Goal: Contribute content: Contribute content

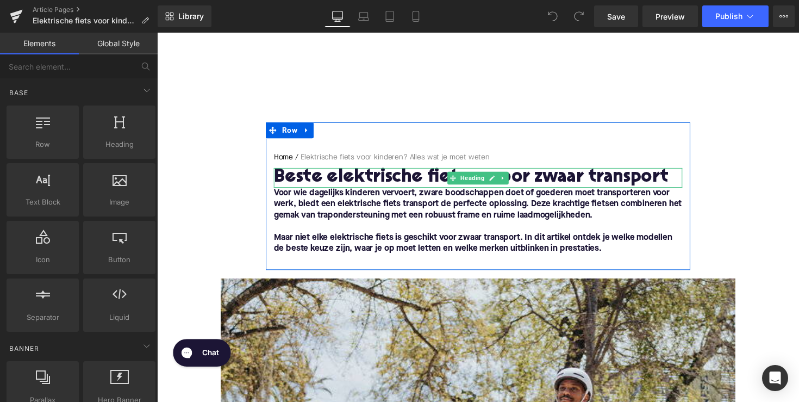
click at [412, 179] on h1 "Beste elektrische fietsen voor zwaar transport" at bounding box center [486, 181] width 419 height 20
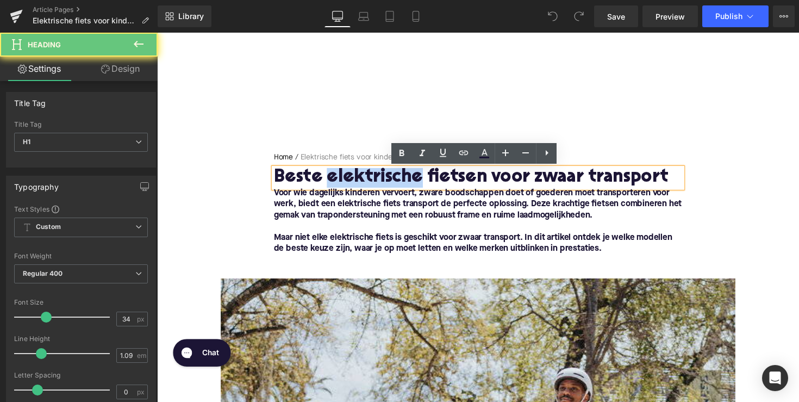
click at [412, 179] on h1 "Beste elektrische fietsen voor zwaar transport" at bounding box center [486, 181] width 419 height 20
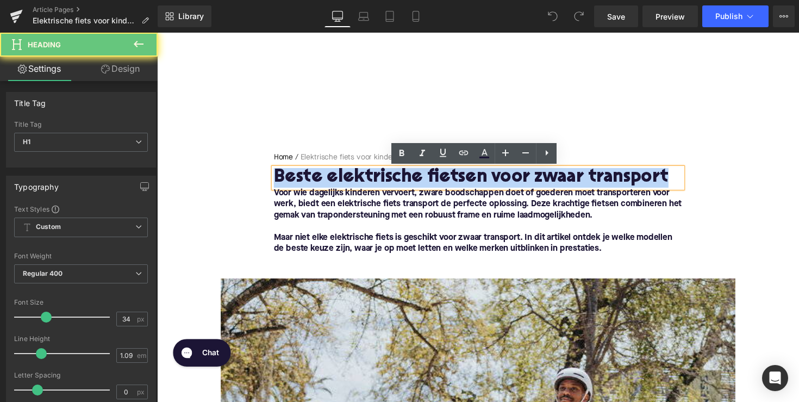
click at [412, 179] on h1 "Beste elektrische fietsen voor zwaar transport" at bounding box center [486, 181] width 419 height 20
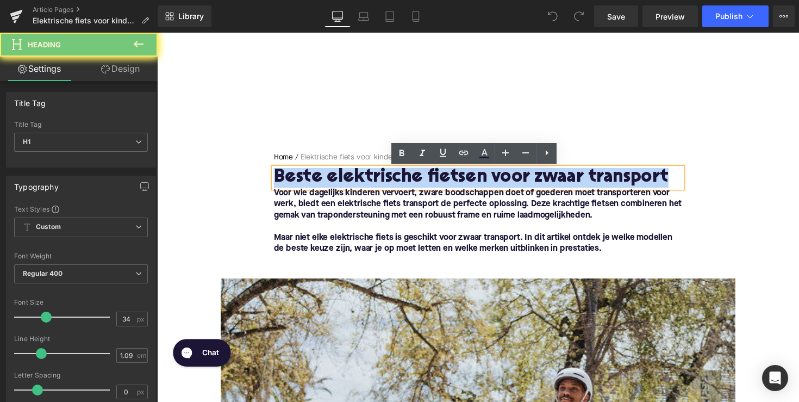
paste div
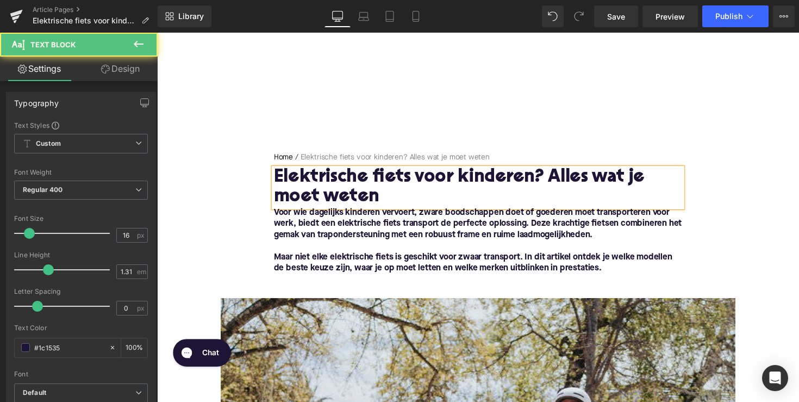
click at [471, 269] on font "Maar niet elke elektrische fiets is geschikt voor zwaar transport. In dit artik…" at bounding box center [481, 268] width 408 height 20
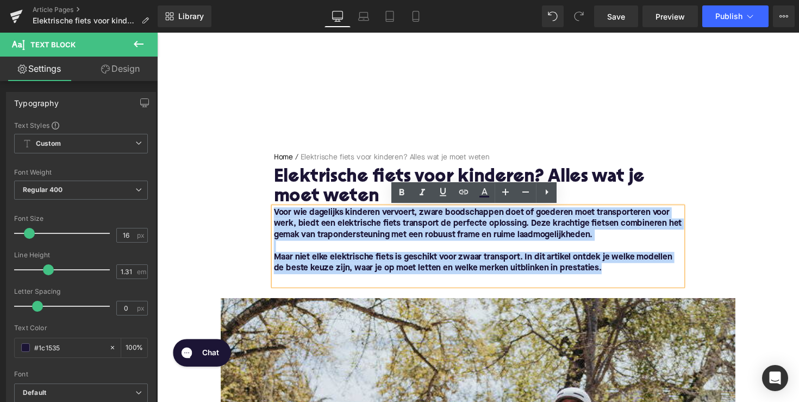
drag, startPoint x: 621, startPoint y: 273, endPoint x: 257, endPoint y: 213, distance: 369.7
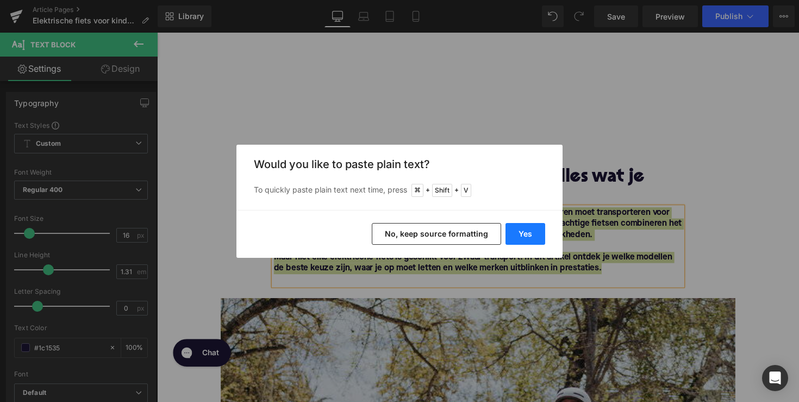
click at [532, 228] on button "Yes" at bounding box center [526, 234] width 40 height 22
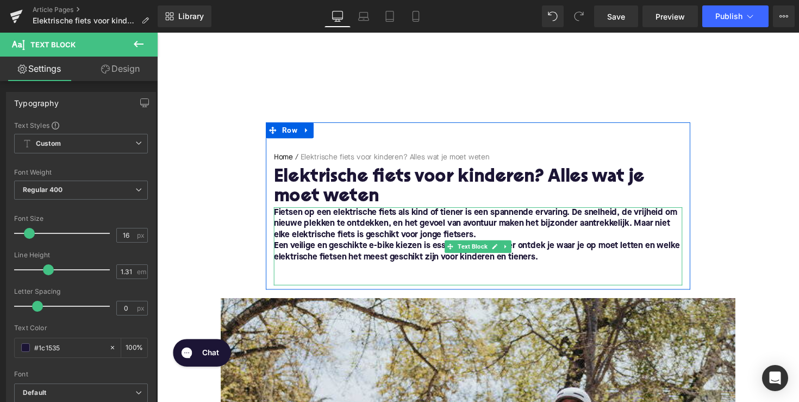
click at [290, 250] on font "Een veilige en geschikte e-bike kiezen is essentieel. Hieronder ontdek je waar …" at bounding box center [485, 257] width 416 height 20
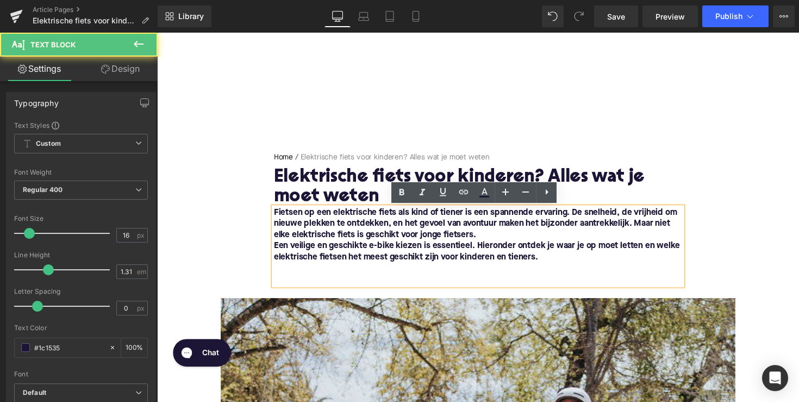
click at [277, 251] on font "Een veilige en geschikte e-bike kiezen is essentieel. Hieronder ontdek je waar …" at bounding box center [485, 257] width 416 height 20
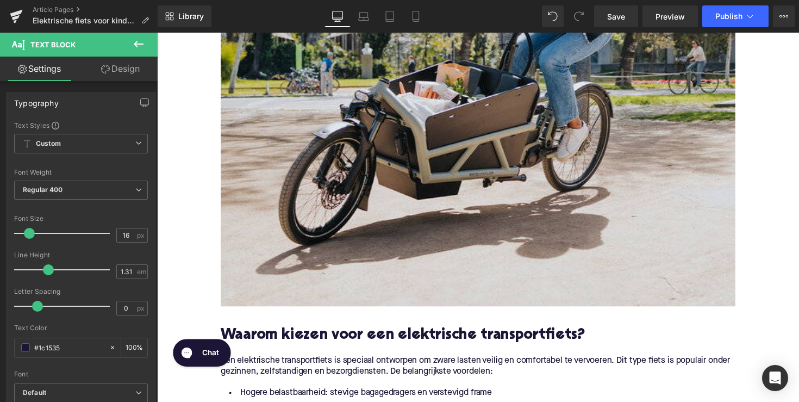
scroll to position [559, 0]
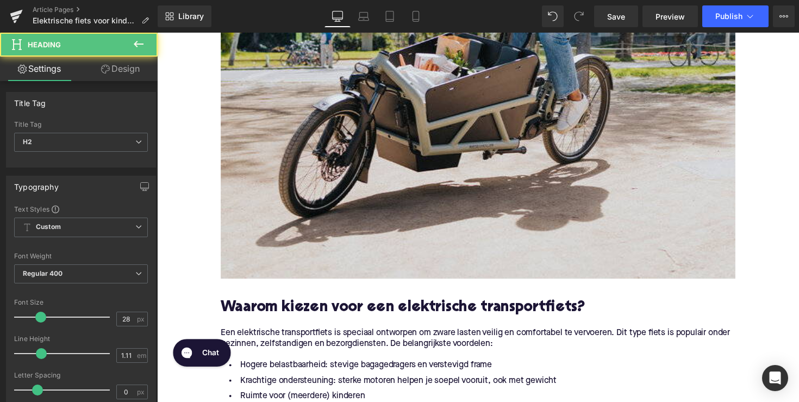
click at [385, 316] on h2 "Waarom kiezen voor een elektrische transportfiets?" at bounding box center [485, 314] width 527 height 17
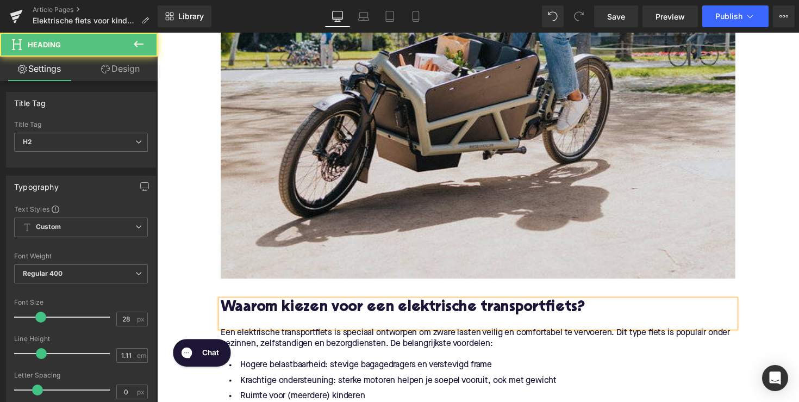
click at [385, 316] on h2 "Waarom kiezen voor een elektrische transportfiets?" at bounding box center [485, 314] width 527 height 17
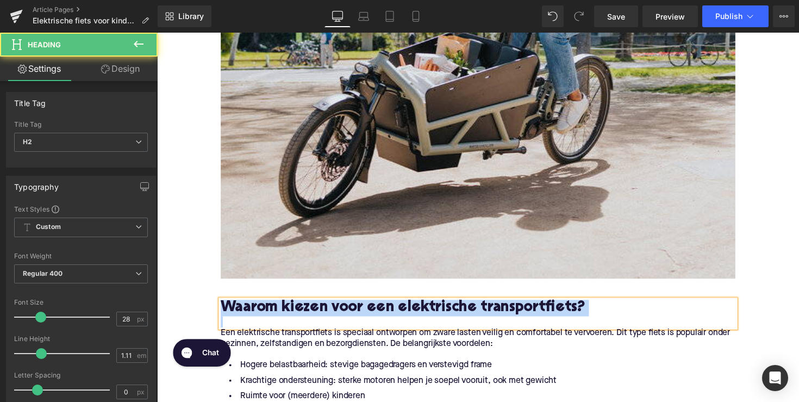
click at [385, 316] on h2 "Waarom kiezen voor een elektrische transportfiets?" at bounding box center [485, 314] width 527 height 17
paste div
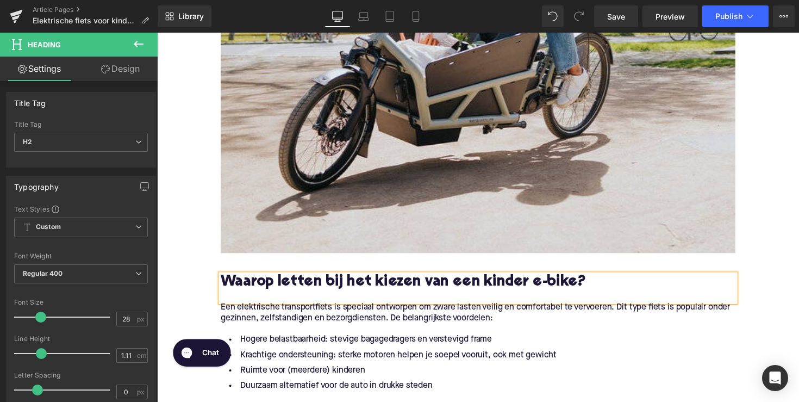
scroll to position [608, 0]
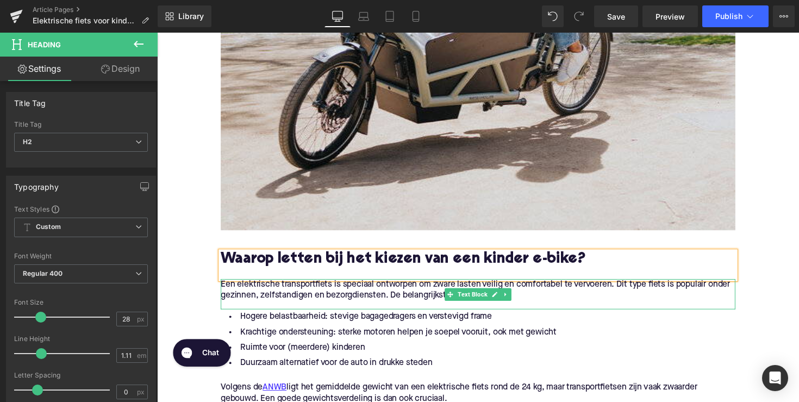
click at [351, 302] on p "Een elektrische transportfiets is speciaal ontworpen om zware lasten veilig en …" at bounding box center [485, 296] width 527 height 23
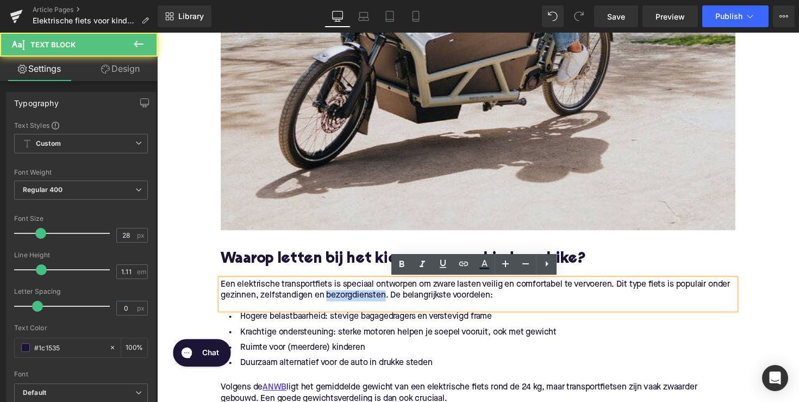
click at [351, 302] on p "Een elektrische transportfiets is speciaal ontworpen om zware lasten veilig en …" at bounding box center [485, 296] width 527 height 23
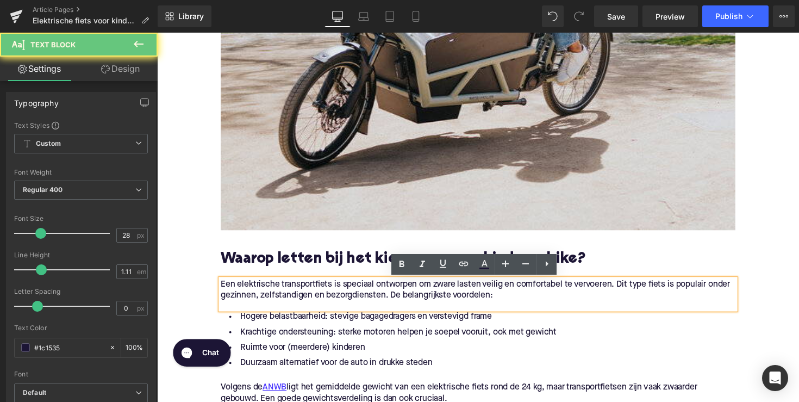
click at [519, 295] on p "Een elektrische transportfiets is speciaal ontworpen om zware lasten veilig en …" at bounding box center [485, 296] width 527 height 23
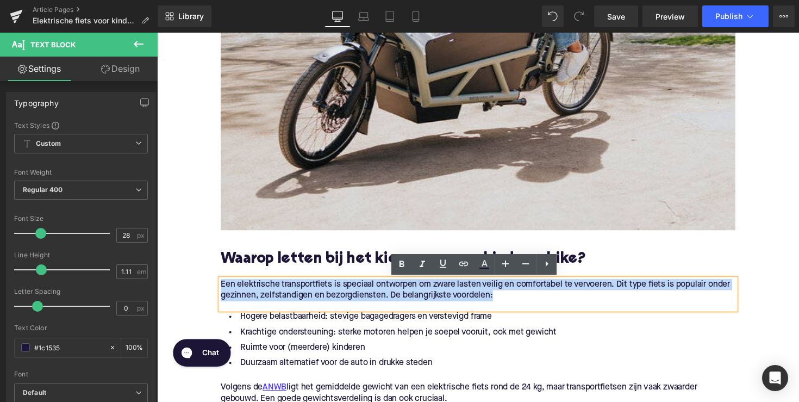
drag, startPoint x: 508, startPoint y: 300, endPoint x: 186, endPoint y: 284, distance: 321.7
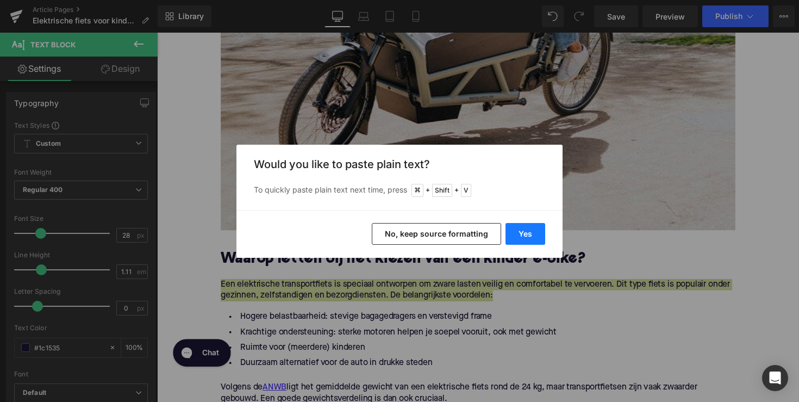
click at [534, 235] on button "Yes" at bounding box center [526, 234] width 40 height 22
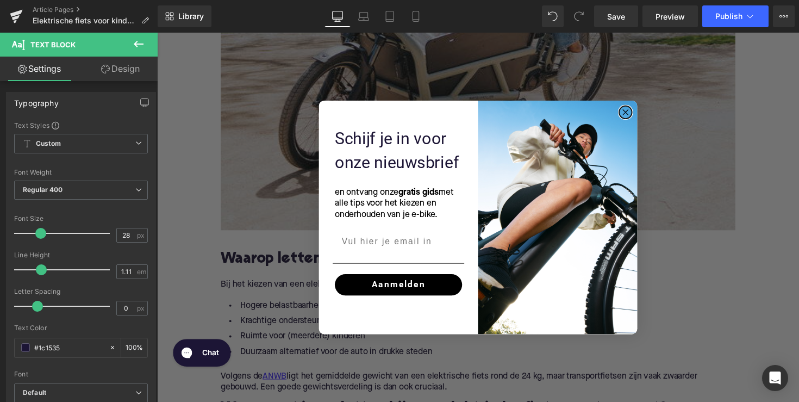
click at [639, 110] on circle "Close dialog" at bounding box center [637, 114] width 13 height 13
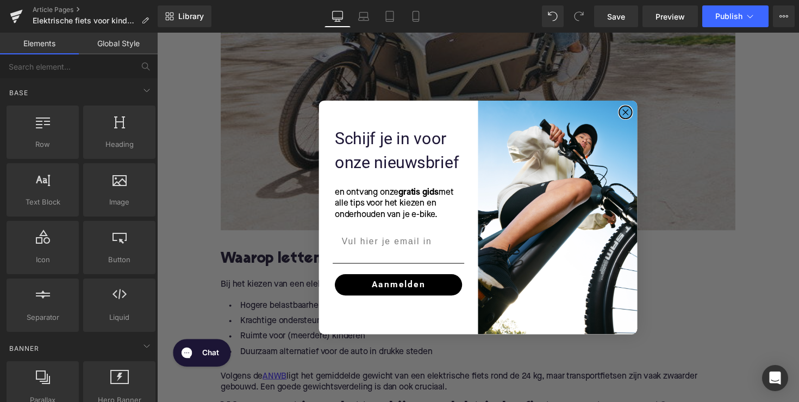
click at [639, 110] on circle "Close dialog" at bounding box center [637, 114] width 13 height 13
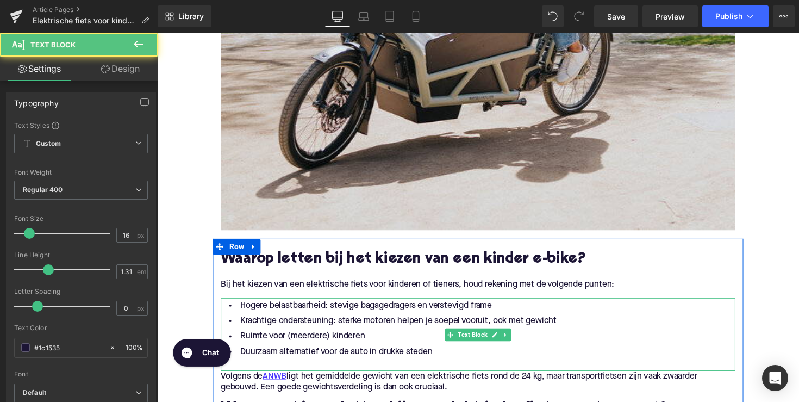
click at [410, 327] on li "Krachtige ondersteuning: sterke motoren helpen je soepel vooruit, ook met gewic…" at bounding box center [485, 328] width 527 height 16
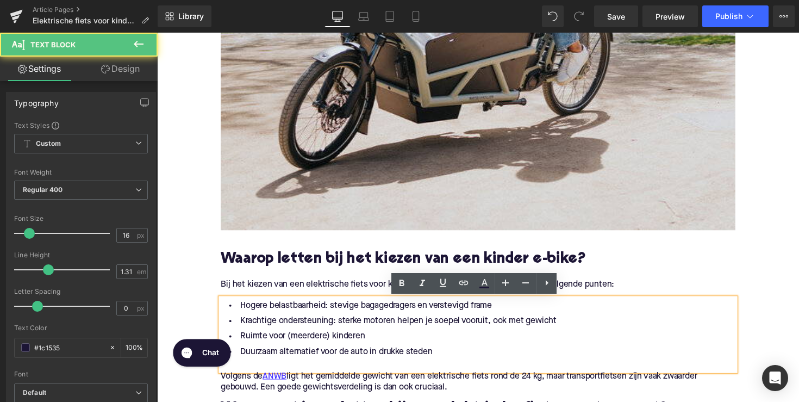
click at [417, 348] on li "Ruimte voor (meerdere) kinderen" at bounding box center [485, 344] width 527 height 16
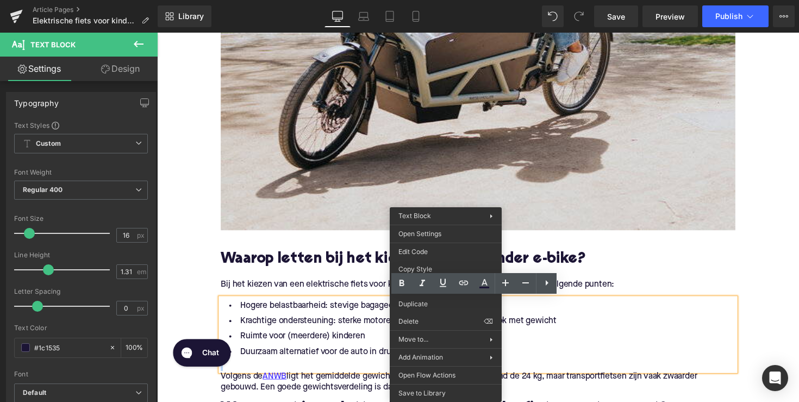
drag, startPoint x: 452, startPoint y: 365, endPoint x: 252, endPoint y: 340, distance: 201.6
click at [251, 339] on li "Ruimte voor (meerdere) kinderen" at bounding box center [485, 344] width 527 height 16
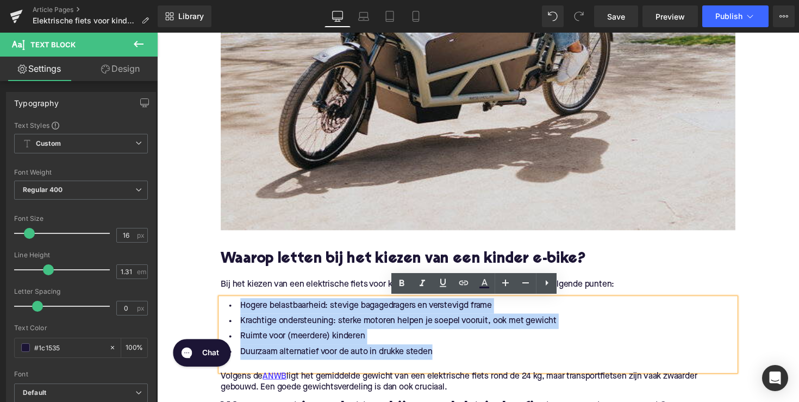
drag, startPoint x: 440, startPoint y: 359, endPoint x: 212, endPoint y: 290, distance: 238.4
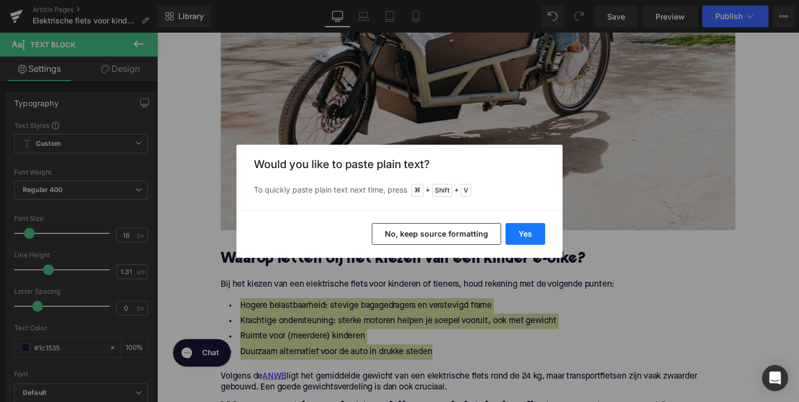
click at [532, 236] on button "Yes" at bounding box center [526, 234] width 40 height 22
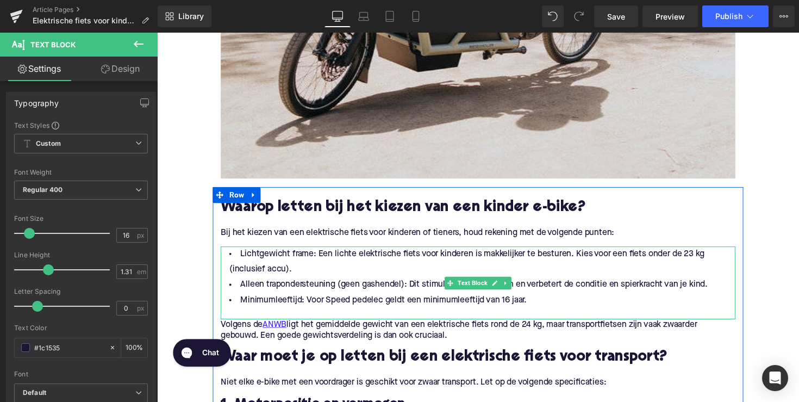
scroll to position [683, 0]
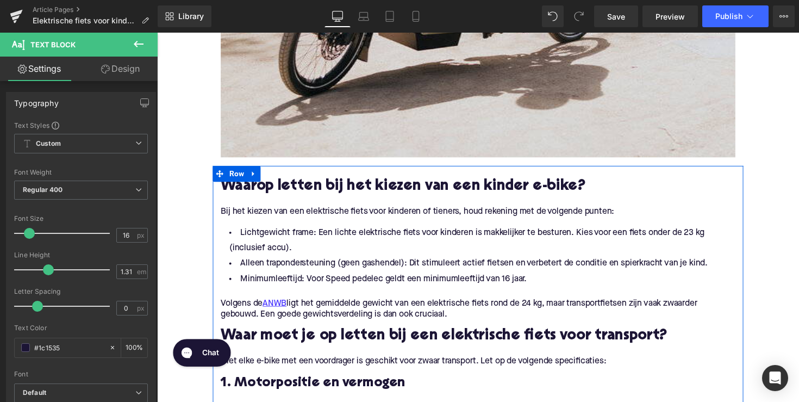
click at [309, 229] on div "Bij het kiezen van een elektrische fiets voor kinderen of tieners, houd rekenin…" at bounding box center [485, 220] width 527 height 20
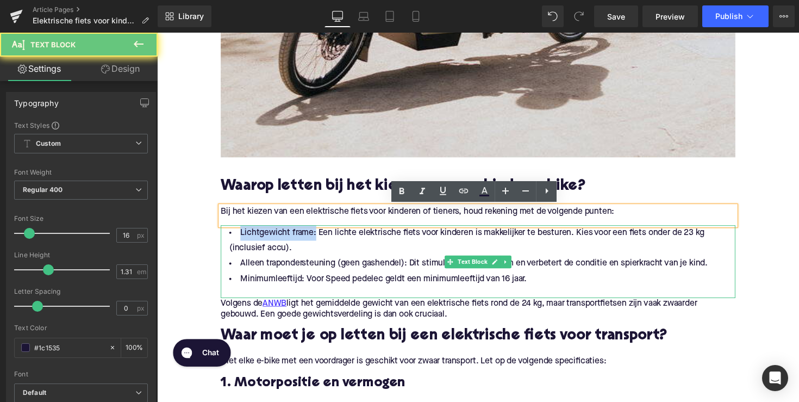
drag, startPoint x: 315, startPoint y: 239, endPoint x: 217, endPoint y: 239, distance: 97.9
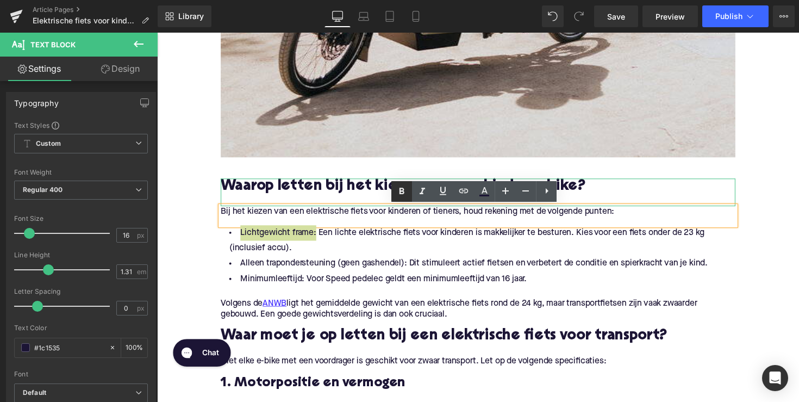
click at [397, 194] on icon at bounding box center [401, 191] width 13 height 13
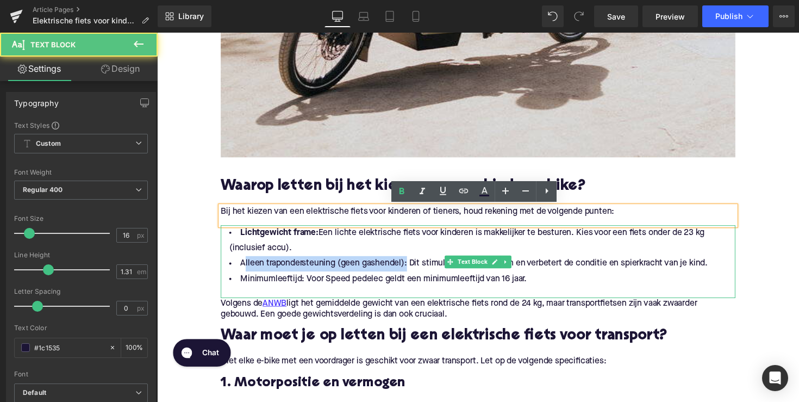
drag, startPoint x: 393, startPoint y: 270, endPoint x: 242, endPoint y: 265, distance: 151.2
click at [242, 265] on li "Alleen trapondersteuning (geen gashendel): Dit stimuleert actief fietsen en ver…" at bounding box center [485, 269] width 527 height 16
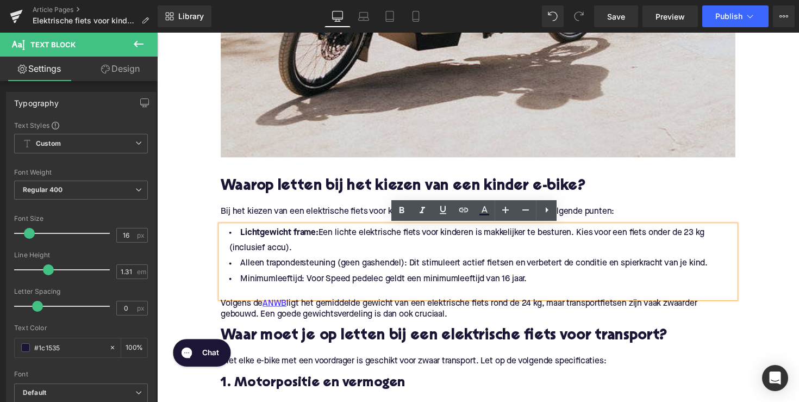
click at [301, 252] on li "Lichtgewicht frame: Een lichte elektrische fiets voor kinderen is makkelijker t…" at bounding box center [485, 246] width 527 height 32
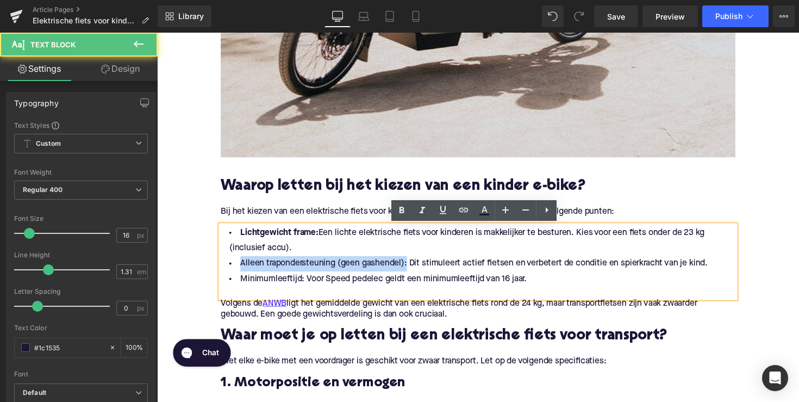
drag, startPoint x: 409, startPoint y: 272, endPoint x: 237, endPoint y: 272, distance: 172.3
click at [237, 272] on li "Alleen trapondersteuning (geen gashendel): Dit stimuleert actief fietsen en ver…" at bounding box center [485, 269] width 527 height 16
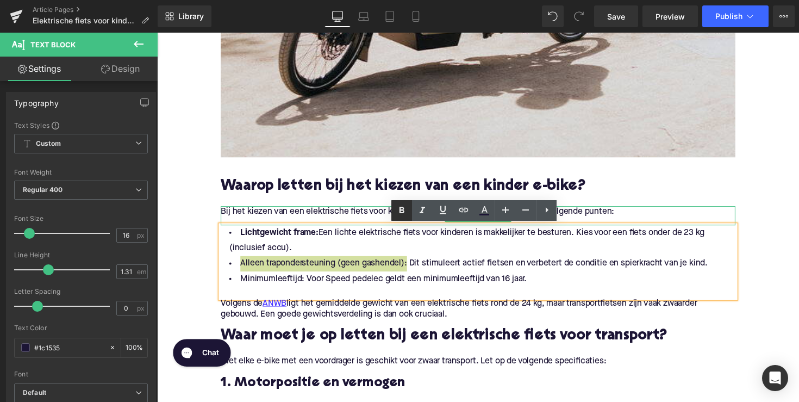
click at [407, 212] on icon at bounding box center [401, 210] width 13 height 13
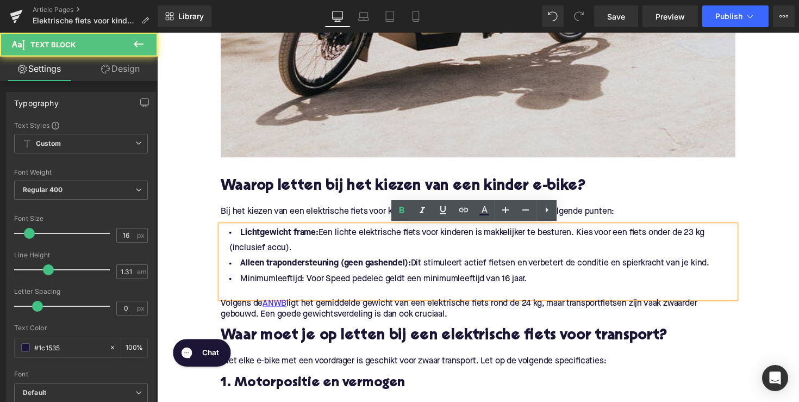
click at [365, 301] on div at bounding box center [485, 298] width 527 height 11
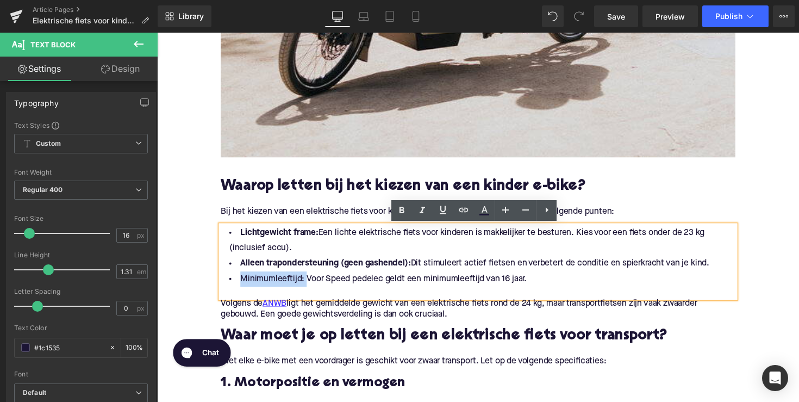
drag, startPoint x: 303, startPoint y: 285, endPoint x: 232, endPoint y: 285, distance: 71.8
click at [232, 285] on li "Minimumleeftijd: Voor Speed pedelec geldt een minimumleeftijd van 16 jaar." at bounding box center [485, 285] width 527 height 16
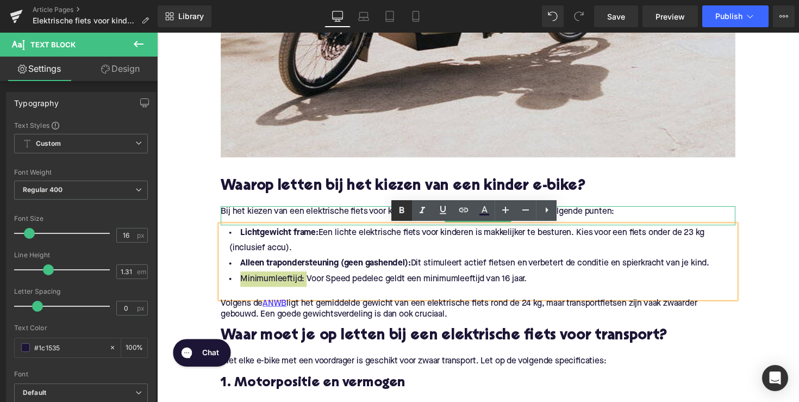
click at [400, 213] on icon at bounding box center [401, 210] width 13 height 13
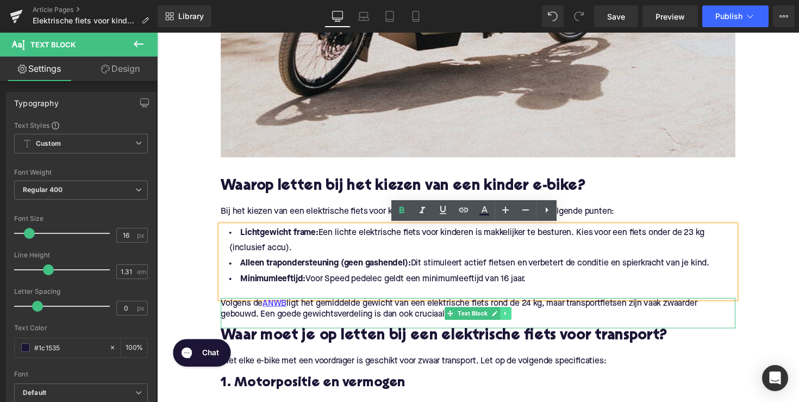
click at [514, 325] on link at bounding box center [514, 320] width 11 height 13
click at [514, 319] on link at bounding box center [519, 320] width 11 height 13
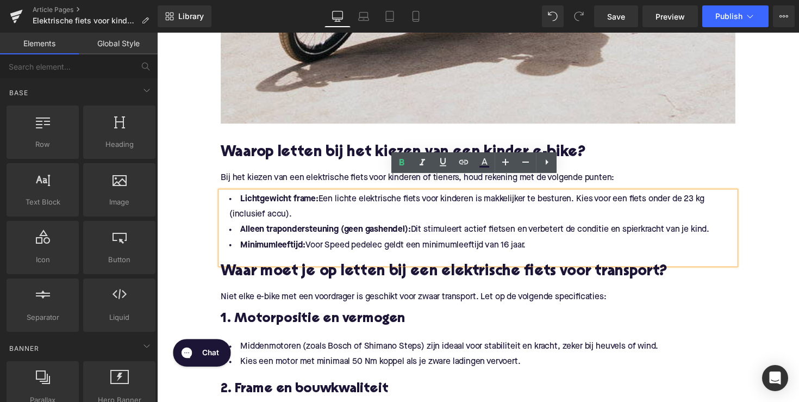
scroll to position [732, 0]
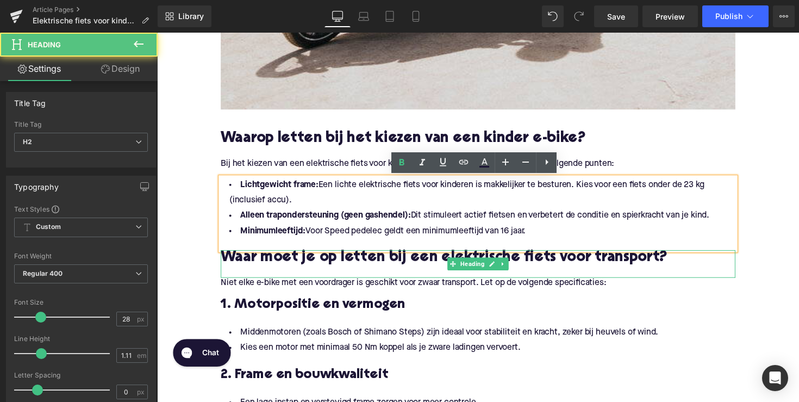
click at [360, 268] on h2 "Waar moet je op letten bij een elektrische fiets voor transport?" at bounding box center [485, 264] width 527 height 17
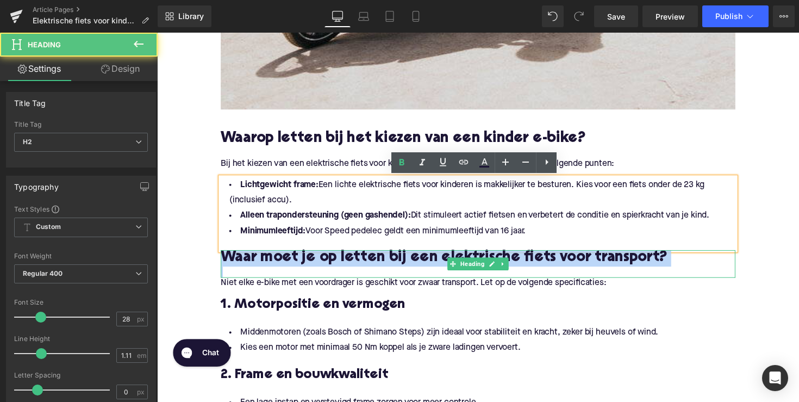
click at [360, 268] on h2 "Waar moet je op letten bij een elektrische fiets voor transport?" at bounding box center [485, 264] width 527 height 17
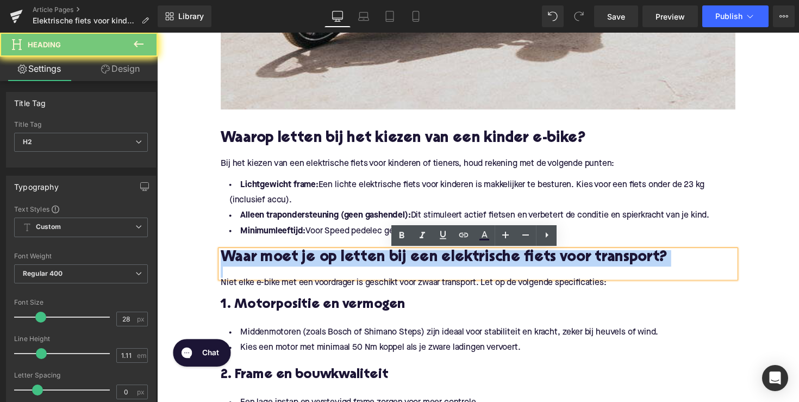
paste div
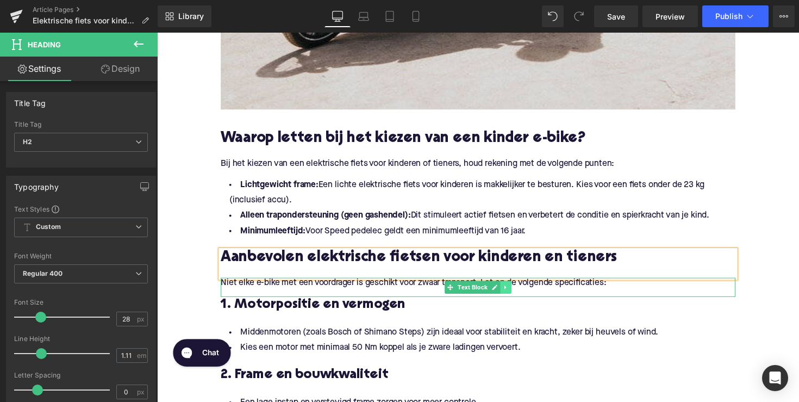
click at [513, 293] on icon at bounding box center [514, 294] width 2 height 4
click at [518, 295] on icon at bounding box center [520, 294] width 6 height 6
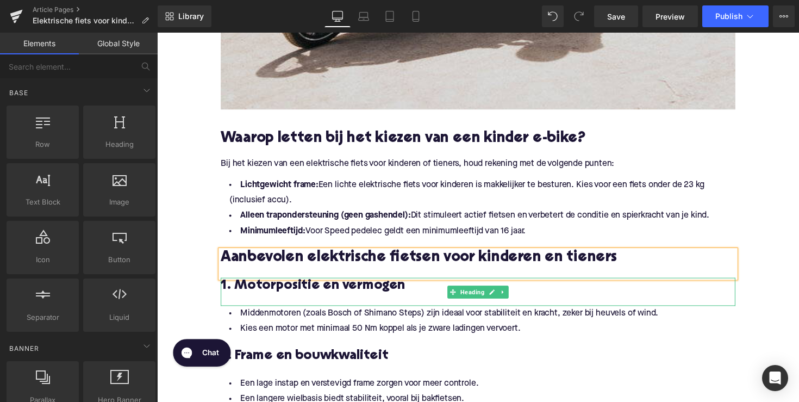
click at [328, 297] on h3 "1. Motorpositie en vermogen" at bounding box center [485, 292] width 527 height 17
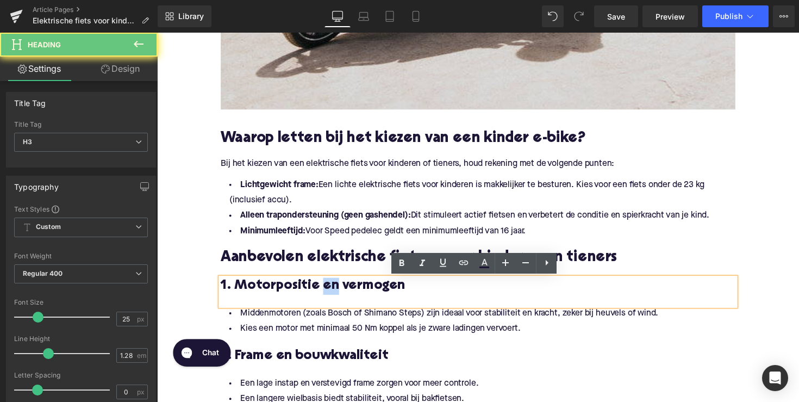
click at [328, 297] on h3 "1. Motorpositie en vermogen" at bounding box center [485, 292] width 527 height 17
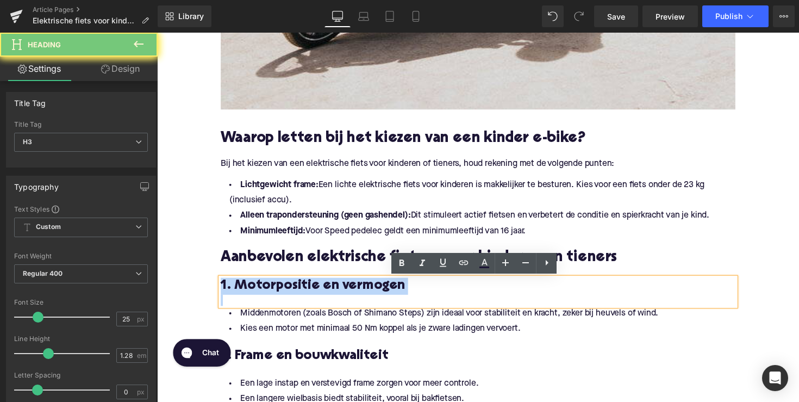
paste div
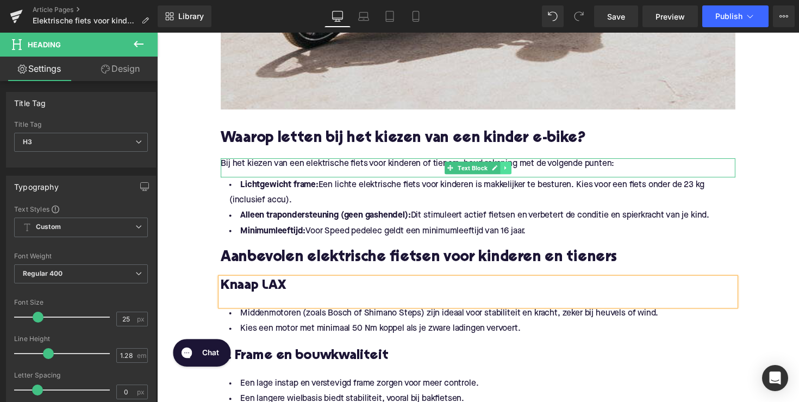
click at [514, 168] on icon at bounding box center [515, 171] width 6 height 7
click at [508, 172] on icon at bounding box center [509, 171] width 6 height 6
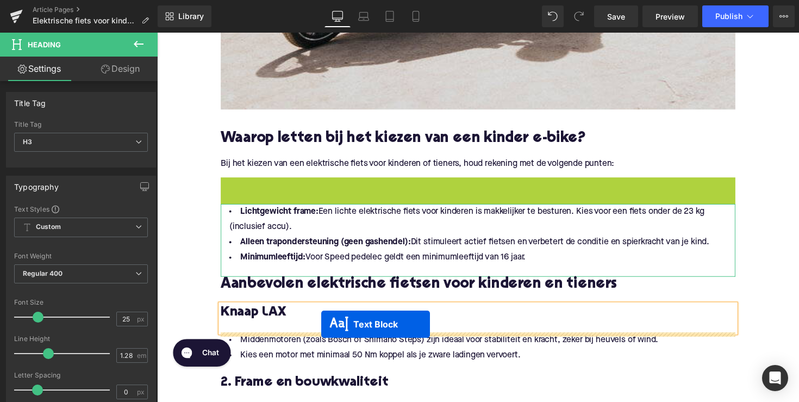
drag, startPoint x: 455, startPoint y: 190, endPoint x: 325, endPoint y: 331, distance: 191.6
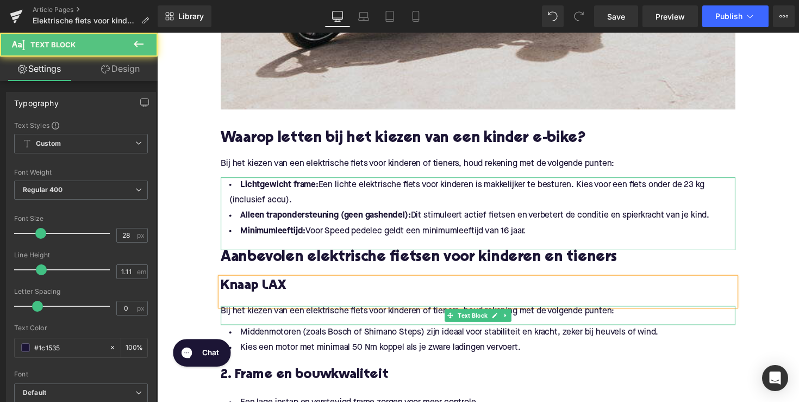
click at [375, 321] on p "Bij het kiezen van een elektrische fiets voor kinderen of tieners, houd rekenin…" at bounding box center [485, 318] width 527 height 11
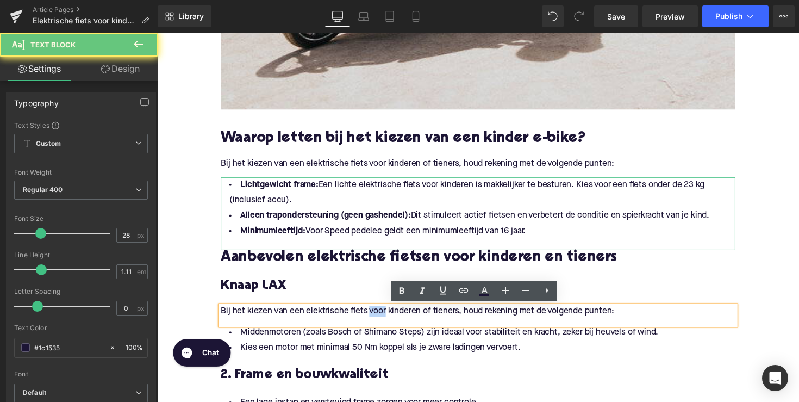
click at [375, 321] on p "Bij het kiezen van een elektrische fiets voor kinderen of tieners, houd rekenin…" at bounding box center [485, 318] width 527 height 11
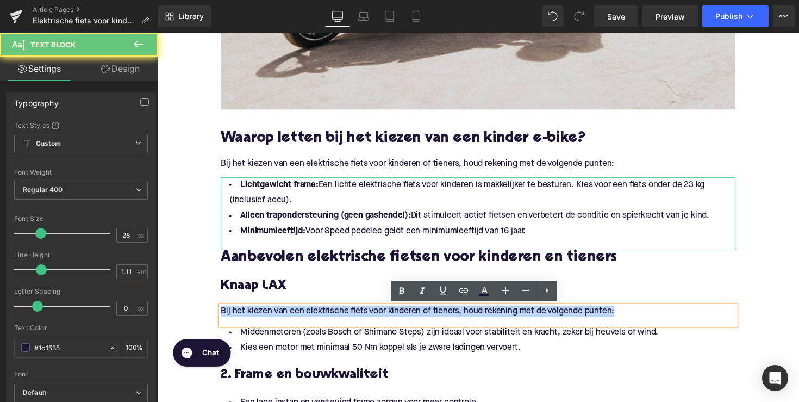
click at [375, 321] on p "Bij het kiezen van een elektrische fiets voor kinderen of tieners, houd rekenin…" at bounding box center [485, 318] width 527 height 11
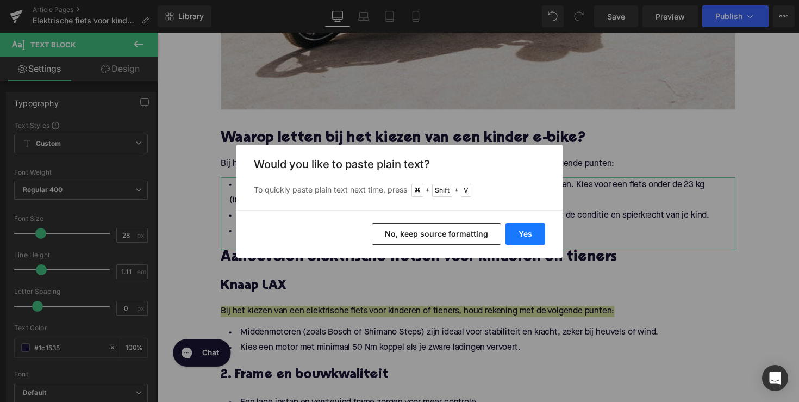
click at [527, 236] on button "Yes" at bounding box center [526, 234] width 40 height 22
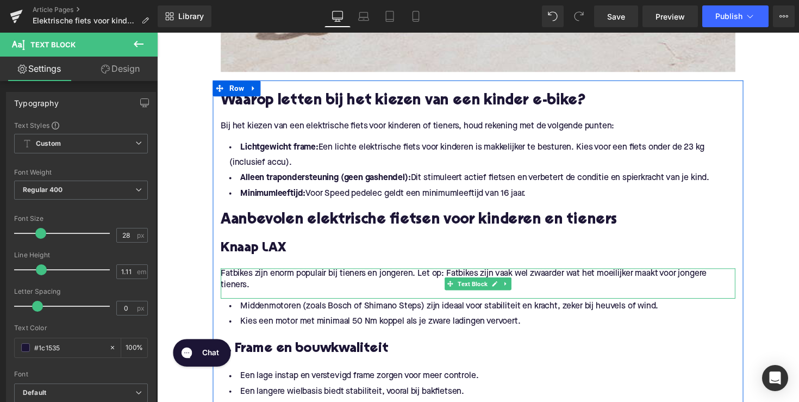
scroll to position [775, 0]
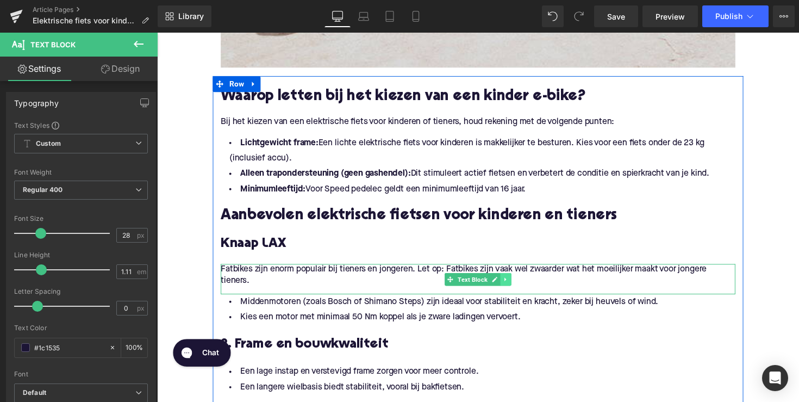
click at [512, 283] on icon at bounding box center [515, 285] width 6 height 7
click at [511, 288] on link at bounding box center [508, 285] width 11 height 13
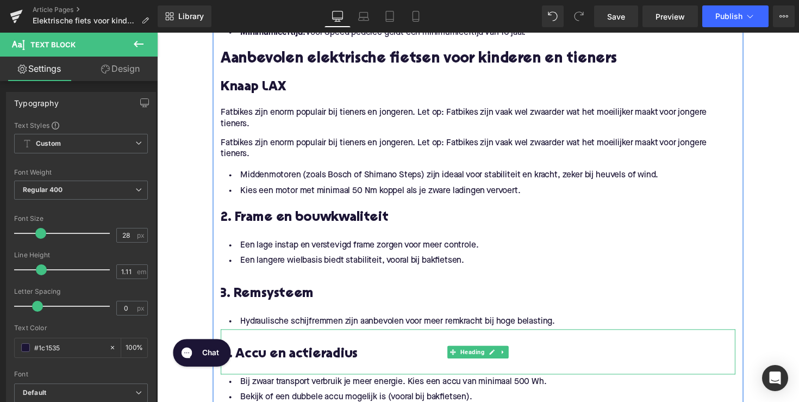
scroll to position [861, 0]
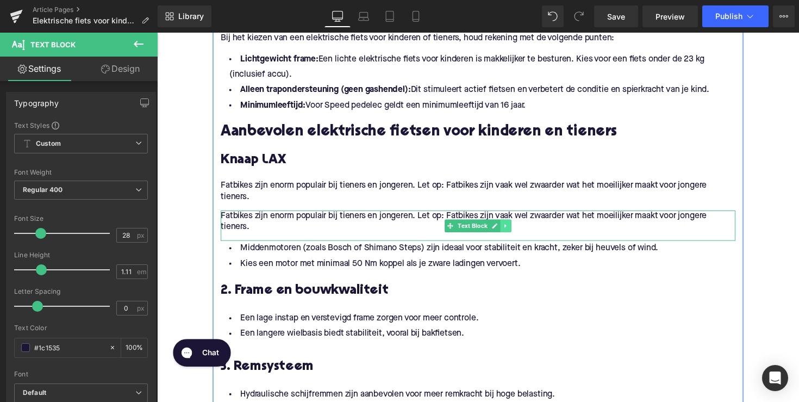
click at [512, 230] on icon at bounding box center [515, 230] width 6 height 7
click at [518, 228] on icon at bounding box center [520, 230] width 6 height 6
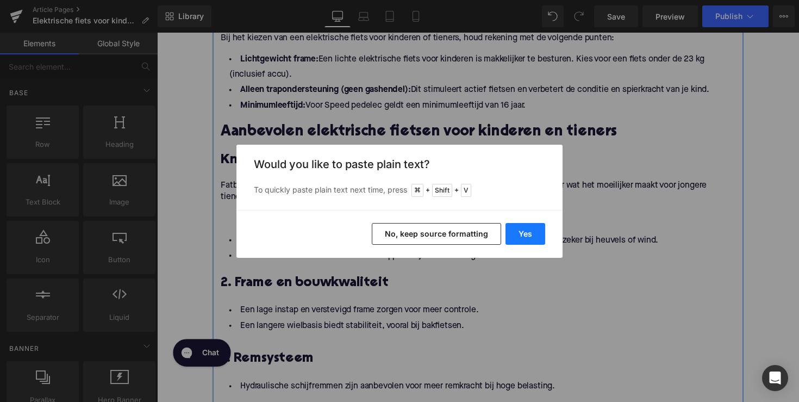
drag, startPoint x: 535, startPoint y: 236, endPoint x: 108, endPoint y: 209, distance: 427.7
click at [535, 236] on button "Yes" at bounding box center [526, 234] width 40 height 22
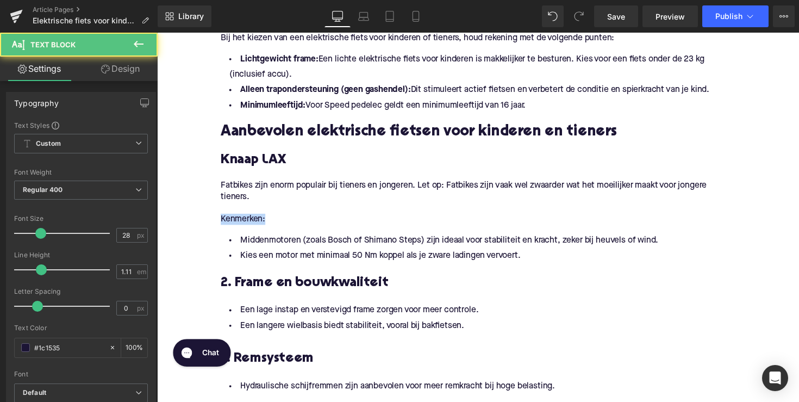
drag, startPoint x: 284, startPoint y: 225, endPoint x: 142, endPoint y: 225, distance: 142.4
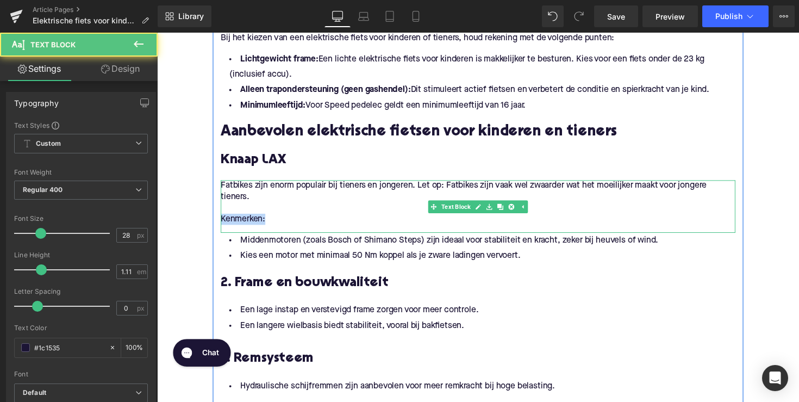
click at [315, 218] on p "Kenmerken:" at bounding box center [485, 223] width 527 height 11
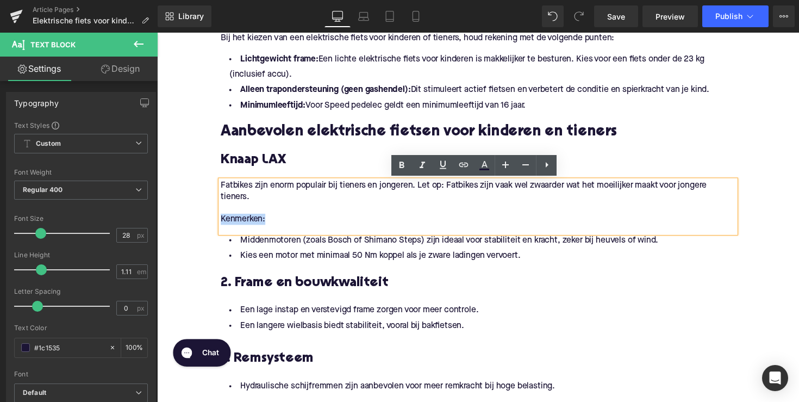
drag, startPoint x: 270, startPoint y: 222, endPoint x: 215, endPoint y: 222, distance: 54.9
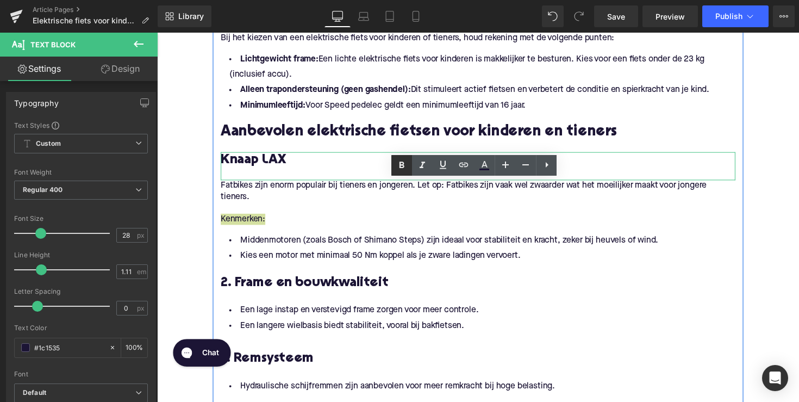
click at [406, 163] on icon at bounding box center [401, 165] width 13 height 13
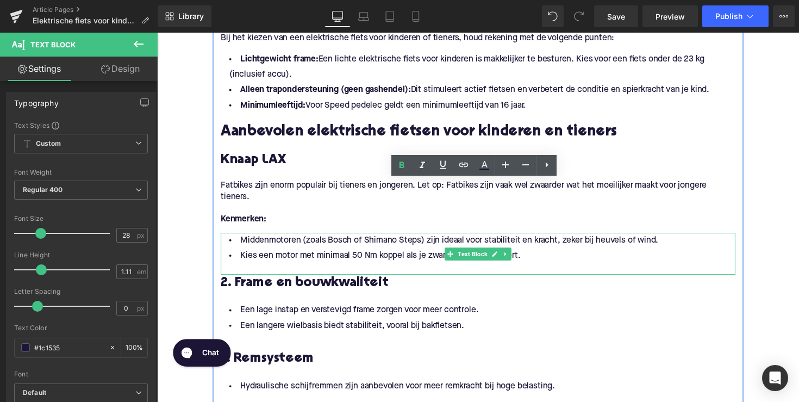
click at [440, 255] on li "Kies een motor met minimaal 50 Nm koppel als je zware ladingen vervoert." at bounding box center [485, 261] width 527 height 16
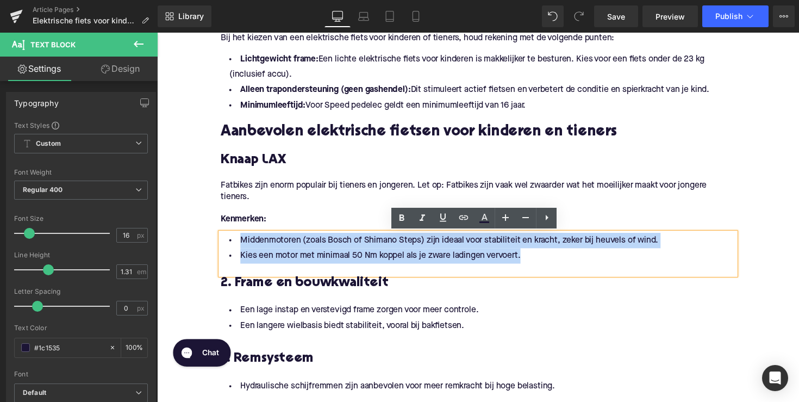
drag, startPoint x: 533, startPoint y: 260, endPoint x: 224, endPoint y: 236, distance: 309.7
click at [224, 238] on div "Middenmotoren (zoals Bosch of Shimano Steps) zijn ideaal voor stabiliteit en kr…" at bounding box center [485, 259] width 527 height 43
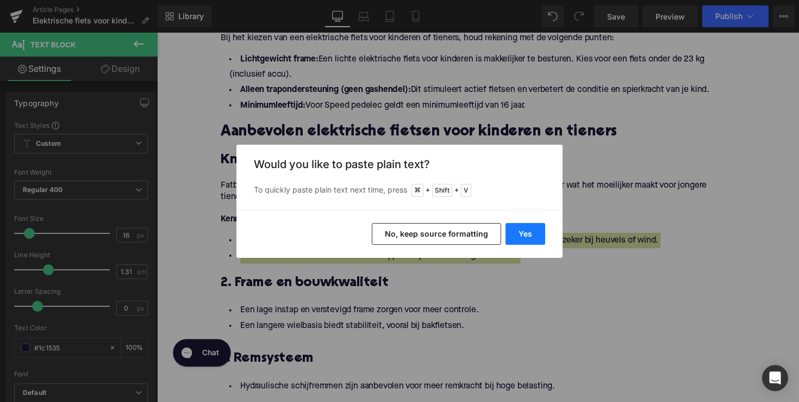
click at [525, 235] on button "Yes" at bounding box center [526, 234] width 40 height 22
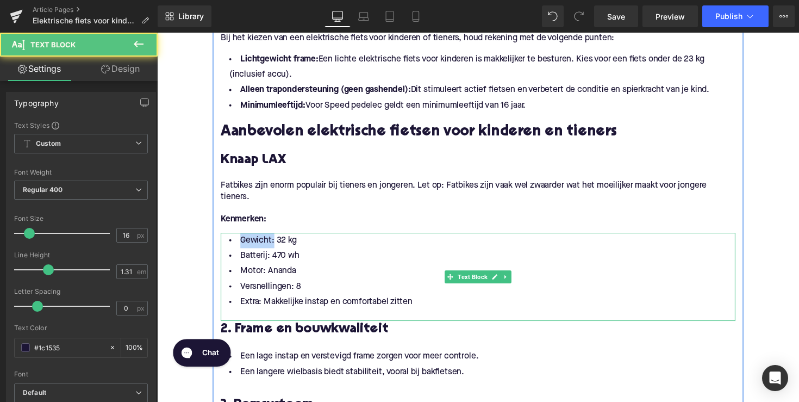
drag, startPoint x: 260, startPoint y: 247, endPoint x: 225, endPoint y: 246, distance: 34.8
click at [225, 246] on li "Gewicht: 32 kg" at bounding box center [485, 246] width 527 height 16
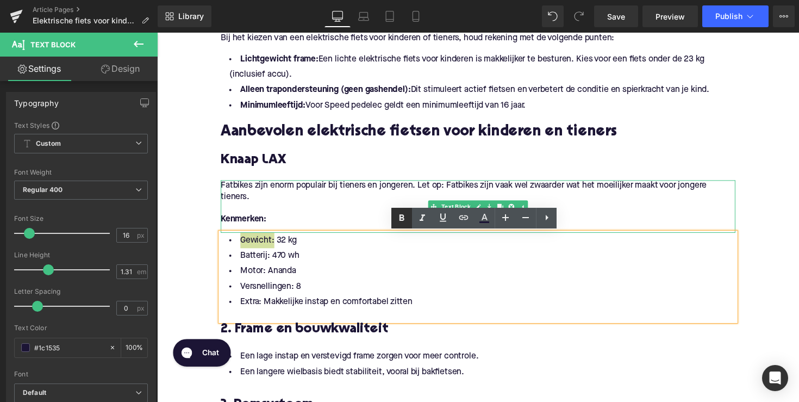
click at [401, 216] on icon at bounding box center [402, 217] width 5 height 7
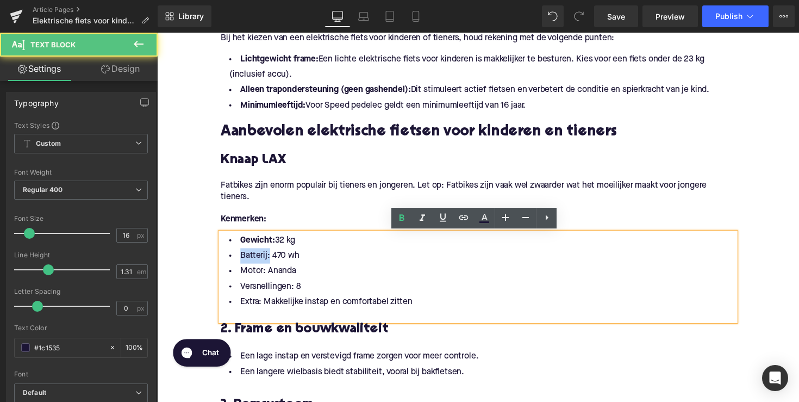
drag, startPoint x: 267, startPoint y: 261, endPoint x: 223, endPoint y: 261, distance: 44.0
click at [223, 261] on li "Batterij: 470 wh" at bounding box center [485, 261] width 527 height 16
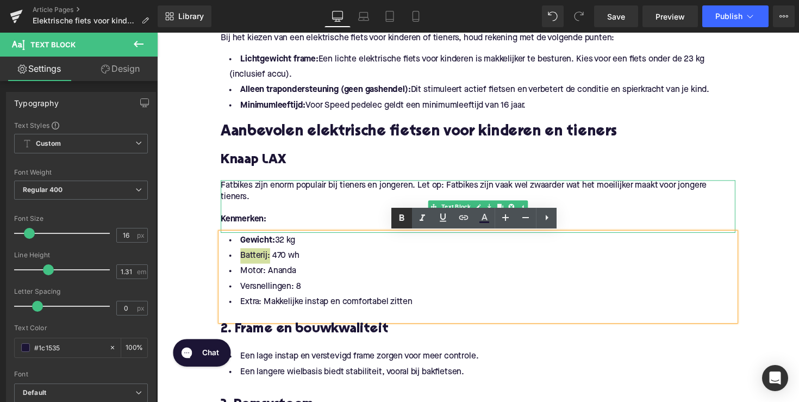
click at [404, 221] on icon at bounding box center [401, 217] width 13 height 13
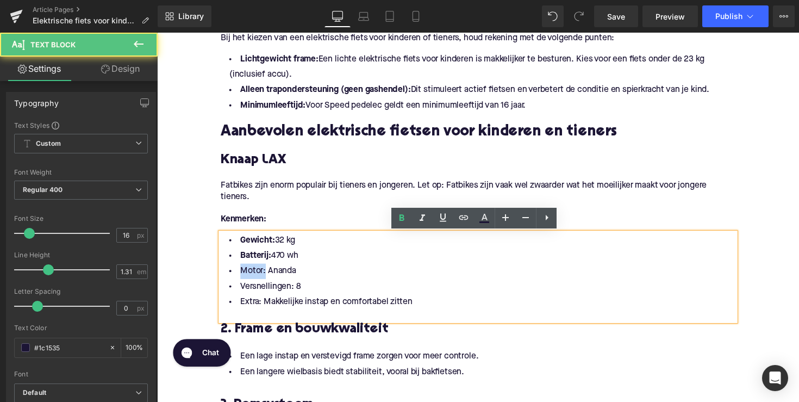
drag, startPoint x: 263, startPoint y: 277, endPoint x: 213, endPoint y: 277, distance: 50.0
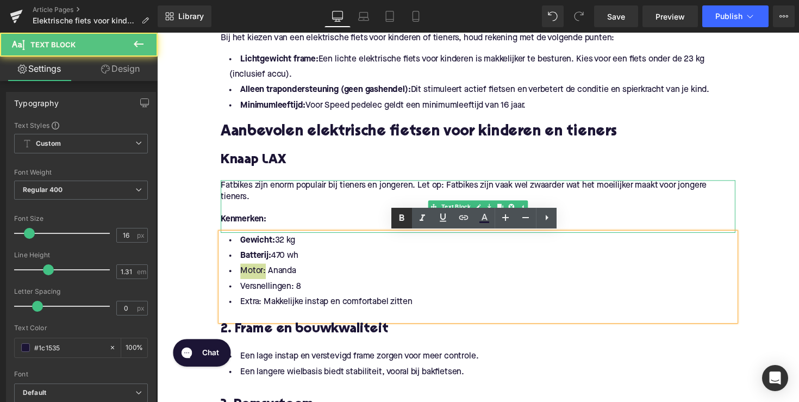
click at [404, 219] on icon at bounding box center [402, 217] width 5 height 7
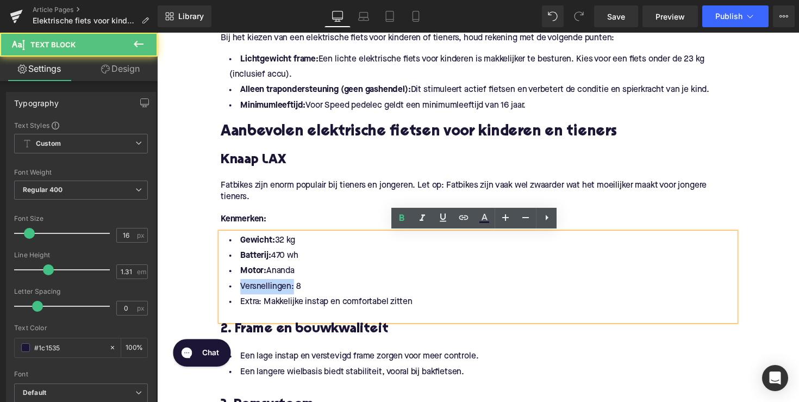
drag, startPoint x: 292, startPoint y: 294, endPoint x: 217, endPoint y: 294, distance: 74.5
click at [222, 294] on div "Gewicht: 32 kg Batterij: 470 wh Motor: Ananda Versnellingen: 8 Extra: Makkelijk…" at bounding box center [485, 283] width 527 height 90
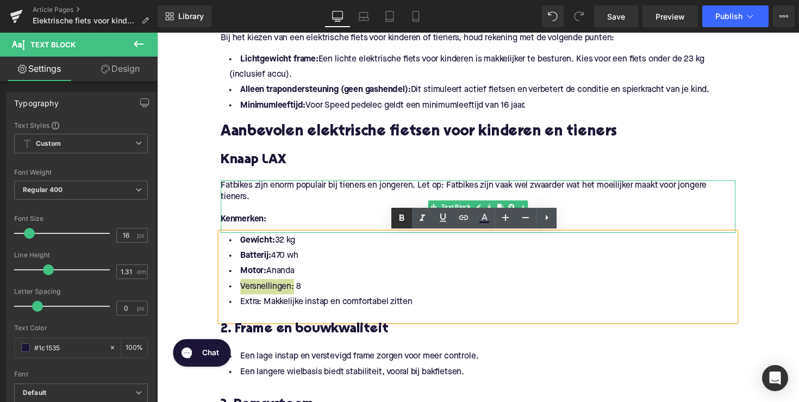
click at [400, 220] on icon at bounding box center [402, 217] width 5 height 7
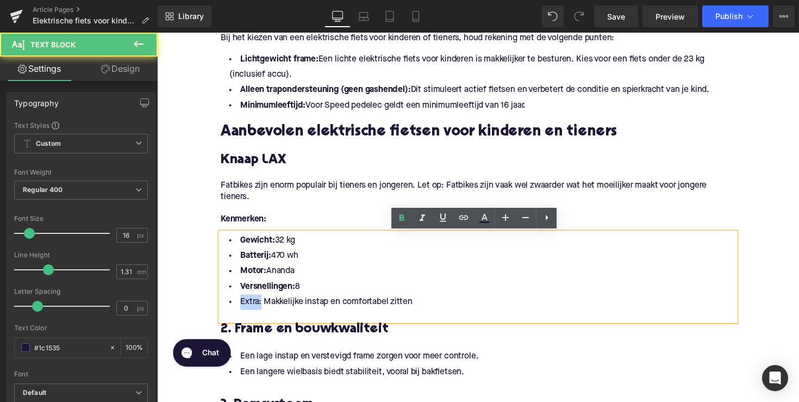
drag, startPoint x: 260, startPoint y: 307, endPoint x: 226, endPoint y: 307, distance: 34.8
click at [226, 307] on li "Extra: Makkelijke instap en comfortabel zitten" at bounding box center [485, 309] width 527 height 16
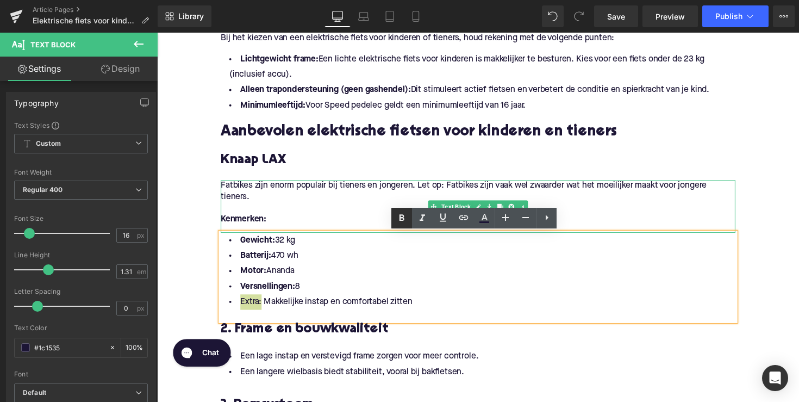
click at [398, 216] on icon at bounding box center [401, 217] width 13 height 13
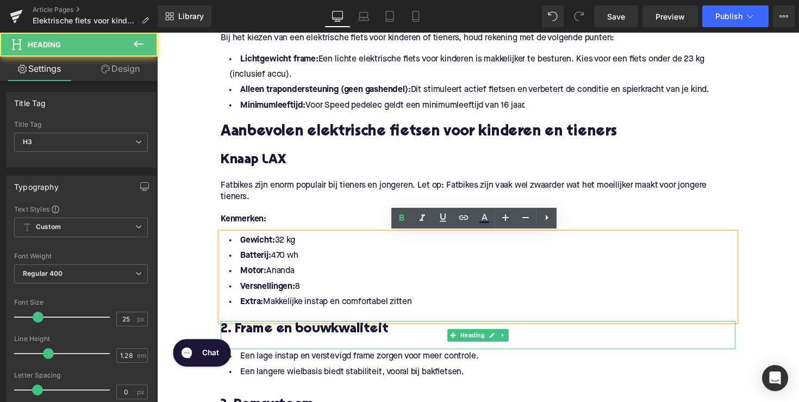
click at [346, 335] on h3 "2. Frame en bouwkwaliteit" at bounding box center [485, 336] width 527 height 17
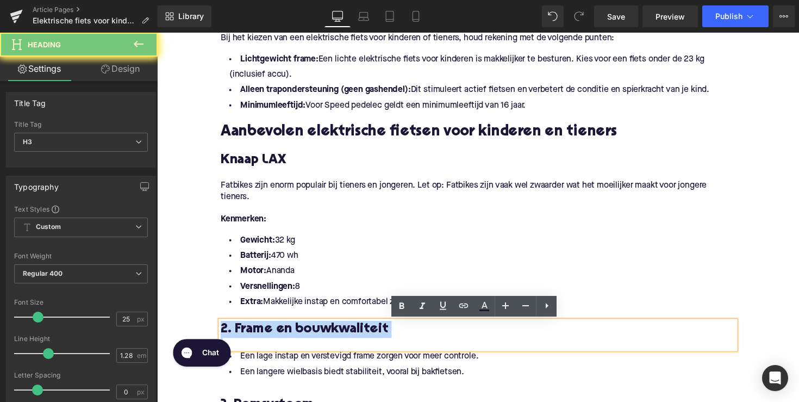
paste div
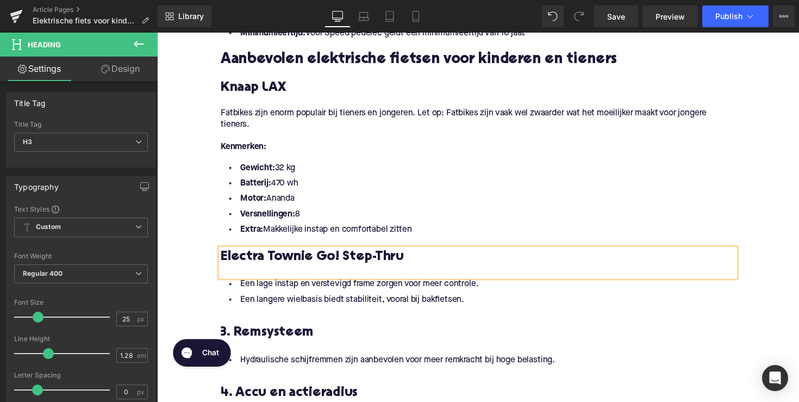
scroll to position [933, 0]
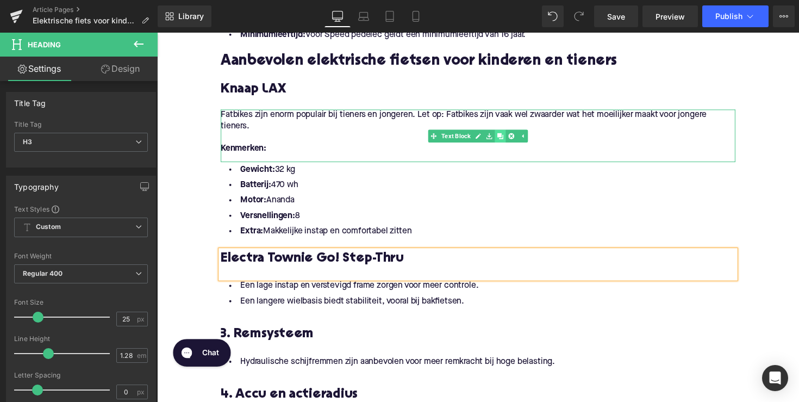
click at [506, 139] on icon at bounding box center [509, 138] width 6 height 6
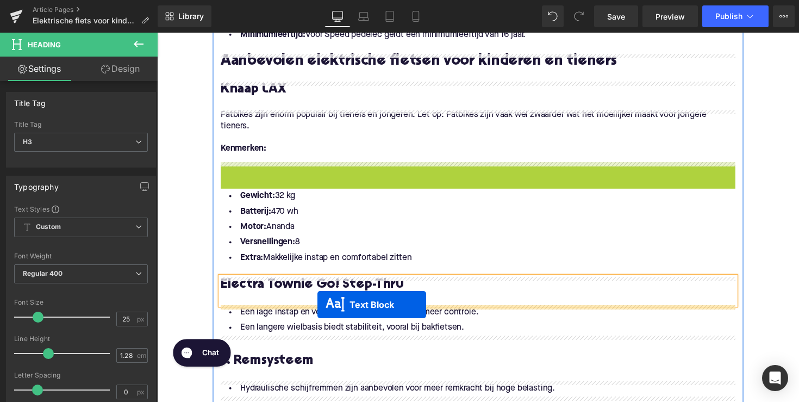
drag, startPoint x: 452, startPoint y: 190, endPoint x: 321, endPoint y: 311, distance: 178.1
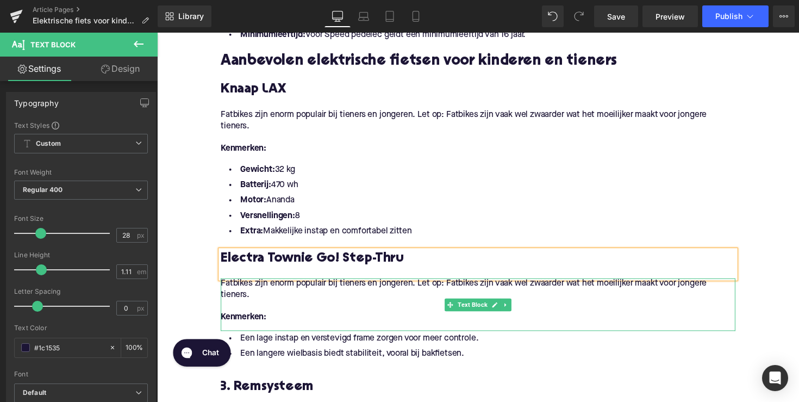
click at [271, 323] on p "Kenmerken:" at bounding box center [485, 324] width 527 height 11
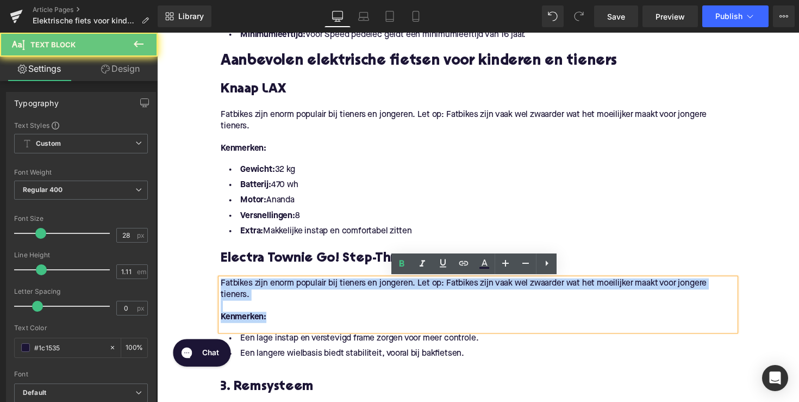
drag, startPoint x: 274, startPoint y: 323, endPoint x: 201, endPoint y: 281, distance: 84.8
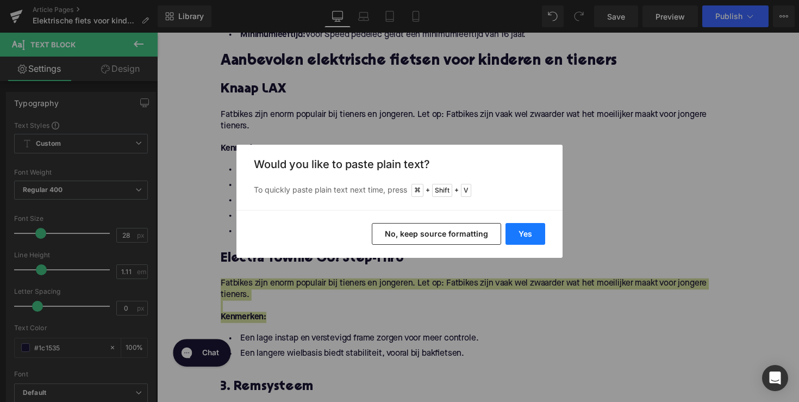
click at [521, 228] on button "Yes" at bounding box center [526, 234] width 40 height 22
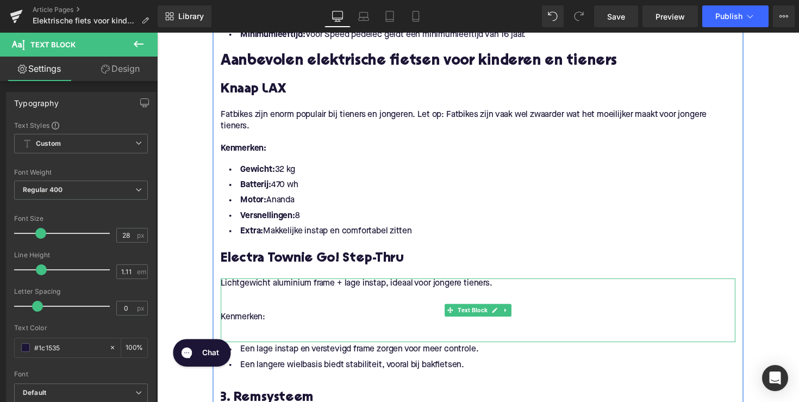
click at [280, 323] on p "Kenmerken:" at bounding box center [485, 324] width 527 height 11
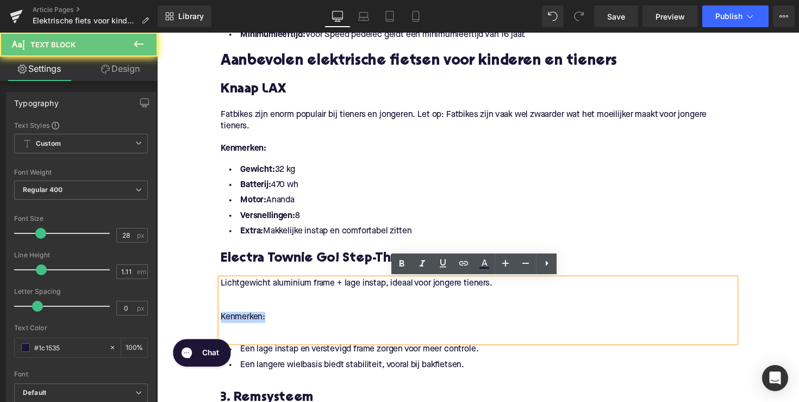
drag, startPoint x: 287, startPoint y: 323, endPoint x: 196, endPoint y: 323, distance: 91.3
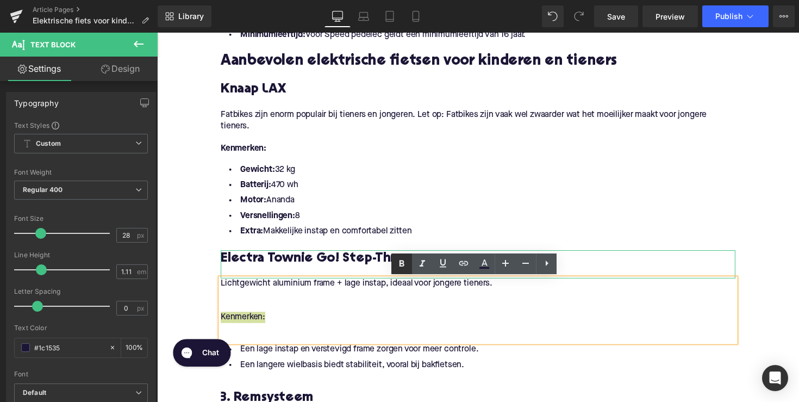
click at [403, 263] on icon at bounding box center [402, 263] width 5 height 7
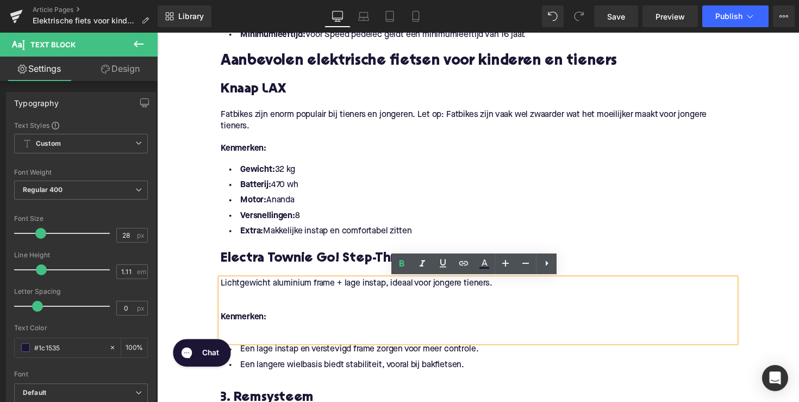
click at [273, 340] on p at bounding box center [485, 335] width 527 height 11
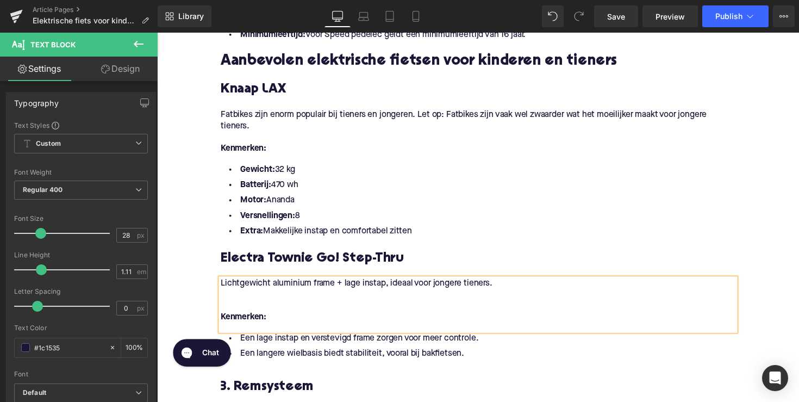
click at [391, 354] on li "Een langere wielbasis biedt stabiliteit, vooral bij bakfietsen." at bounding box center [485, 362] width 527 height 16
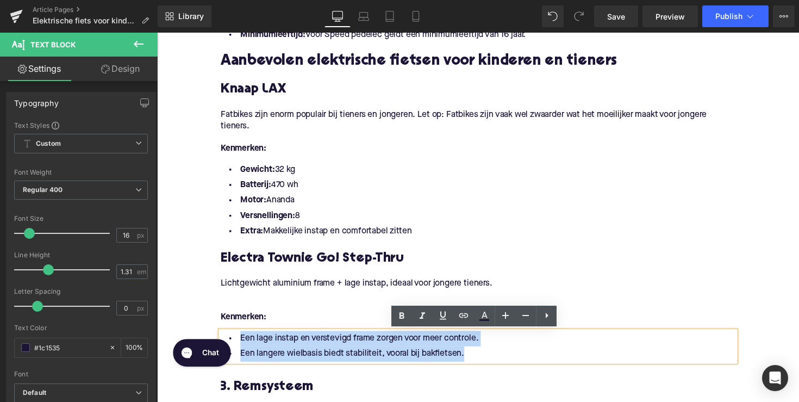
drag, startPoint x: 505, startPoint y: 661, endPoint x: 258, endPoint y: 653, distance: 247.5
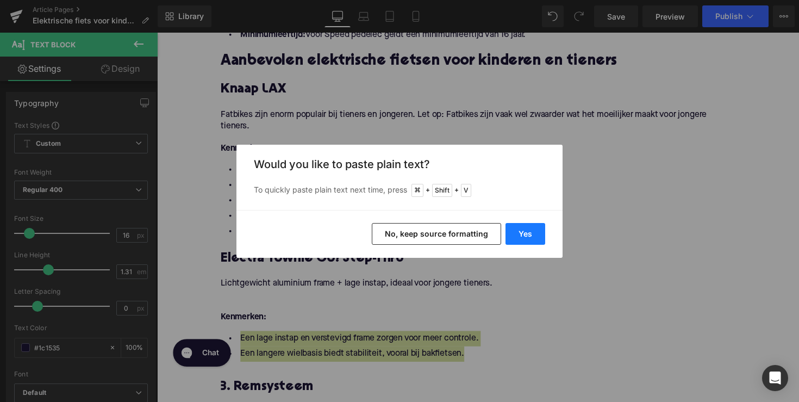
click at [514, 227] on button "Yes" at bounding box center [526, 234] width 40 height 22
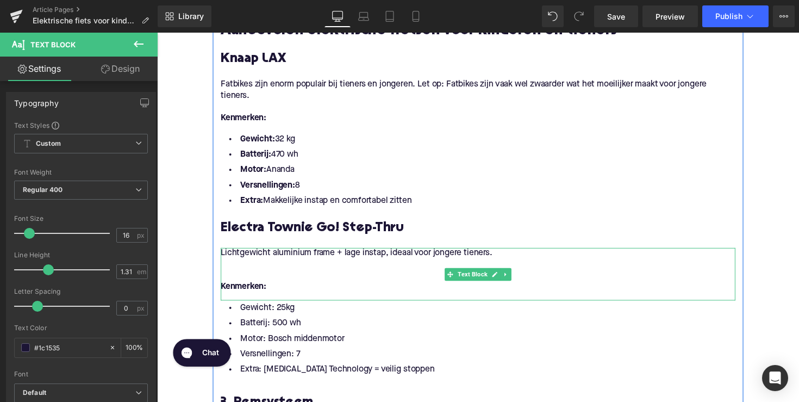
scroll to position [989, 0]
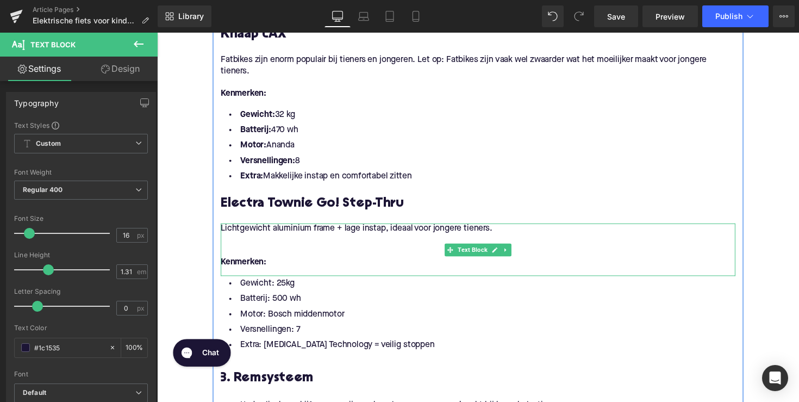
click at [245, 242] on p at bounding box center [485, 244] width 527 height 11
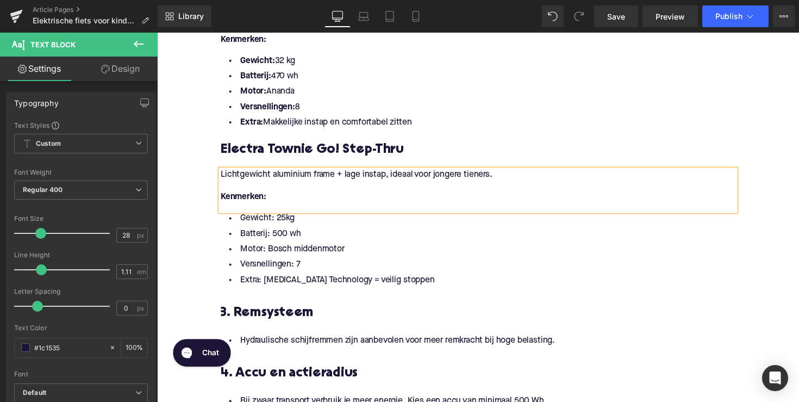
scroll to position [1017, 0]
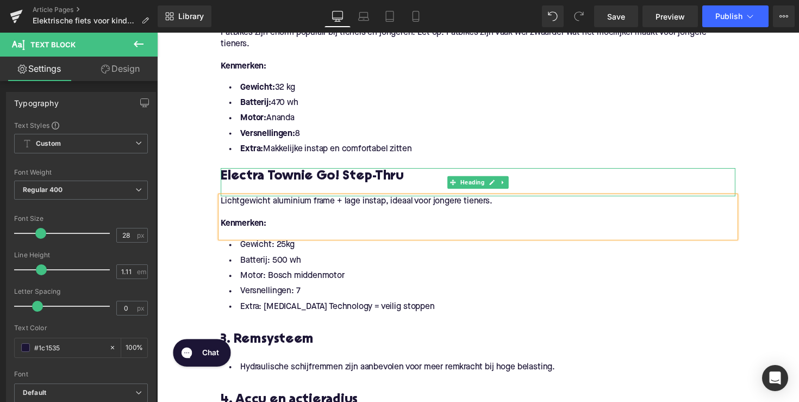
click at [277, 186] on h3 "Electra Townie Go! Step-Thru" at bounding box center [485, 179] width 527 height 17
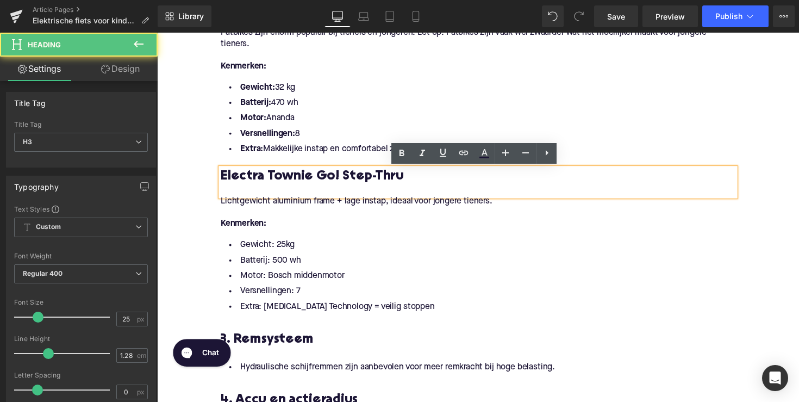
click at [275, 264] on li "Batterij: 500 wh" at bounding box center [485, 266] width 527 height 16
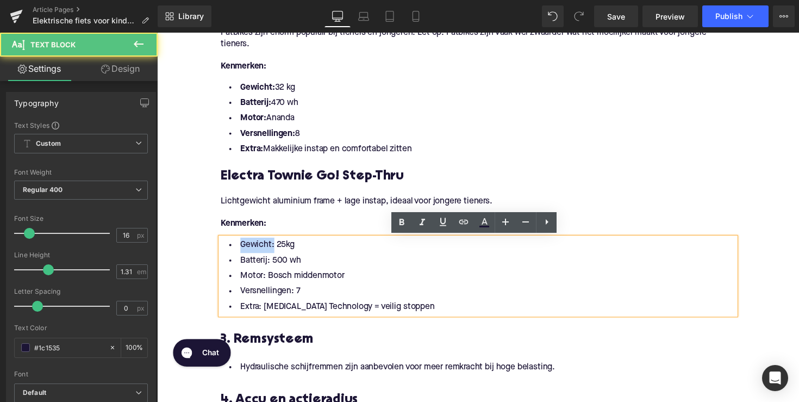
drag, startPoint x: 273, startPoint y: 252, endPoint x: 232, endPoint y: 252, distance: 40.8
click at [232, 252] on li "Gewicht: 25kg" at bounding box center [485, 250] width 527 height 16
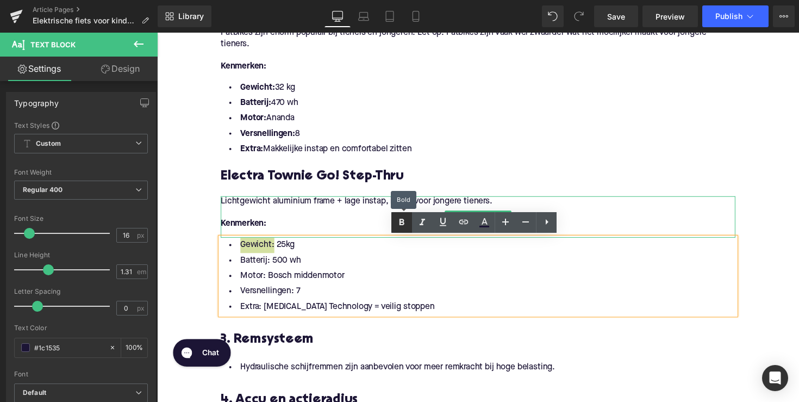
click at [407, 229] on link at bounding box center [401, 222] width 21 height 21
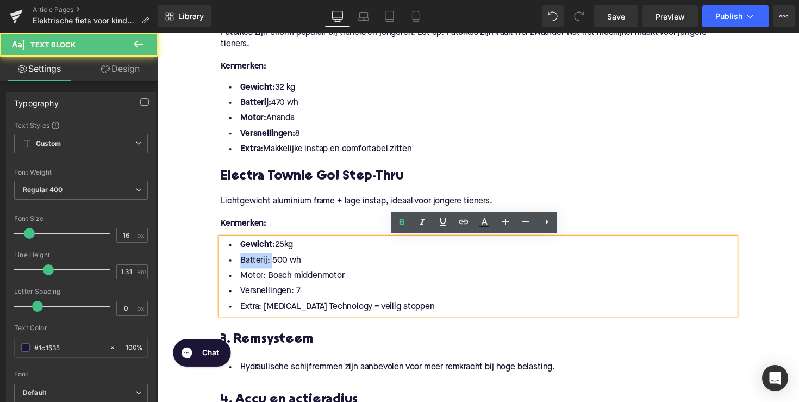
drag, startPoint x: 269, startPoint y: 267, endPoint x: 219, endPoint y: 267, distance: 49.5
click at [222, 267] on div "Gewicht: 25kg Batterij: 500 wh Motor: Bosch middenmotor Versnellingen: 7 Extra:…" at bounding box center [485, 281] width 527 height 79
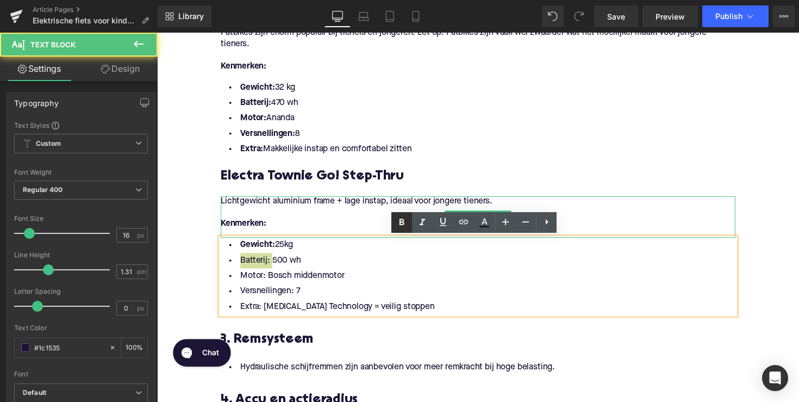
click at [403, 224] on icon at bounding box center [401, 222] width 13 height 13
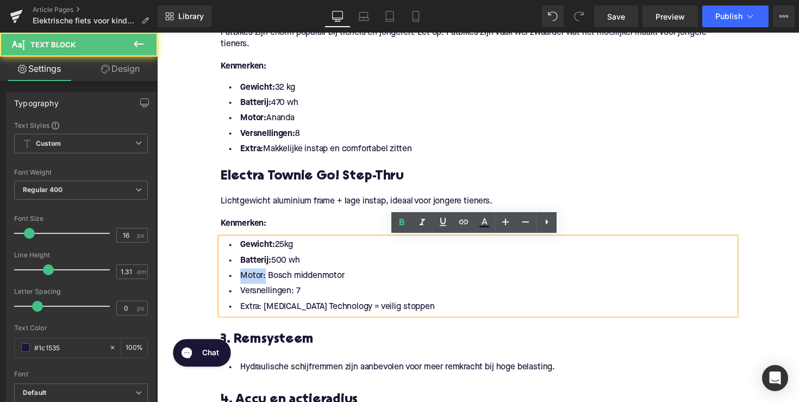
drag, startPoint x: 263, startPoint y: 283, endPoint x: 209, endPoint y: 280, distance: 54.5
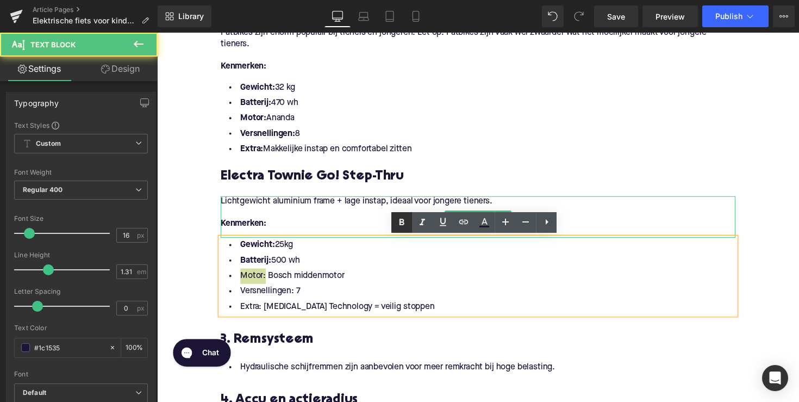
click at [394, 226] on link at bounding box center [401, 222] width 21 height 21
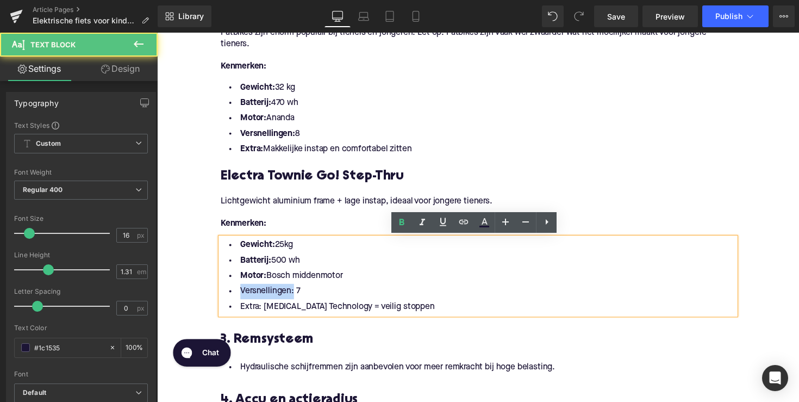
drag, startPoint x: 292, startPoint y: 300, endPoint x: 205, endPoint y: 300, distance: 87.5
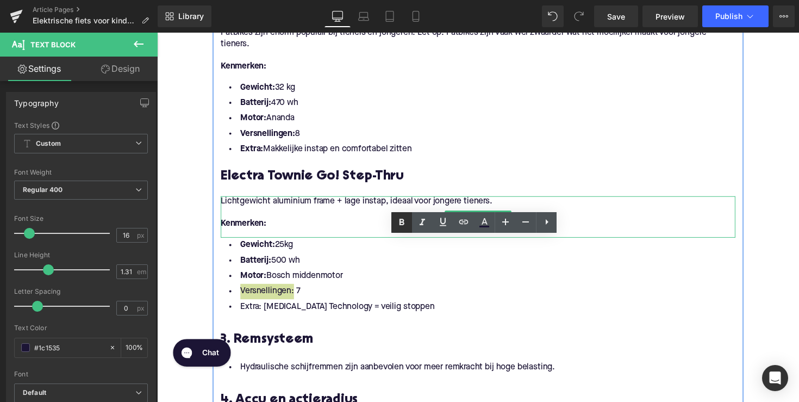
click at [402, 222] on icon at bounding box center [402, 222] width 5 height 7
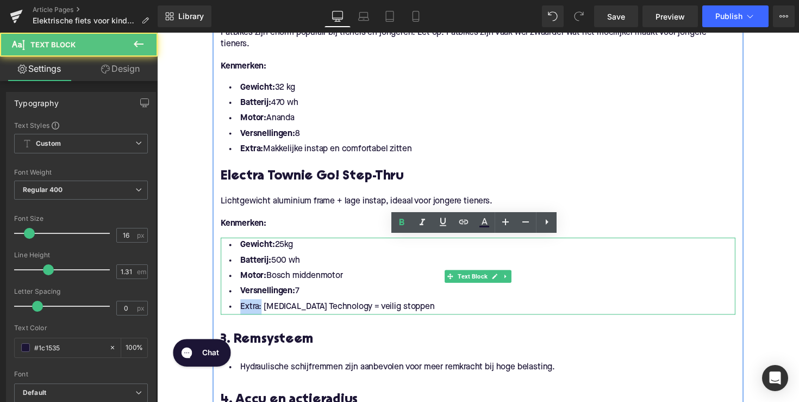
drag, startPoint x: 260, startPoint y: 315, endPoint x: 238, endPoint y: 315, distance: 22.3
click at [238, 315] on li "Extra: [MEDICAL_DATA] Technology = veilig stoppen" at bounding box center [485, 314] width 527 height 16
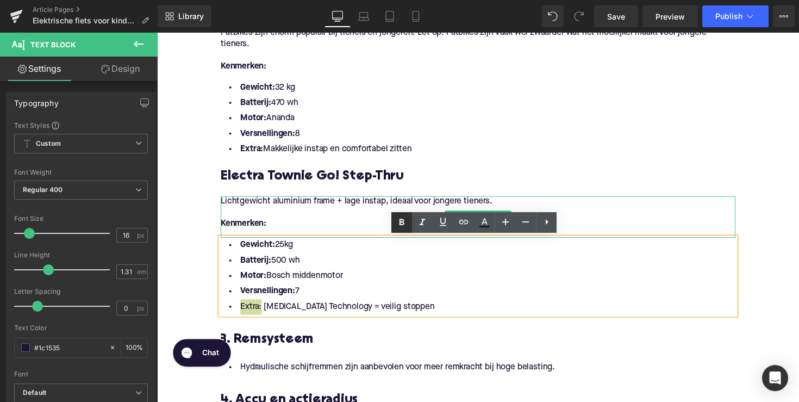
click at [409, 218] on link at bounding box center [401, 222] width 21 height 21
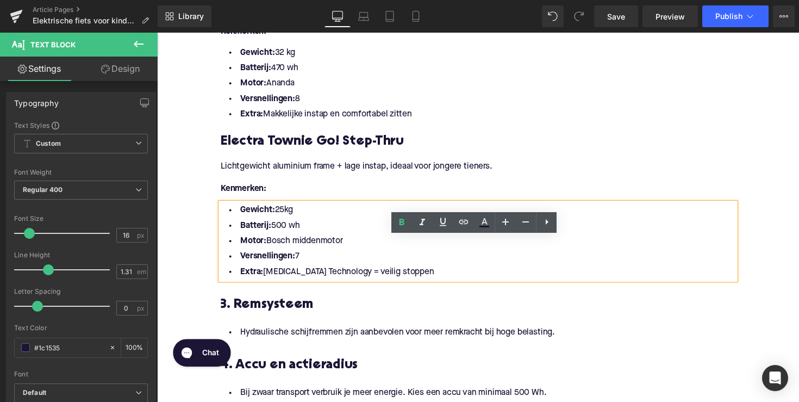
scroll to position [1101, 0]
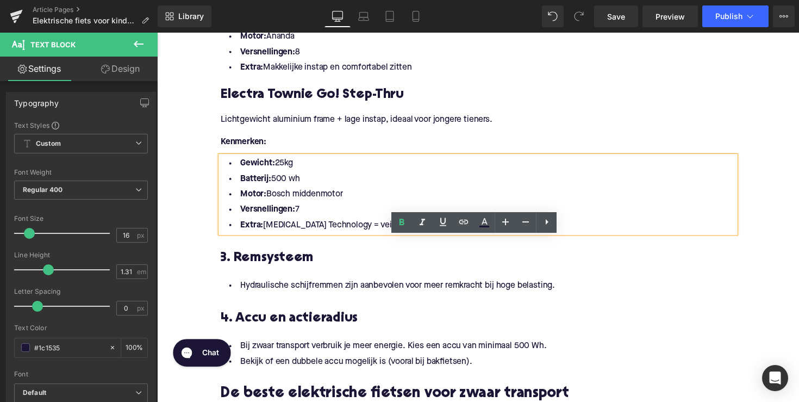
click at [291, 260] on span "3. Remsysteem" at bounding box center [270, 264] width 96 height 14
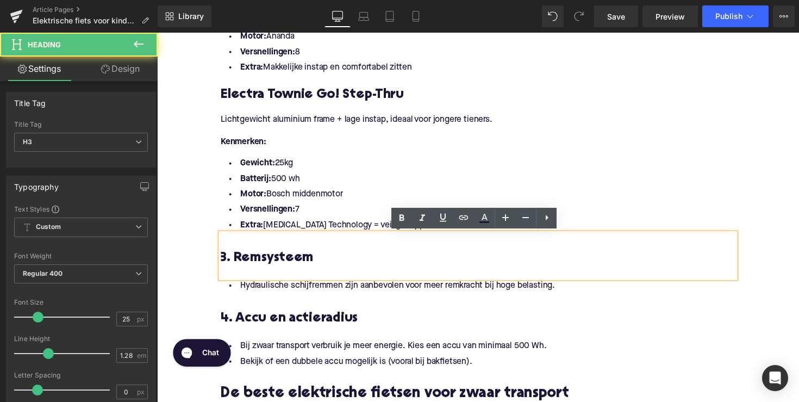
click at [291, 260] on span "3. Remsysteem" at bounding box center [270, 264] width 96 height 14
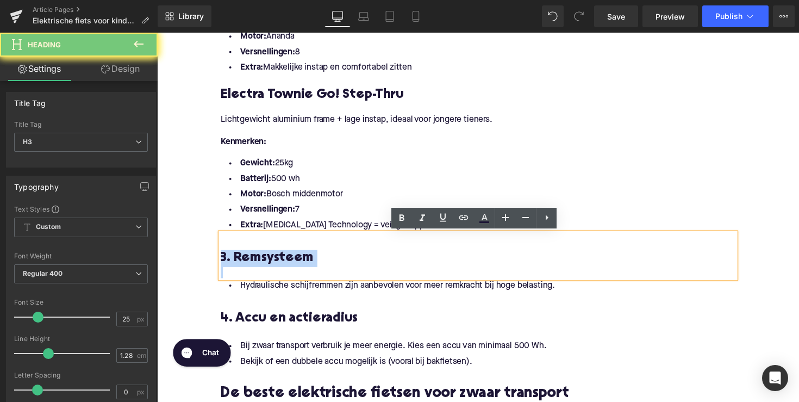
paste div
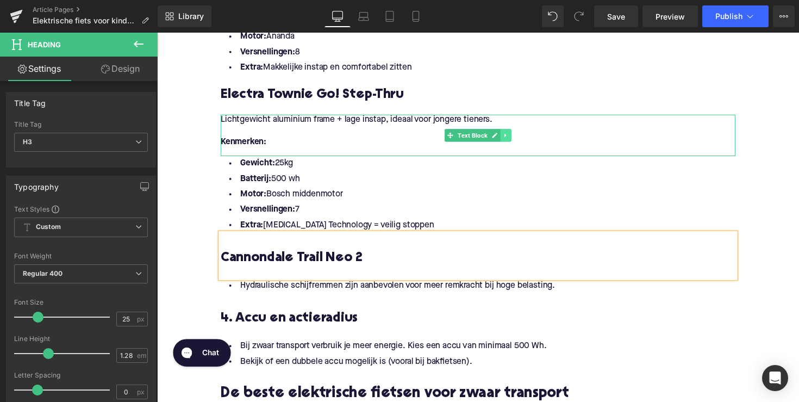
click at [514, 140] on icon at bounding box center [515, 137] width 6 height 7
click at [503, 140] on link at bounding box center [508, 137] width 11 height 13
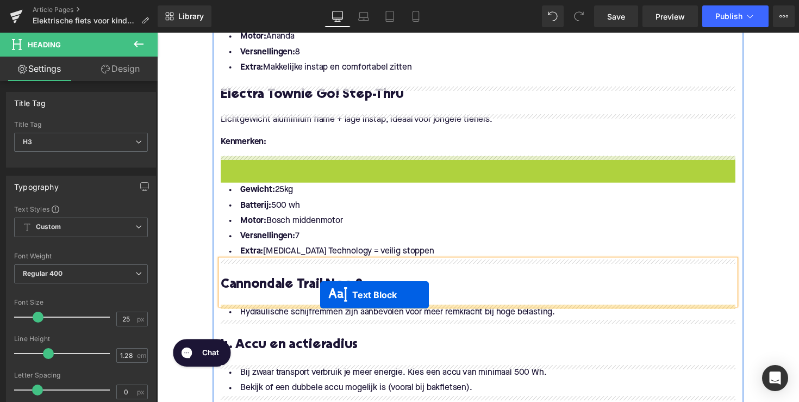
drag, startPoint x: 451, startPoint y: 178, endPoint x: 324, endPoint y: 301, distance: 177.2
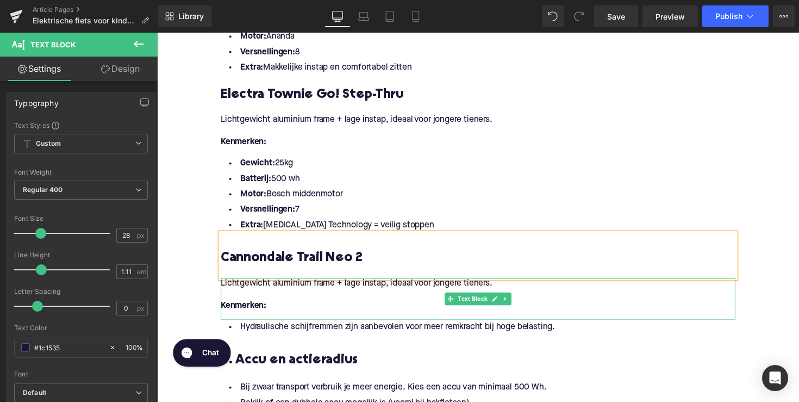
click at [281, 307] on p "Kenmerken:" at bounding box center [485, 312] width 527 height 11
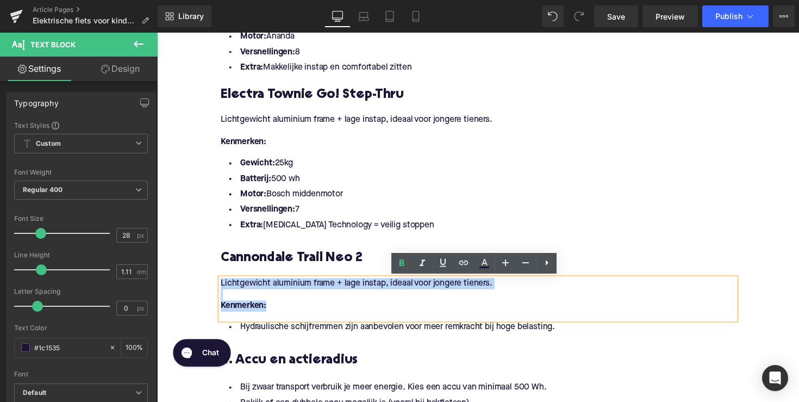
drag, startPoint x: 271, startPoint y: 314, endPoint x: 208, endPoint y: 291, distance: 67.6
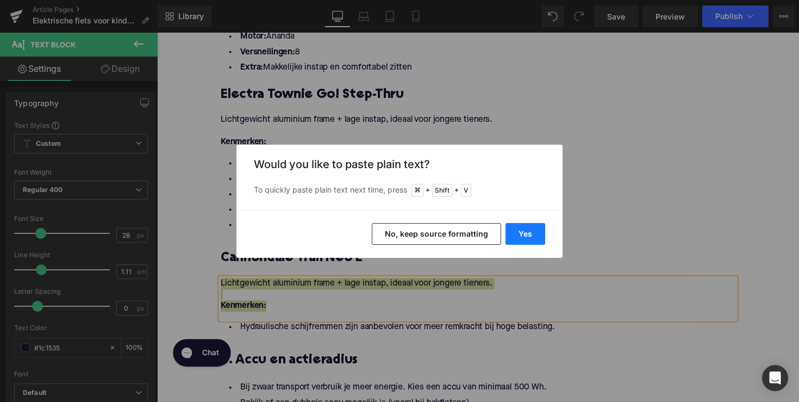
click at [525, 230] on button "Yes" at bounding box center [526, 234] width 40 height 22
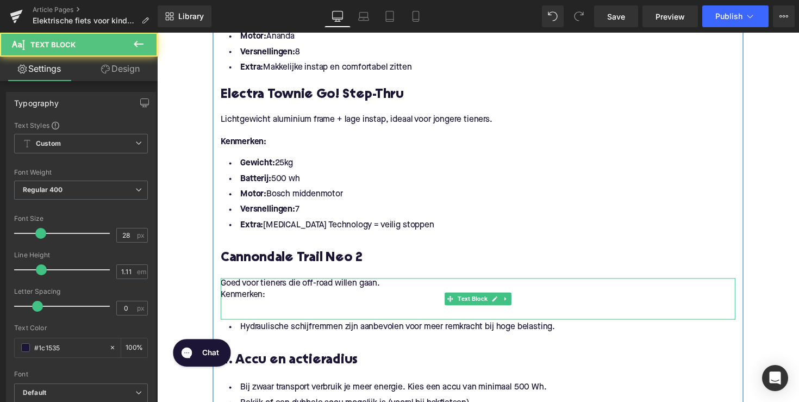
click at [234, 298] on p "Kenmerken:" at bounding box center [485, 300] width 527 height 11
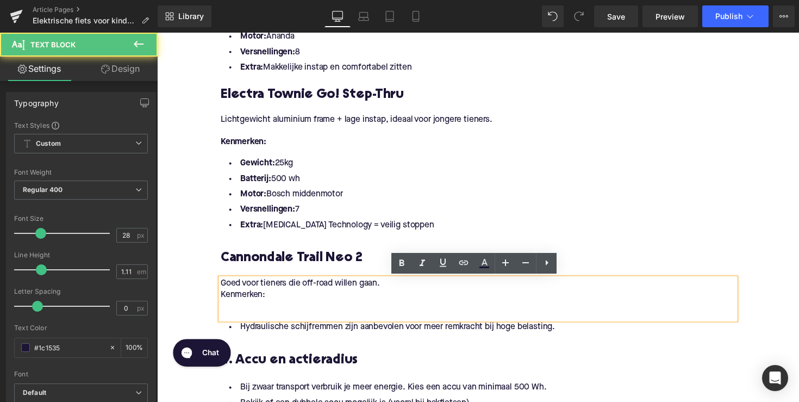
click at [222, 300] on p "Kenmerken:" at bounding box center [485, 300] width 527 height 11
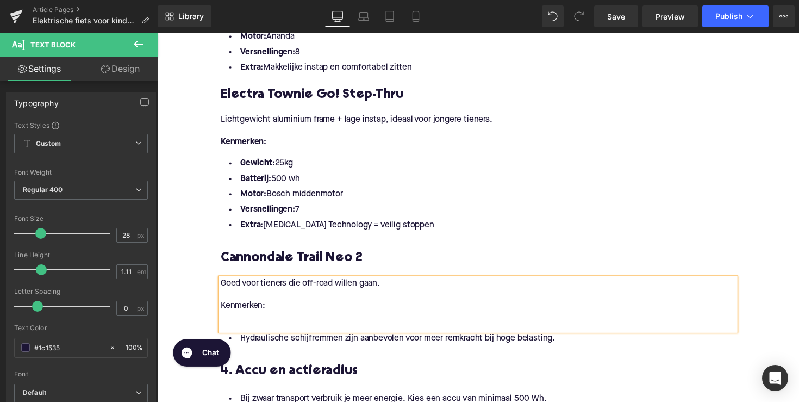
click at [248, 326] on p at bounding box center [485, 323] width 527 height 11
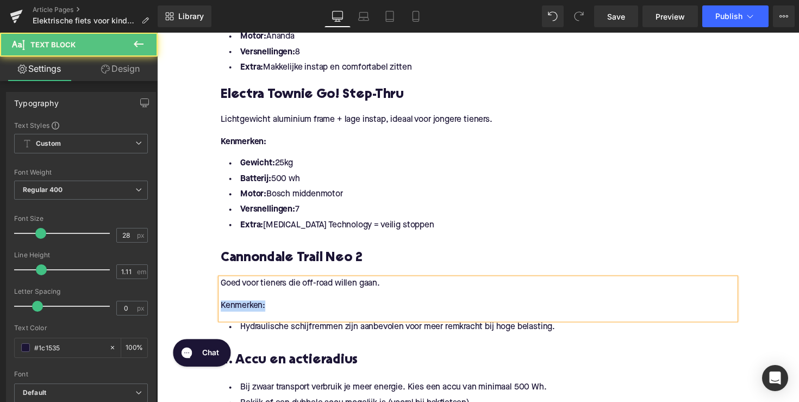
drag, startPoint x: 278, startPoint y: 313, endPoint x: 180, endPoint y: 313, distance: 97.3
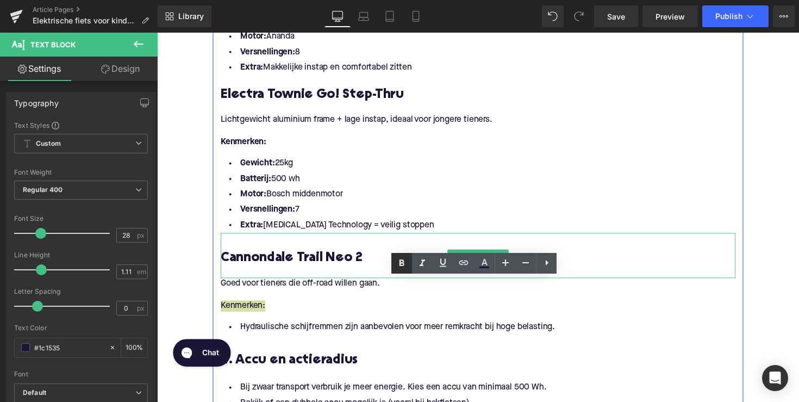
click at [400, 266] on icon at bounding box center [401, 263] width 13 height 13
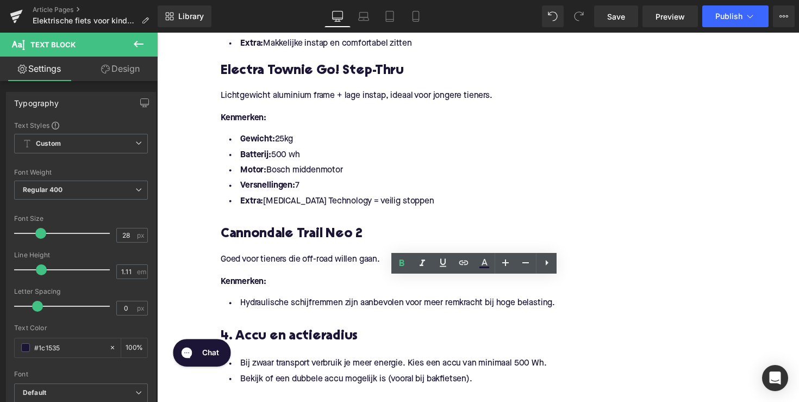
scroll to position [1137, 0]
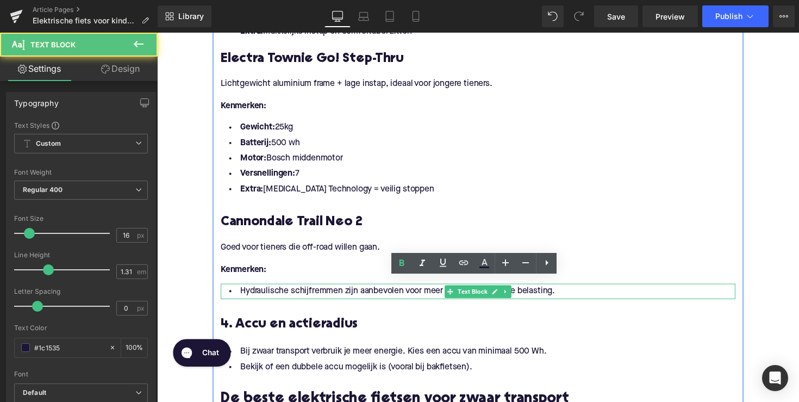
click at [319, 293] on li "Hydraulische schijfremmen zijn aanbevolen voor meer remkracht bij hoge belastin…" at bounding box center [485, 298] width 527 height 16
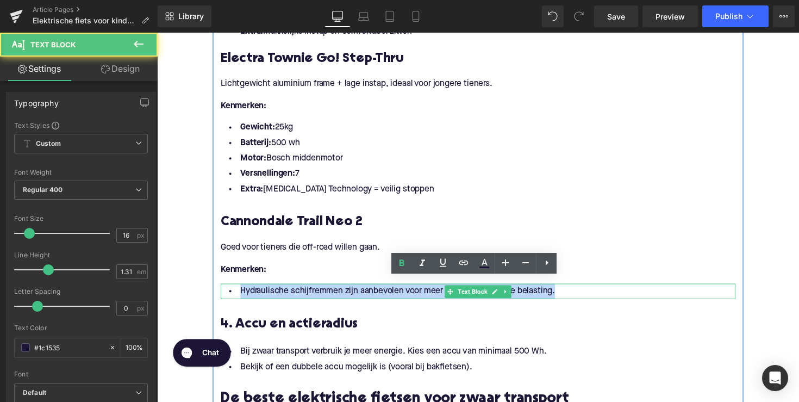
click at [319, 293] on li "Hydraulische schijfremmen zijn aanbevolen voor meer remkracht bij hoge belastin…" at bounding box center [485, 298] width 527 height 16
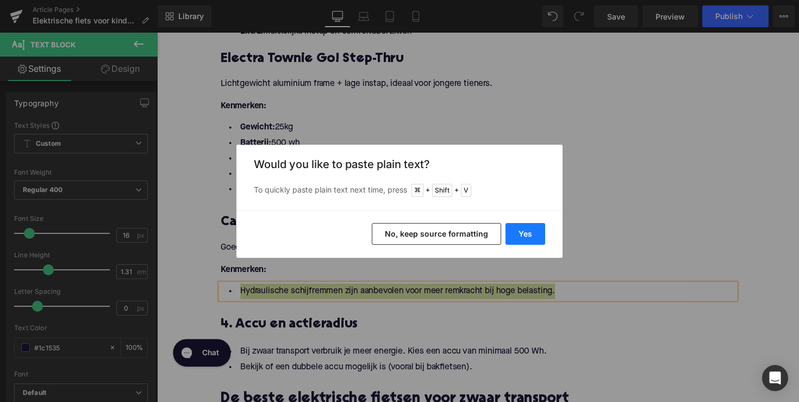
click at [531, 236] on button "Yes" at bounding box center [526, 234] width 40 height 22
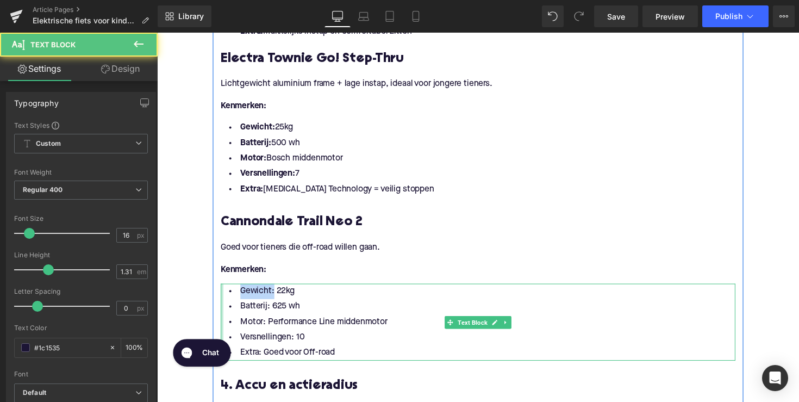
drag, startPoint x: 263, startPoint y: 298, endPoint x: 222, endPoint y: 298, distance: 41.3
click at [222, 298] on div "Gewicht: 22kg Batterij: 625 wh Motor: Performance Line middenmotor Versnellinge…" at bounding box center [485, 329] width 527 height 79
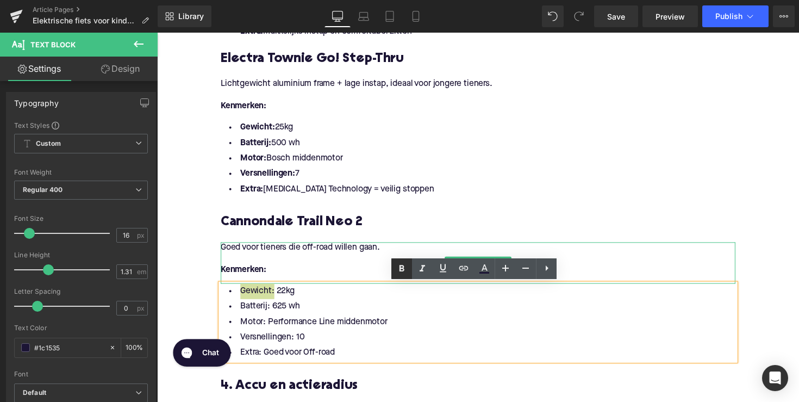
click at [402, 268] on icon at bounding box center [402, 268] width 5 height 7
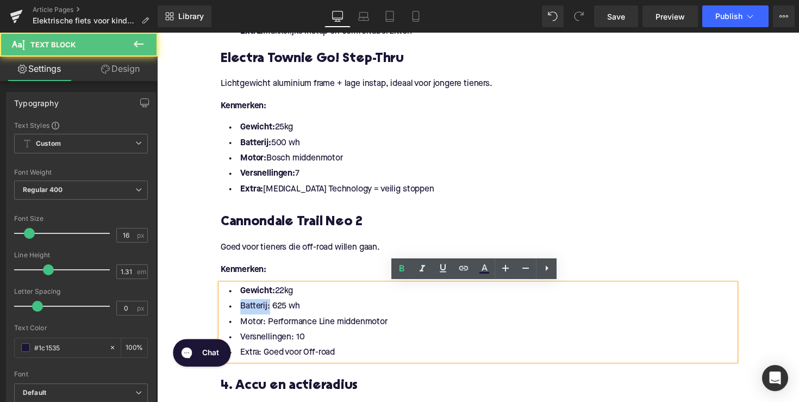
drag, startPoint x: 267, startPoint y: 315, endPoint x: 216, endPoint y: 315, distance: 51.1
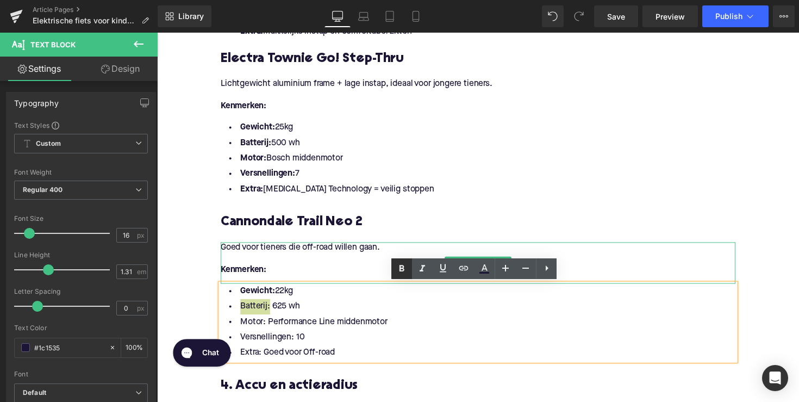
click at [401, 266] on icon at bounding box center [402, 268] width 5 height 7
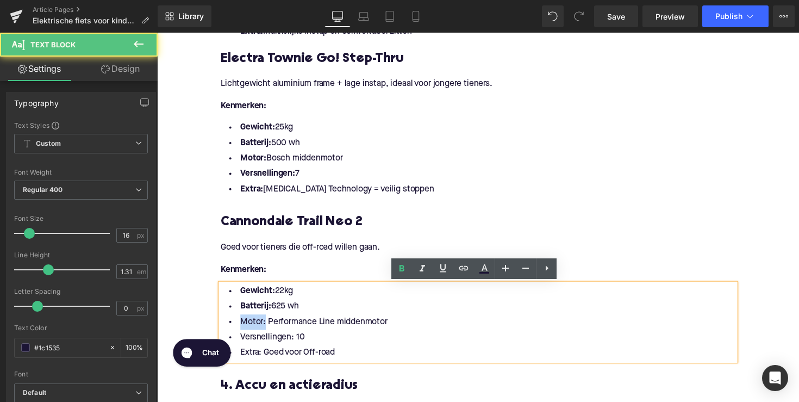
drag, startPoint x: 264, startPoint y: 332, endPoint x: 226, endPoint y: 331, distance: 38.6
click at [226, 331] on li "Motor: Performance Line middenmotor" at bounding box center [485, 329] width 527 height 16
click at [402, 266] on icon at bounding box center [401, 268] width 13 height 13
drag, startPoint x: 303, startPoint y: 646, endPoint x: 210, endPoint y: 338, distance: 322.1
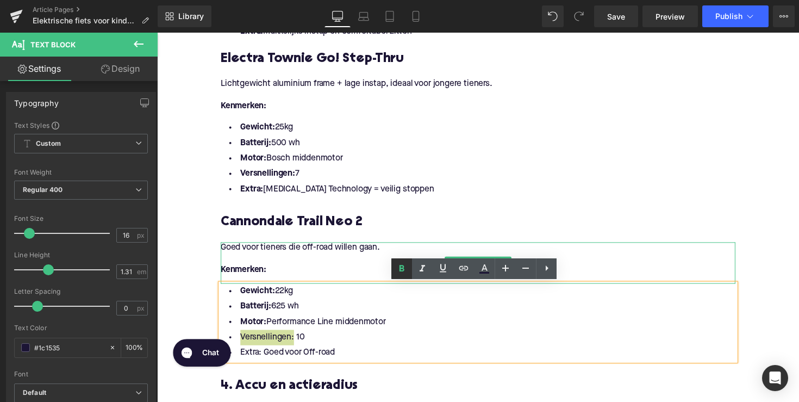
click at [402, 273] on icon at bounding box center [401, 268] width 13 height 13
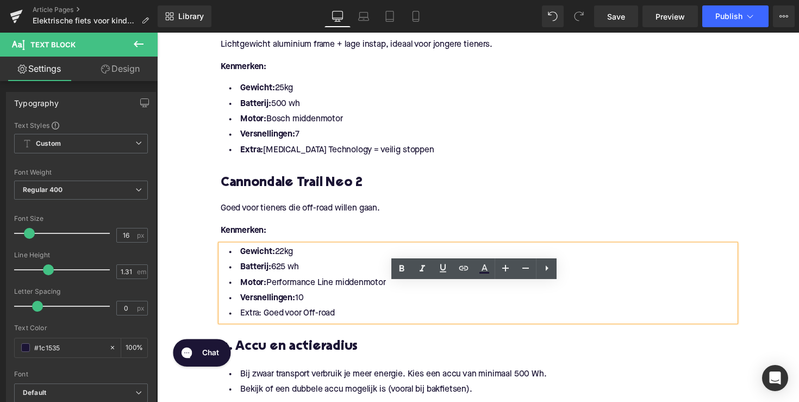
scroll to position [1184, 0]
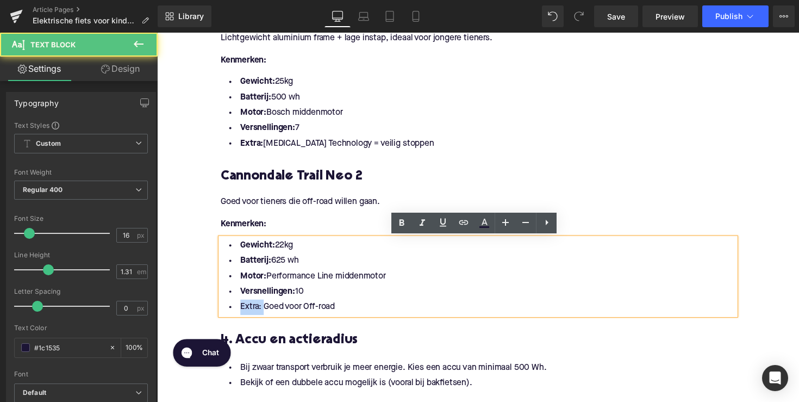
drag, startPoint x: 261, startPoint y: 314, endPoint x: 235, endPoint y: 314, distance: 26.1
click at [235, 314] on li "Extra: Goed voor Off-road" at bounding box center [485, 314] width 527 height 16
click at [400, 222] on icon at bounding box center [402, 223] width 5 height 7
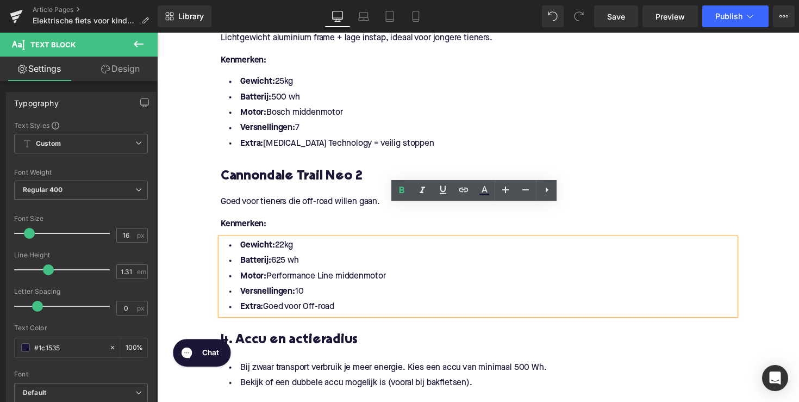
scroll to position [1255, 0]
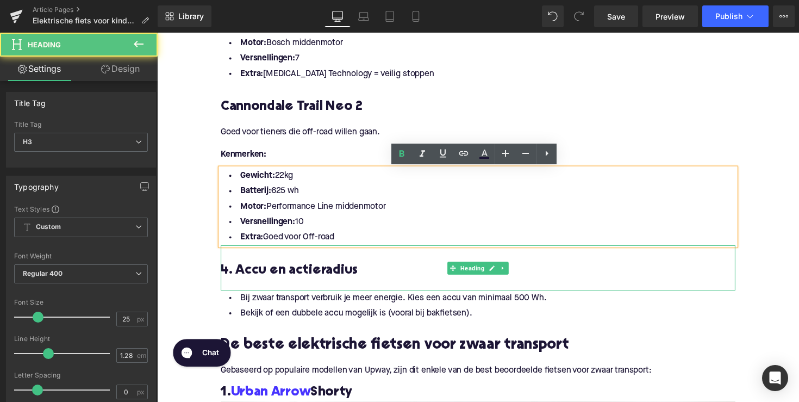
click at [324, 272] on h3 "4. Accu en actieradius" at bounding box center [485, 276] width 527 height 17
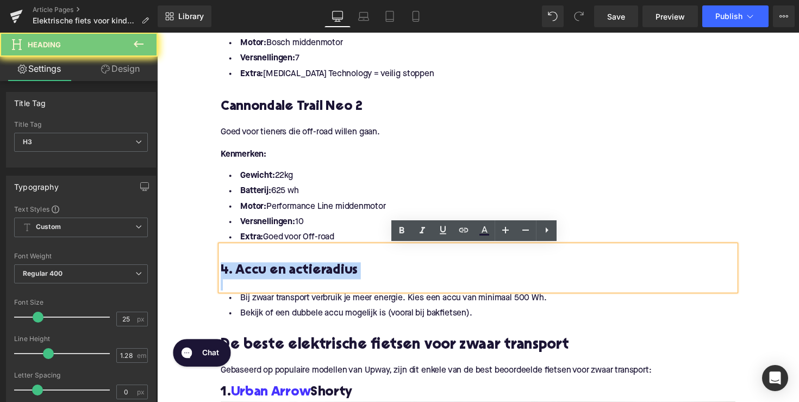
paste div
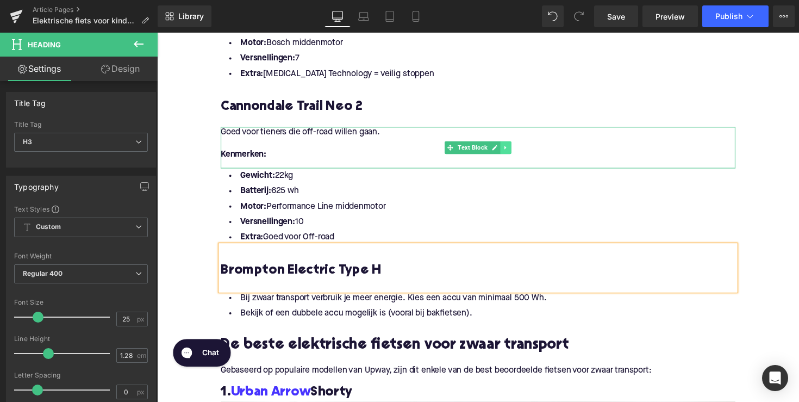
click at [514, 151] on icon at bounding box center [515, 150] width 6 height 7
click at [512, 152] on link at bounding box center [508, 150] width 11 height 13
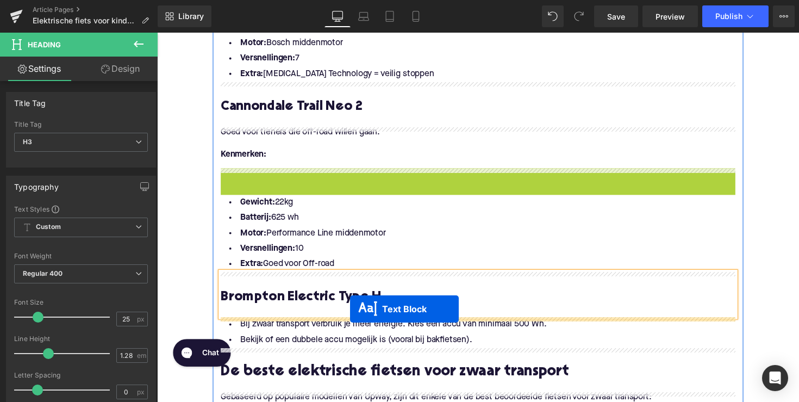
drag, startPoint x: 457, startPoint y: 192, endPoint x: 355, endPoint y: 315, distance: 159.9
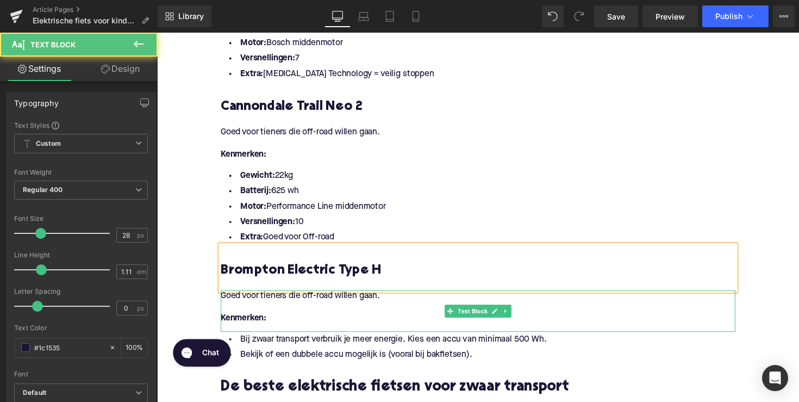
click at [278, 326] on p "Kenmerken:" at bounding box center [485, 325] width 527 height 11
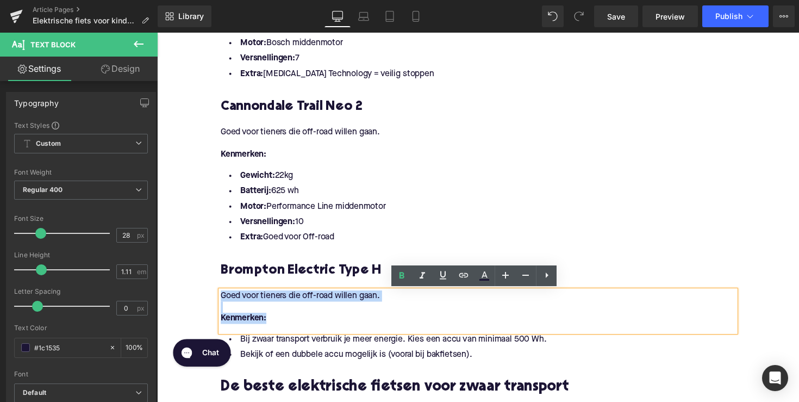
drag, startPoint x: 278, startPoint y: 326, endPoint x: 207, endPoint y: 301, distance: 75.5
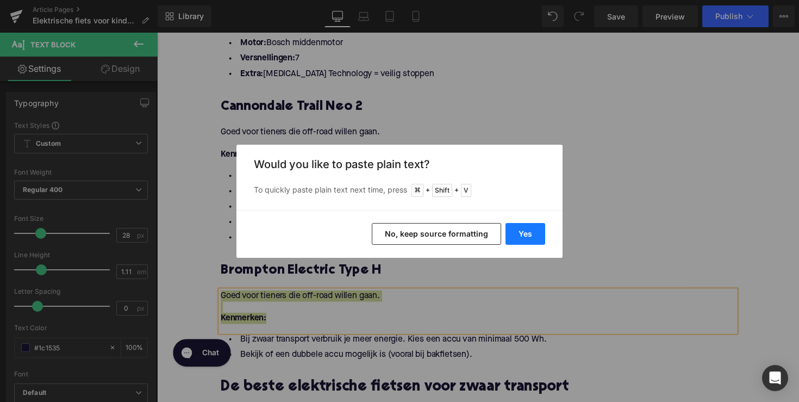
click at [538, 234] on button "Yes" at bounding box center [526, 234] width 40 height 22
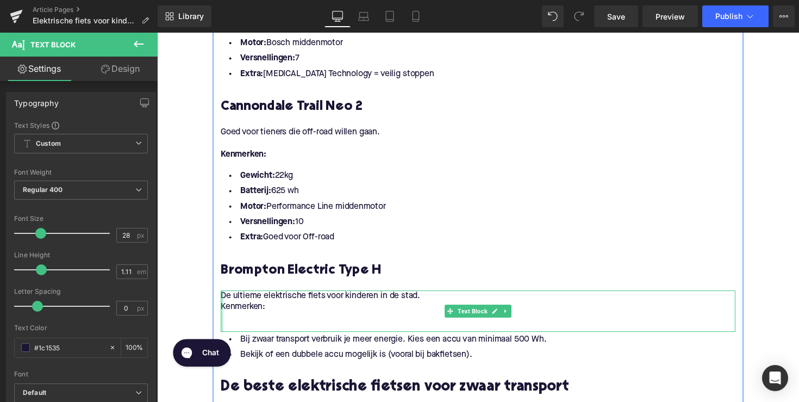
click at [222, 314] on div at bounding box center [223, 318] width 3 height 42
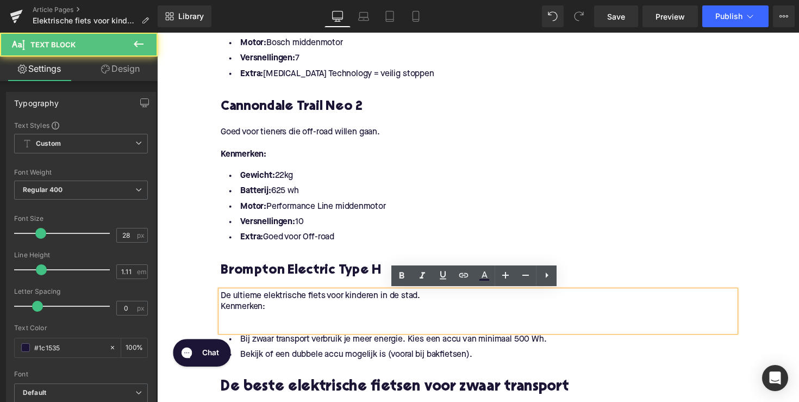
click at [224, 314] on p "Kenmerken:" at bounding box center [485, 313] width 527 height 11
click at [222, 314] on p "Kenmerken:" at bounding box center [485, 313] width 527 height 11
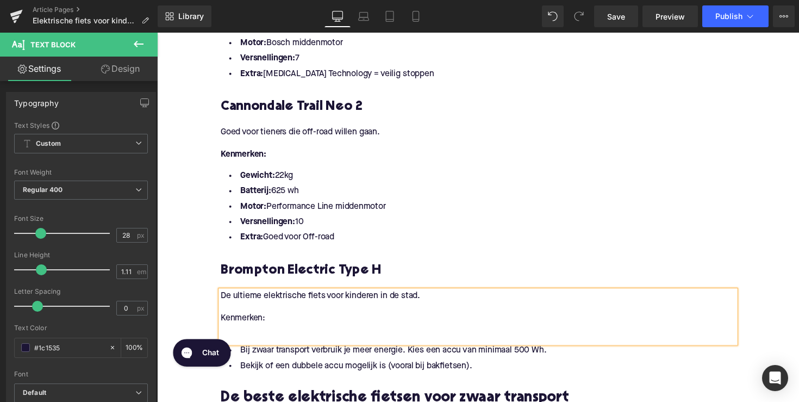
click at [240, 338] on p at bounding box center [485, 336] width 527 height 11
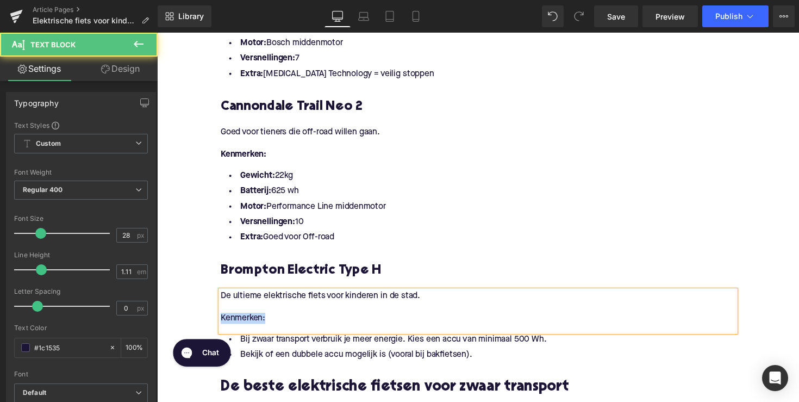
drag, startPoint x: 276, startPoint y: 328, endPoint x: 179, endPoint y: 328, distance: 96.8
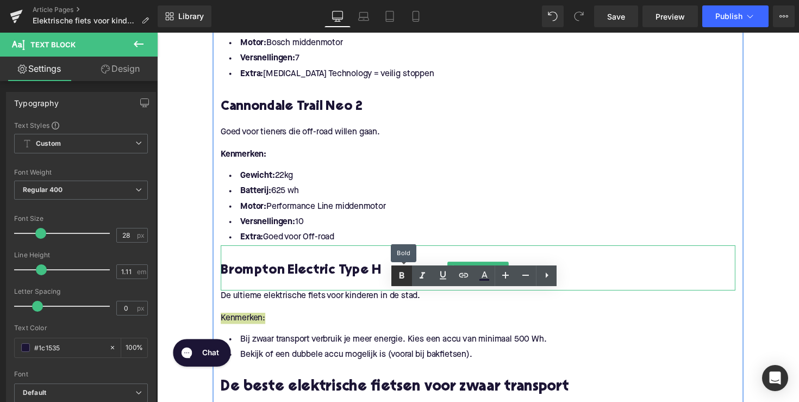
click at [398, 278] on icon at bounding box center [401, 275] width 13 height 13
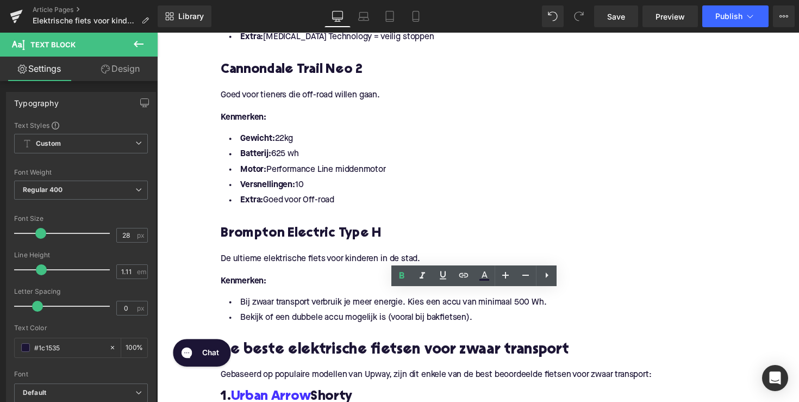
scroll to position [1304, 0]
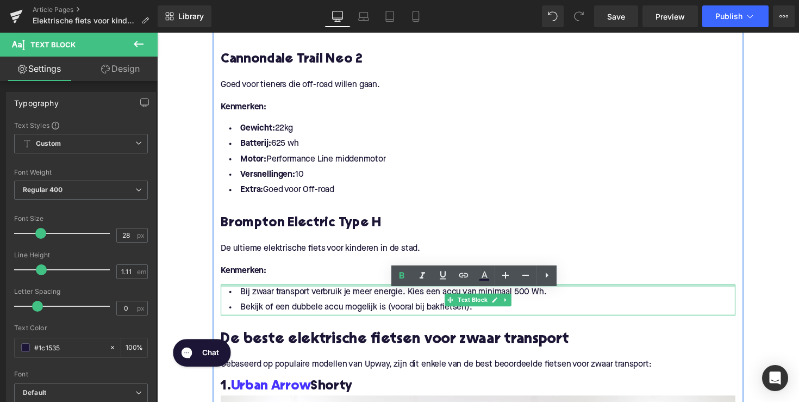
click at [341, 308] on li "Bekijk of een dubbele accu mogelijk is (vooral bij bakfietsen)." at bounding box center [485, 315] width 527 height 16
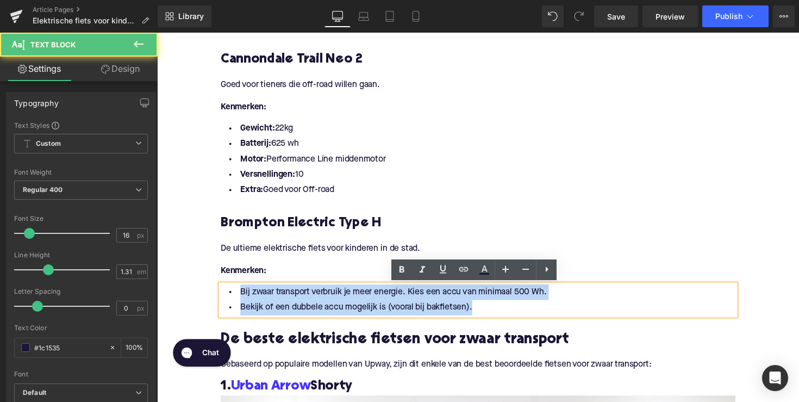
drag, startPoint x: 495, startPoint y: 316, endPoint x: 231, endPoint y: 301, distance: 264.1
click at [231, 301] on ul "Bij zwaar transport verbruik je meer energie. Kies een accu van minimaal 500 Wh…" at bounding box center [485, 307] width 527 height 32
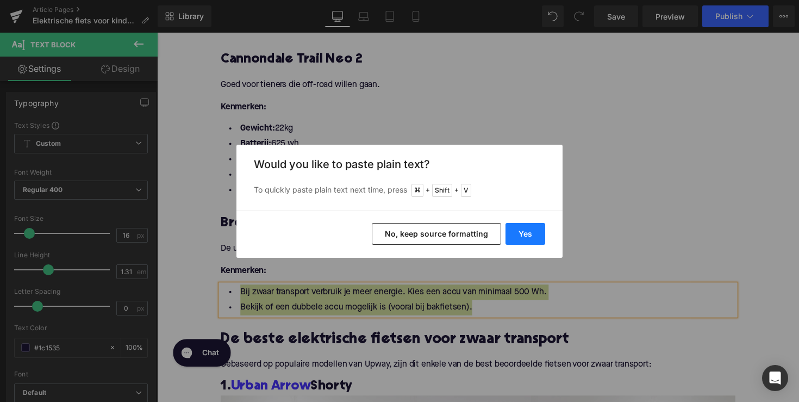
click at [519, 232] on button "Yes" at bounding box center [526, 234] width 40 height 22
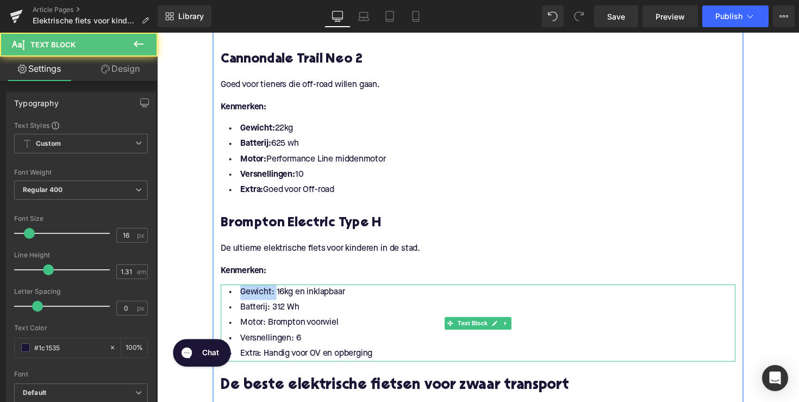
drag, startPoint x: 273, startPoint y: 300, endPoint x: 226, endPoint y: 300, distance: 47.3
click at [226, 300] on li "Gewicht: 16kg en inklapbaar" at bounding box center [485, 299] width 527 height 16
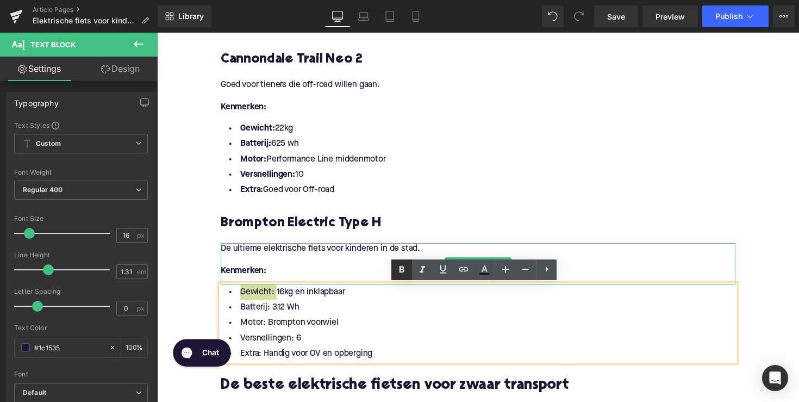
click at [401, 273] on icon at bounding box center [401, 269] width 13 height 13
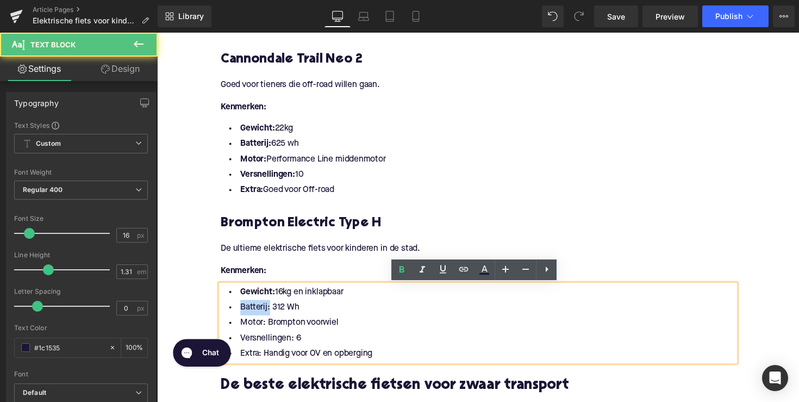
drag, startPoint x: 267, startPoint y: 314, endPoint x: 204, endPoint y: 314, distance: 63.1
click at [398, 273] on icon at bounding box center [401, 269] width 13 height 13
click at [260, 332] on li "Motor: Brompton voorwiel" at bounding box center [485, 330] width 527 height 16
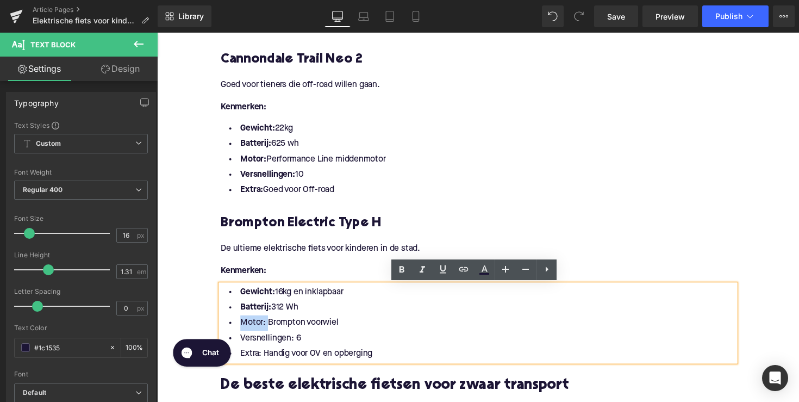
drag, startPoint x: 266, startPoint y: 332, endPoint x: 214, endPoint y: 332, distance: 51.6
click at [404, 272] on icon at bounding box center [402, 269] width 5 height 7
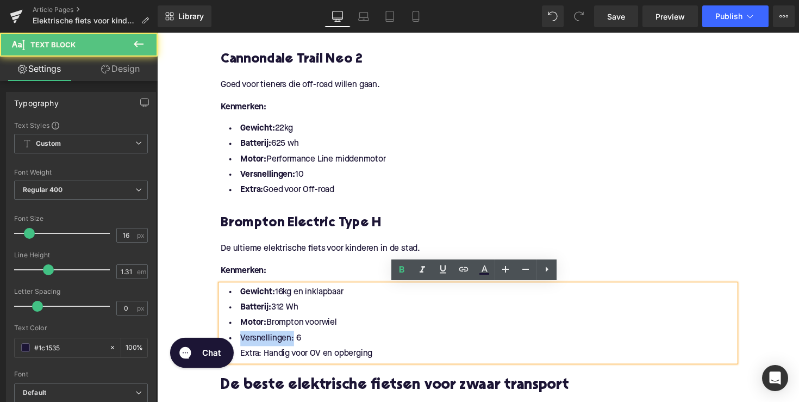
drag, startPoint x: 222, startPoint y: 340, endPoint x: 209, endPoint y: 340, distance: 13.0
click at [402, 273] on icon at bounding box center [401, 269] width 13 height 13
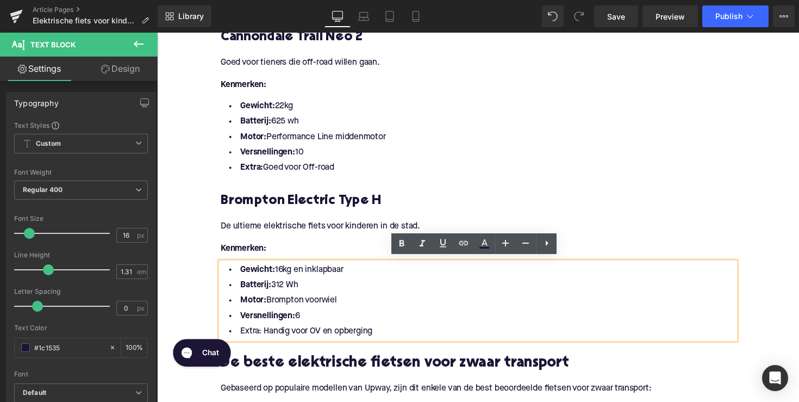
scroll to position [1330, 0]
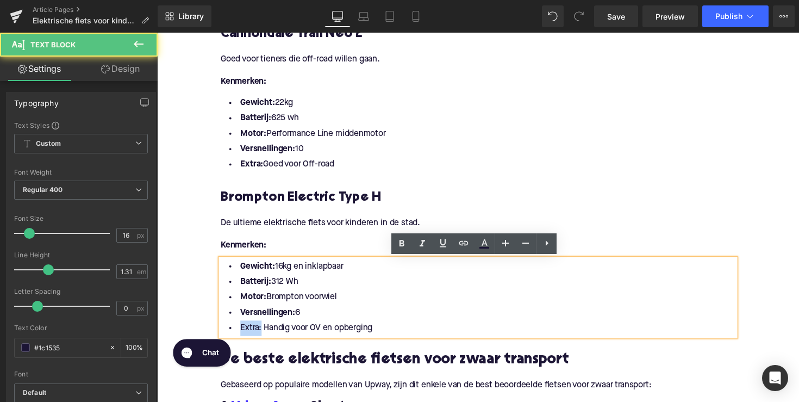
drag, startPoint x: 260, startPoint y: 335, endPoint x: 226, endPoint y: 335, distance: 34.8
click at [226, 335] on li "Extra: Handig voor OV en opberging" at bounding box center [485, 335] width 527 height 16
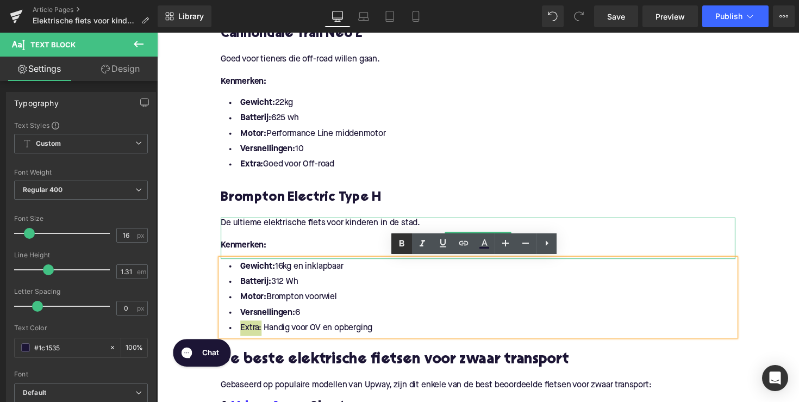
click at [408, 240] on icon at bounding box center [401, 243] width 13 height 13
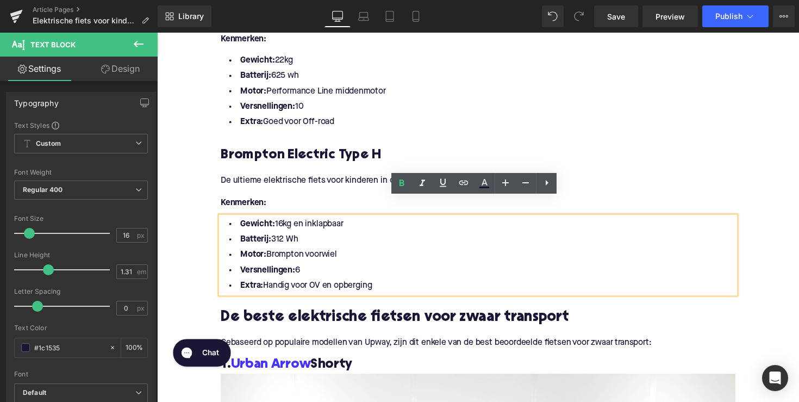
scroll to position [1369, 0]
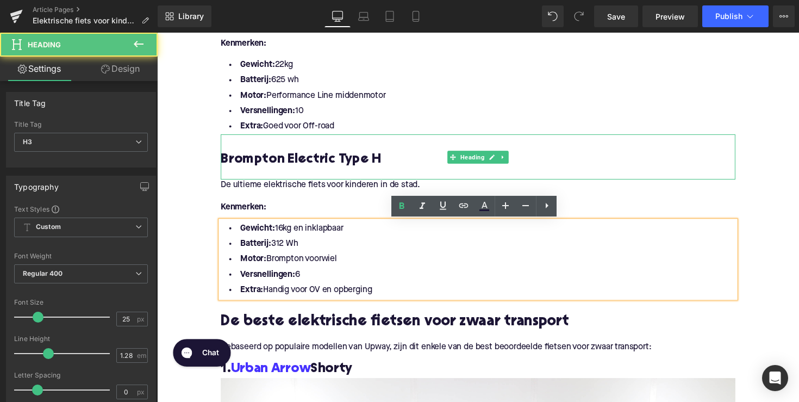
click at [428, 154] on h3 at bounding box center [485, 145] width 527 height 17
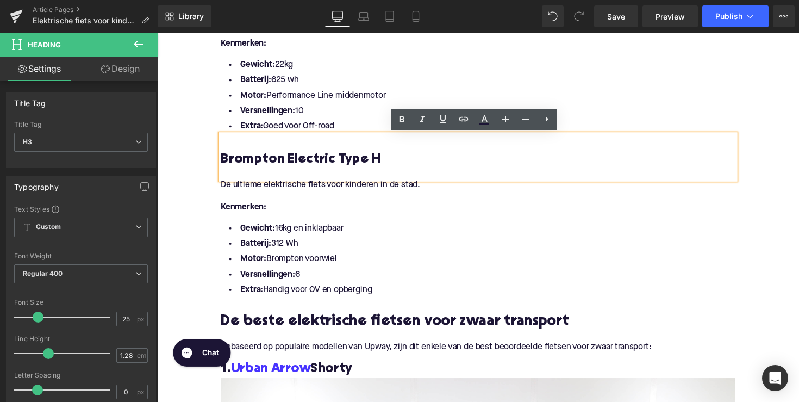
click at [370, 94] on li "Motor: Performance Line middenmotor" at bounding box center [485, 98] width 527 height 16
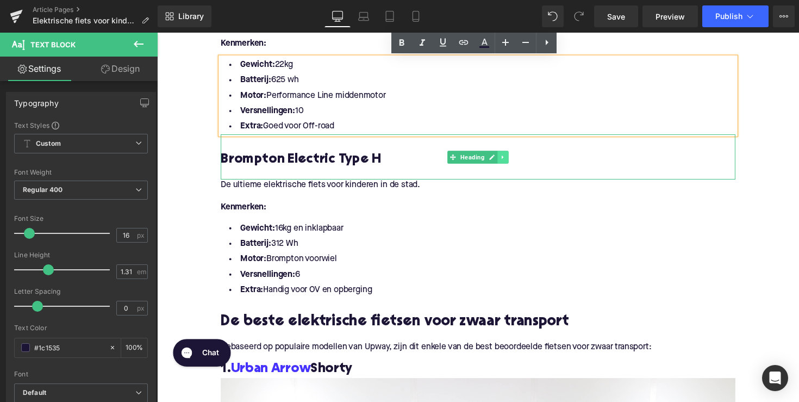
click at [509, 162] on icon at bounding box center [512, 160] width 6 height 7
click at [506, 164] on link at bounding box center [505, 160] width 11 height 13
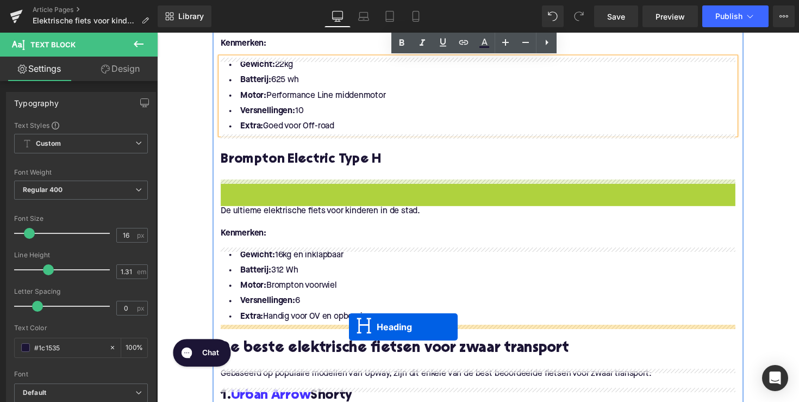
drag, startPoint x: 457, startPoint y: 204, endPoint x: 354, endPoint y: 333, distance: 164.5
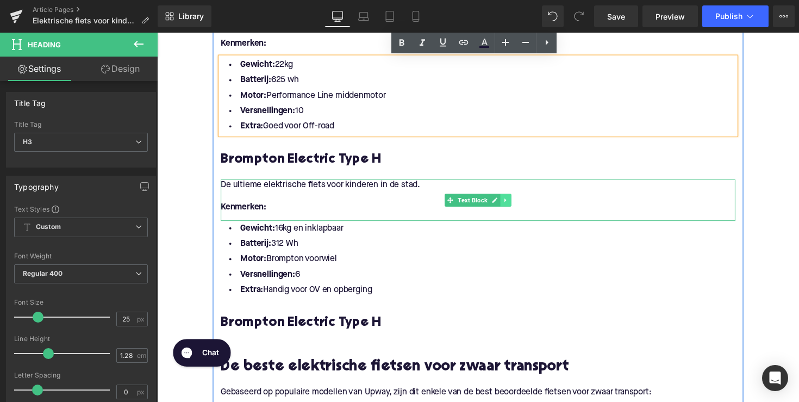
click at [513, 204] on icon at bounding box center [515, 204] width 6 height 7
click at [503, 207] on link at bounding box center [508, 204] width 11 height 13
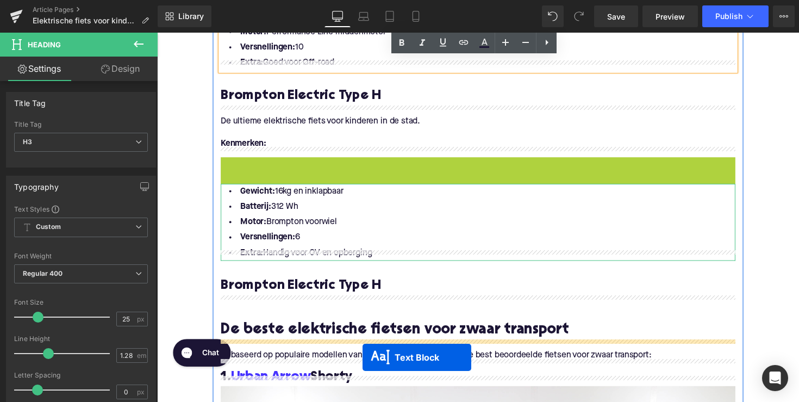
scroll to position [1478, 0]
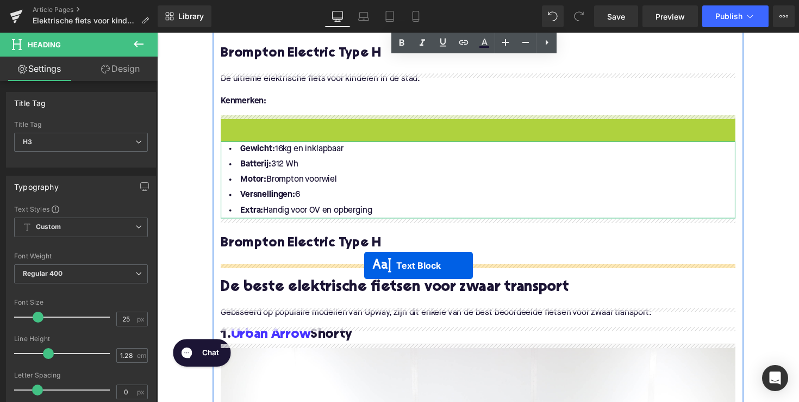
drag, startPoint x: 454, startPoint y: 247, endPoint x: 369, endPoint y: 271, distance: 88.3
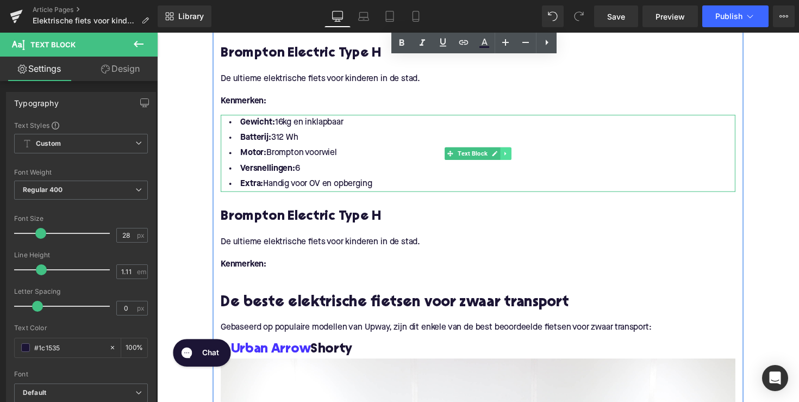
click at [512, 157] on icon at bounding box center [515, 156] width 6 height 7
click at [509, 157] on icon at bounding box center [509, 156] width 6 height 6
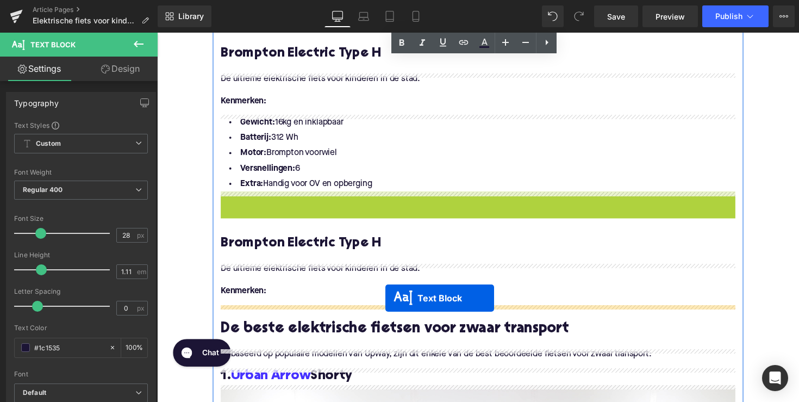
drag, startPoint x: 453, startPoint y: 238, endPoint x: 391, endPoint y: 304, distance: 91.5
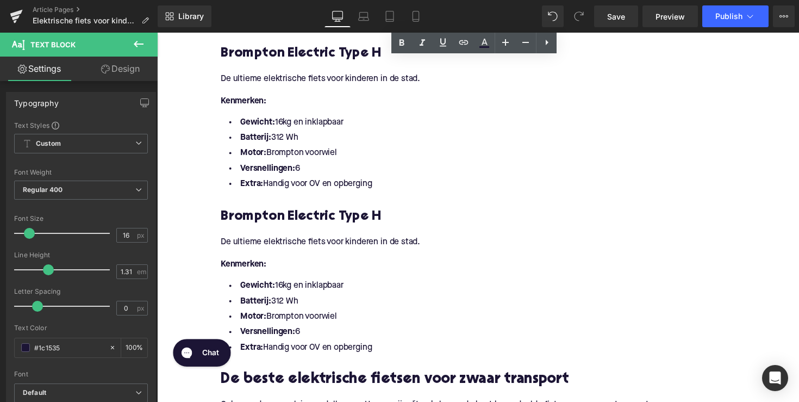
click at [337, 219] on h3 "Brompton Electric Type H" at bounding box center [485, 221] width 527 height 17
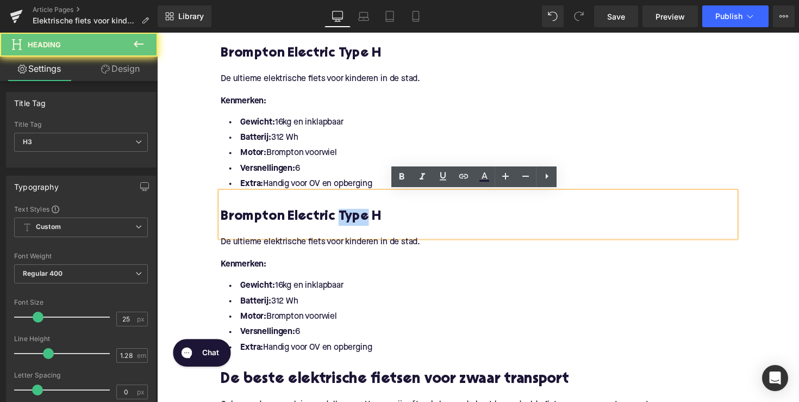
click at [337, 219] on h3 "Brompton Electric Type H" at bounding box center [485, 221] width 527 height 17
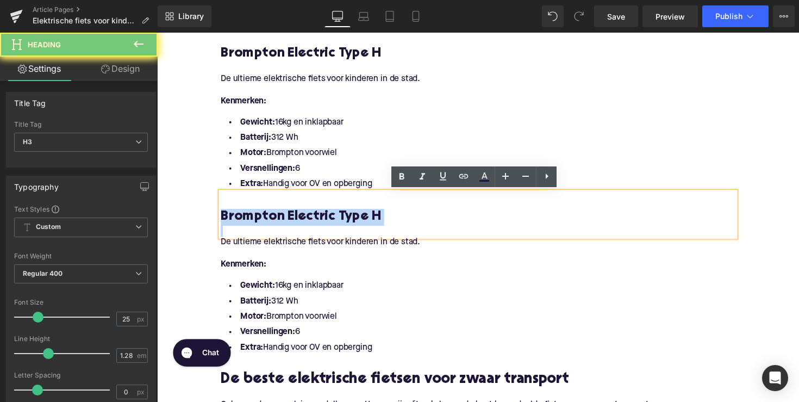
paste div
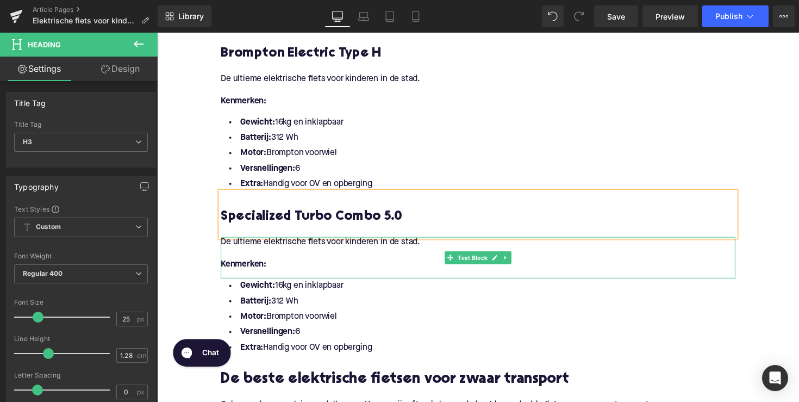
click at [281, 269] on p "Kenmerken:" at bounding box center [485, 270] width 527 height 11
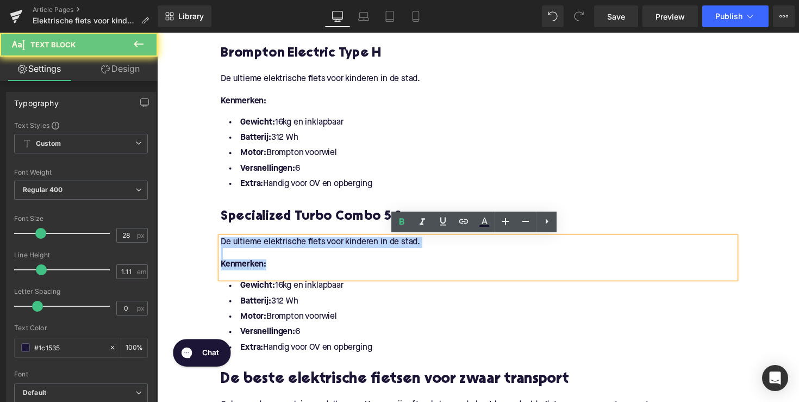
drag, startPoint x: 281, startPoint y: 269, endPoint x: 207, endPoint y: 239, distance: 79.8
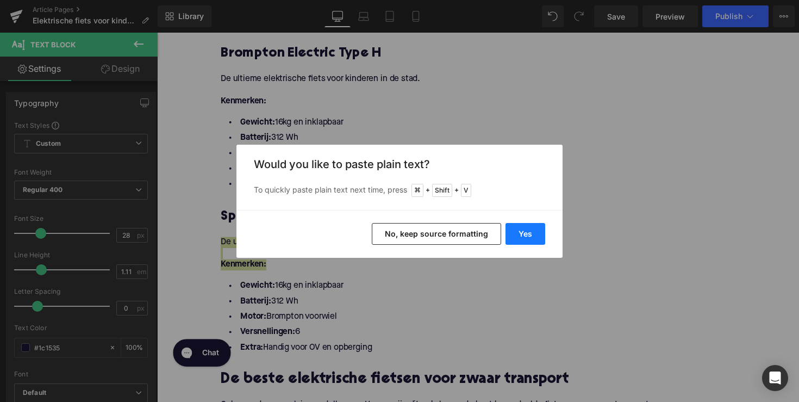
click at [521, 235] on button "Yes" at bounding box center [526, 234] width 40 height 22
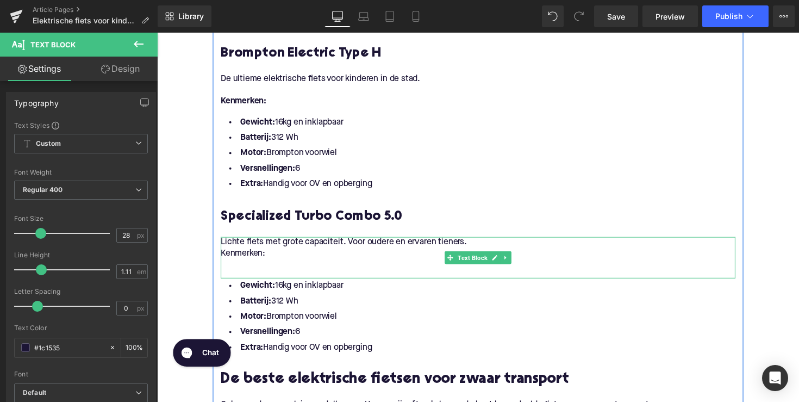
click at [223, 261] on p "Kenmerken:" at bounding box center [485, 258] width 527 height 11
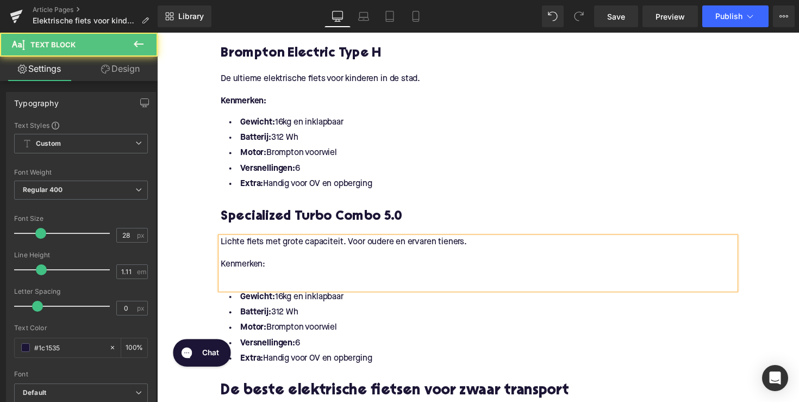
click at [233, 285] on p at bounding box center [485, 281] width 527 height 11
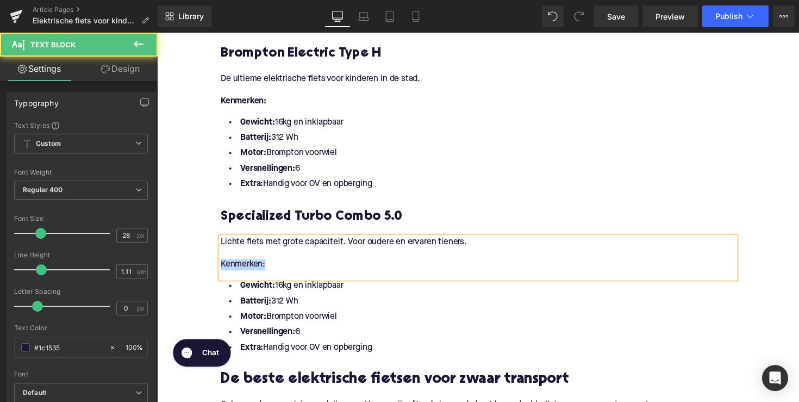
drag, startPoint x: 275, startPoint y: 276, endPoint x: 171, endPoint y: 273, distance: 103.9
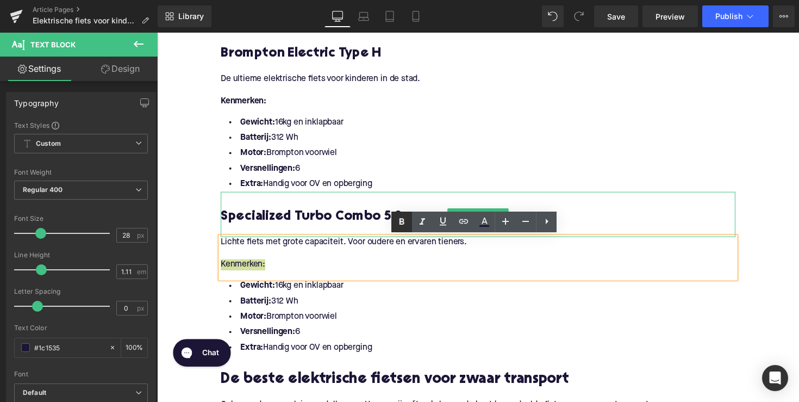
click at [403, 218] on icon at bounding box center [401, 221] width 13 height 13
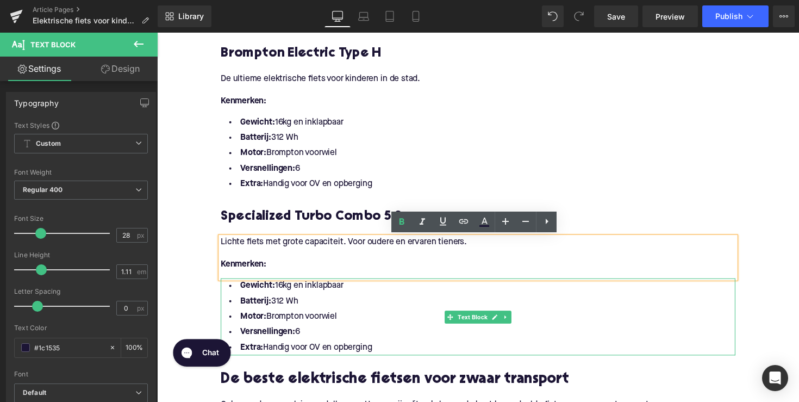
click at [347, 345] on li "Versnellingen: 6" at bounding box center [485, 340] width 527 height 16
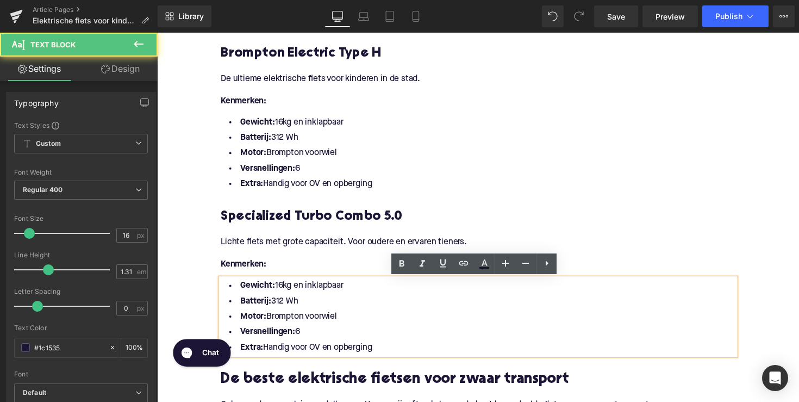
click at [376, 353] on li "Extra: Handig voor OV en opberging" at bounding box center [485, 355] width 527 height 16
drag, startPoint x: 382, startPoint y: 353, endPoint x: 224, endPoint y: 297, distance: 167.5
click at [224, 297] on ul "Gewicht: 16kg en inklapbaar Batterij: 312 Wh Motor: Brompton voorwiel Versnelli…" at bounding box center [485, 323] width 527 height 79
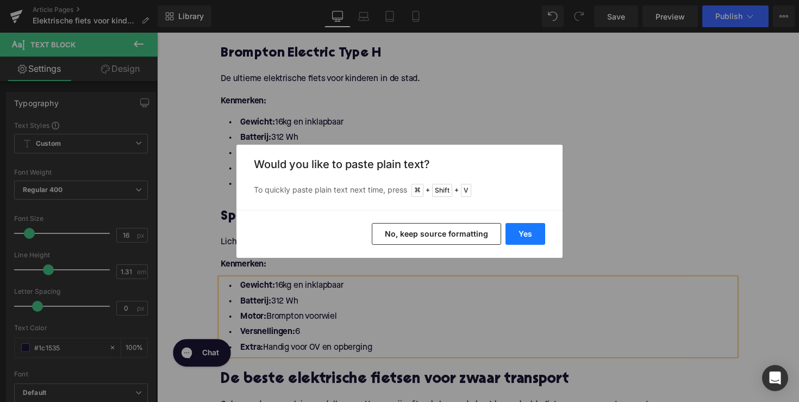
click at [526, 231] on button "Yes" at bounding box center [526, 234] width 40 height 22
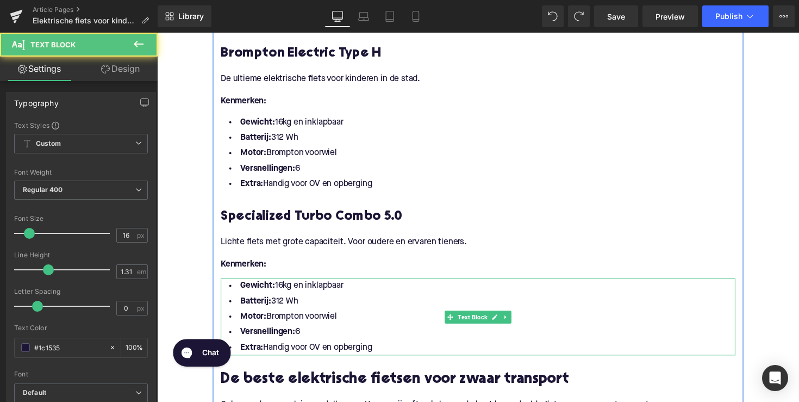
click at [413, 339] on li "Versnellingen: 6" at bounding box center [485, 340] width 527 height 16
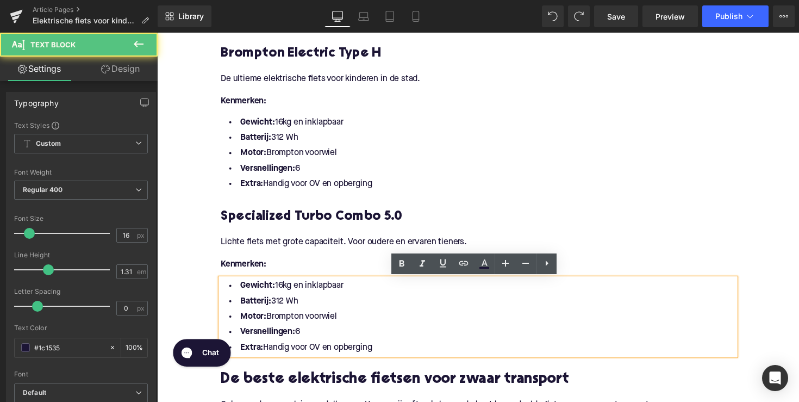
click at [403, 353] on li "Extra: Handig voor OV en opberging" at bounding box center [485, 355] width 527 height 16
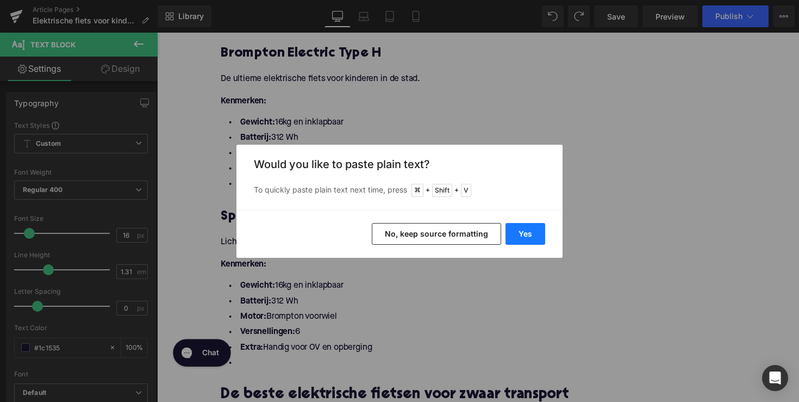
click at [519, 233] on button "Yes" at bounding box center [526, 234] width 40 height 22
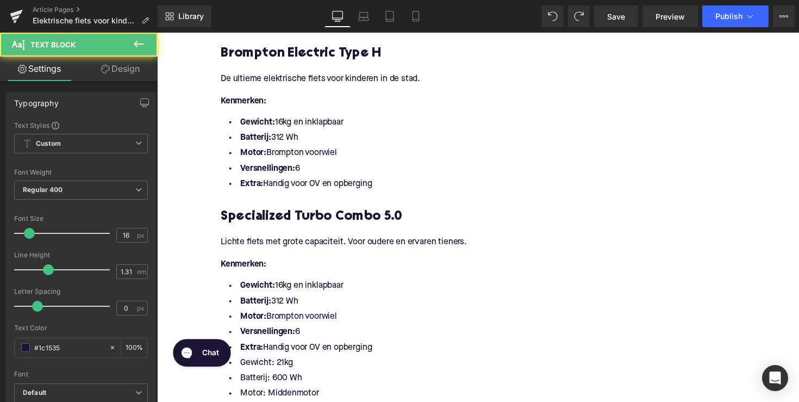
drag, startPoint x: 390, startPoint y: 357, endPoint x: 195, endPoint y: 295, distance: 205.1
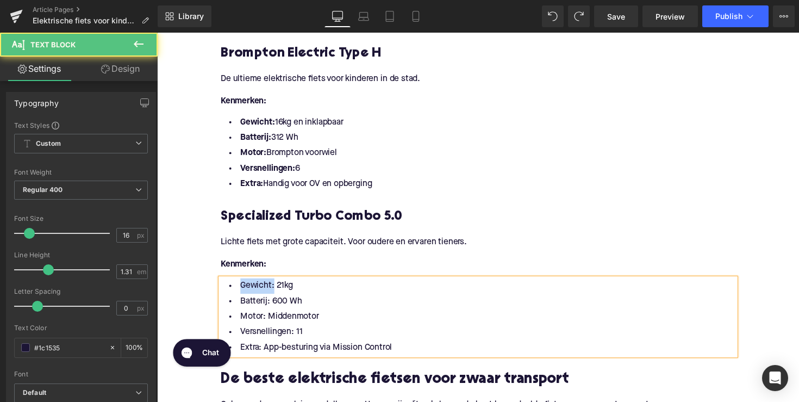
drag, startPoint x: 273, startPoint y: 292, endPoint x: 199, endPoint y: 292, distance: 73.9
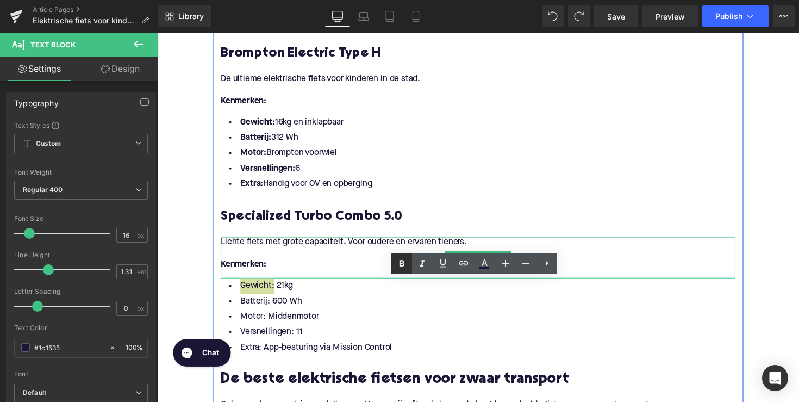
click at [402, 265] on icon at bounding box center [402, 263] width 5 height 7
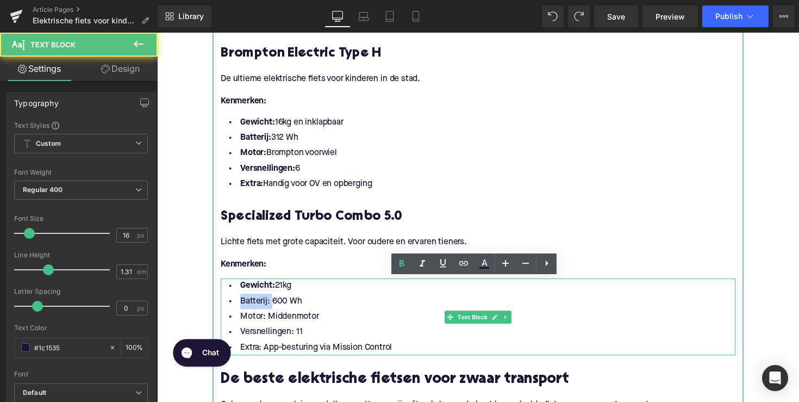
drag, startPoint x: 259, startPoint y: 308, endPoint x: 220, endPoint y: 308, distance: 39.1
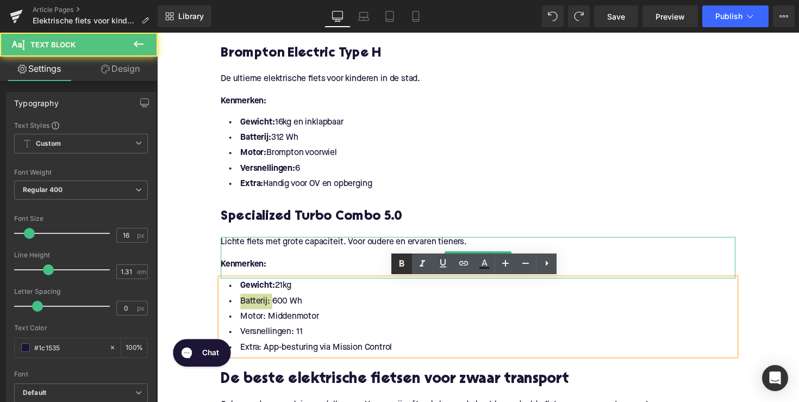
click at [397, 265] on icon at bounding box center [401, 263] width 13 height 13
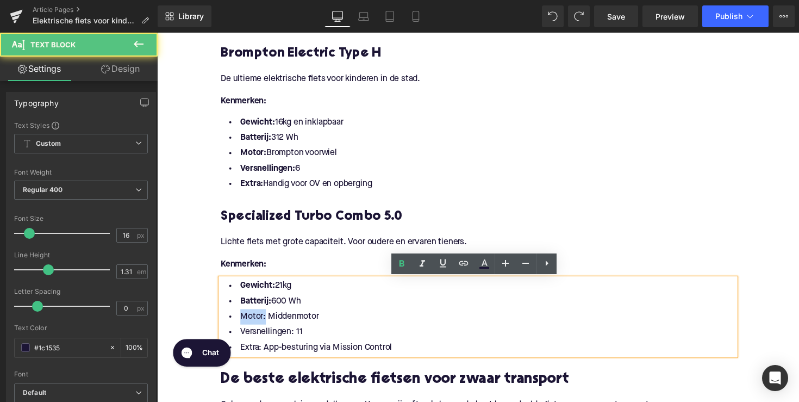
drag, startPoint x: 264, startPoint y: 321, endPoint x: 233, endPoint y: 321, distance: 31.5
click at [233, 321] on li "Motor: Middenmotor" at bounding box center [485, 324] width 527 height 16
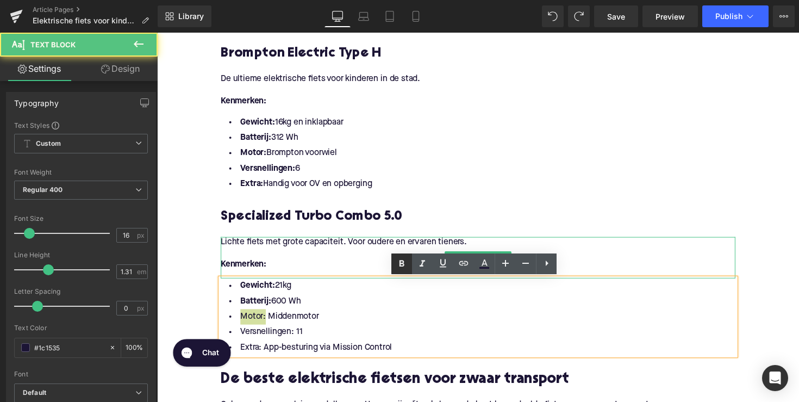
click at [408, 260] on link at bounding box center [401, 263] width 21 height 21
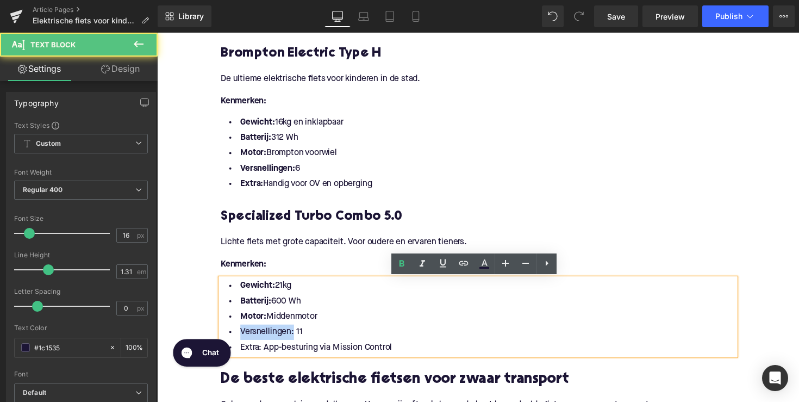
drag, startPoint x: 292, startPoint y: 338, endPoint x: 227, endPoint y: 338, distance: 65.8
click at [227, 338] on li "Versnellingen: 11" at bounding box center [485, 340] width 527 height 16
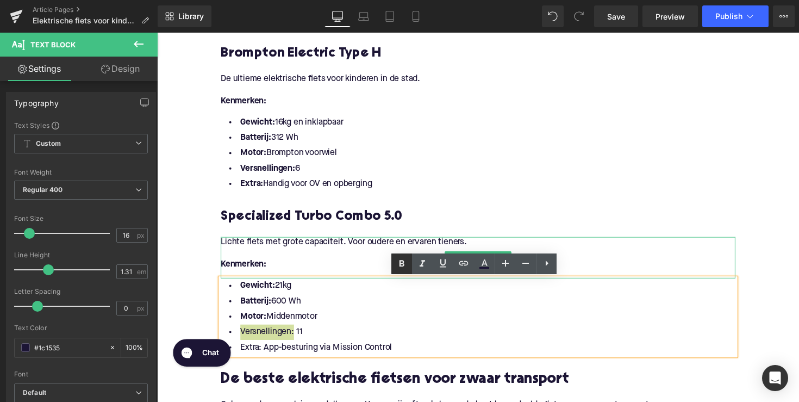
click at [401, 264] on icon at bounding box center [402, 263] width 5 height 7
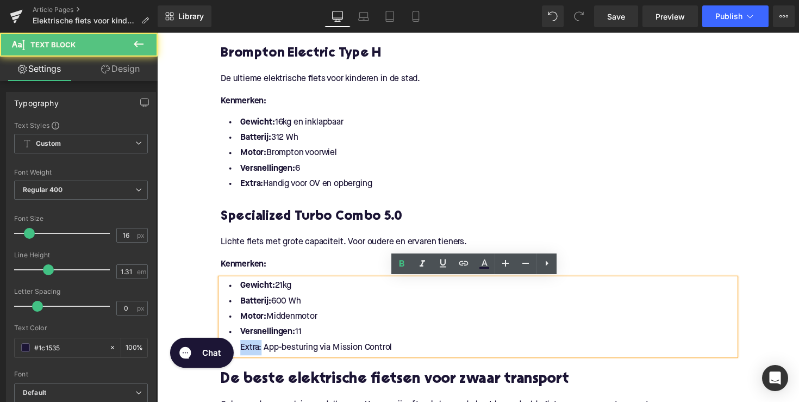
drag, startPoint x: 269, startPoint y: 658, endPoint x: 230, endPoint y: 348, distance: 312.9
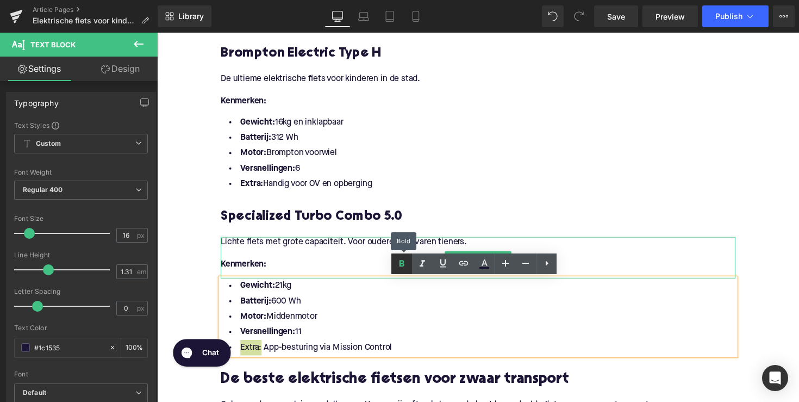
click at [400, 265] on icon at bounding box center [401, 263] width 13 height 13
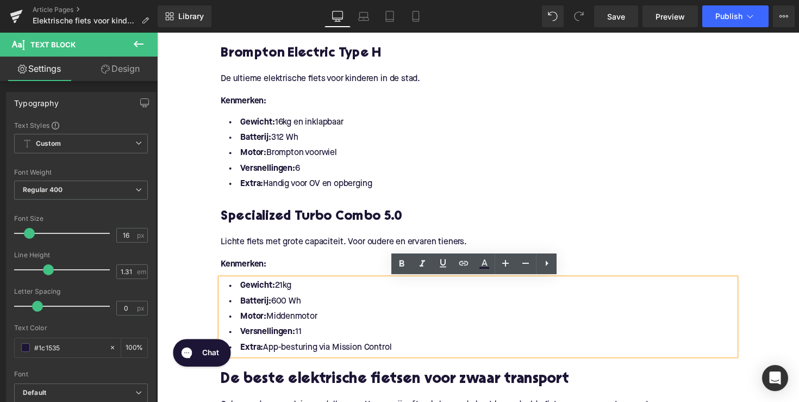
click at [339, 218] on h3 "Specialized Turbo Combo 5.0" at bounding box center [485, 221] width 527 height 17
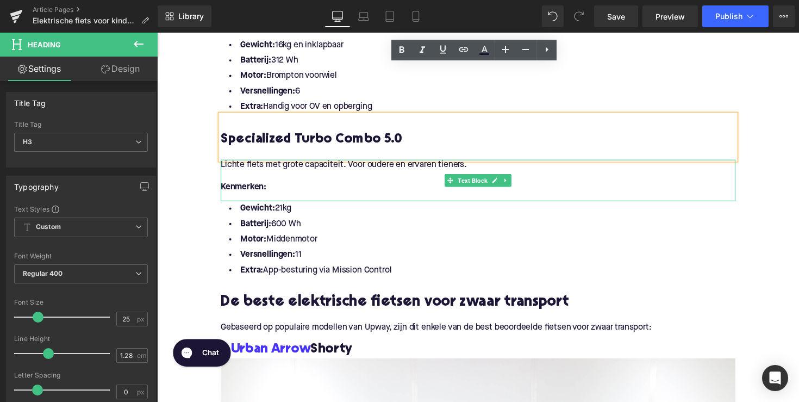
scroll to position [1608, 0]
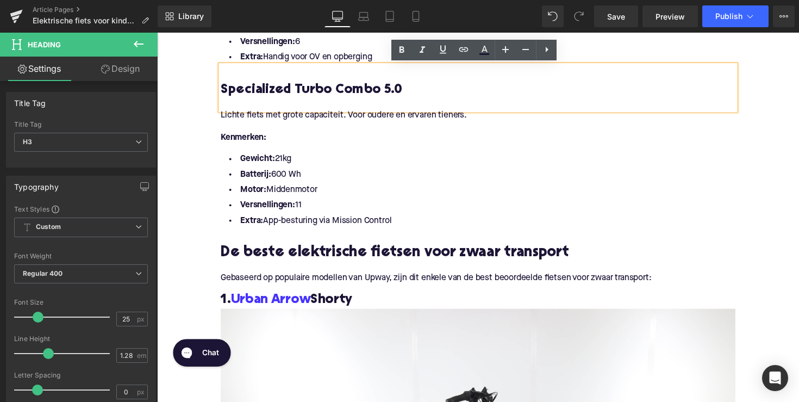
click at [345, 258] on h2 "De beste elektrische fietsen voor zwaar transport" at bounding box center [485, 258] width 527 height 17
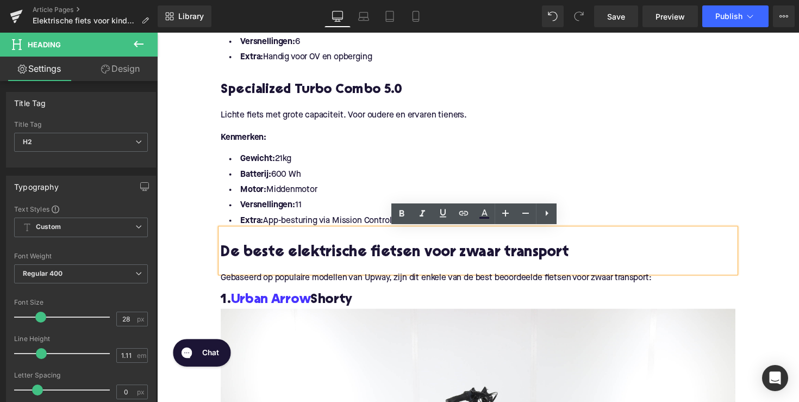
click at [394, 253] on h2 "De beste elektrische fietsen voor zwaar transport" at bounding box center [485, 258] width 527 height 17
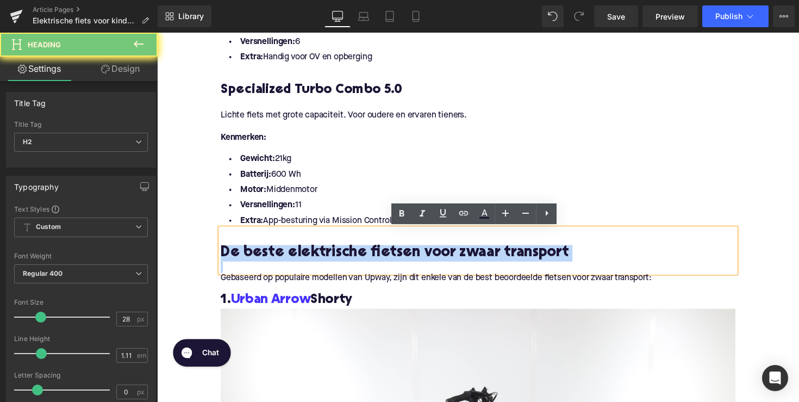
click at [394, 253] on h2 "De beste elektrische fietsen voor zwaar transport" at bounding box center [485, 258] width 527 height 17
paste div
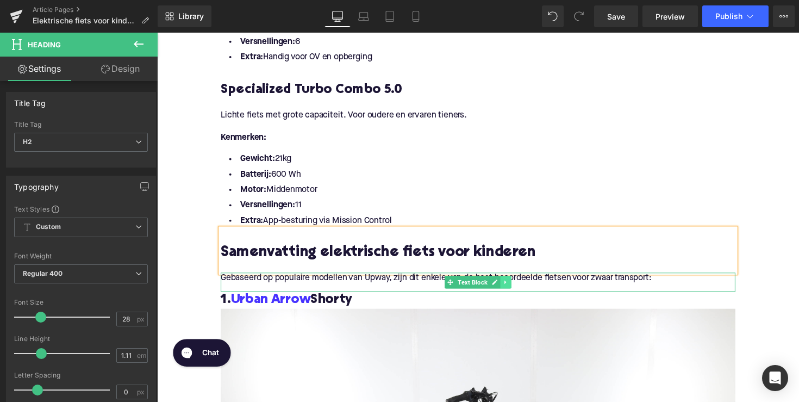
click at [513, 290] on icon at bounding box center [515, 288] width 6 height 7
click at [517, 288] on icon at bounding box center [520, 288] width 6 height 6
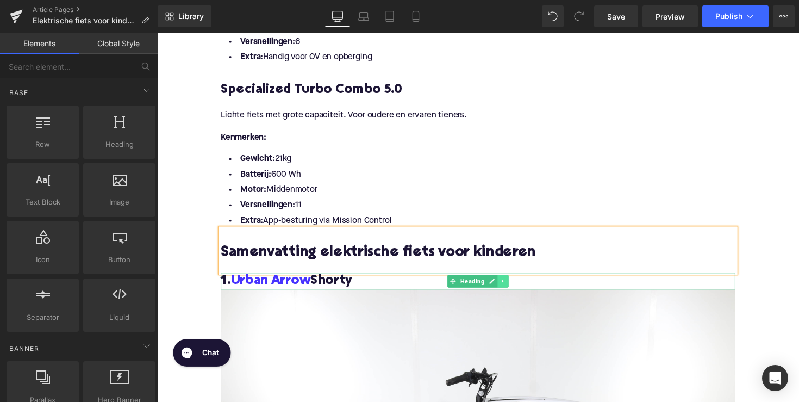
click at [509, 284] on icon at bounding box center [512, 287] width 6 height 7
click at [508, 284] on link at bounding box center [505, 287] width 11 height 13
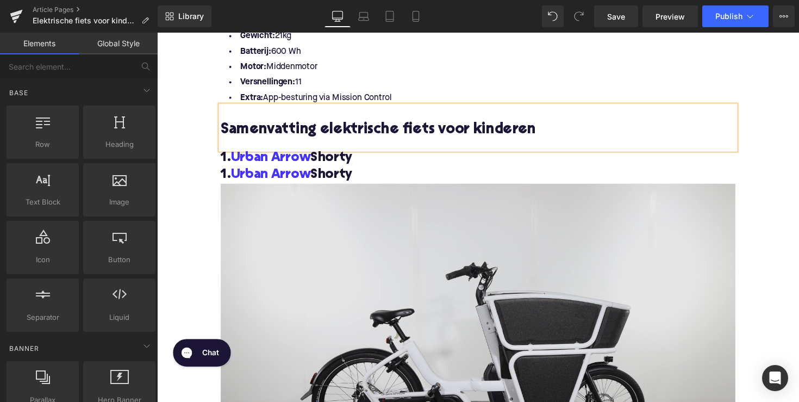
scroll to position [1655, 0]
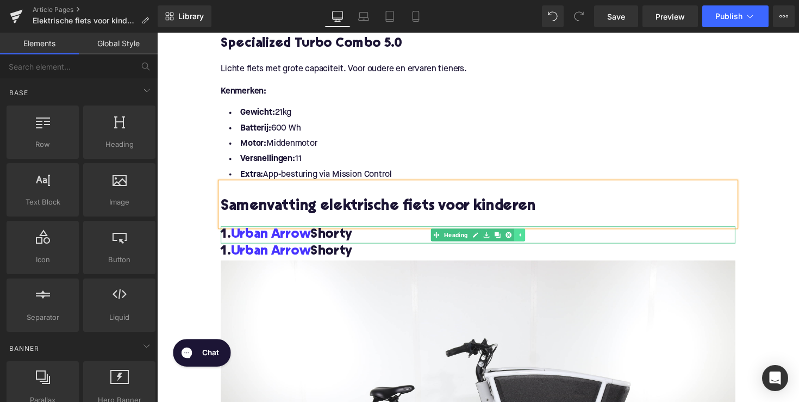
click at [529, 240] on icon at bounding box center [529, 239] width 6 height 7
click at [509, 236] on icon at bounding box center [512, 239] width 6 height 7
click at [514, 243] on link at bounding box center [517, 239] width 11 height 13
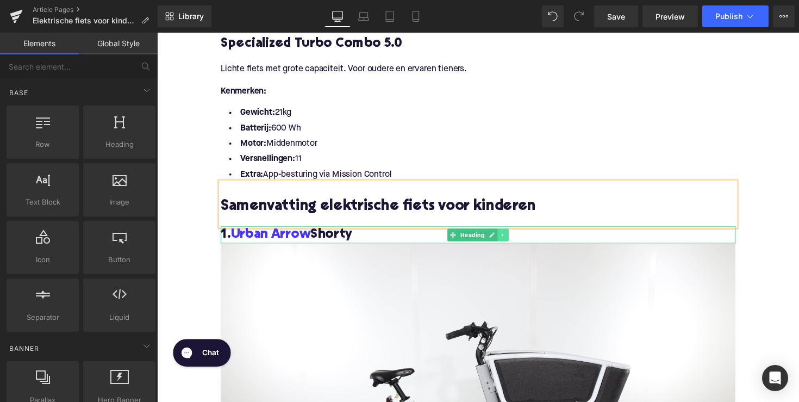
click at [513, 240] on link at bounding box center [511, 239] width 11 height 13
click at [516, 240] on icon at bounding box center [517, 240] width 6 height 6
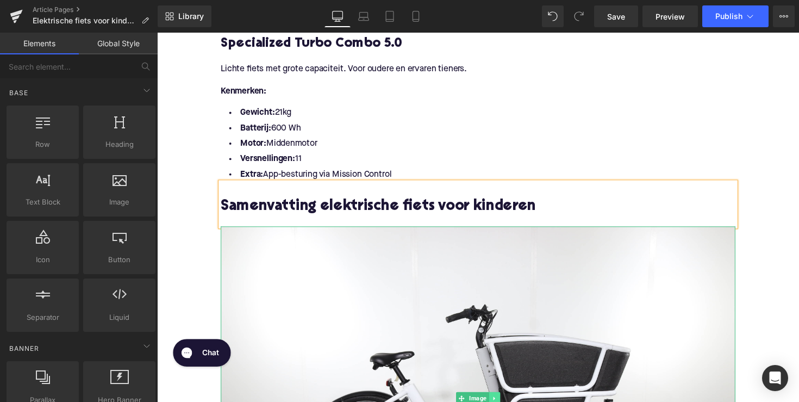
click at [503, 401] on link at bounding box center [502, 407] width 11 height 13
click at [505, 401] on link at bounding box center [508, 407] width 11 height 13
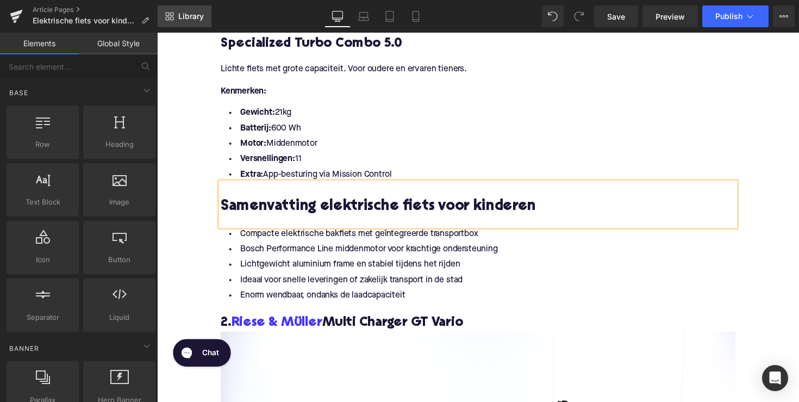
click at [188, 18] on span "Library" at bounding box center [191, 16] width 26 height 10
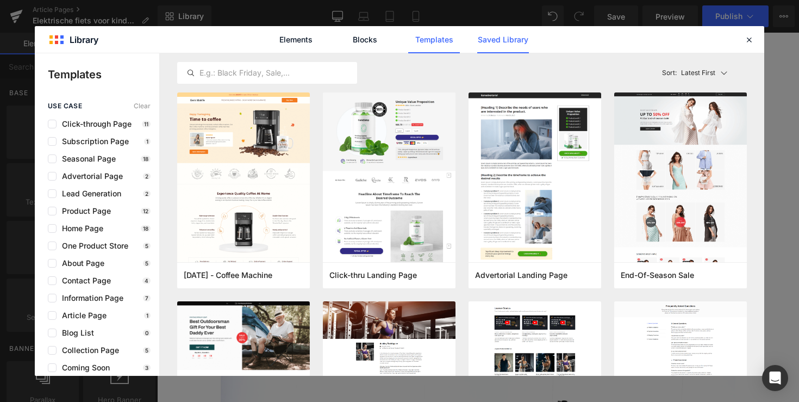
click at [496, 46] on link "Saved Library" at bounding box center [503, 39] width 52 height 27
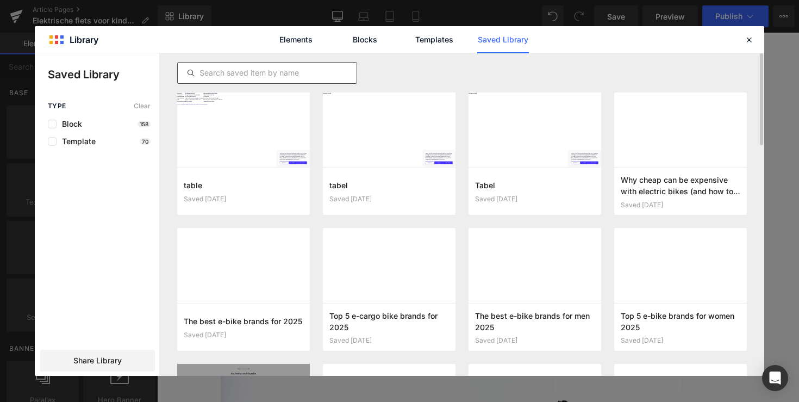
click at [297, 80] on div at bounding box center [267, 73] width 180 height 22
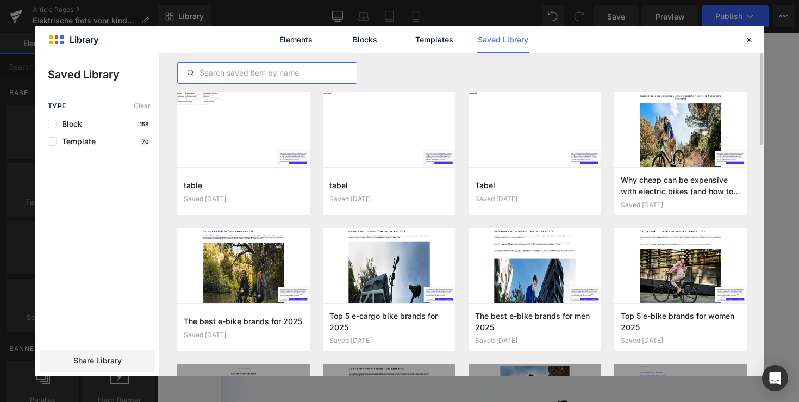
click at [298, 75] on input "text" at bounding box center [267, 72] width 179 height 13
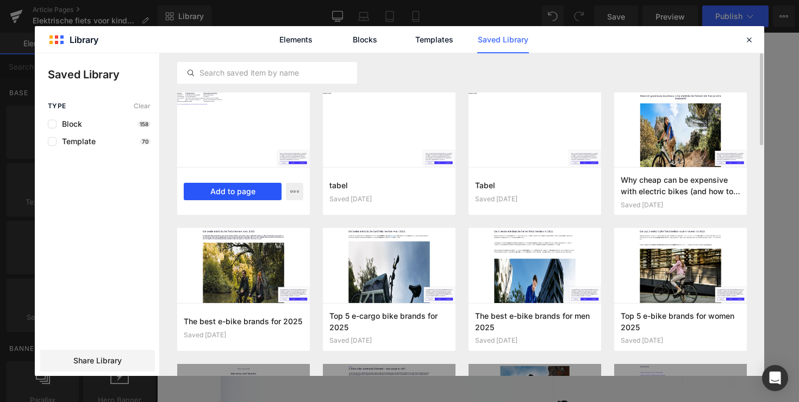
click at [257, 189] on button "Add to page" at bounding box center [233, 191] width 98 height 17
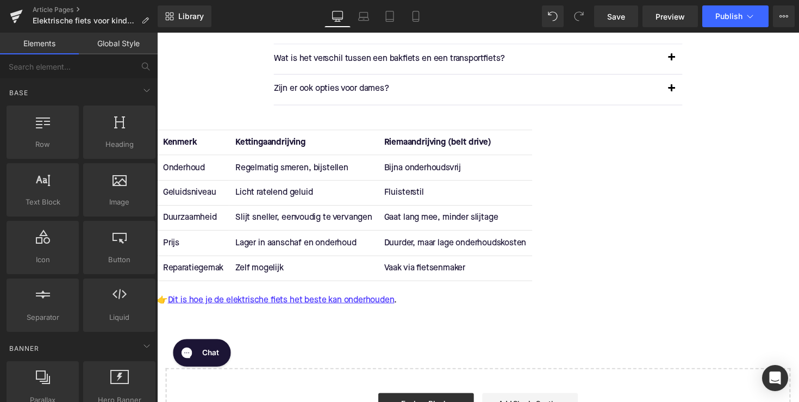
scroll to position [3984, 0]
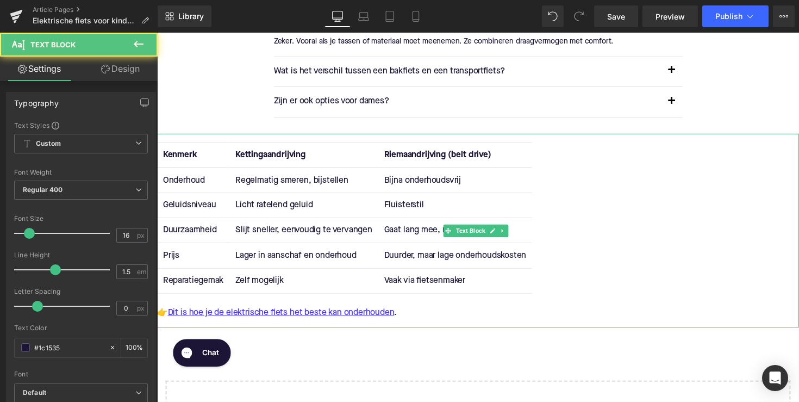
click at [320, 142] on div "Kenmerk Kettingaandrijving Riemaandrijving (belt drive) Onderhoud Regelmatig sm…" at bounding box center [486, 235] width 658 height 198
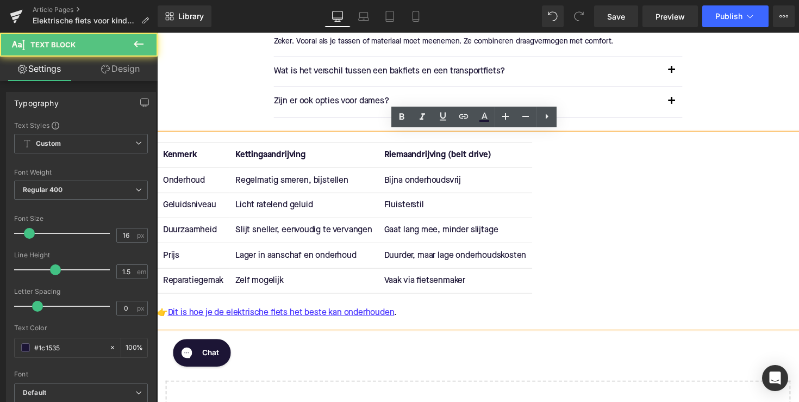
click at [338, 115] on div "Zijn er ook opties voor dames? Text Block" at bounding box center [486, 103] width 419 height 31
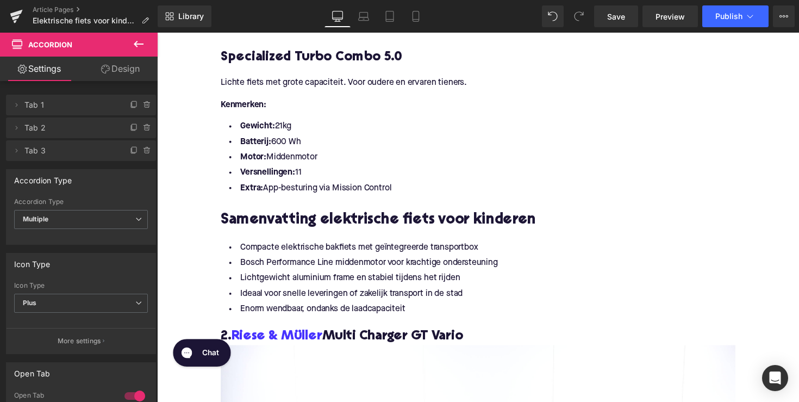
scroll to position [1640, 0]
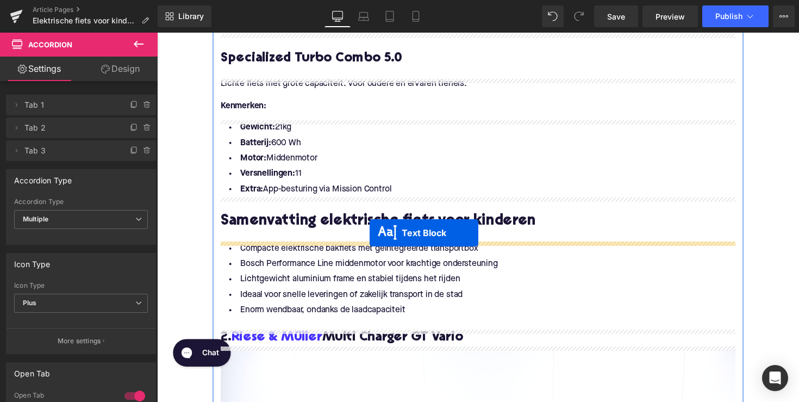
drag, startPoint x: 453, startPoint y: 236, endPoint x: 375, endPoint y: 238, distance: 77.7
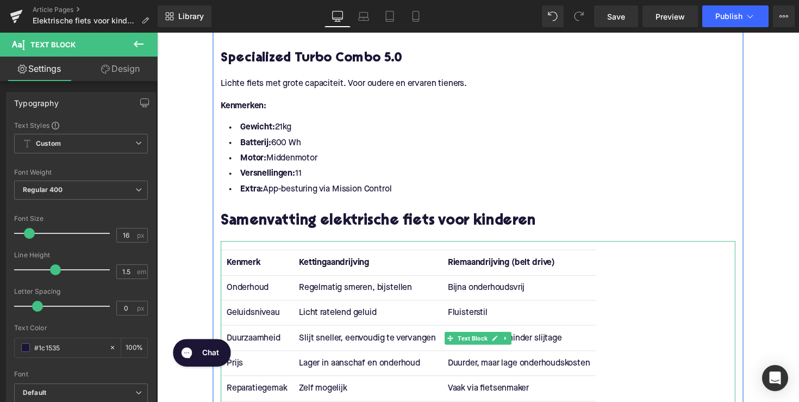
click at [244, 273] on strong "Kenmerk" at bounding box center [245, 268] width 35 height 9
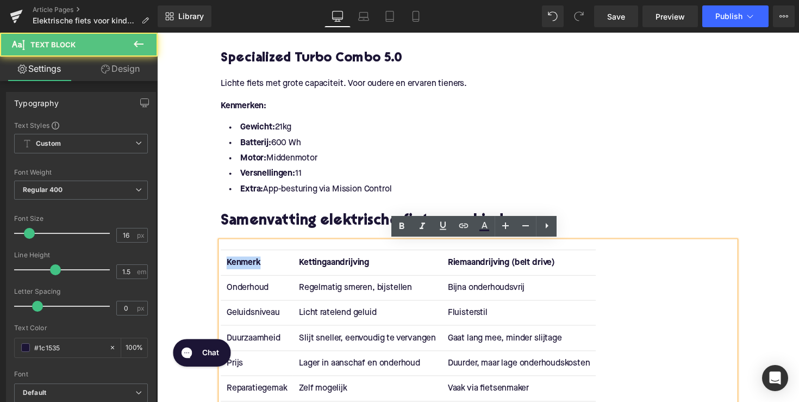
click at [244, 273] on strong "Kenmerk" at bounding box center [245, 268] width 35 height 9
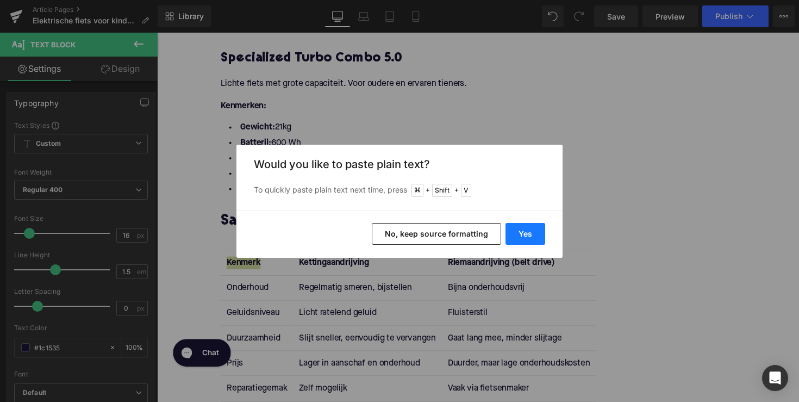
click at [519, 233] on button "Yes" at bounding box center [526, 234] width 40 height 22
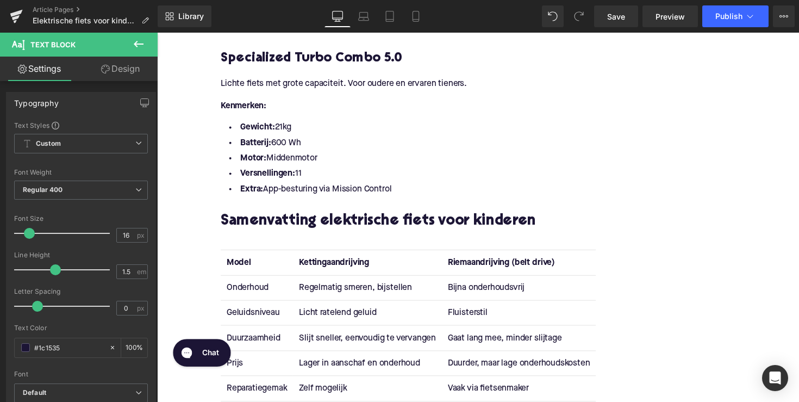
click at [489, 275] on th "Riemaandrijving (belt drive)" at bounding box center [528, 269] width 158 height 26
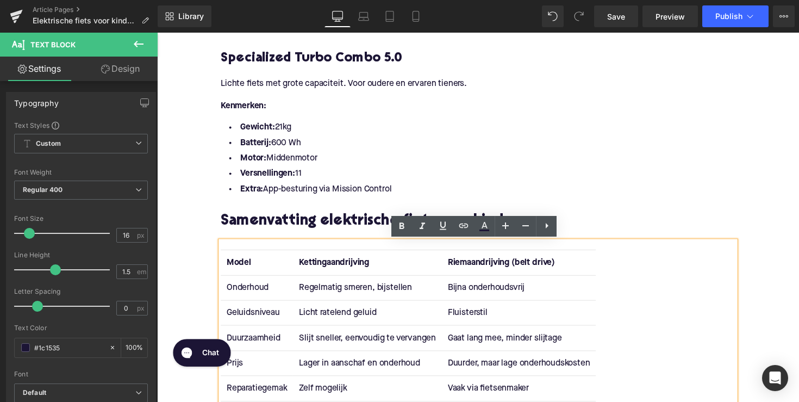
click at [591, 272] on th "Riemaandrijving (belt drive)" at bounding box center [528, 269] width 158 height 26
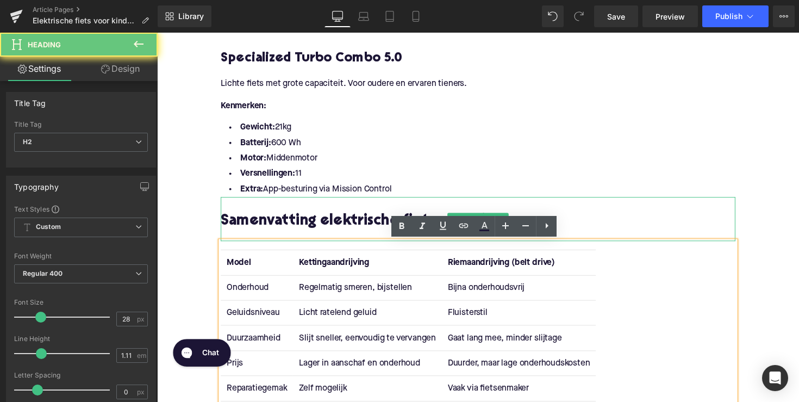
click at [616, 243] on div at bounding box center [485, 240] width 527 height 11
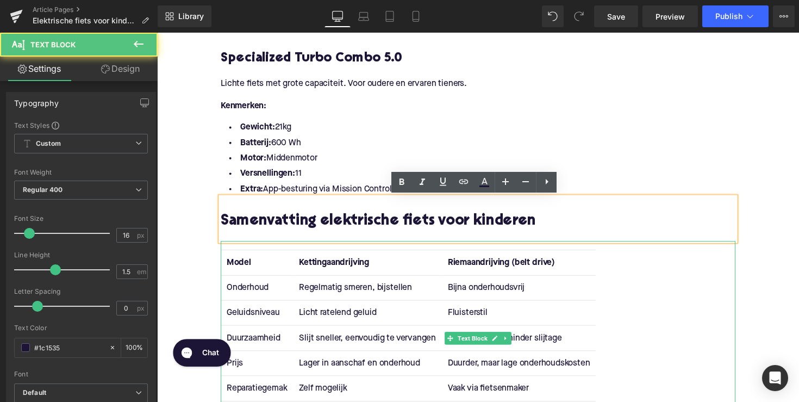
click at [569, 259] on th "Riemaandrijving (belt drive)" at bounding box center [528, 269] width 158 height 26
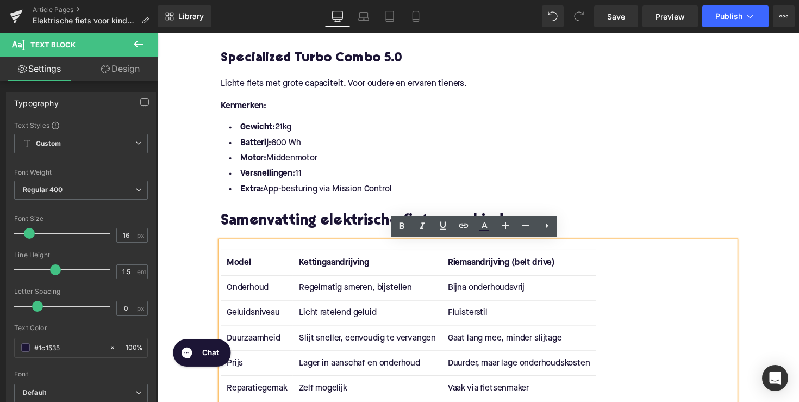
click at [422, 327] on td "Licht ratelend geluid" at bounding box center [372, 320] width 152 height 26
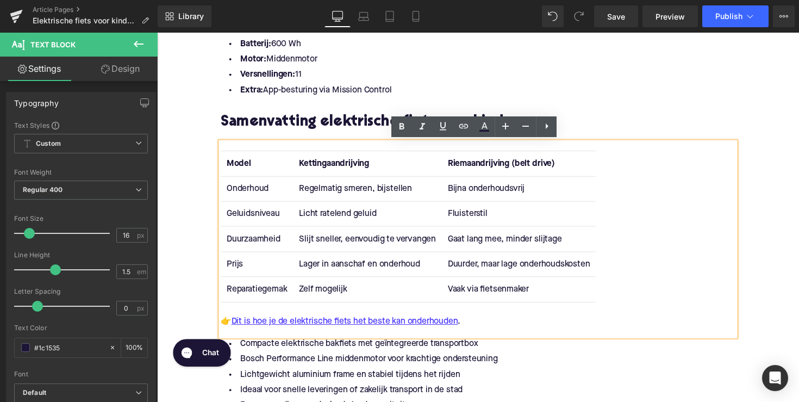
scroll to position [1743, 0]
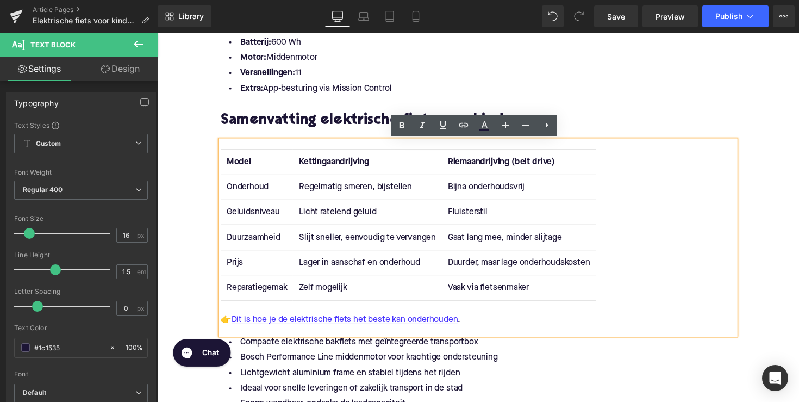
click at [344, 163] on strong "Kettingaandrijving" at bounding box center [339, 165] width 72 height 9
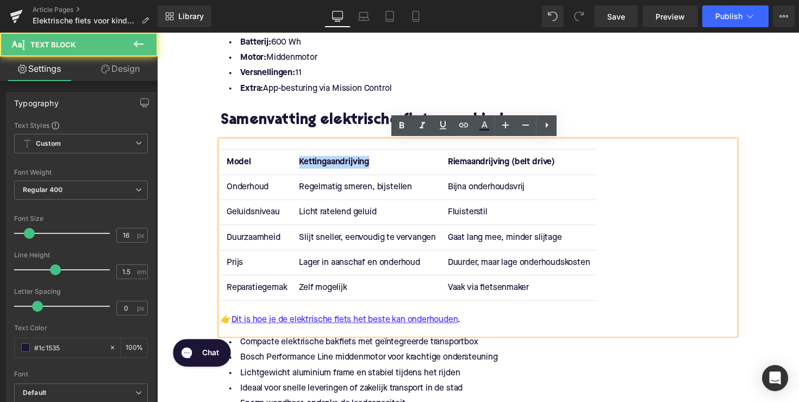
click at [344, 163] on strong "Kettingaandrijving" at bounding box center [339, 165] width 72 height 9
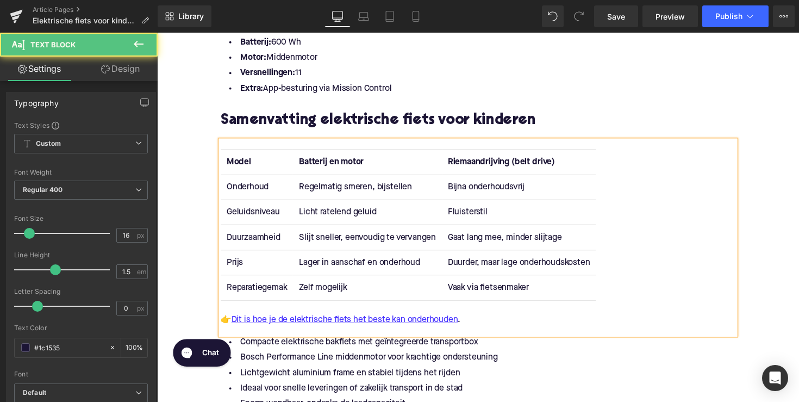
click at [468, 163] on strong "Riemaandrijving (belt drive)" at bounding box center [510, 165] width 110 height 9
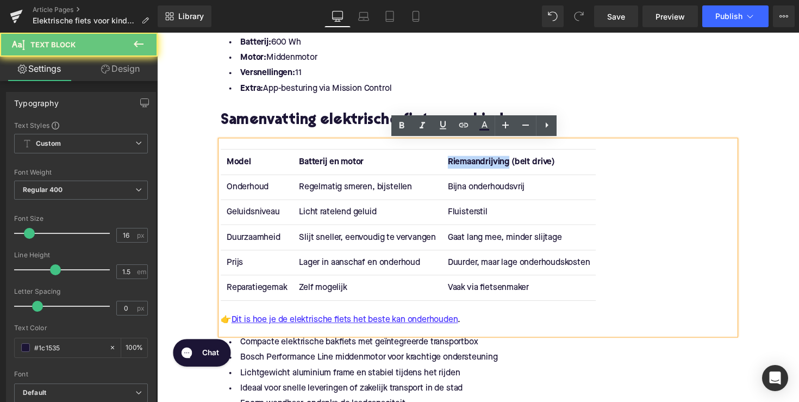
click at [468, 163] on strong "Riemaandrijving (belt drive)" at bounding box center [510, 165] width 110 height 9
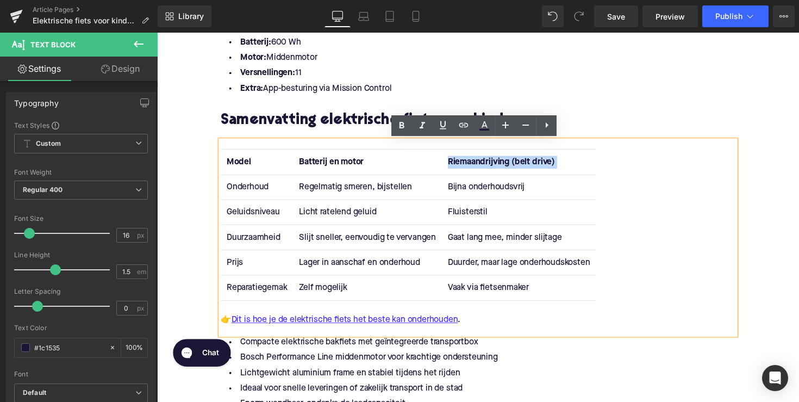
click at [468, 163] on strong "Riemaandrijving (belt drive)" at bounding box center [510, 165] width 110 height 9
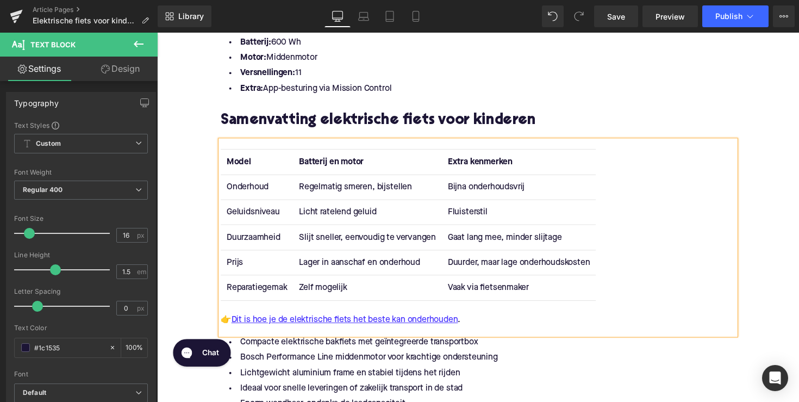
click at [245, 188] on td "Onderhoud" at bounding box center [259, 191] width 74 height 26
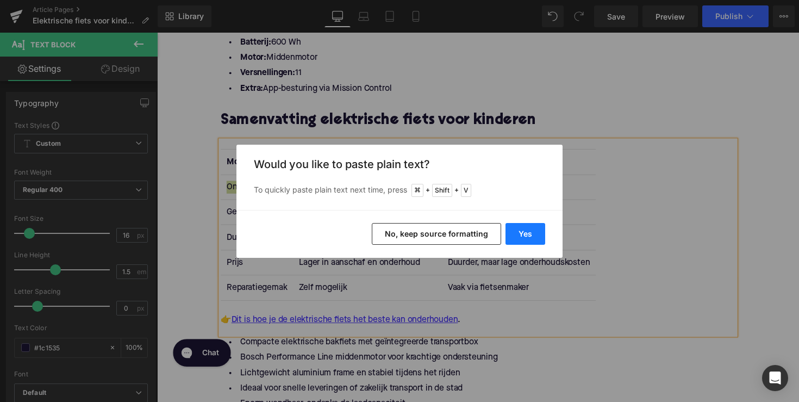
click at [524, 238] on button "Yes" at bounding box center [526, 234] width 40 height 22
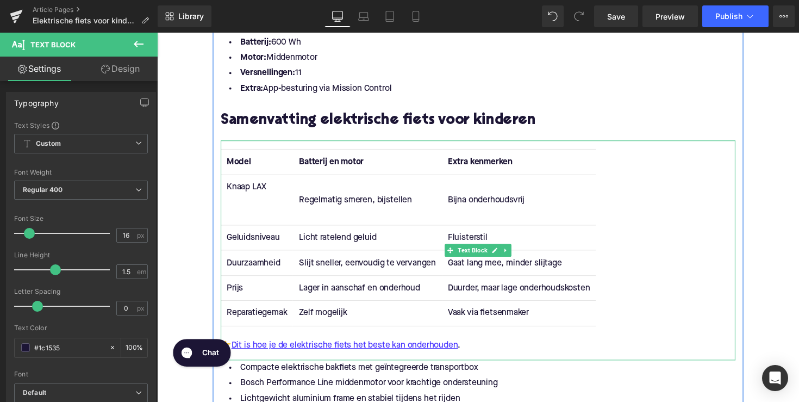
click at [255, 210] on td "Knaap LAX" at bounding box center [259, 204] width 74 height 52
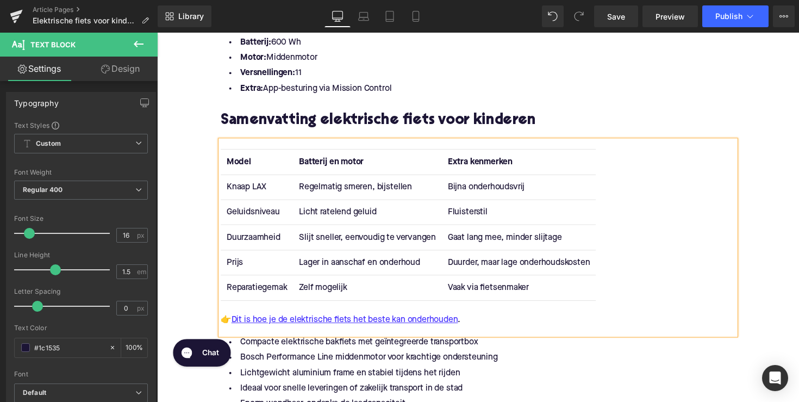
click at [251, 215] on td "Geluidsniveau" at bounding box center [259, 217] width 74 height 26
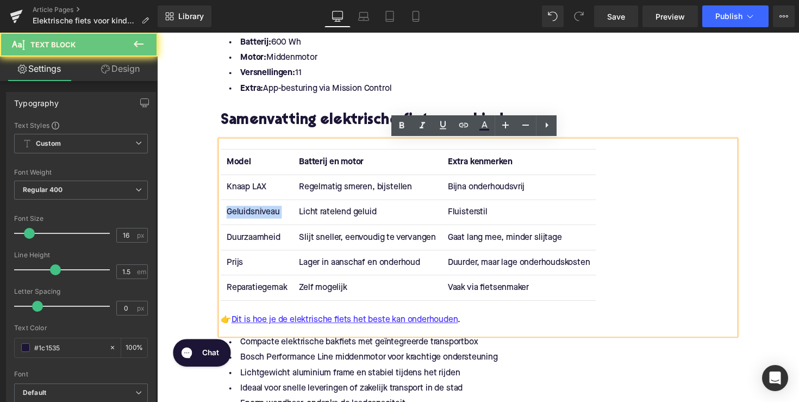
click at [251, 215] on td "Geluidsniveau" at bounding box center [259, 217] width 74 height 26
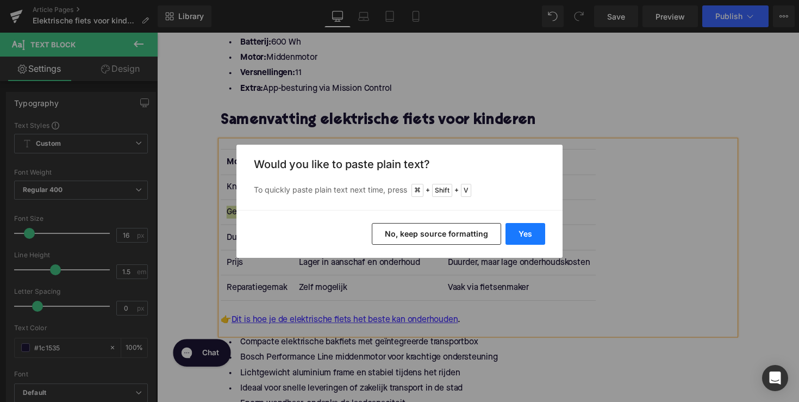
click at [518, 233] on button "Yes" at bounding box center [526, 234] width 40 height 22
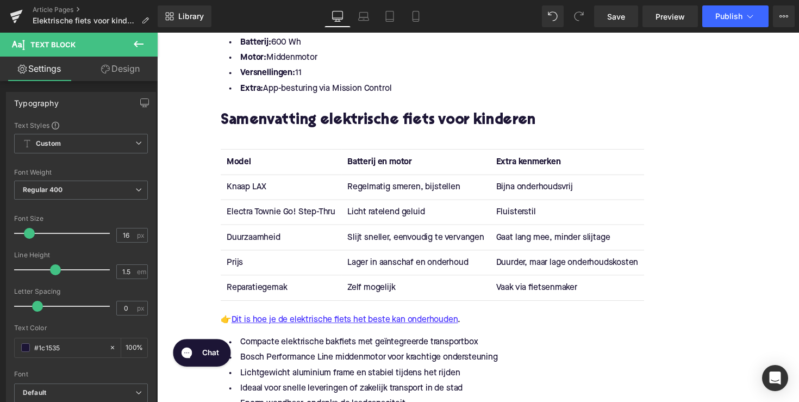
click at [239, 239] on td "Duurzaamheid" at bounding box center [283, 242] width 123 height 26
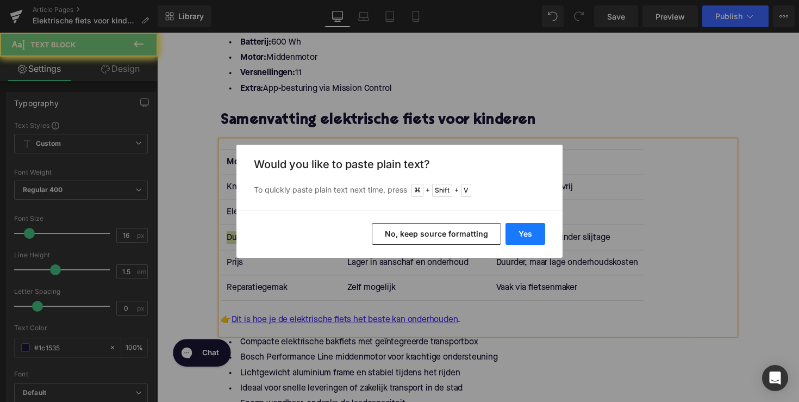
click at [506, 229] on button "Yes" at bounding box center [526, 234] width 40 height 22
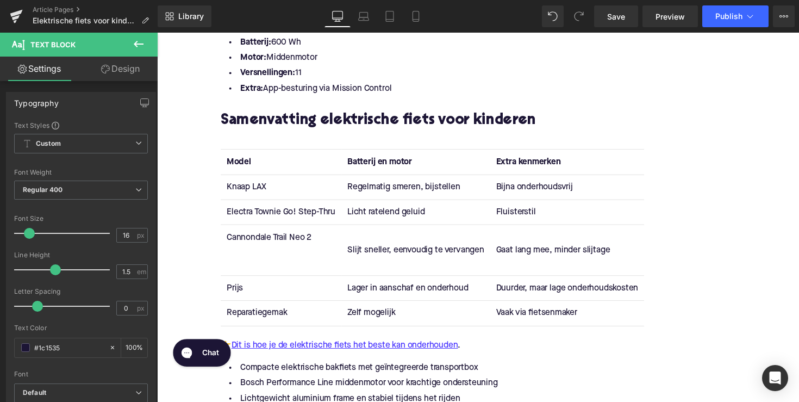
click at [294, 260] on td "Cannondale Trail Neo 2" at bounding box center [283, 255] width 123 height 52
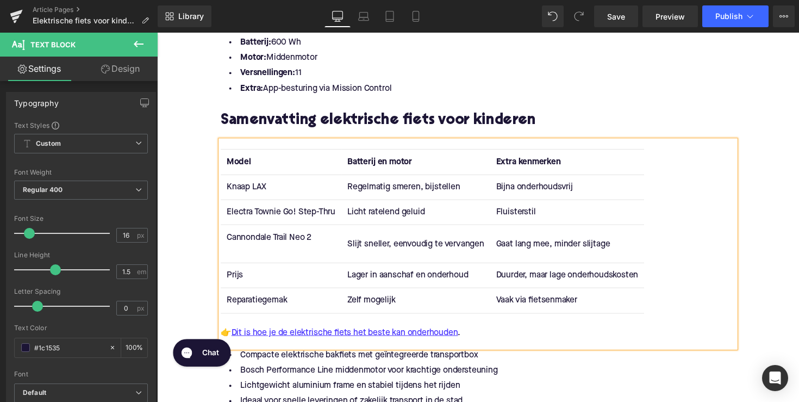
click at [282, 258] on td "Cannondale Trail Neo 2" at bounding box center [283, 248] width 123 height 39
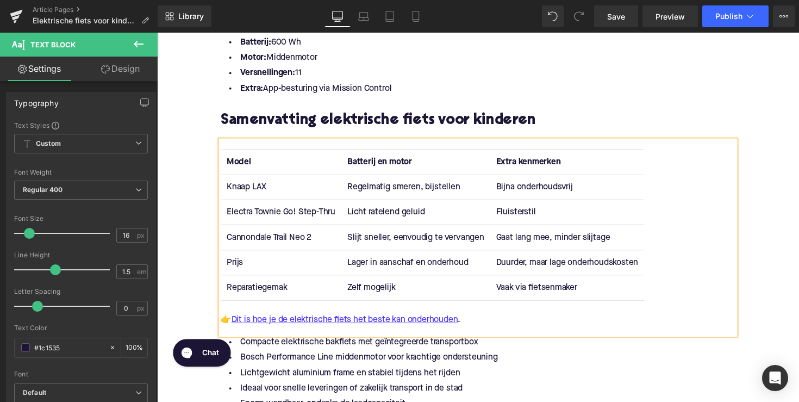
click at [229, 265] on td "Prijs" at bounding box center [283, 268] width 123 height 26
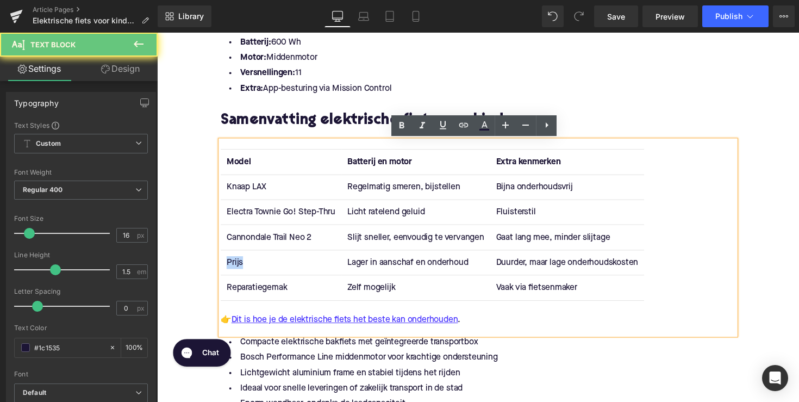
click at [229, 265] on td "Prijs" at bounding box center [283, 268] width 123 height 26
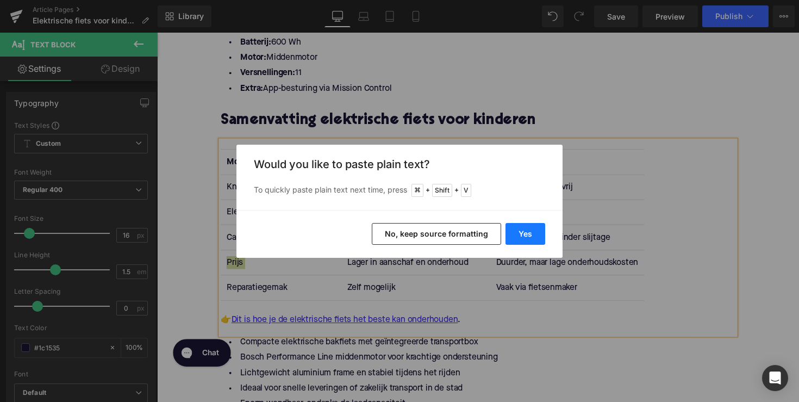
click at [532, 236] on button "Yes" at bounding box center [526, 234] width 40 height 22
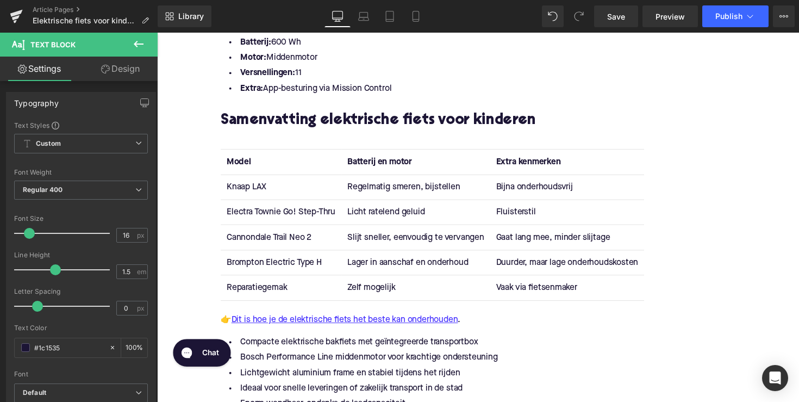
click at [256, 292] on td "Reparatiegemak" at bounding box center [283, 294] width 123 height 26
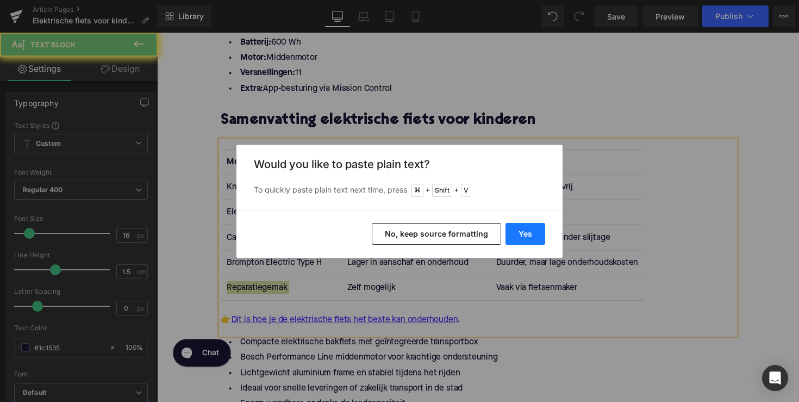
click at [514, 230] on button "Yes" at bounding box center [526, 234] width 40 height 22
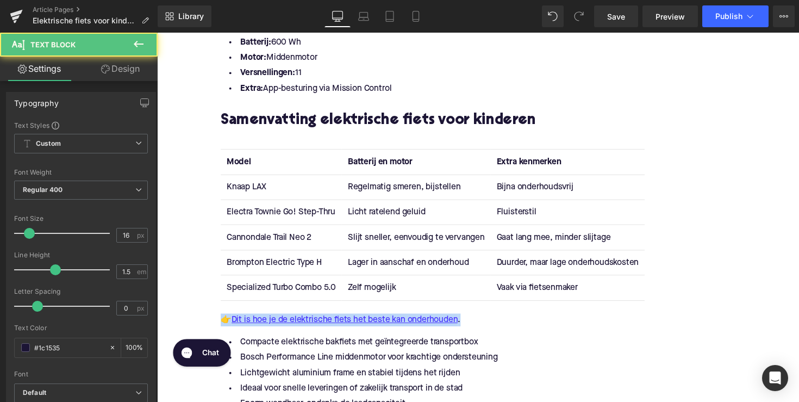
drag, startPoint x: 497, startPoint y: 323, endPoint x: 210, endPoint y: 326, distance: 287.1
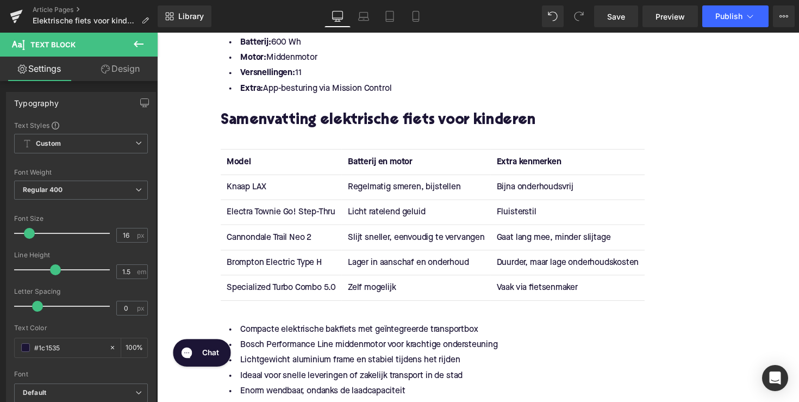
click at [376, 188] on td "Regelmatig smeren, bijstellen" at bounding box center [422, 191] width 152 height 26
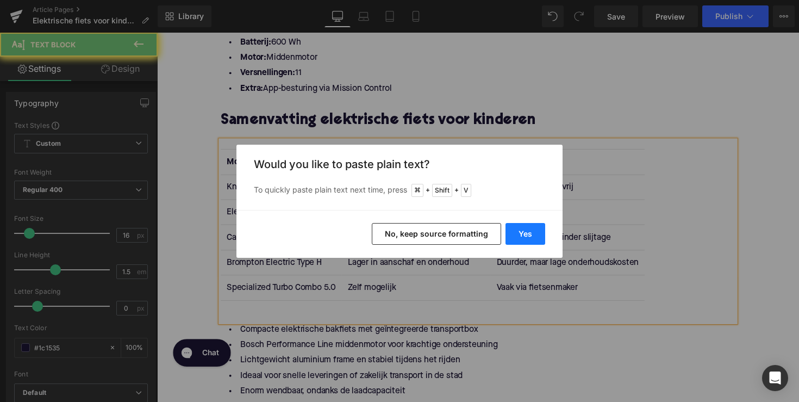
click at [522, 232] on button "Yes" at bounding box center [526, 234] width 40 height 22
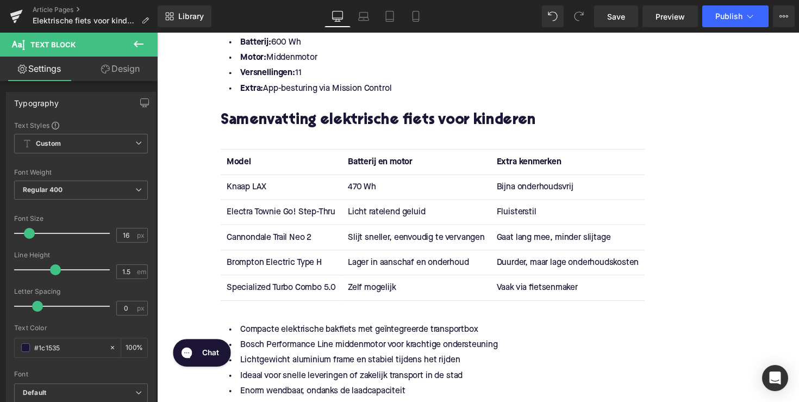
click at [376, 213] on td "Licht ratelend geluid" at bounding box center [422, 217] width 152 height 26
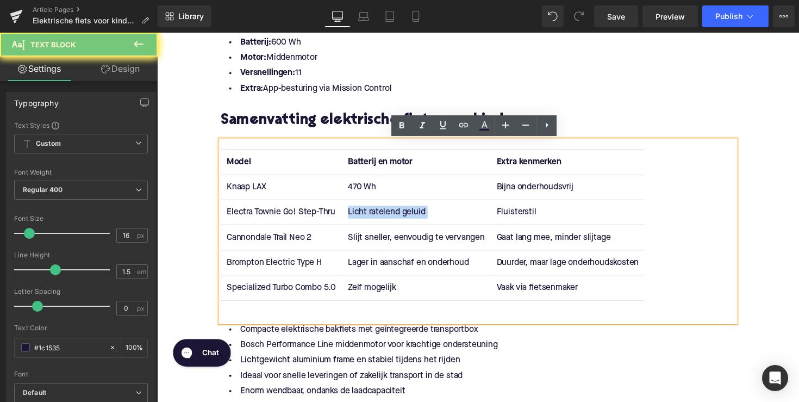
click at [376, 213] on td "Licht ratelend geluid" at bounding box center [422, 217] width 152 height 26
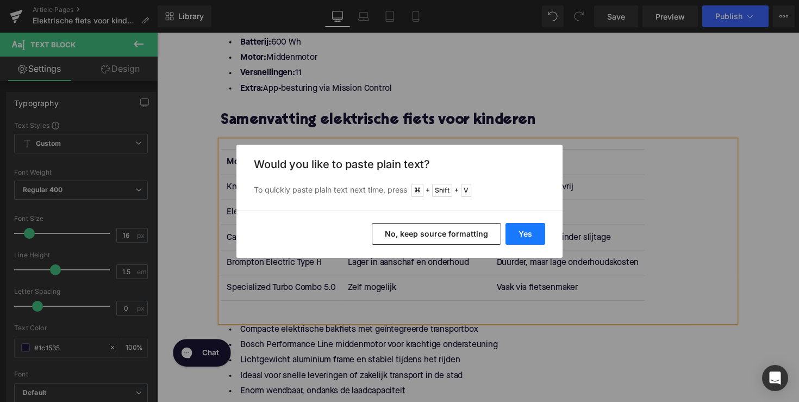
click at [520, 236] on button "Yes" at bounding box center [526, 234] width 40 height 22
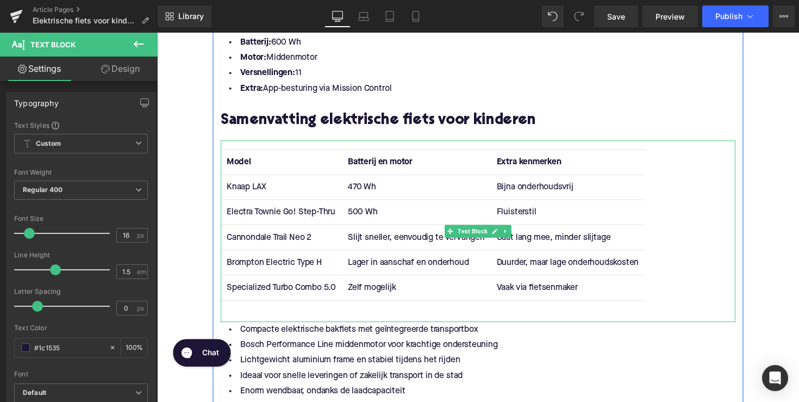
click at [377, 245] on td "Slijt sneller, eenvoudig te vervangen" at bounding box center [422, 242] width 152 height 26
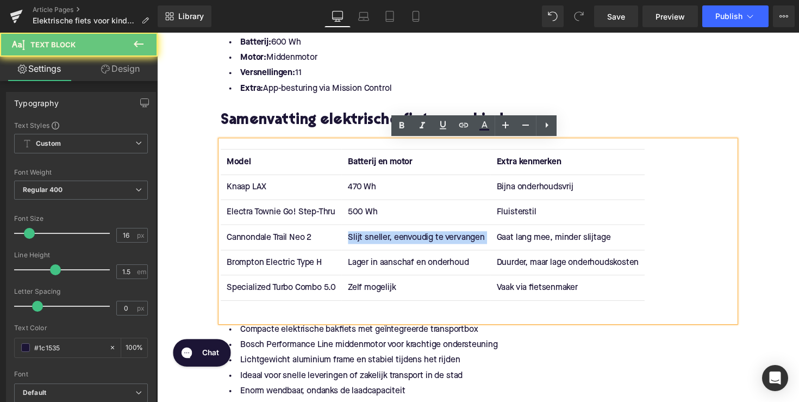
click at [377, 245] on td "Slijt sneller, eenvoudig te vervangen" at bounding box center [422, 242] width 152 height 26
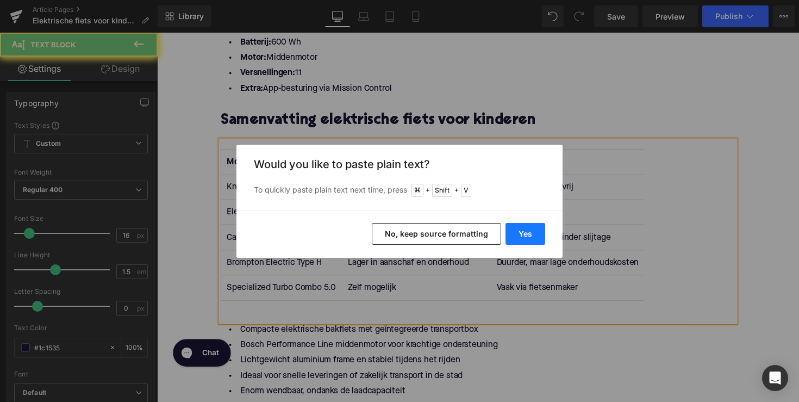
click at [523, 227] on button "Yes" at bounding box center [526, 234] width 40 height 22
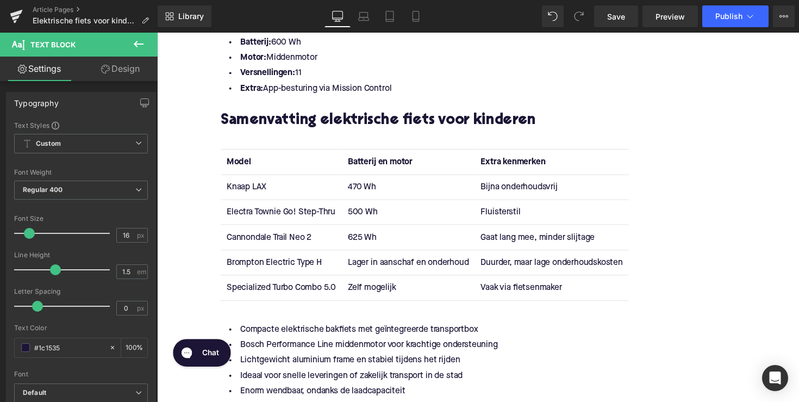
click at [363, 267] on td "Lager in aanschaf en onderhoud" at bounding box center [414, 268] width 136 height 26
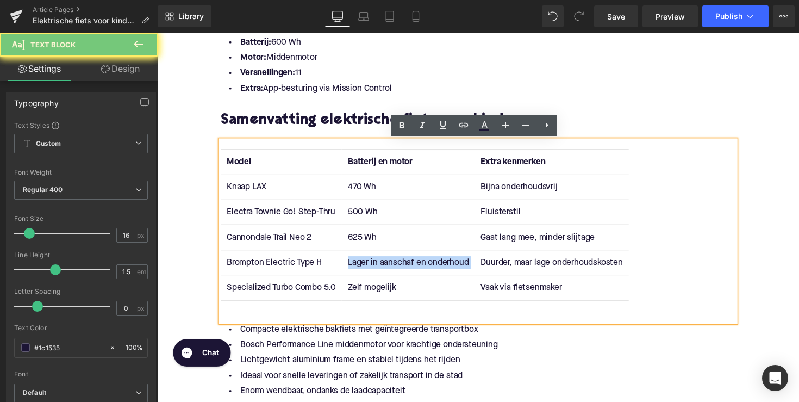
click at [363, 267] on td "Lager in aanschaf en onderhoud" at bounding box center [414, 268] width 136 height 26
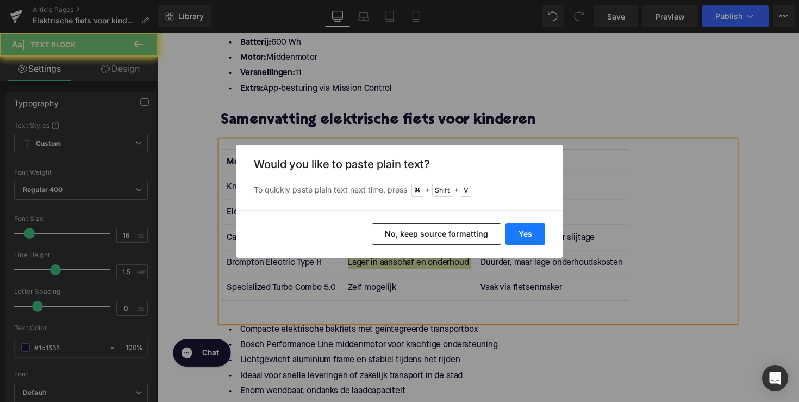
click at [529, 231] on button "Yes" at bounding box center [526, 234] width 40 height 22
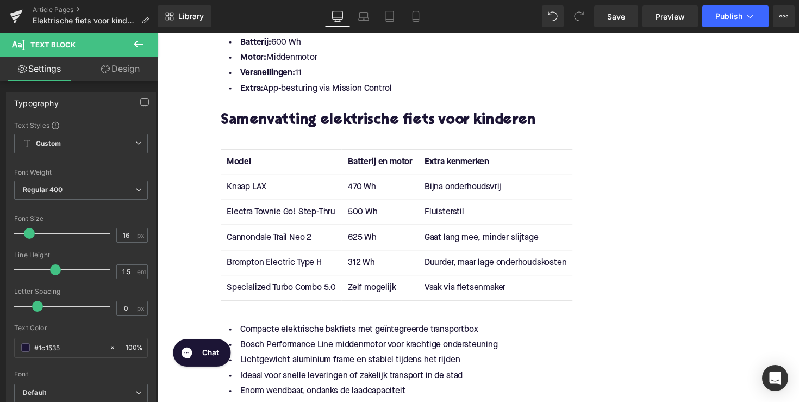
click at [365, 294] on td "Zelf mogelijk" at bounding box center [385, 294] width 78 height 26
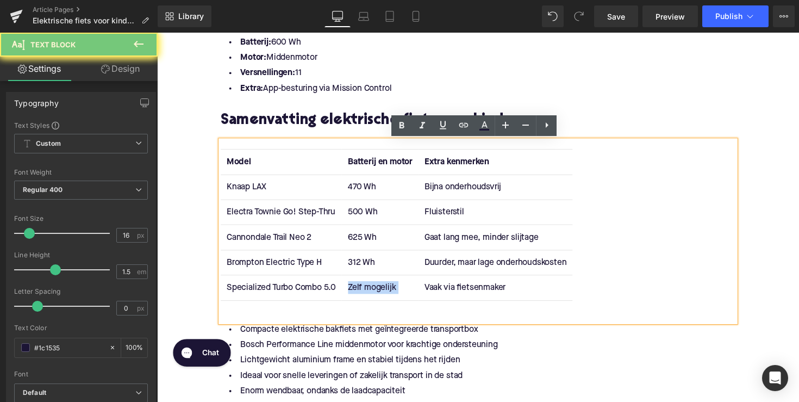
click at [365, 294] on td "Zelf mogelijk" at bounding box center [385, 294] width 78 height 26
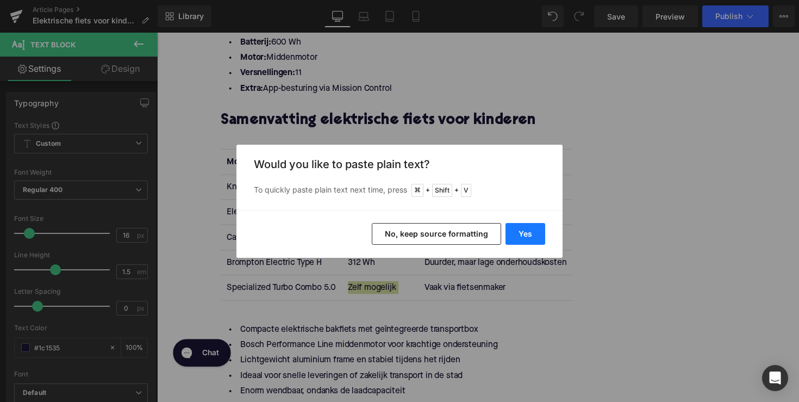
click at [515, 234] on button "Yes" at bounding box center [526, 234] width 40 height 22
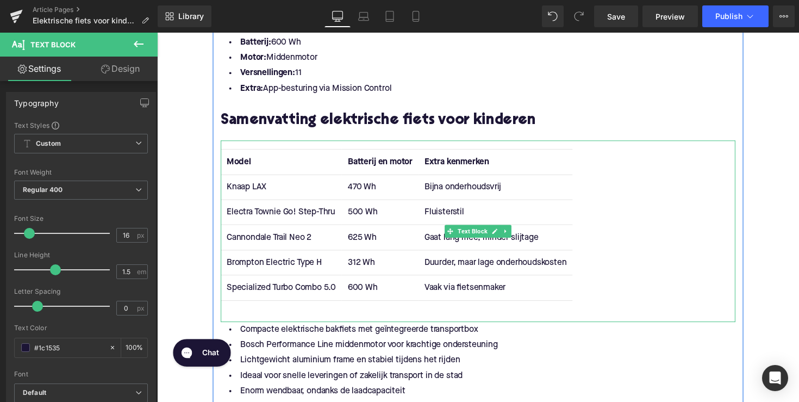
click at [383, 195] on td "470 Wh" at bounding box center [385, 191] width 78 height 26
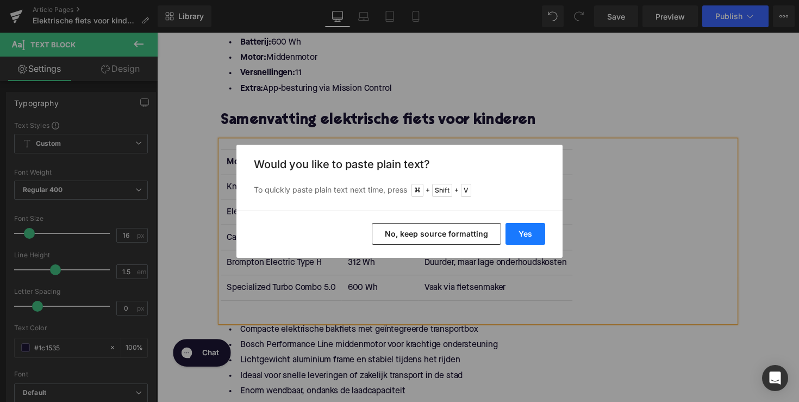
click at [519, 226] on button "Yes" at bounding box center [526, 234] width 40 height 22
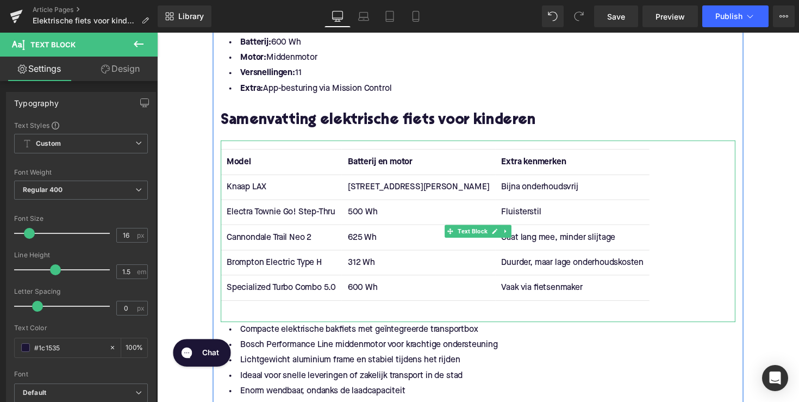
click at [384, 192] on td "[STREET_ADDRESS][PERSON_NAME]" at bounding box center [424, 191] width 157 height 26
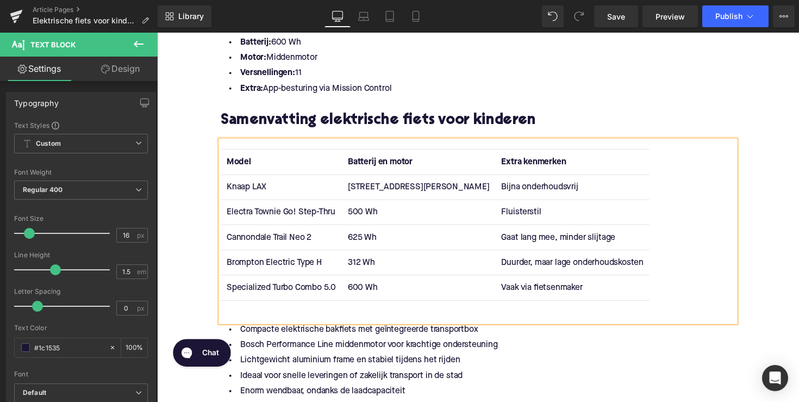
click at [387, 217] on td "500 Wh" at bounding box center [424, 217] width 157 height 26
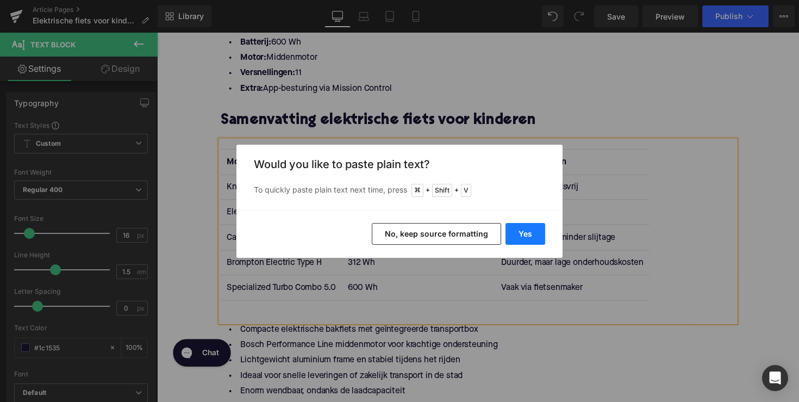
click at [528, 233] on button "Yes" at bounding box center [526, 234] width 40 height 22
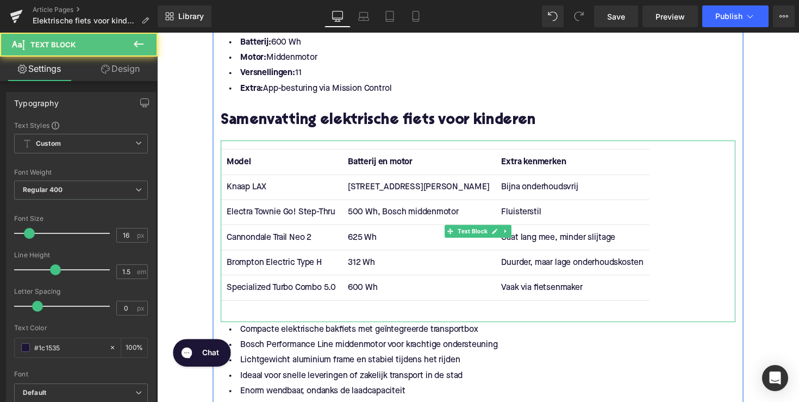
click at [384, 241] on td "625 Wh" at bounding box center [424, 242] width 157 height 26
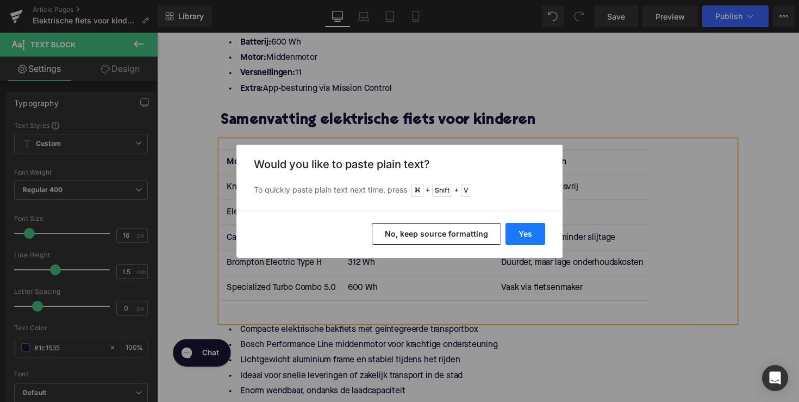
click at [520, 235] on button "Yes" at bounding box center [526, 234] width 40 height 22
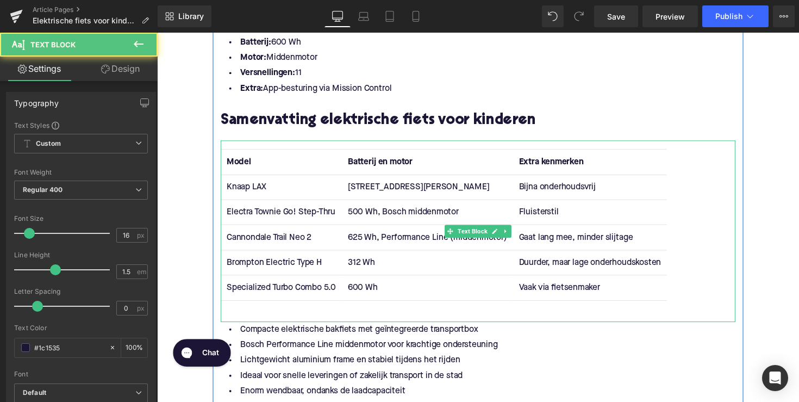
click at [461, 251] on td "625 Wh, Performance Line (middenmotor)" at bounding box center [433, 242] width 175 height 26
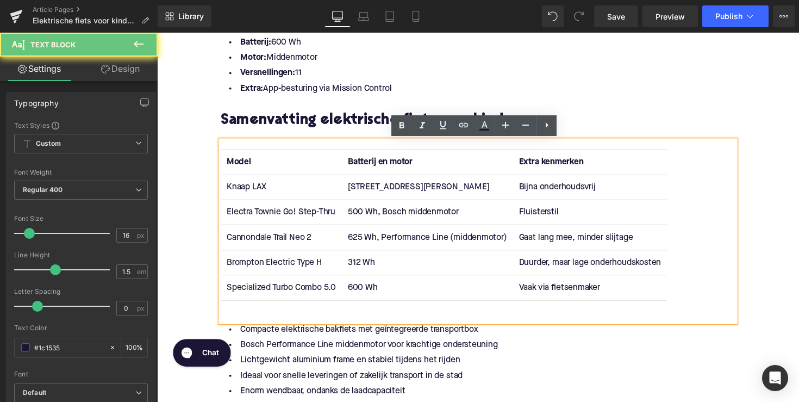
click at [460, 245] on td "625 Wh, Performance Line (middenmotor)" at bounding box center [433, 242] width 175 height 26
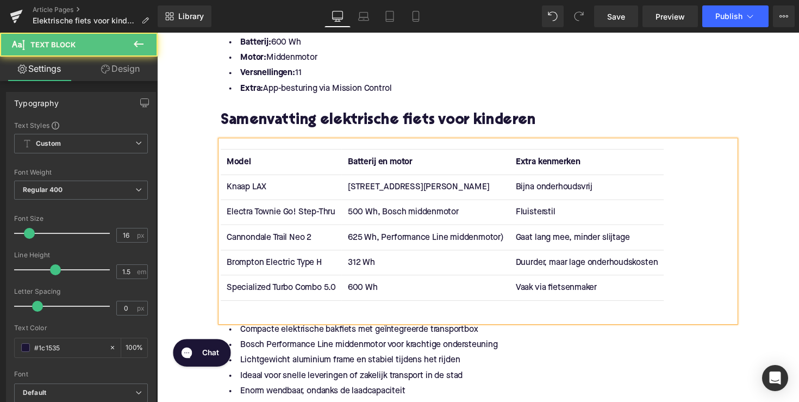
click at [516, 239] on td "625 Wh, Performance Line middenmotor)" at bounding box center [432, 242] width 172 height 26
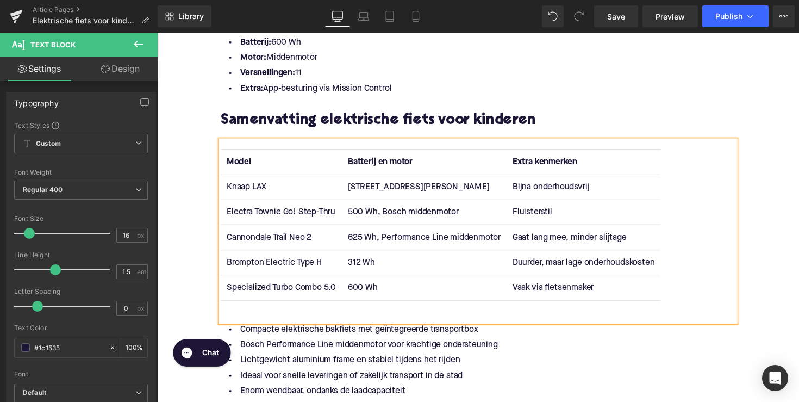
click at [398, 267] on td "312 Wh" at bounding box center [430, 268] width 169 height 26
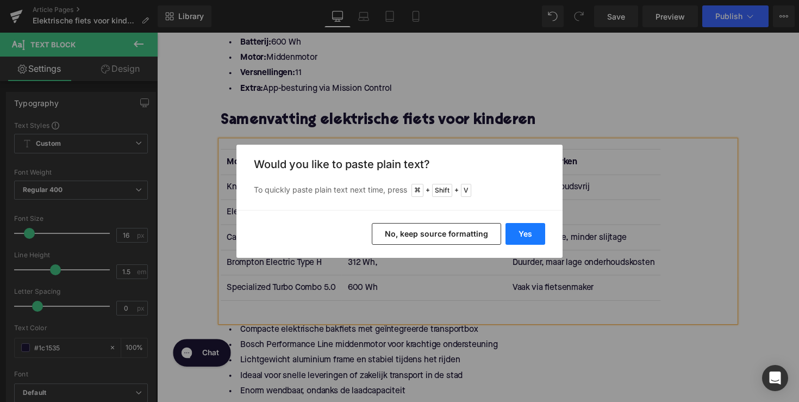
click at [536, 234] on button "Yes" at bounding box center [526, 234] width 40 height 22
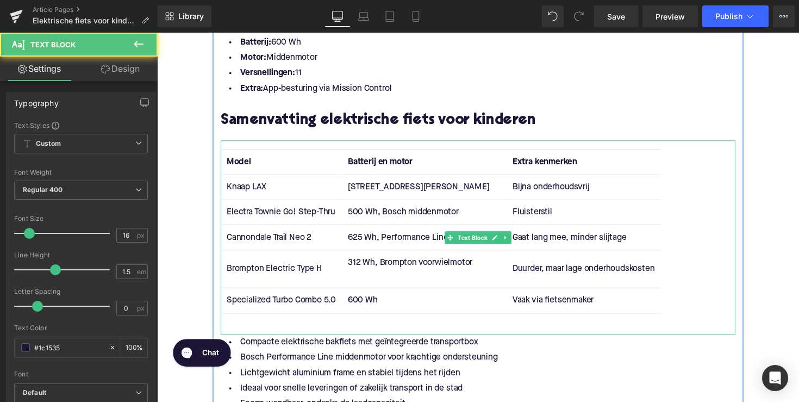
click at [420, 283] on td "312 Wh, Brompton voorwielmotor" at bounding box center [430, 274] width 169 height 39
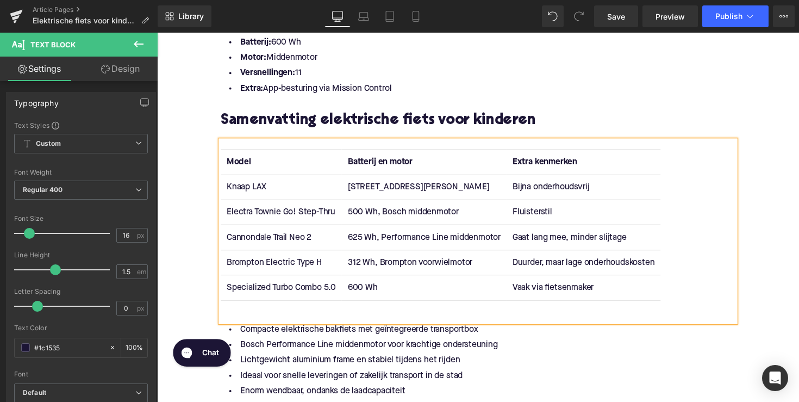
click at [400, 290] on td "600 Wh" at bounding box center [430, 294] width 169 height 26
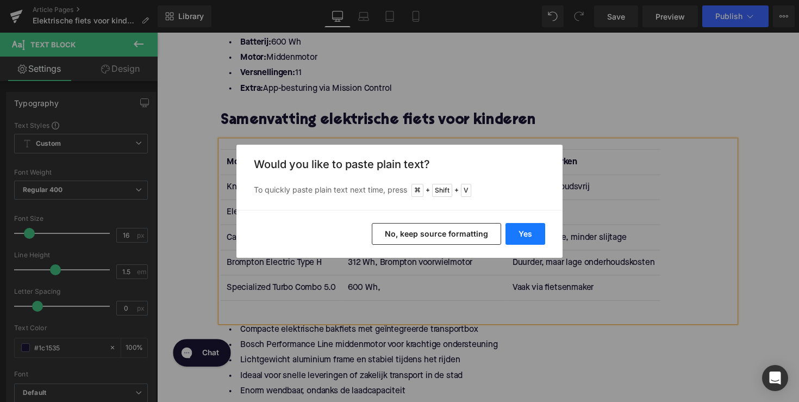
click at [532, 235] on button "Yes" at bounding box center [526, 234] width 40 height 22
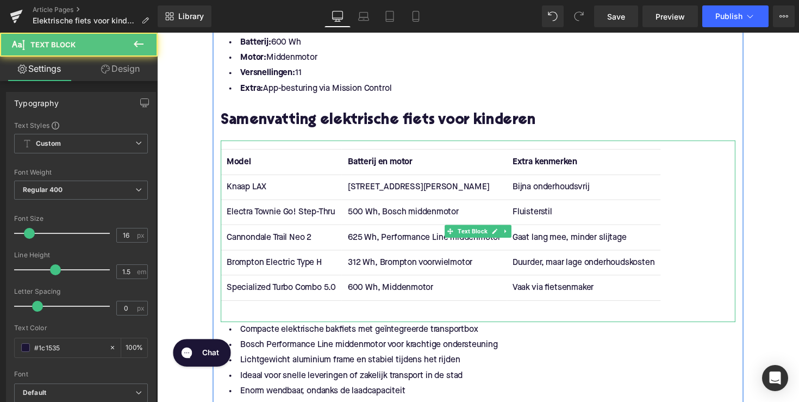
click at [413, 287] on td "600 Wh, Middenmotor" at bounding box center [430, 294] width 169 height 26
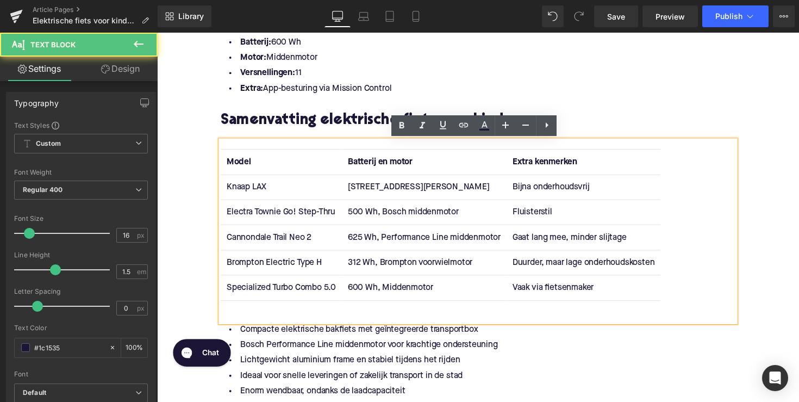
click at [385, 293] on td "600 Wh, Middenmotor" at bounding box center [430, 294] width 169 height 26
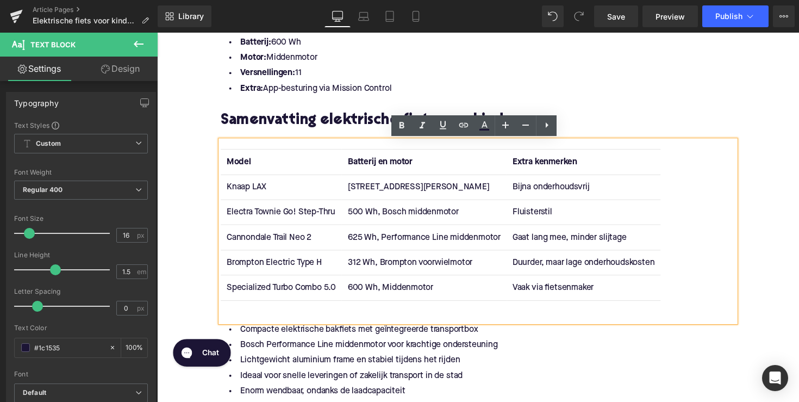
click at [389, 293] on td "600 Wh, Middenmotor" at bounding box center [430, 294] width 169 height 26
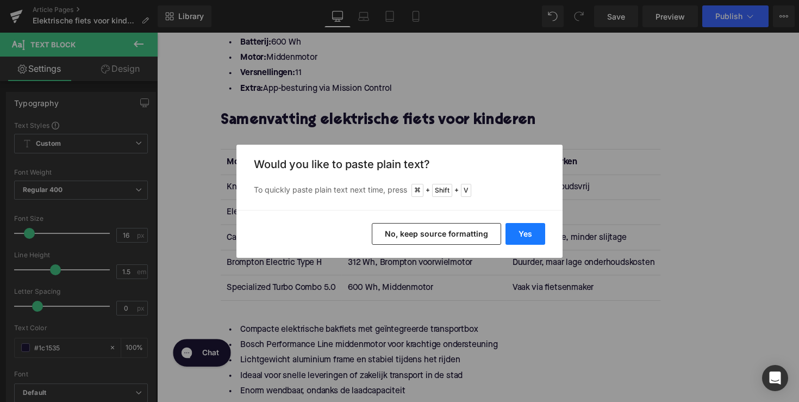
click at [517, 238] on button "Yes" at bounding box center [526, 234] width 40 height 22
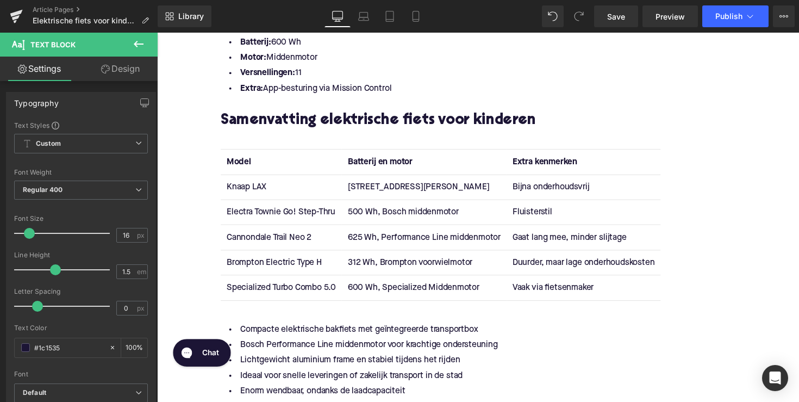
click at [565, 189] on td "Bijna onderhoudsvrij" at bounding box center [594, 191] width 158 height 26
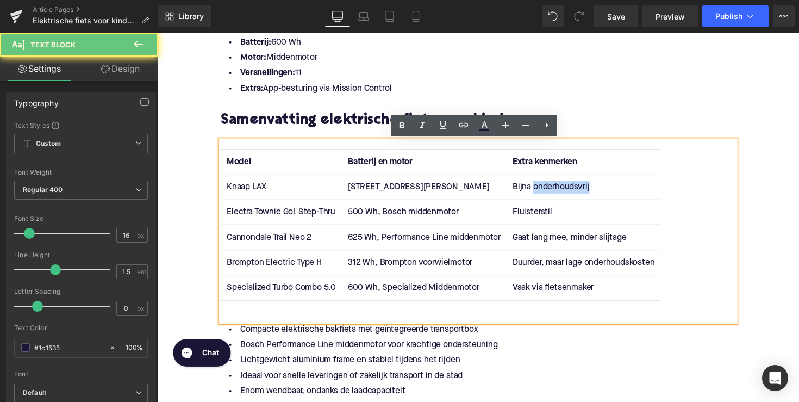
click at [565, 189] on td "Bijna onderhoudsvrij" at bounding box center [594, 191] width 158 height 26
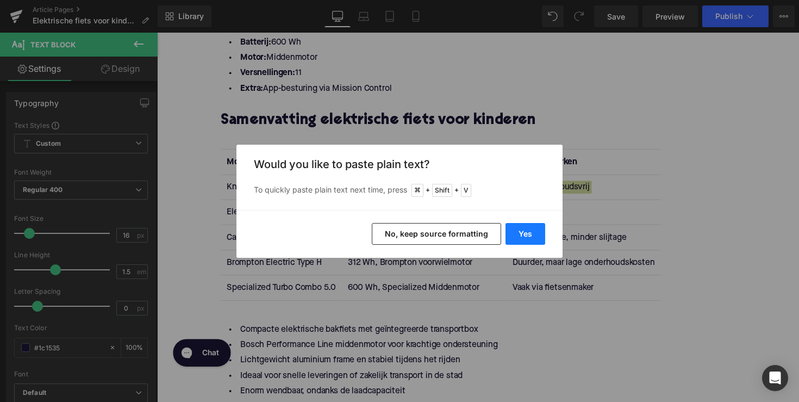
click at [535, 242] on button "Yes" at bounding box center [526, 234] width 40 height 22
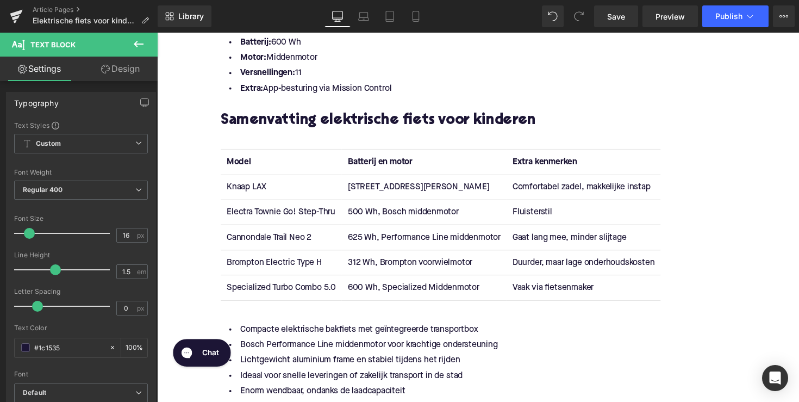
click at [541, 214] on td "Fluisterstil" at bounding box center [594, 217] width 158 height 26
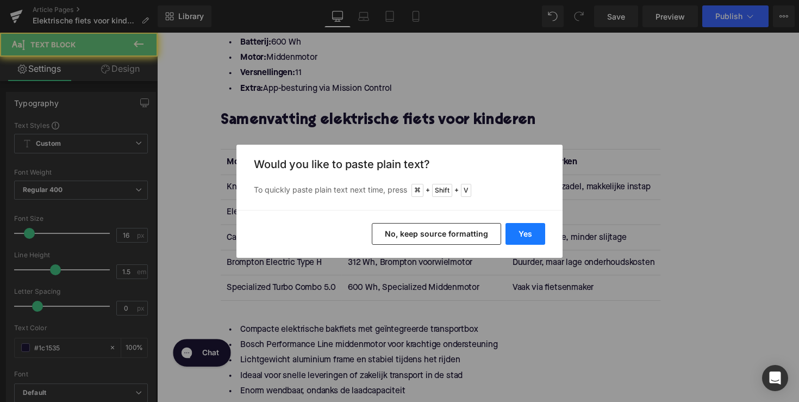
click at [539, 238] on button "Yes" at bounding box center [526, 234] width 40 height 22
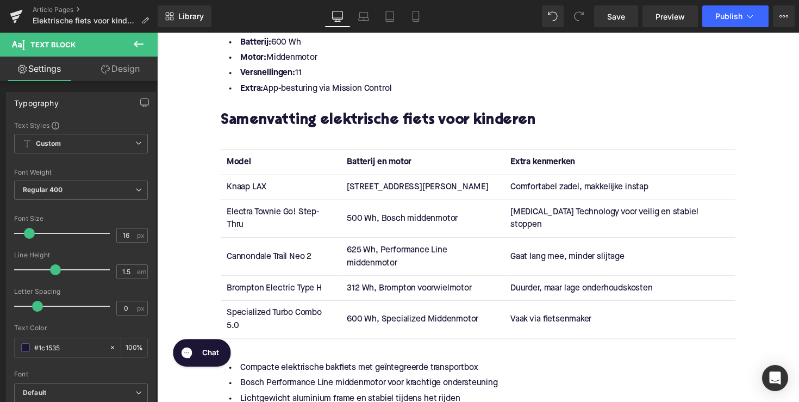
click at [567, 242] on td "Gaat lang mee, minder slijtage" at bounding box center [631, 261] width 236 height 39
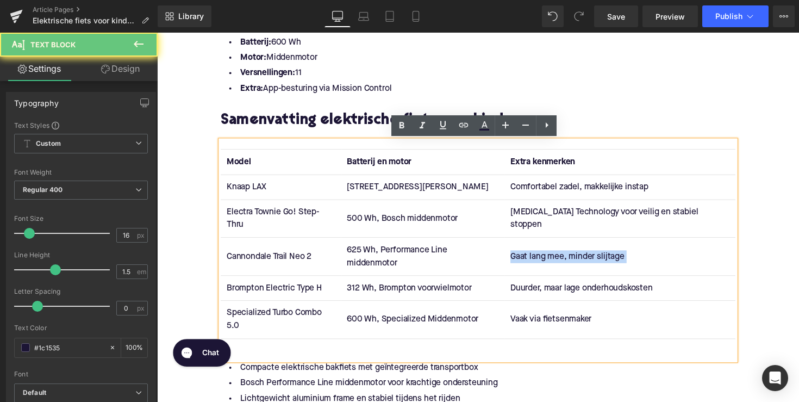
click at [567, 242] on td "Gaat lang mee, minder slijtage" at bounding box center [631, 261] width 236 height 39
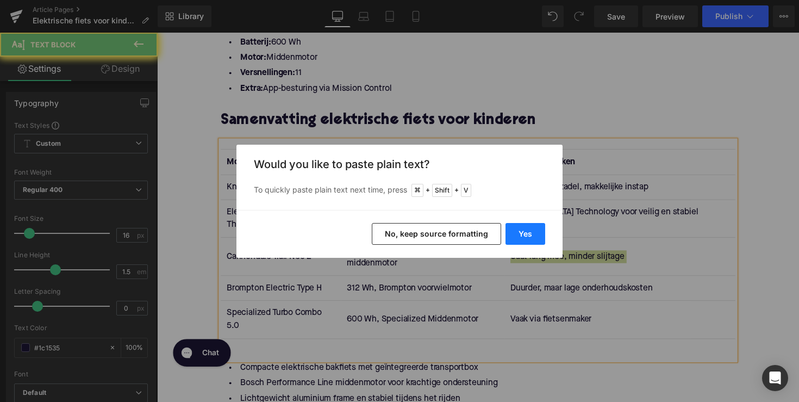
click at [532, 231] on button "Yes" at bounding box center [526, 234] width 40 height 22
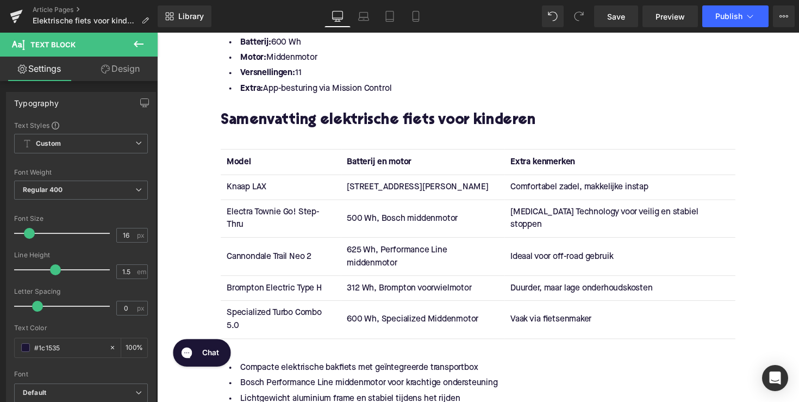
click at [576, 281] on td "Duurder, maar lage onderhoudskosten" at bounding box center [631, 294] width 236 height 26
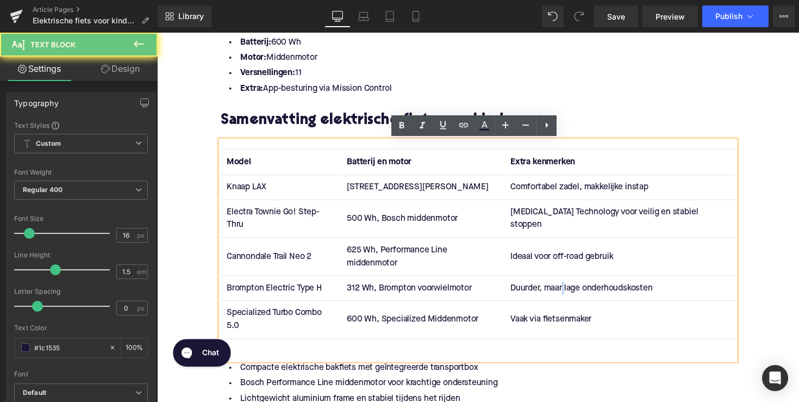
click at [576, 281] on td "Duurder, maar lage onderhoudskosten" at bounding box center [631, 294] width 236 height 26
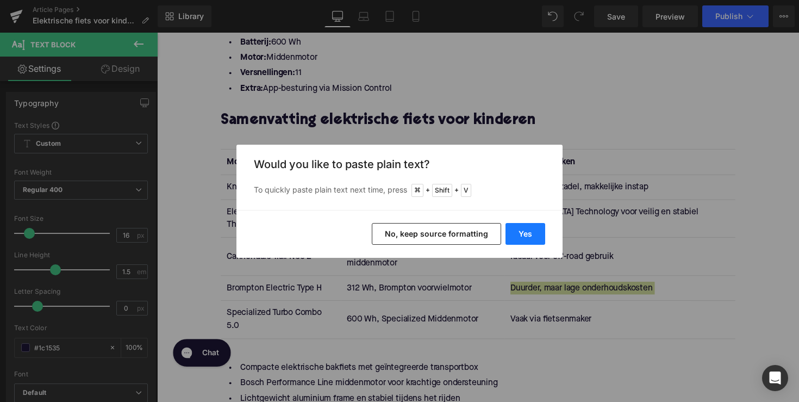
click at [532, 234] on button "Yes" at bounding box center [526, 234] width 40 height 22
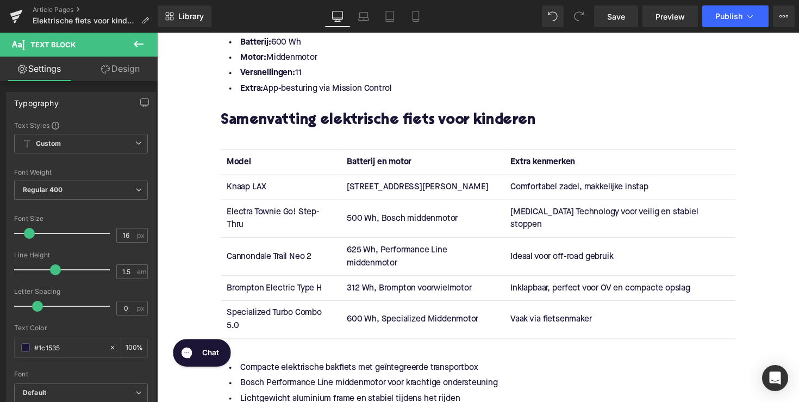
click at [569, 307] on td "Vaak via fietsenmaker" at bounding box center [631, 326] width 236 height 39
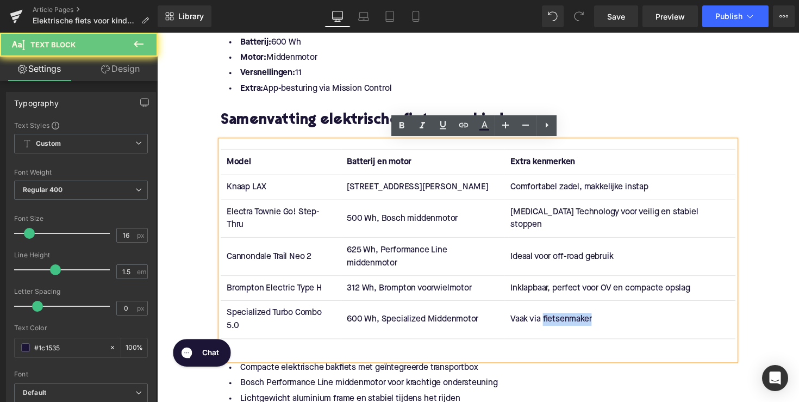
click at [569, 307] on td "Vaak via fietsenmaker" at bounding box center [631, 326] width 236 height 39
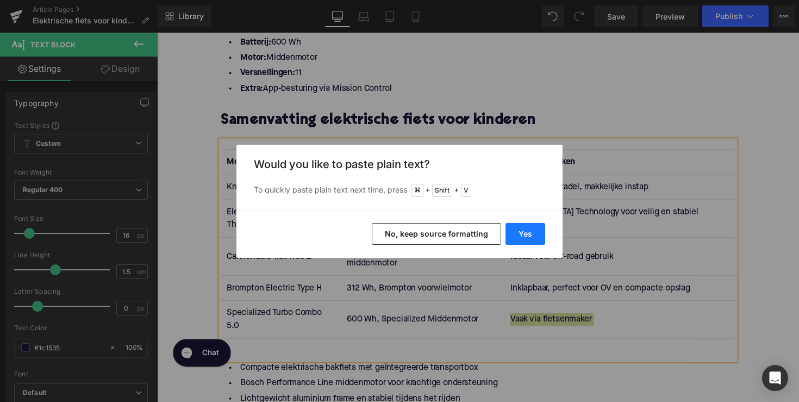
click at [539, 232] on button "Yes" at bounding box center [526, 234] width 40 height 22
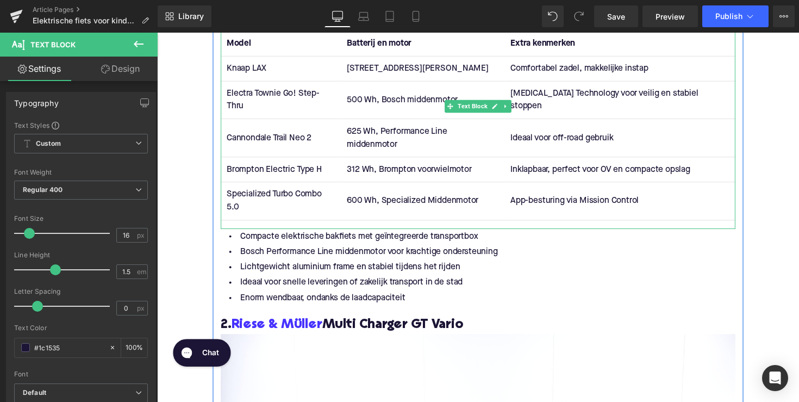
scroll to position [1872, 0]
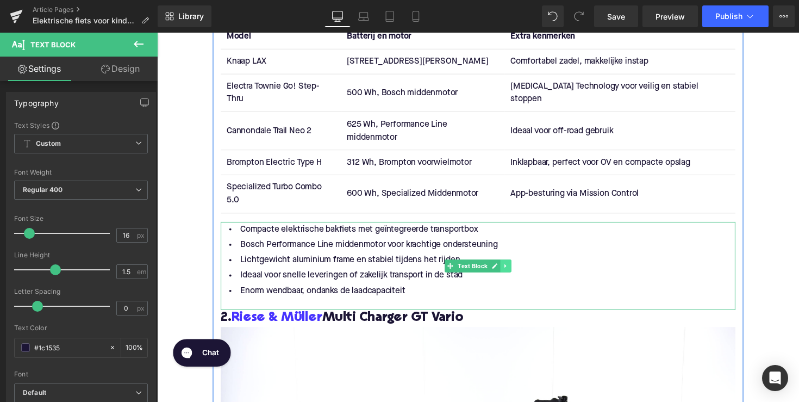
click at [512, 268] on icon at bounding box center [515, 271] width 6 height 7
click at [520, 268] on icon at bounding box center [520, 271] width 6 height 6
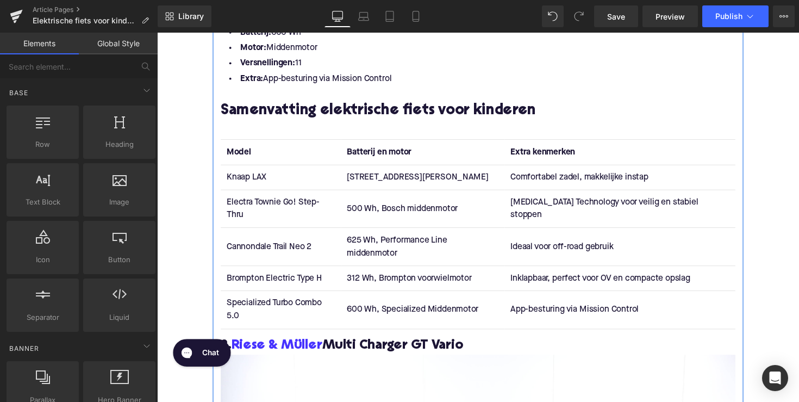
scroll to position [1764, 0]
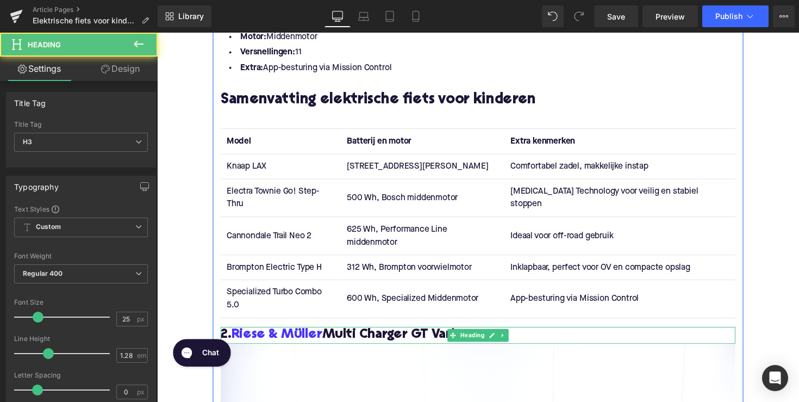
click at [381, 334] on h3 "2. [PERSON_NAME] & [PERSON_NAME] Multi Charger GT Vario" at bounding box center [485, 342] width 527 height 17
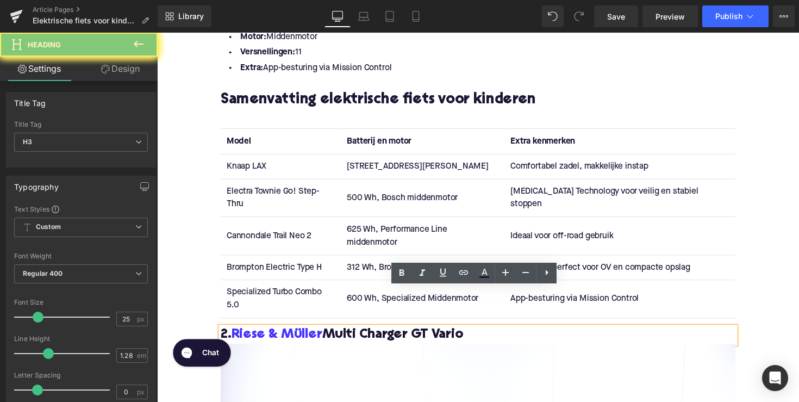
paste div
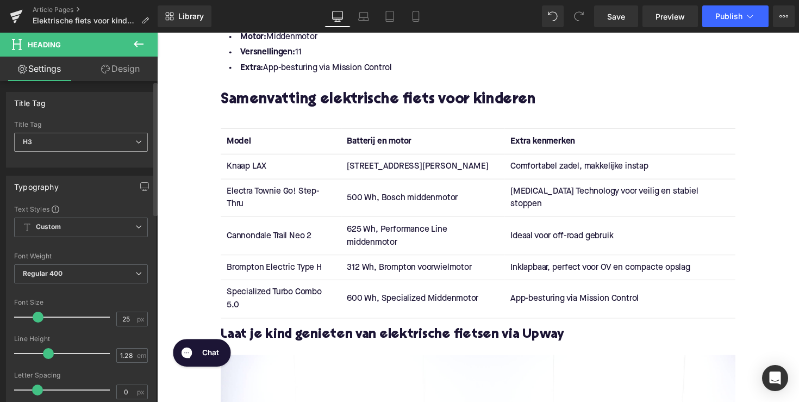
click at [127, 142] on span "H3" at bounding box center [81, 142] width 134 height 19
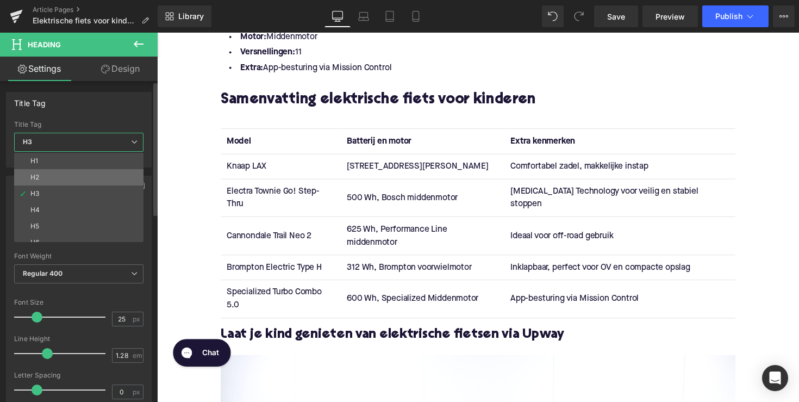
click at [115, 175] on li "H2" at bounding box center [81, 177] width 134 height 16
type input "28"
type input "1.11"
type input "100"
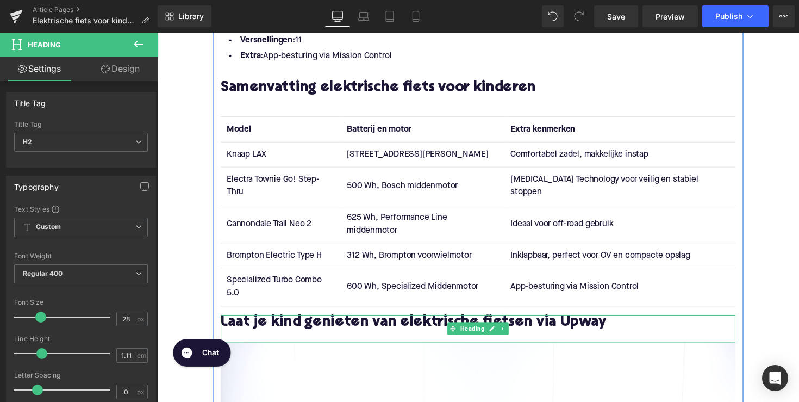
scroll to position [1777, 0]
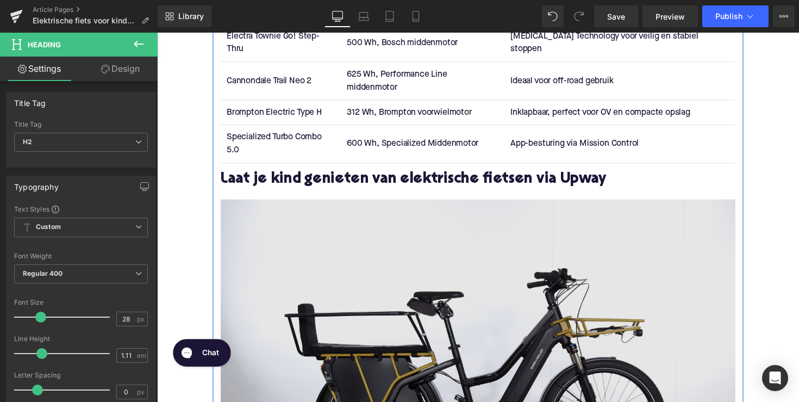
click at [465, 253] on img at bounding box center [485, 379] width 527 height 352
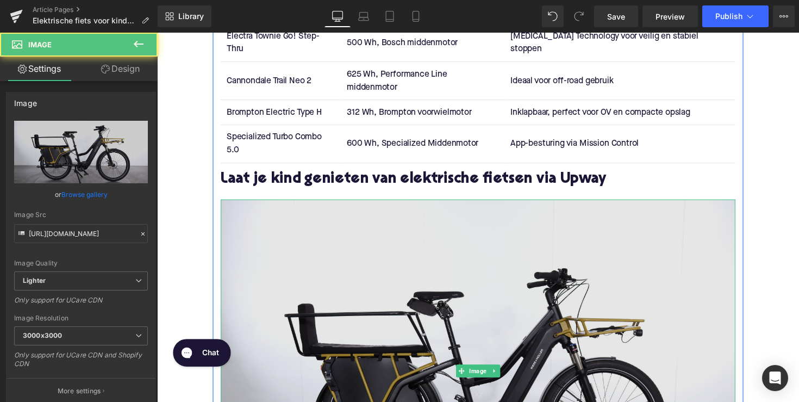
scroll to position [1959, 0]
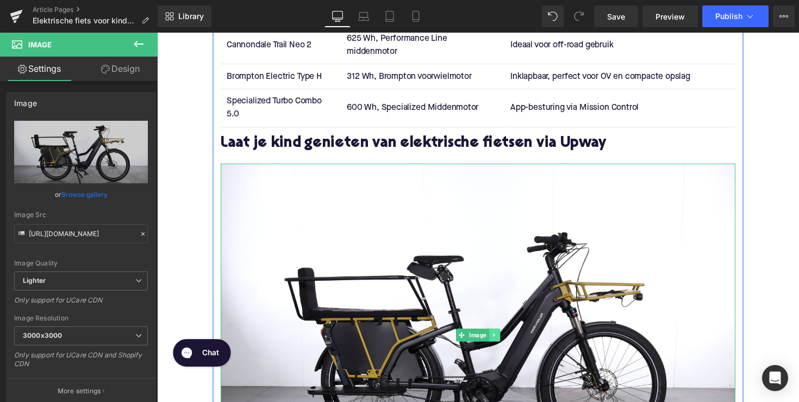
click at [501, 336] on link at bounding box center [502, 342] width 11 height 13
click at [506, 339] on icon at bounding box center [509, 342] width 6 height 7
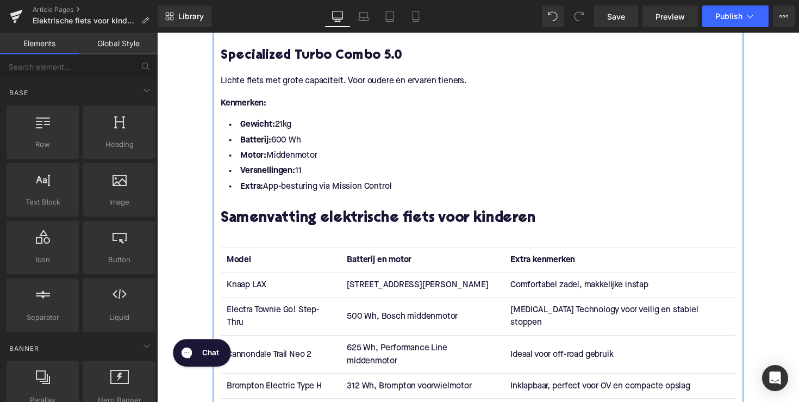
scroll to position [1580, 0]
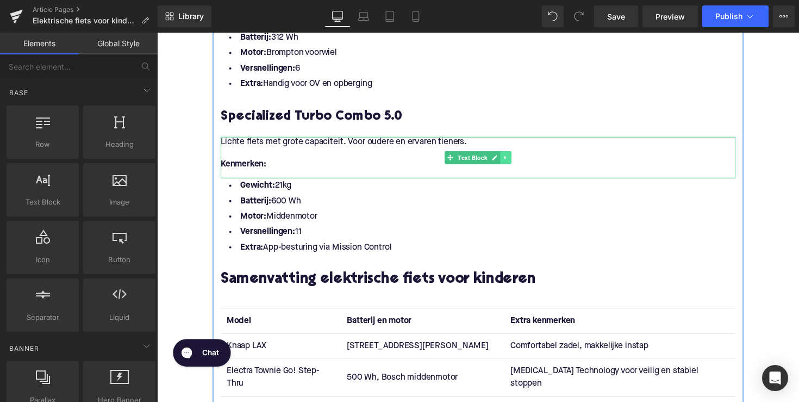
click at [514, 160] on icon at bounding box center [515, 160] width 6 height 7
click at [508, 161] on icon at bounding box center [509, 161] width 6 height 6
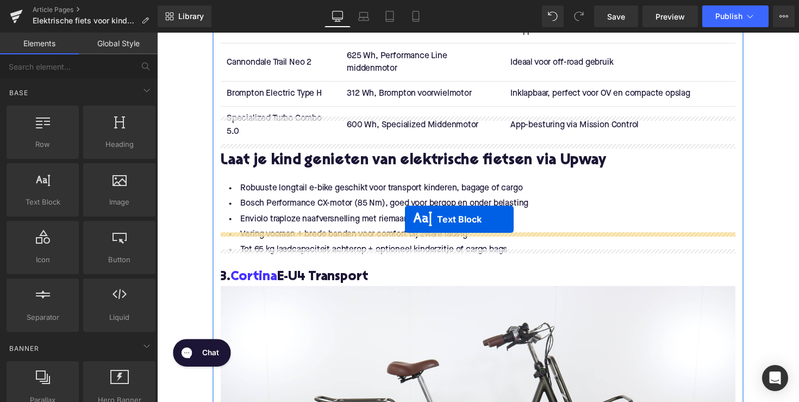
scroll to position [1967, 0]
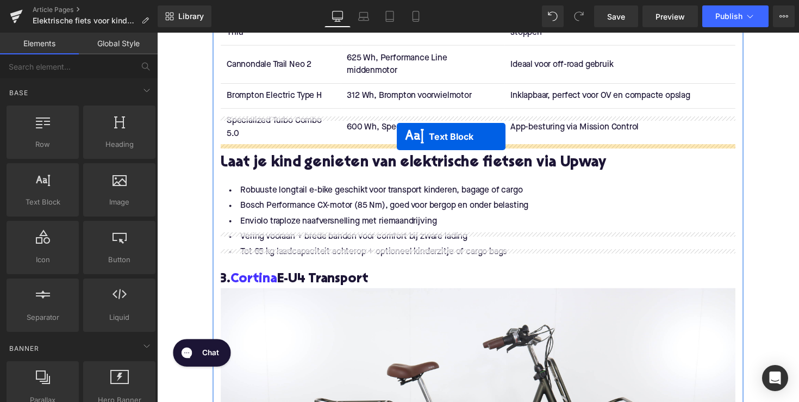
drag, startPoint x: 453, startPoint y: 202, endPoint x: 403, endPoint y: 139, distance: 80.5
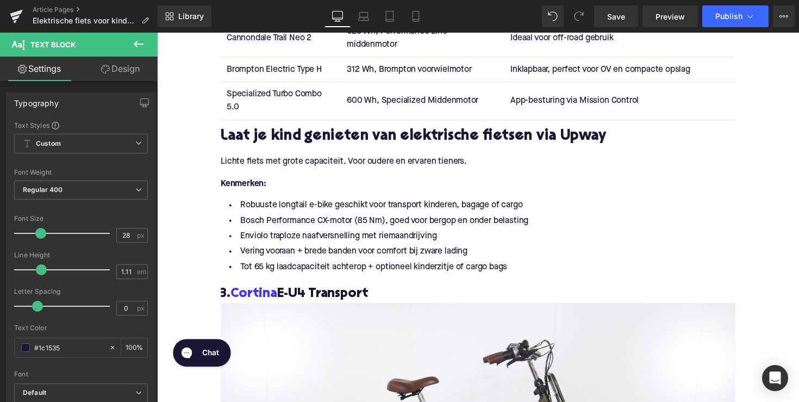
click at [320, 159] on p "Lichte fiets met grote capaciteit. Voor oudere en ervaren tieners." at bounding box center [485, 164] width 527 height 11
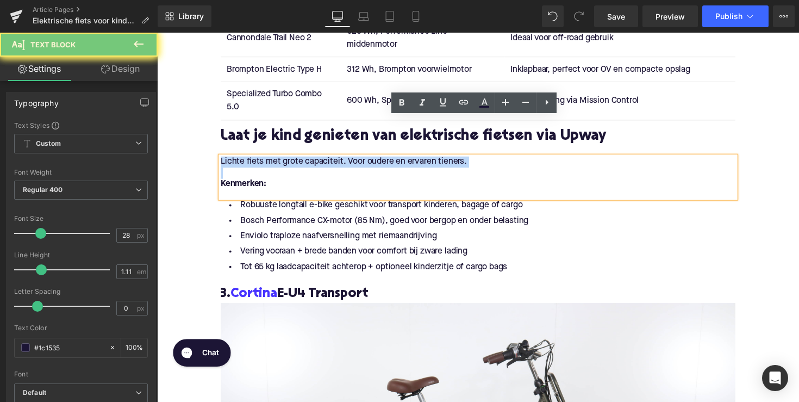
click at [320, 159] on p "Lichte fiets met grote capaciteit. Voor oudere en ervaren tieners." at bounding box center [485, 164] width 527 height 11
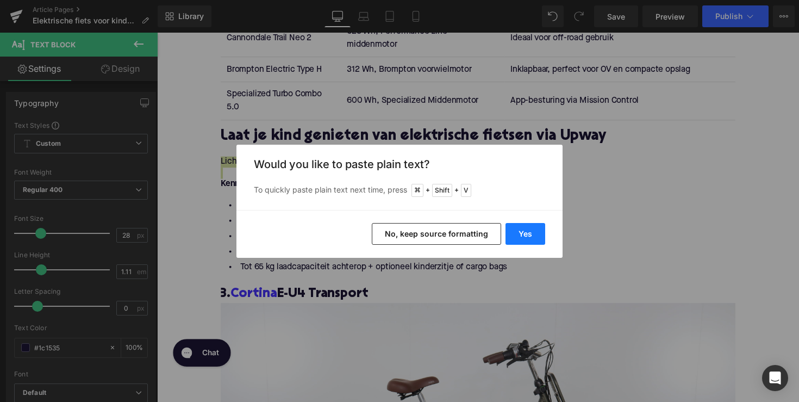
click at [521, 232] on button "Yes" at bounding box center [526, 234] width 40 height 22
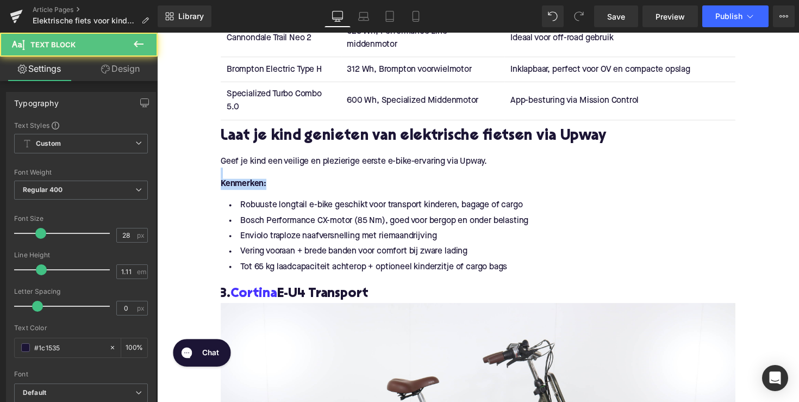
drag, startPoint x: 292, startPoint y: 146, endPoint x: 197, endPoint y: 136, distance: 95.6
click at [197, 136] on div "Home / Elektrische fiets voor kinderen? Alles wat je moet weten Breadcrumbs Ele…" at bounding box center [486, 139] width 658 height 3963
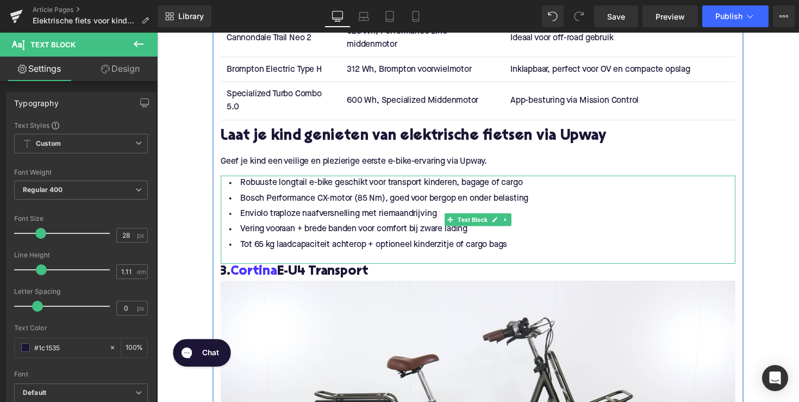
click at [359, 210] on li "Enviolo traploze naafversnelling met riemaandrijving" at bounding box center [485, 218] width 527 height 16
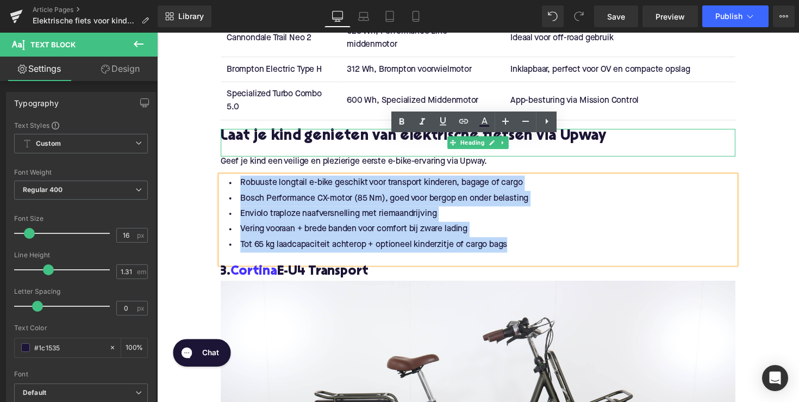
drag, startPoint x: 519, startPoint y: 213, endPoint x: 226, endPoint y: 114, distance: 309.3
click at [226, 114] on div "Waarop letten bij het kiezen van een kinder e-bike? Heading Bij het kiezen van …" at bounding box center [486, 316] width 544 height 2837
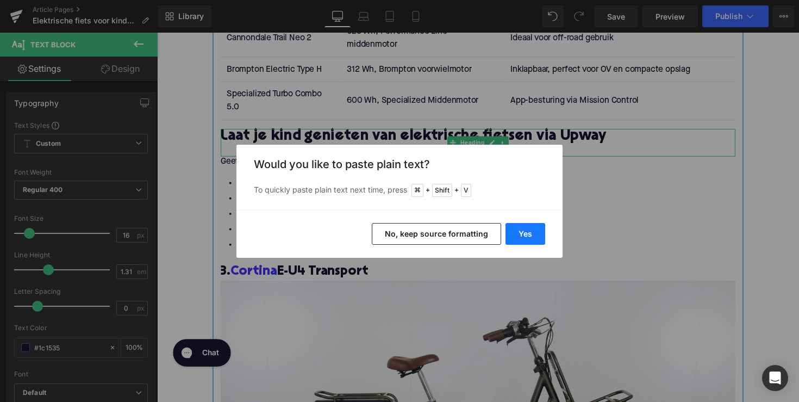
click at [528, 240] on button "Yes" at bounding box center [526, 234] width 40 height 22
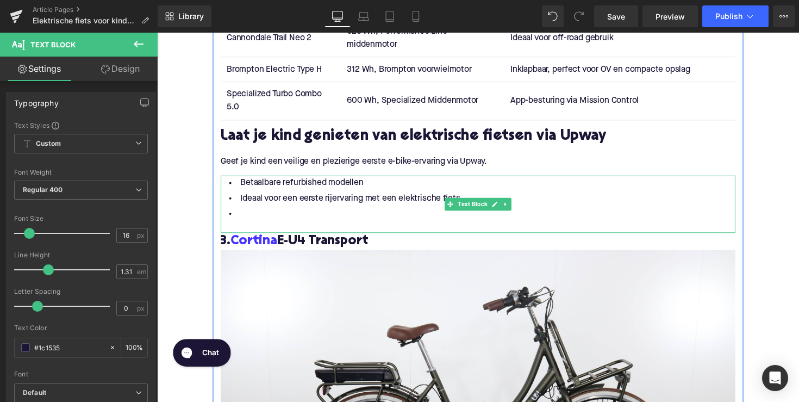
click at [319, 210] on li at bounding box center [485, 218] width 527 height 16
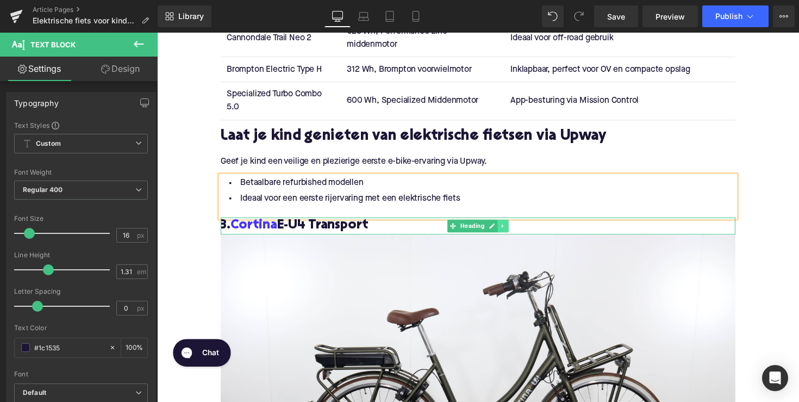
click at [510, 228] on icon at bounding box center [511, 230] width 2 height 4
click at [512, 224] on link at bounding box center [517, 230] width 11 height 13
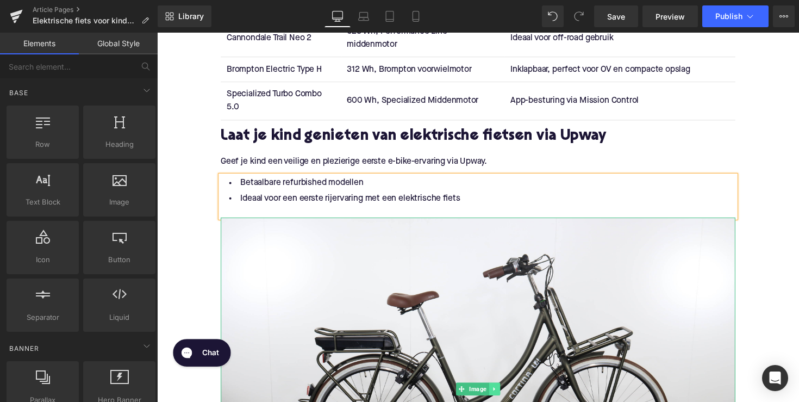
click at [503, 394] on icon at bounding box center [503, 397] width 6 height 7
click at [506, 394] on icon at bounding box center [509, 397] width 6 height 6
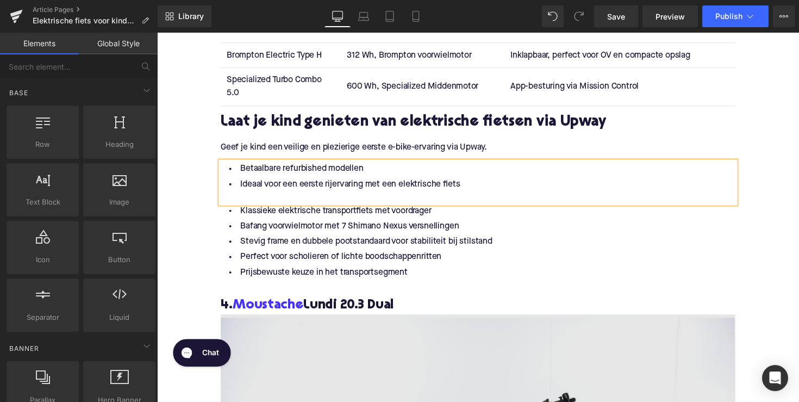
scroll to position [1982, 0]
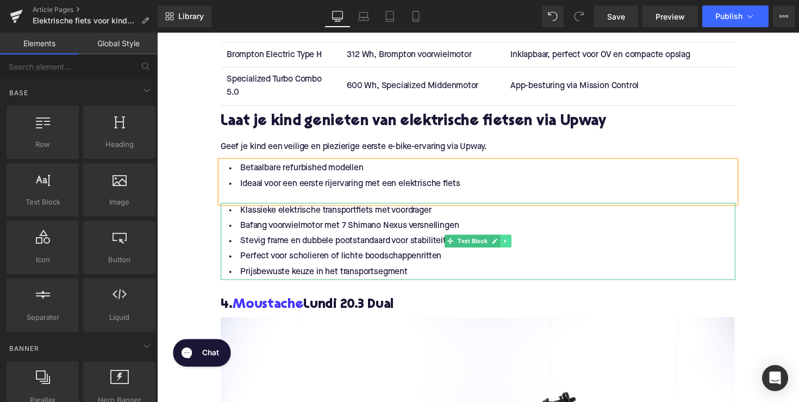
click at [516, 240] on link at bounding box center [514, 246] width 11 height 13
click at [517, 244] on icon at bounding box center [520, 247] width 6 height 6
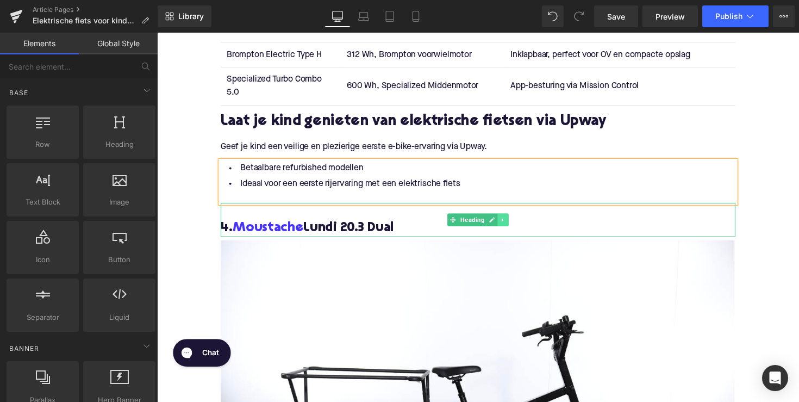
click at [510, 221] on icon at bounding box center [512, 224] width 6 height 7
click at [514, 221] on icon at bounding box center [517, 224] width 6 height 6
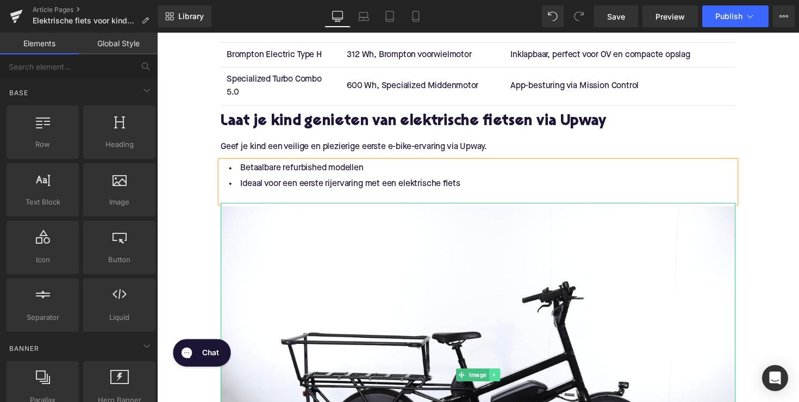
click at [505, 377] on link at bounding box center [502, 383] width 11 height 13
click at [506, 380] on icon at bounding box center [509, 383] width 6 height 6
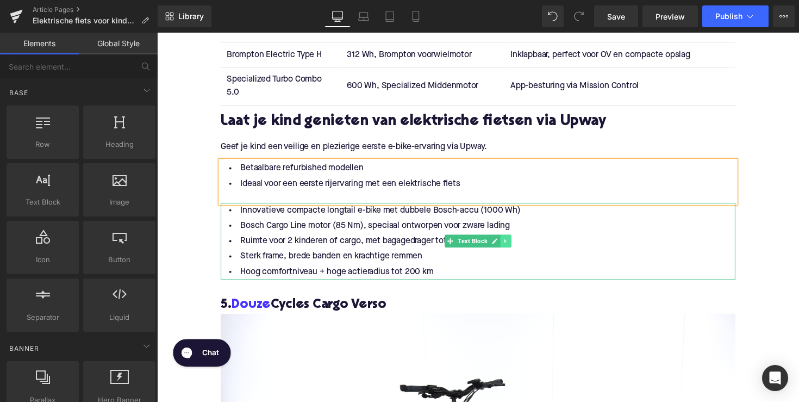
click at [514, 243] on icon at bounding box center [515, 246] width 6 height 7
click at [514, 240] on link at bounding box center [519, 246] width 11 height 13
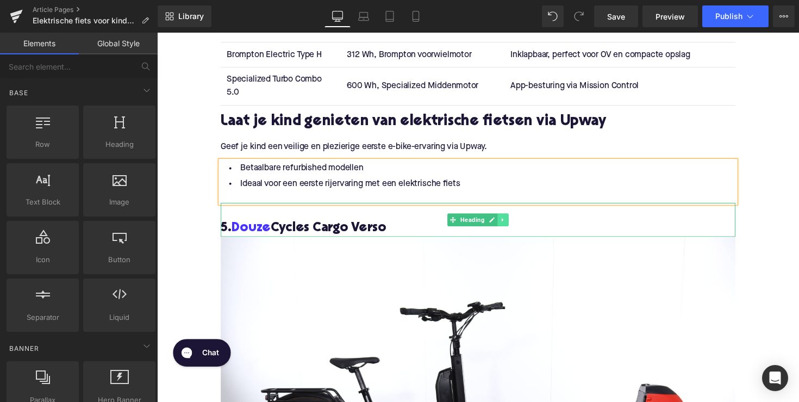
click at [513, 218] on link at bounding box center [511, 224] width 11 height 13
click at [516, 218] on link at bounding box center [517, 224] width 11 height 13
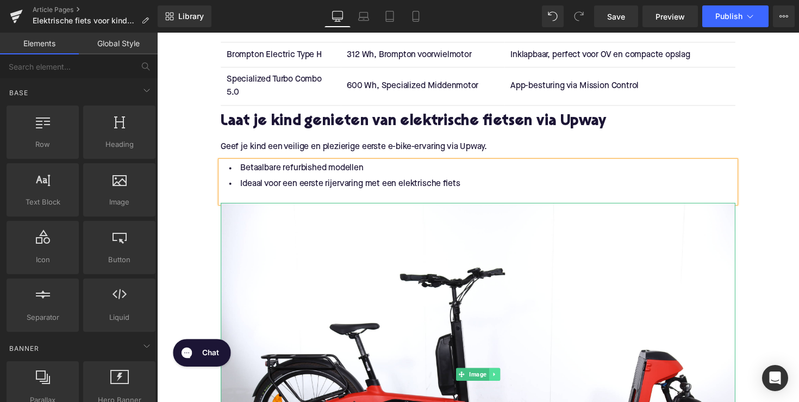
click at [501, 379] on icon at bounding box center [503, 382] width 6 height 7
click at [508, 379] on icon at bounding box center [509, 382] width 6 height 6
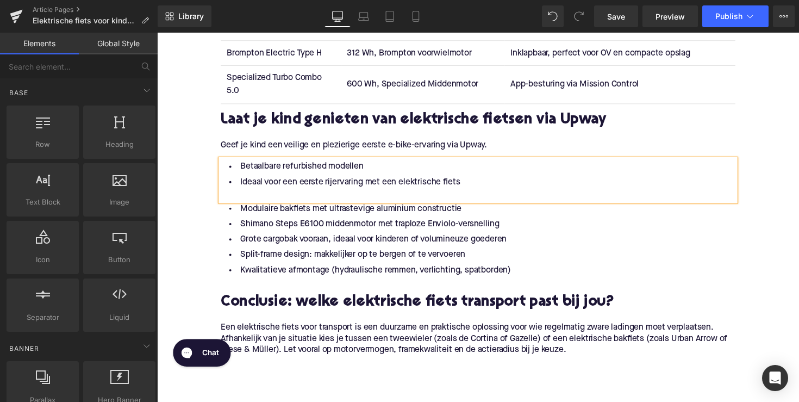
scroll to position [1971, 0]
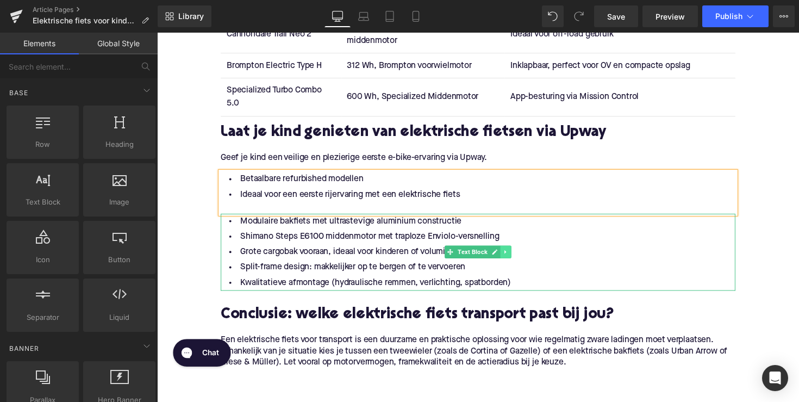
click at [512, 254] on icon at bounding box center [515, 257] width 6 height 7
click at [517, 254] on icon at bounding box center [520, 257] width 6 height 6
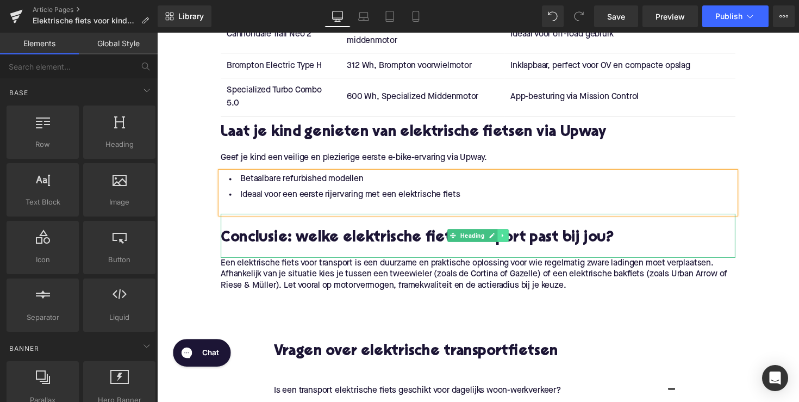
click at [510, 237] on icon at bounding box center [512, 240] width 6 height 7
click at [514, 238] on icon at bounding box center [517, 241] width 6 height 6
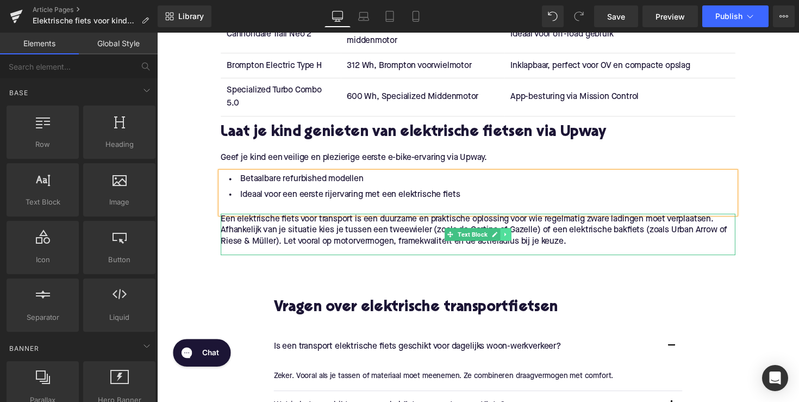
click at [509, 233] on link at bounding box center [514, 239] width 11 height 13
click at [519, 236] on icon at bounding box center [520, 239] width 6 height 6
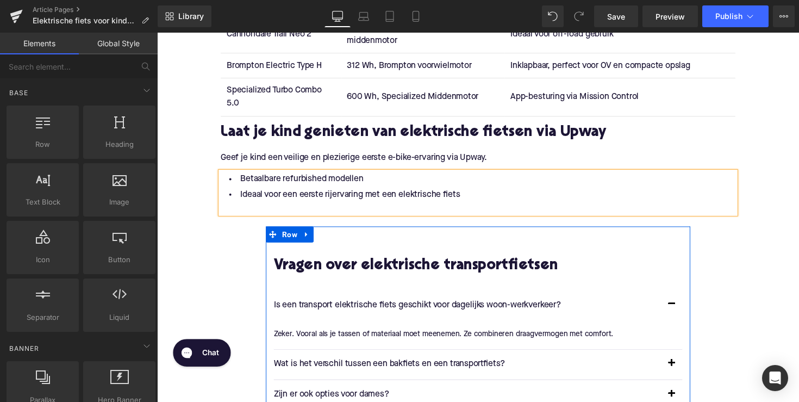
click at [464, 231] on div "Vragen over elektrische transportfietsen Heading Is een transport elektrische f…" at bounding box center [486, 333] width 435 height 205
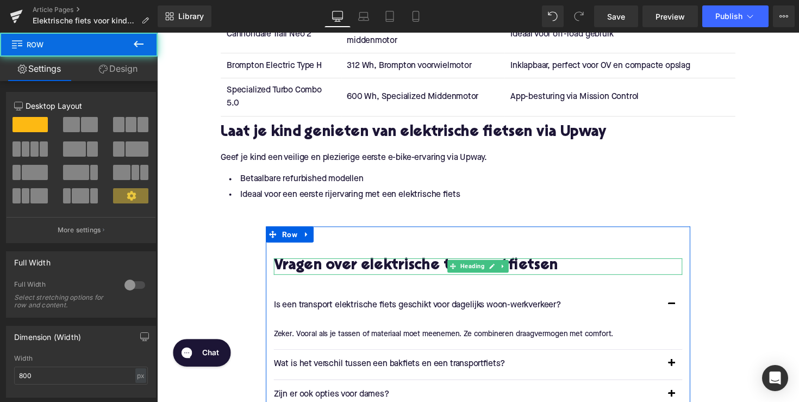
click at [444, 264] on h2 "Vragen over elektrische transportfietsen" at bounding box center [486, 272] width 419 height 17
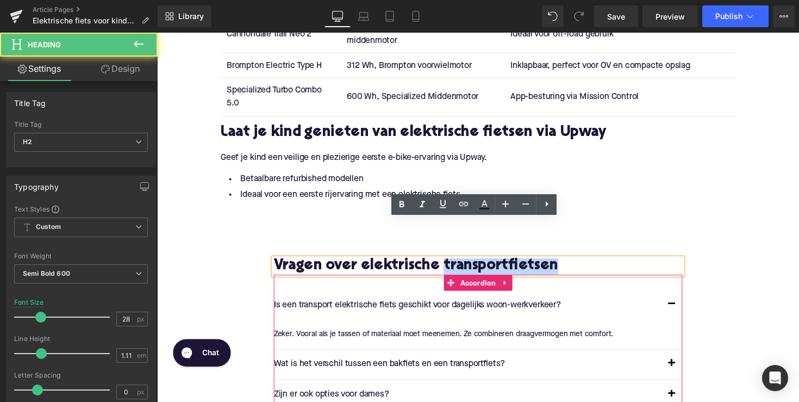
drag, startPoint x: 456, startPoint y: 233, endPoint x: 572, endPoint y: 247, distance: 117.2
click at [572, 264] on div "Vragen over elektrische transportfietsen Heading Is een transport elektrische f…" at bounding box center [486, 350] width 435 height 172
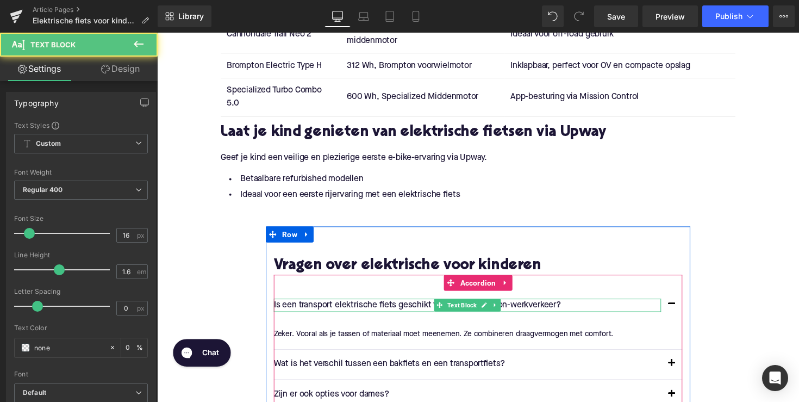
click at [377, 305] on p "Is een transport elektrische fiets geschikt voor dagelijks woon-werkverkeer?" at bounding box center [475, 312] width 397 height 14
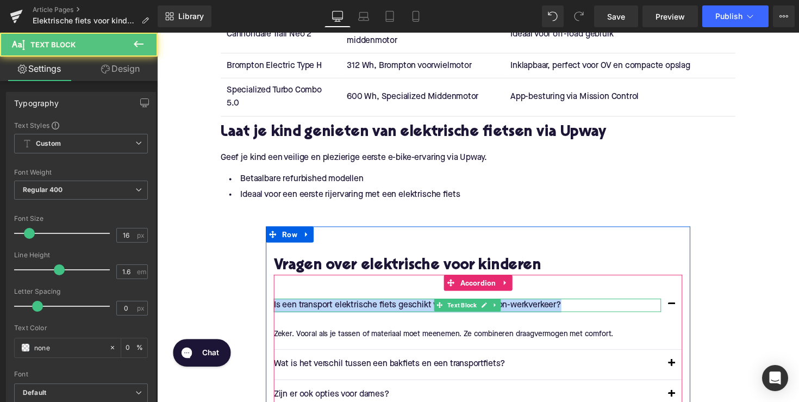
click at [377, 305] on p "Is een transport elektrische fiets geschikt voor dagelijks woon-werkverkeer?" at bounding box center [475, 312] width 397 height 14
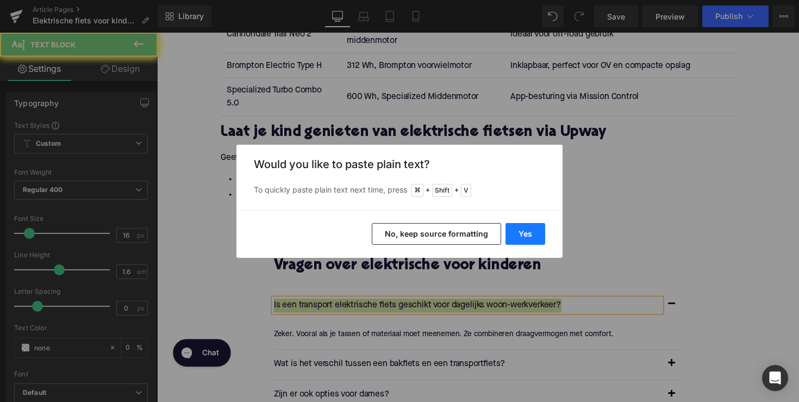
click at [526, 239] on button "Yes" at bounding box center [526, 234] width 40 height 22
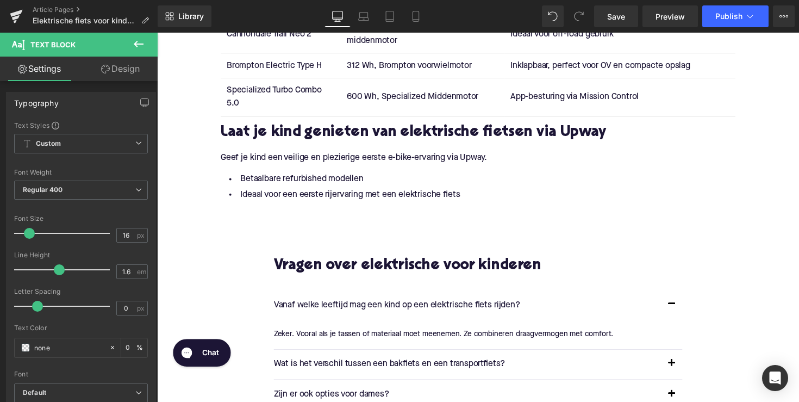
click at [370, 335] on p "Zeker. Vooral als je tassen of materiaal moet meenemen. Ze combineren draagverm…" at bounding box center [482, 341] width 410 height 12
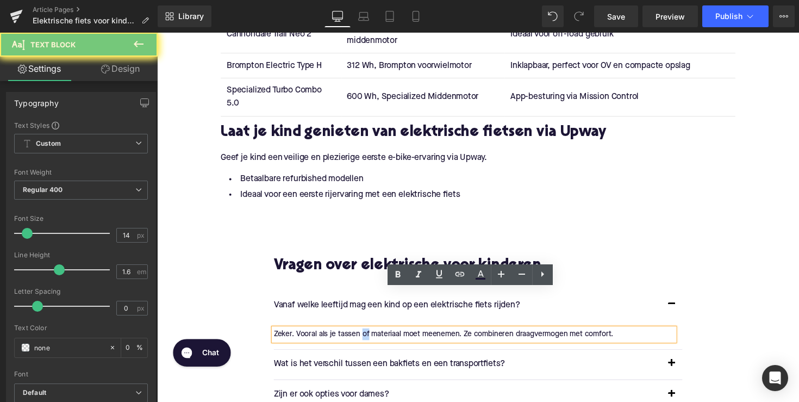
click at [370, 335] on p "Zeker. Vooral als je tassen of materiaal moet meenemen. Ze combineren draagverm…" at bounding box center [482, 341] width 410 height 12
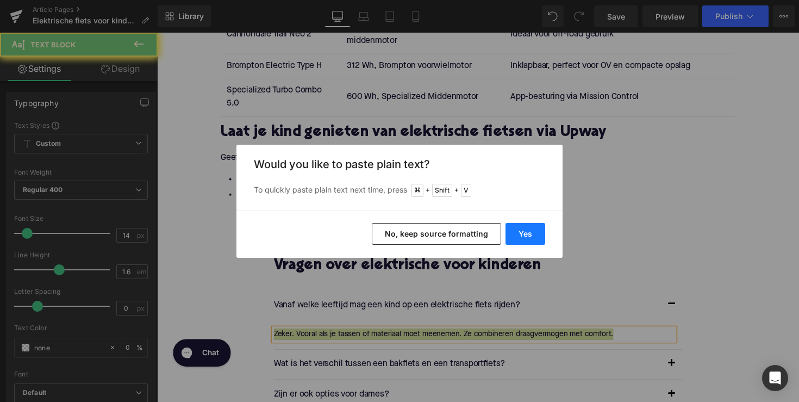
click at [534, 234] on button "Yes" at bounding box center [526, 234] width 40 height 22
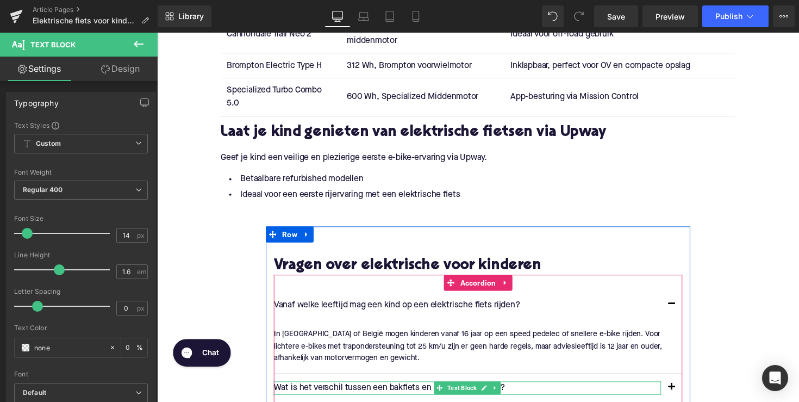
click at [370, 390] on p "Wat is het verschil tussen een bakfiets en een transportfiets?" at bounding box center [475, 397] width 397 height 14
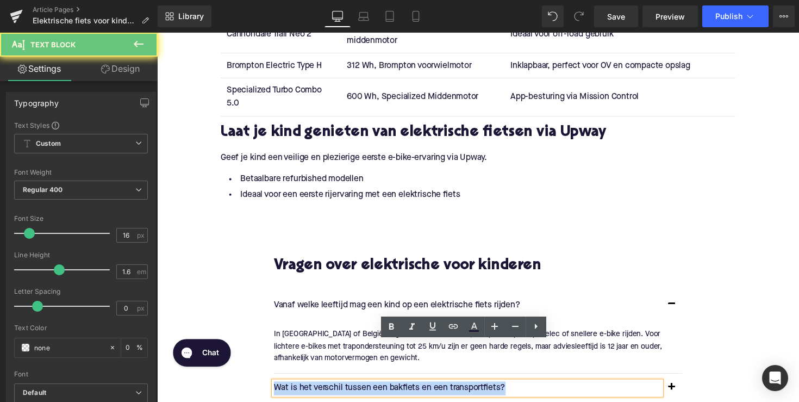
click at [370, 390] on p "Wat is het verschil tussen een bakfiets en een transportfiets?" at bounding box center [475, 397] width 397 height 14
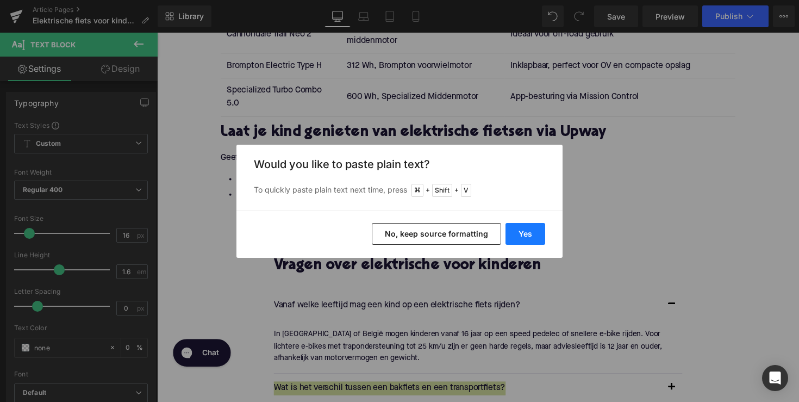
click at [521, 234] on button "Yes" at bounding box center [526, 234] width 40 height 22
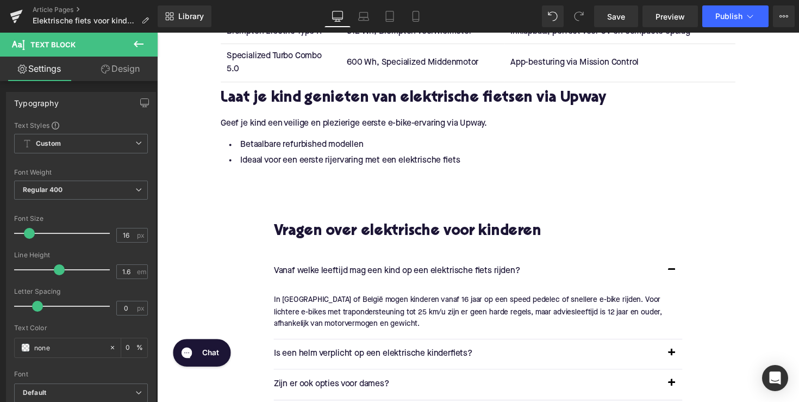
scroll to position [2037, 0]
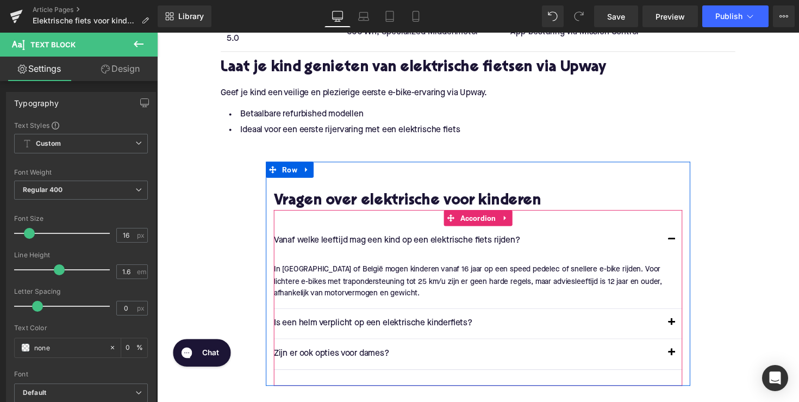
click at [684, 332] on span "button" at bounding box center [684, 332] width 0 height 0
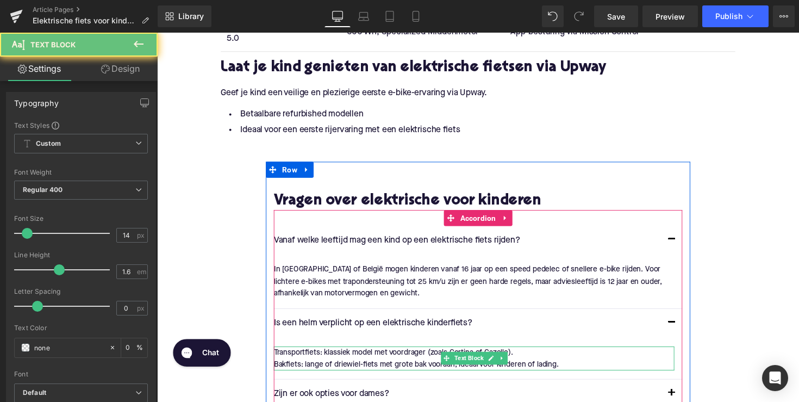
click at [420, 354] on div "Transportfiets: klassiek model met voordrager (zoals Cortina of Gazelle). Bakfi…" at bounding box center [482, 366] width 410 height 24
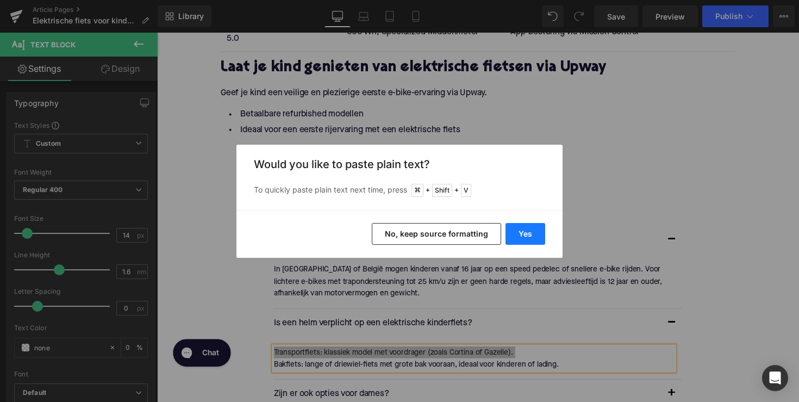
click at [526, 229] on button "Yes" at bounding box center [526, 234] width 40 height 22
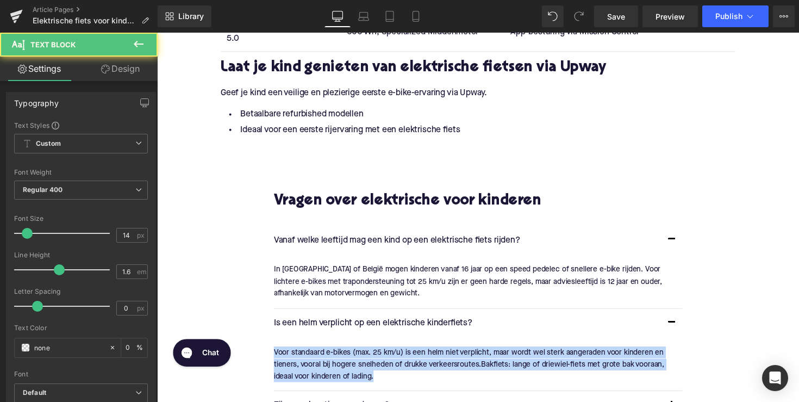
drag, startPoint x: 410, startPoint y: 345, endPoint x: 240, endPoint y: 318, distance: 171.7
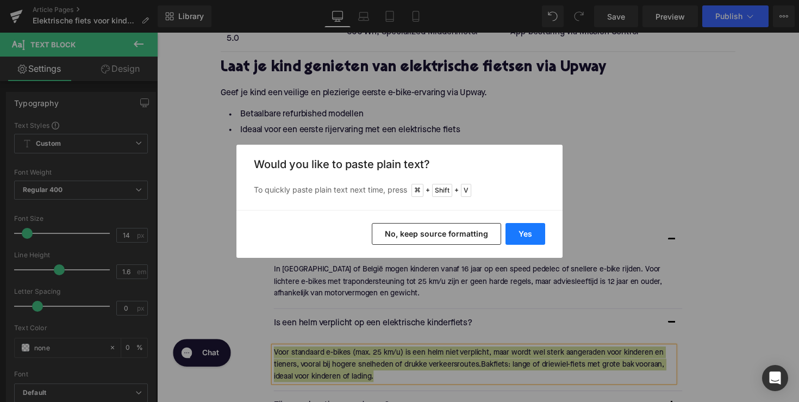
click at [521, 234] on button "Yes" at bounding box center [526, 234] width 40 height 22
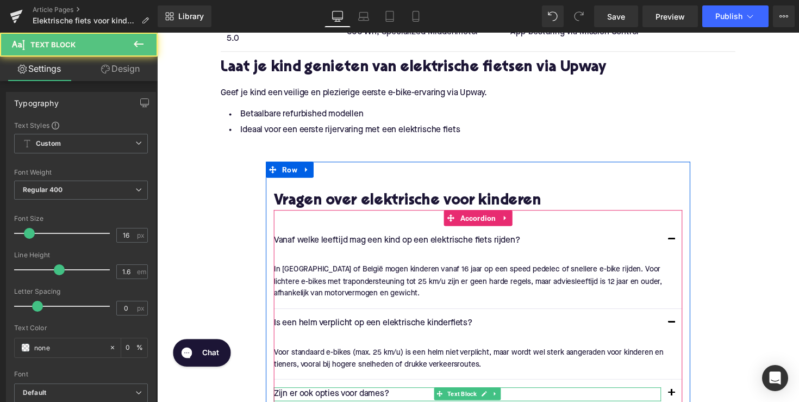
click at [367, 396] on p "Zijn er ook opties voor dames?" at bounding box center [475, 403] width 397 height 14
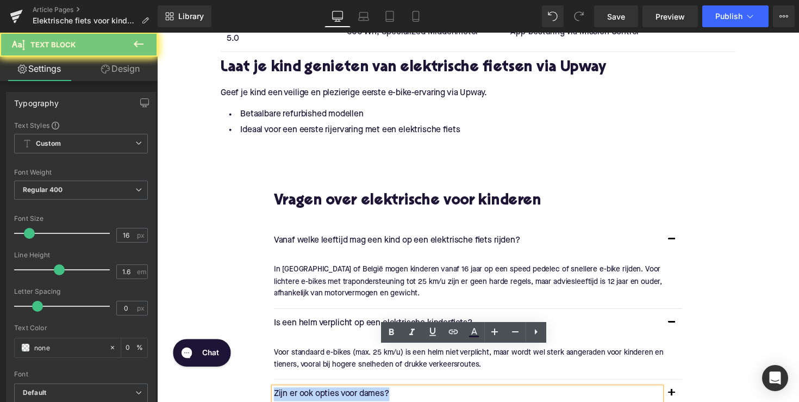
click at [367, 396] on p "Zijn er ook opties voor dames?" at bounding box center [475, 403] width 397 height 14
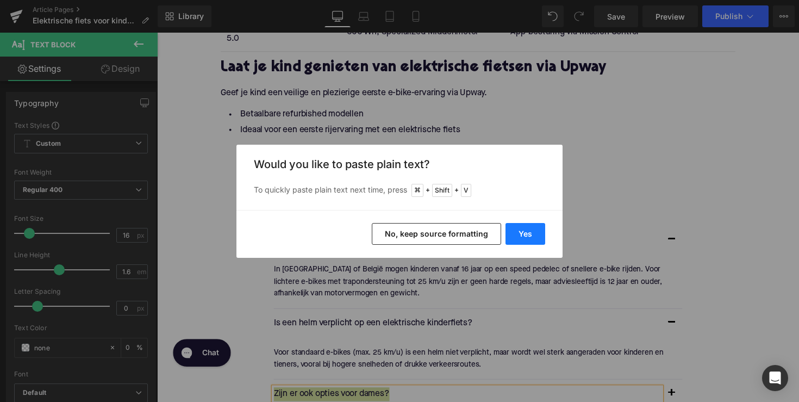
click at [513, 229] on button "Yes" at bounding box center [526, 234] width 40 height 22
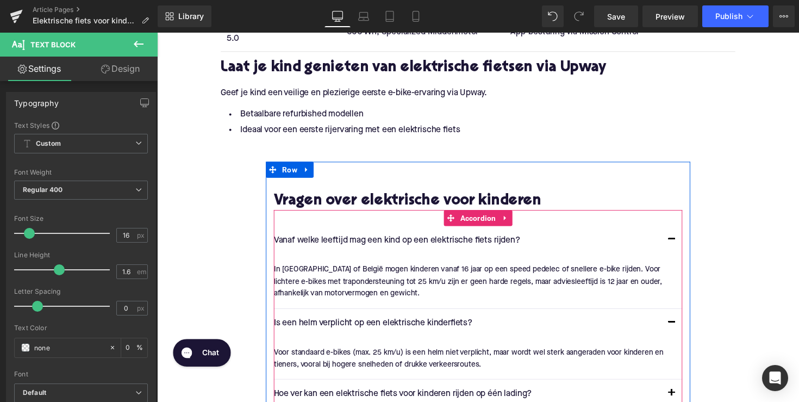
click at [683, 388] on button "button" at bounding box center [685, 403] width 22 height 30
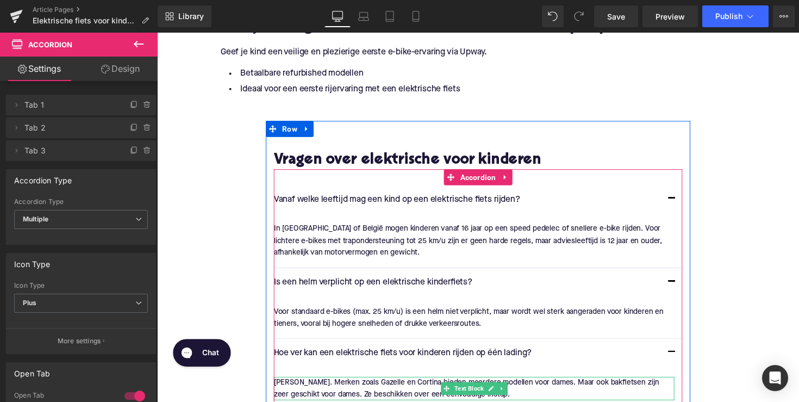
scroll to position [2129, 0]
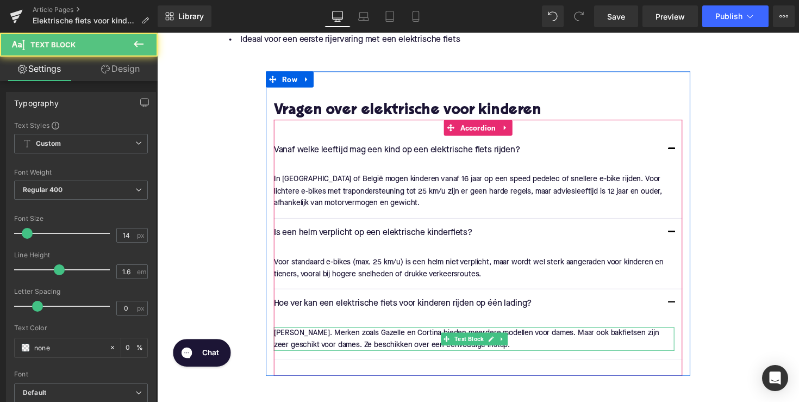
click at [398, 334] on p "[PERSON_NAME]. Merken zoals Gazelle en Cortina bieden meerdere modellen voor da…" at bounding box center [482, 346] width 410 height 24
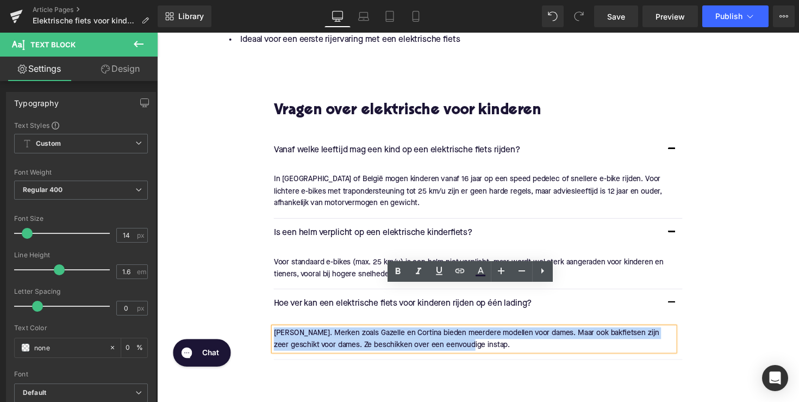
drag, startPoint x: 453, startPoint y: 309, endPoint x: 201, endPoint y: 295, distance: 252.1
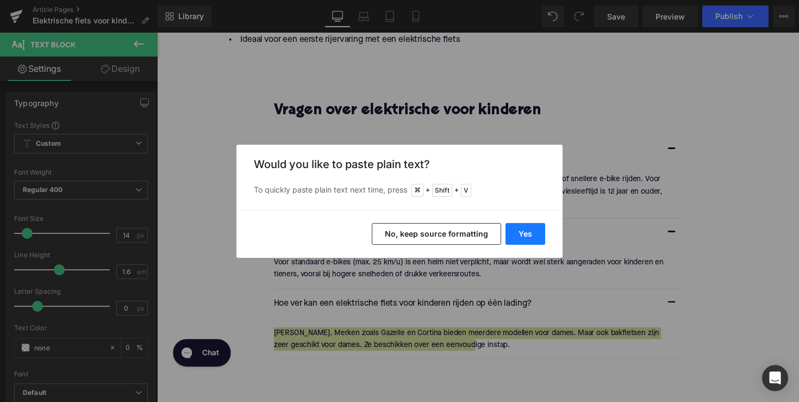
click at [525, 239] on button "Yes" at bounding box center [526, 234] width 40 height 22
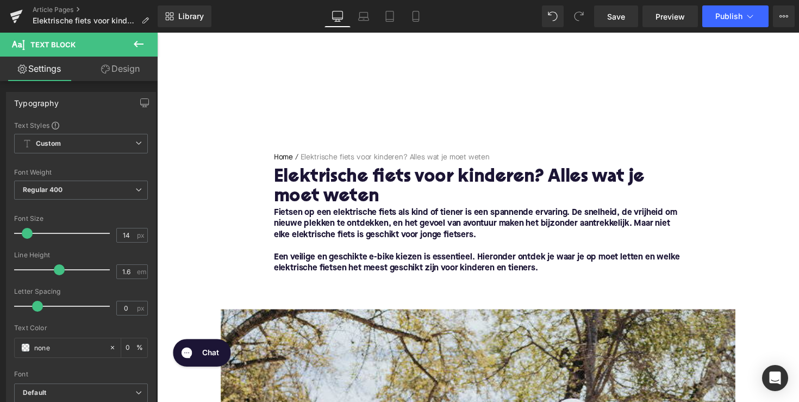
scroll to position [143, 0]
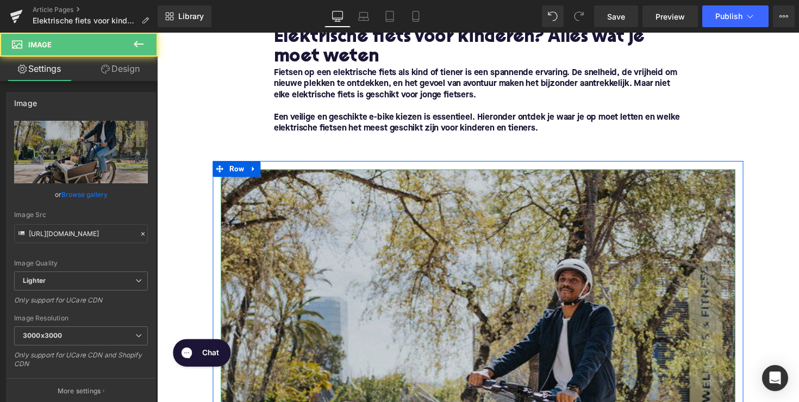
drag, startPoint x: 329, startPoint y: 258, endPoint x: 314, endPoint y: 236, distance: 26.2
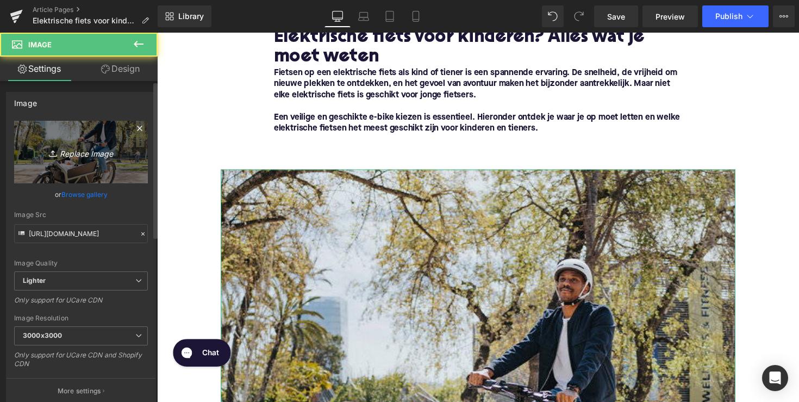
click at [83, 159] on link "Replace Image" at bounding box center [81, 152] width 134 height 63
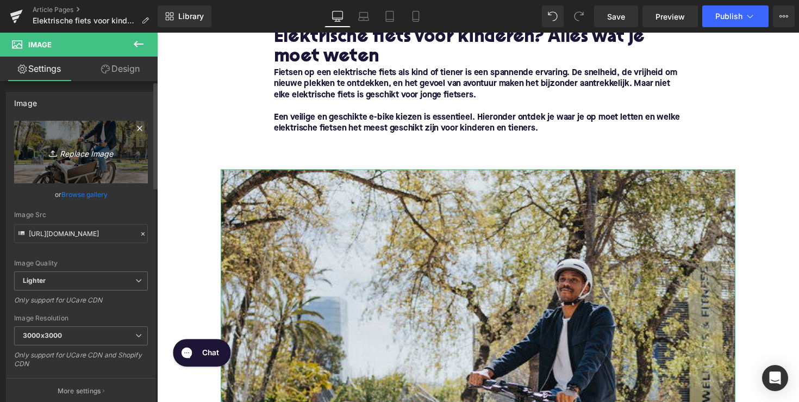
type input "C:\fakepath\Happy young teenager boy riding his bik.jpg"
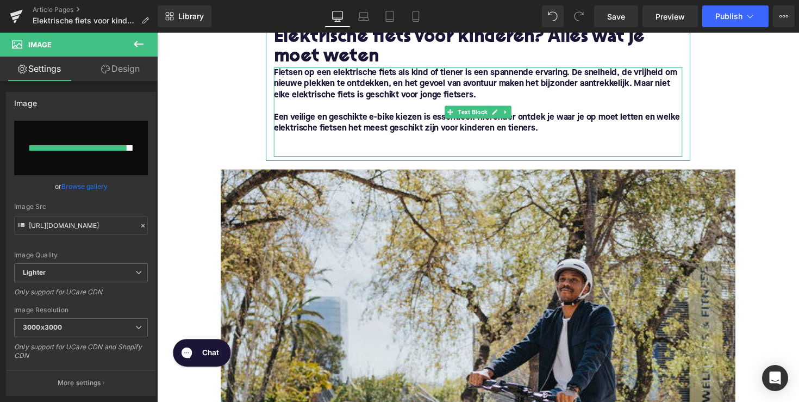
type input "[URL][DOMAIN_NAME]"
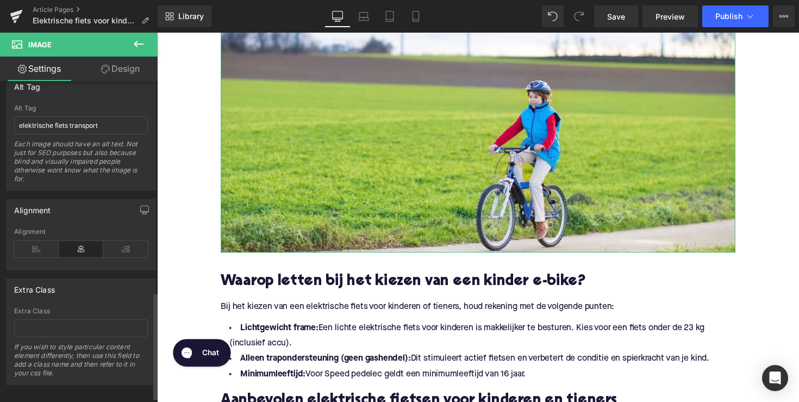
scroll to position [621, 0]
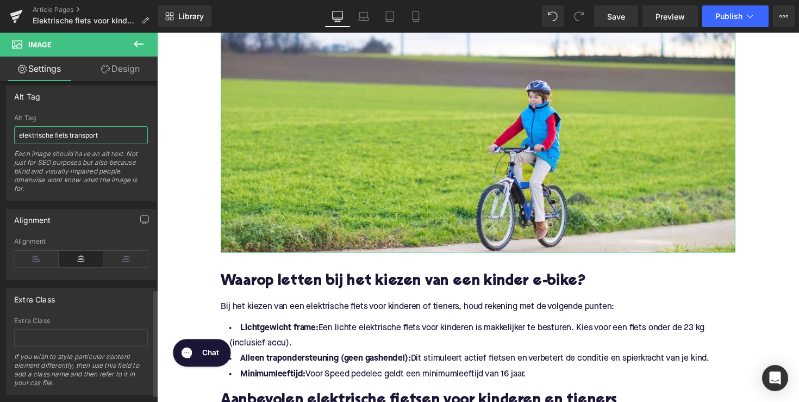
click at [58, 137] on input "elektrische fiets transport" at bounding box center [81, 135] width 134 height 18
type input "l"
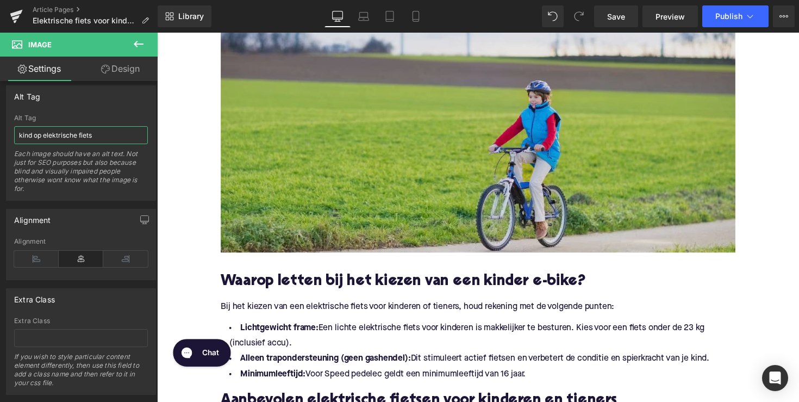
type input "kind op elektrische fiets"
click at [336, 133] on img at bounding box center [485, 119] width 527 height 277
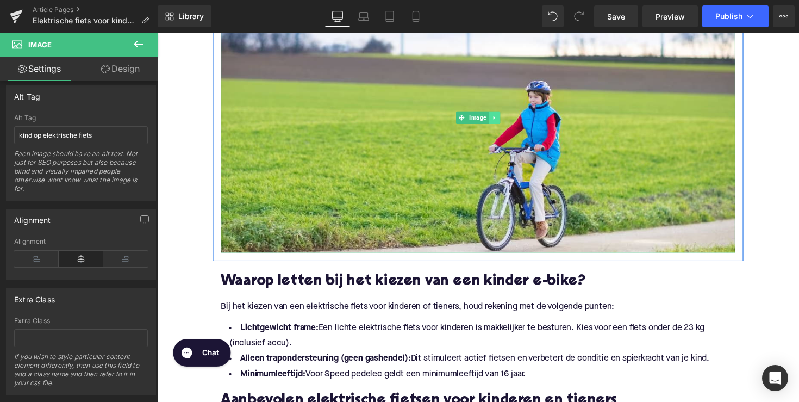
click at [501, 118] on icon at bounding box center [502, 119] width 2 height 4
click at [497, 119] on icon at bounding box center [497, 119] width 6 height 6
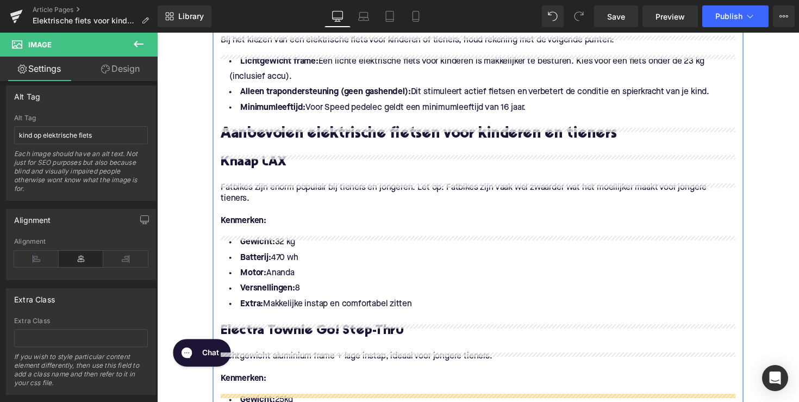
scroll to position [634, 0]
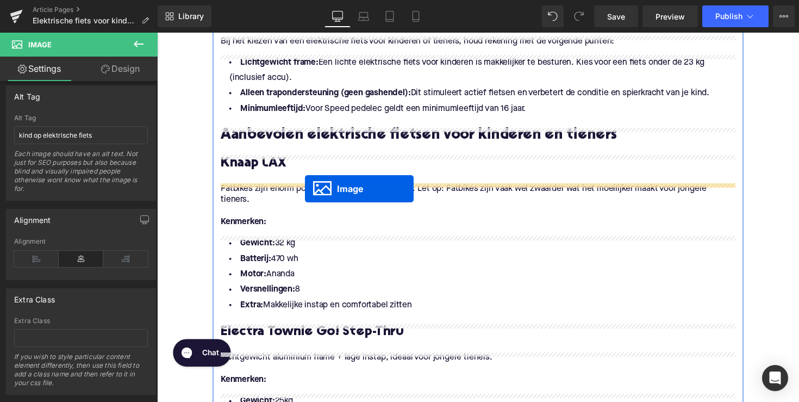
drag, startPoint x: 466, startPoint y: 232, endPoint x: 309, endPoint y: 192, distance: 162.6
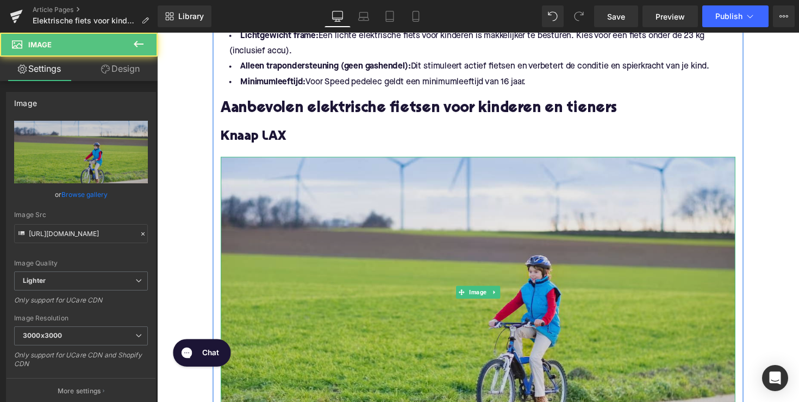
click at [390, 223] on img at bounding box center [485, 298] width 527 height 277
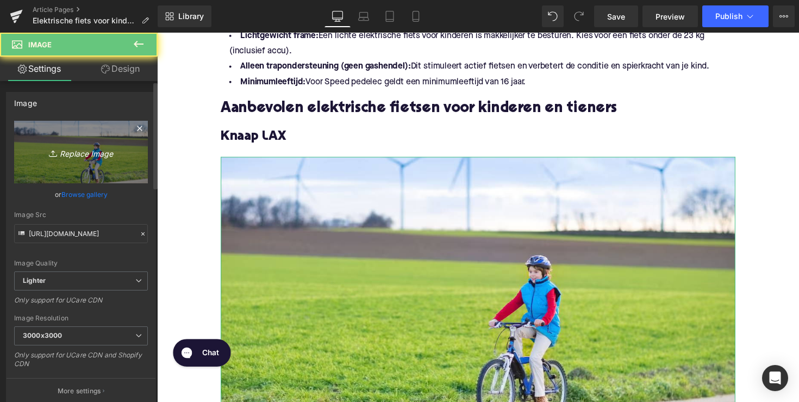
click at [86, 157] on icon "Replace Image" at bounding box center [81, 152] width 87 height 14
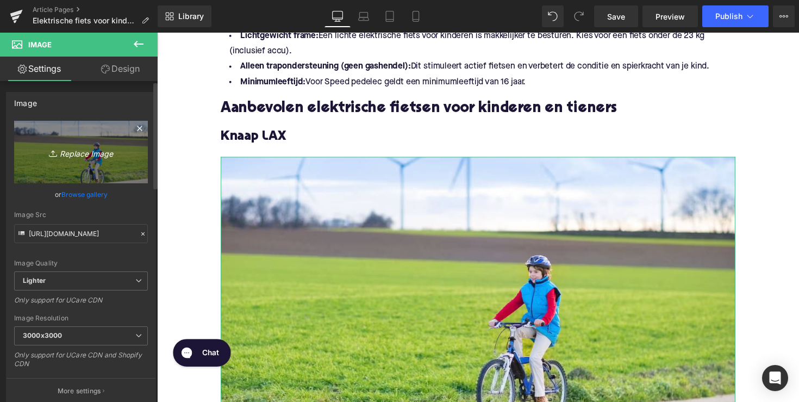
type input "C:\fakepath\BFN39-1.jpg"
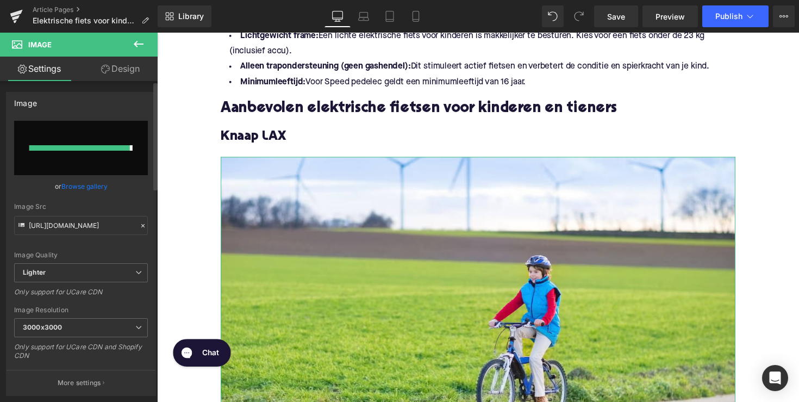
type input "[URL][DOMAIN_NAME]"
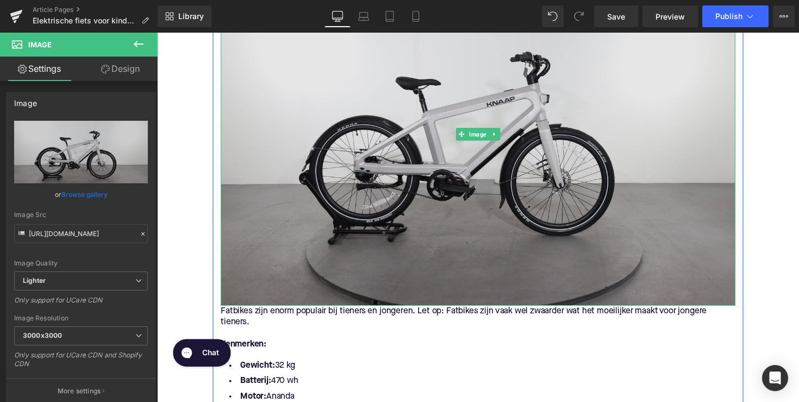
scroll to position [829, 0]
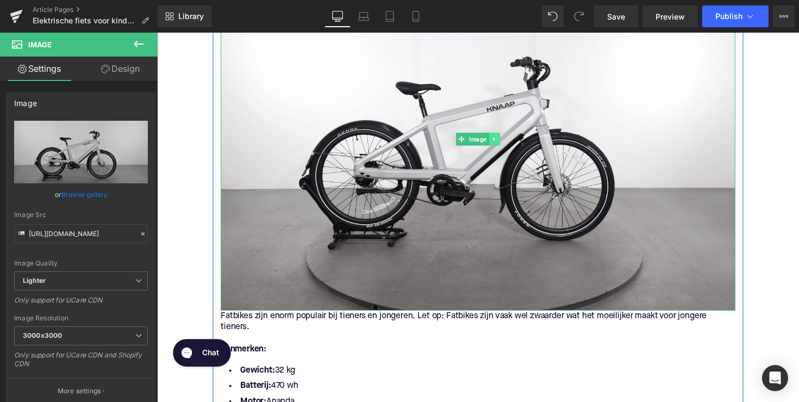
click at [501, 138] on icon at bounding box center [503, 141] width 6 height 7
click at [497, 143] on icon at bounding box center [497, 141] width 6 height 6
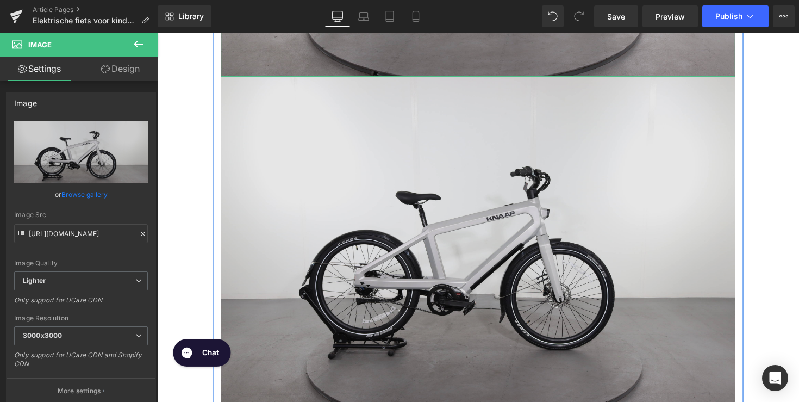
scroll to position [1069, 0]
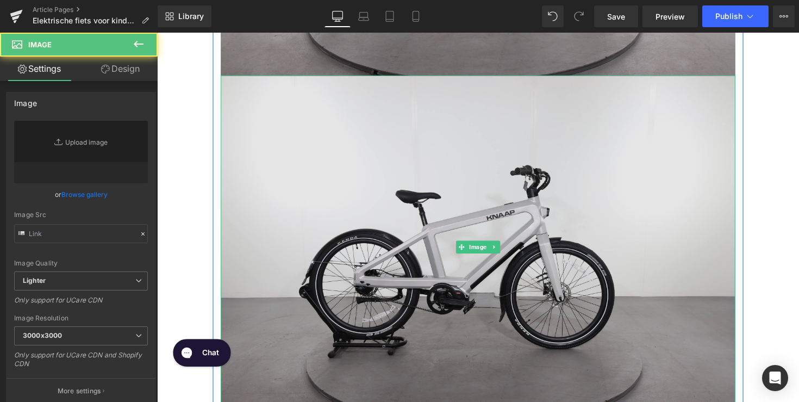
type input "[URL][DOMAIN_NAME]"
click at [472, 250] on div "Image" at bounding box center [485, 253] width 527 height 352
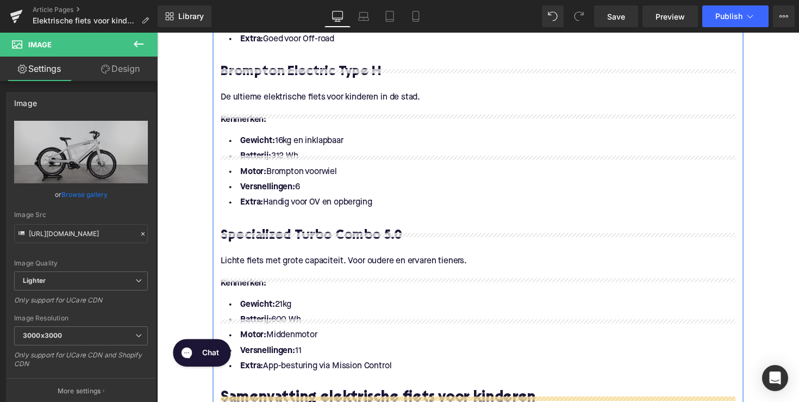
scroll to position [1543, 0]
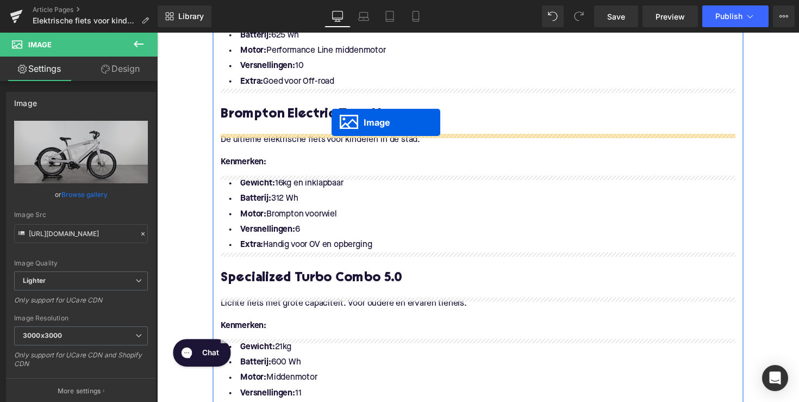
drag, startPoint x: 468, startPoint y: 254, endPoint x: 335, endPoint y: 126, distance: 184.9
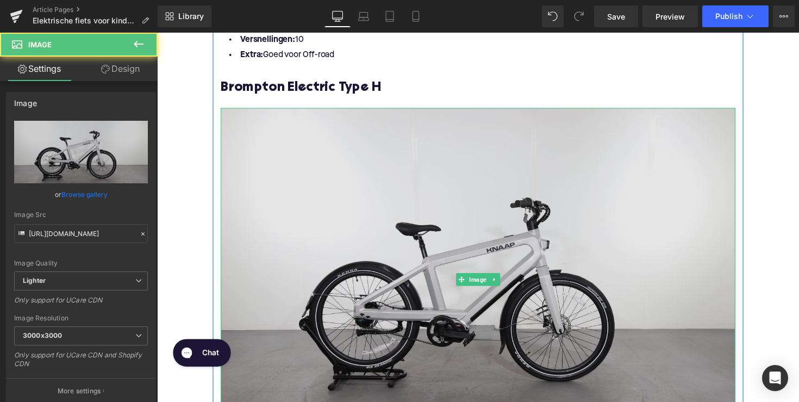
click at [362, 186] on img at bounding box center [485, 286] width 527 height 352
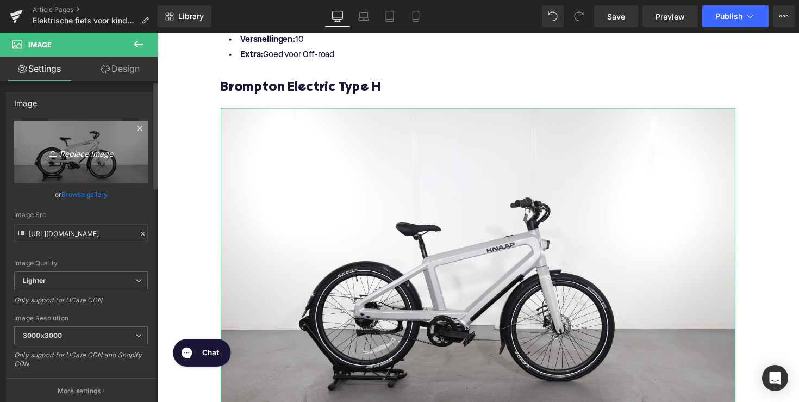
click at [92, 160] on link "Replace Image" at bounding box center [81, 152] width 134 height 63
type input "C:\fakepath\BFL14-1.jpg"
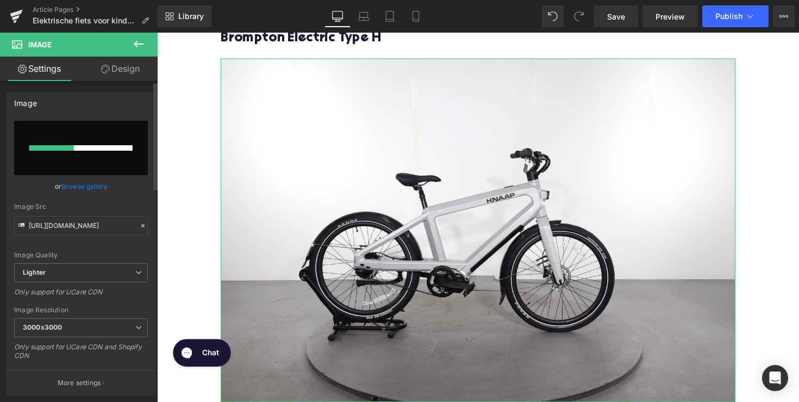
scroll to position [1687, 0]
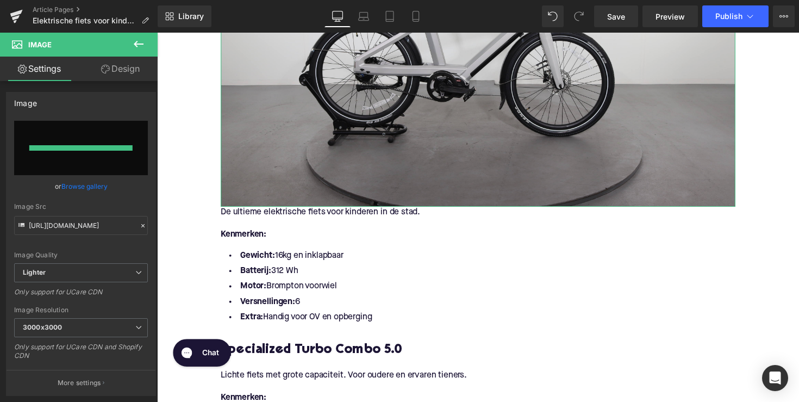
type input "[URL][DOMAIN_NAME]"
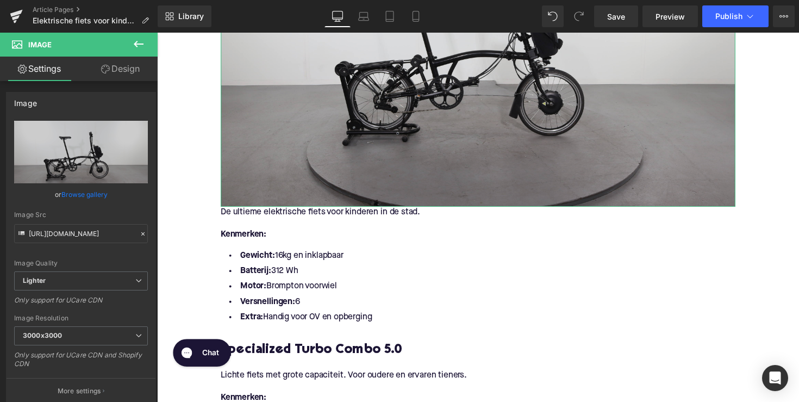
scroll to position [1798, 0]
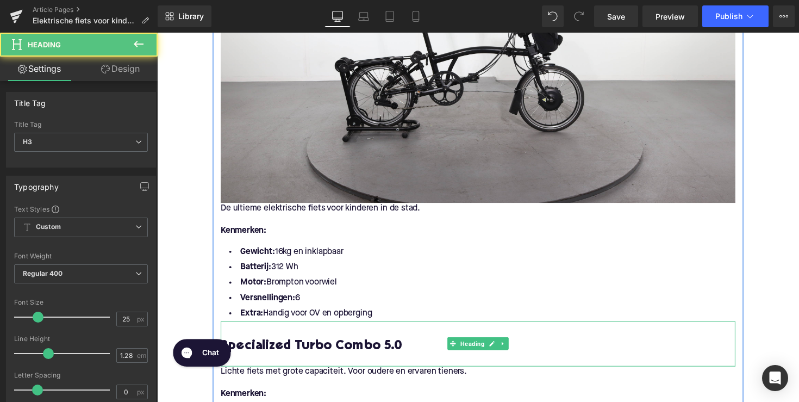
click at [365, 350] on h3 "Specialized Turbo Combo 5.0" at bounding box center [485, 354] width 527 height 17
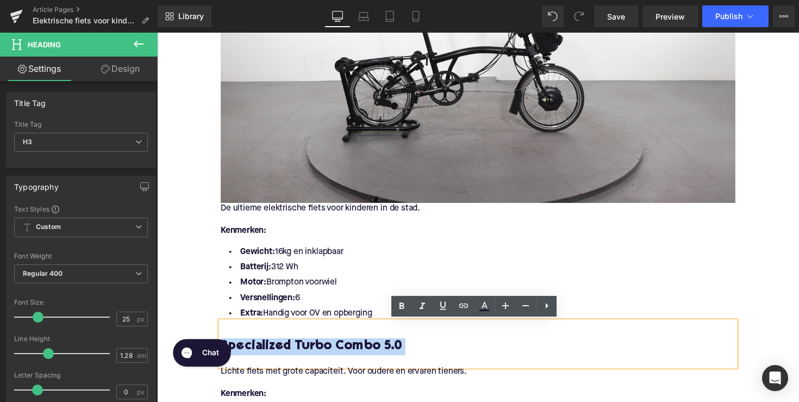
copy h3 "Specialized Turbo Combo 5.0"
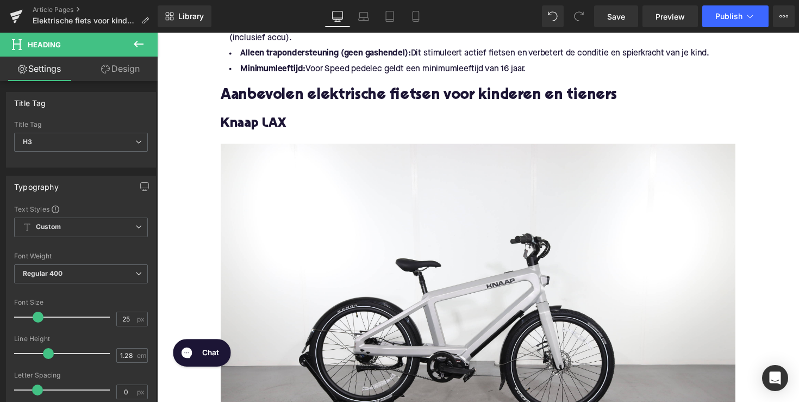
scroll to position [640, 0]
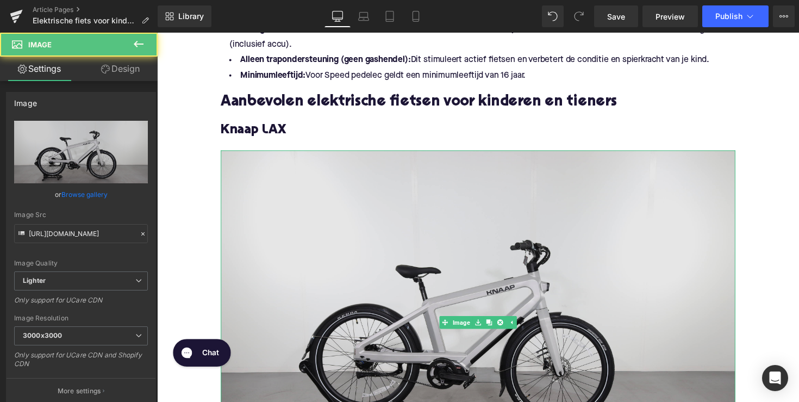
click at [347, 243] on img at bounding box center [485, 329] width 527 height 352
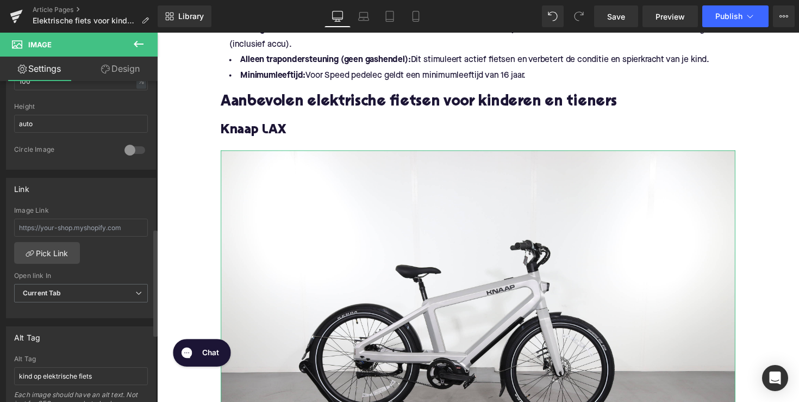
scroll to position [508, 0]
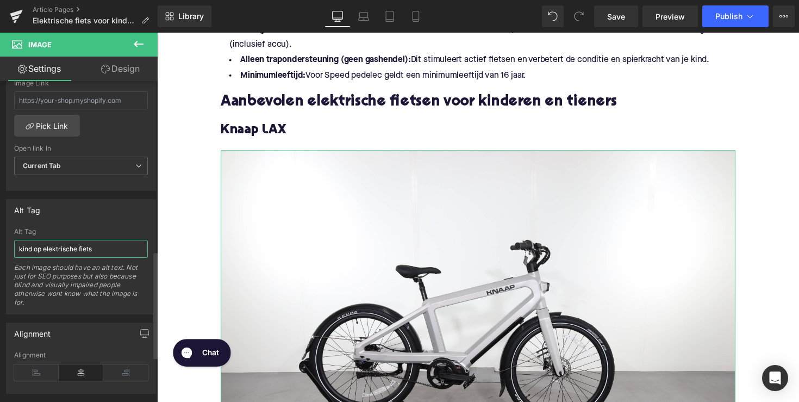
drag, startPoint x: 43, startPoint y: 247, endPoint x: 12, endPoint y: 247, distance: 31.5
click at [12, 247] on div "kind op elektrische fiets Alt Tag kind op elektrische fiets Each image should h…" at bounding box center [81, 271] width 149 height 86
click at [98, 246] on input "elektrische fiets" at bounding box center [81, 249] width 134 height 18
type input "elektrische fiets Knaap LAX"
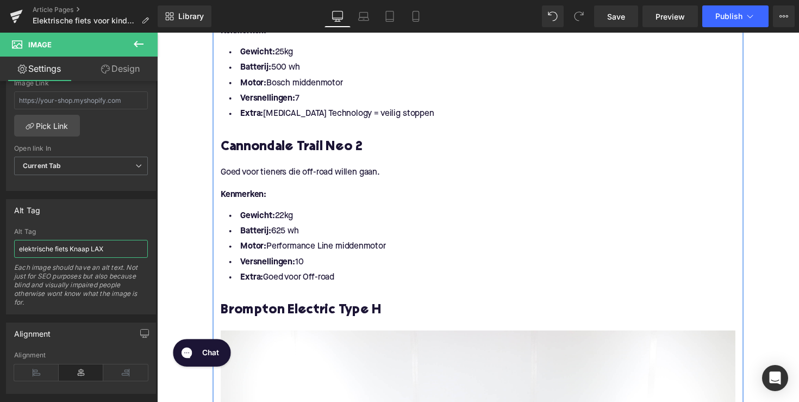
scroll to position [1452, 0]
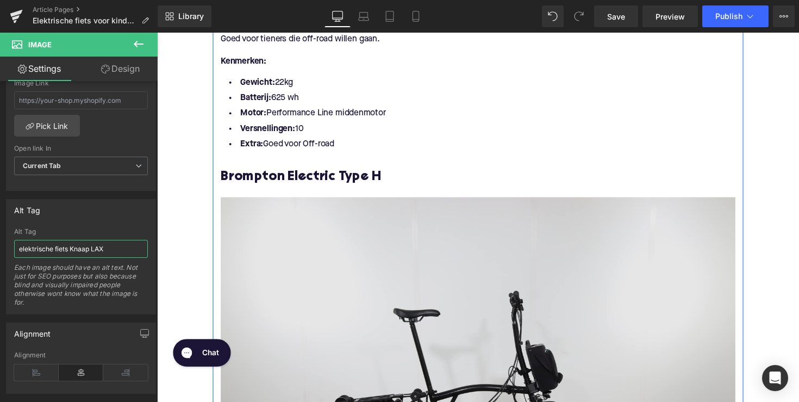
click at [288, 256] on img at bounding box center [485, 377] width 527 height 352
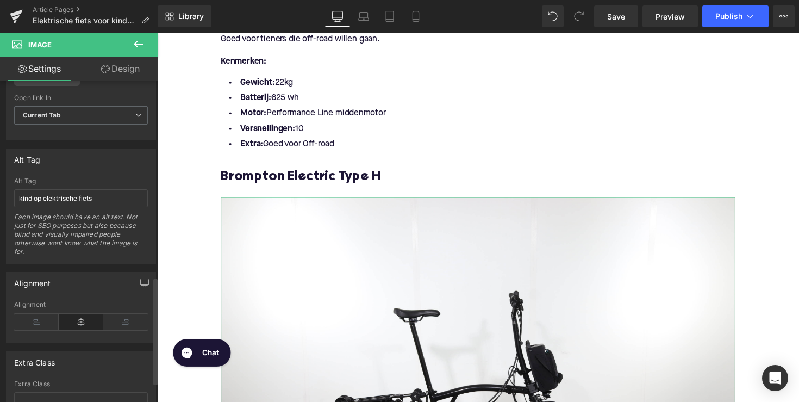
scroll to position [586, 0]
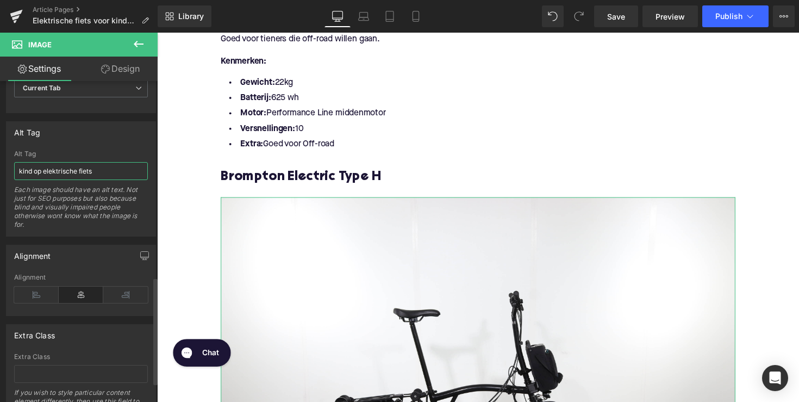
drag, startPoint x: 45, startPoint y: 167, endPoint x: 2, endPoint y: 167, distance: 42.9
click at [2, 167] on div "Alt Tag kind op elektrische fiets Alt Tag kind op elektrische fiets Each image …" at bounding box center [81, 174] width 163 height 123
click at [95, 173] on input "elektrische fiets" at bounding box center [81, 171] width 134 height 18
type input "elektrische fiets Brompton electric"
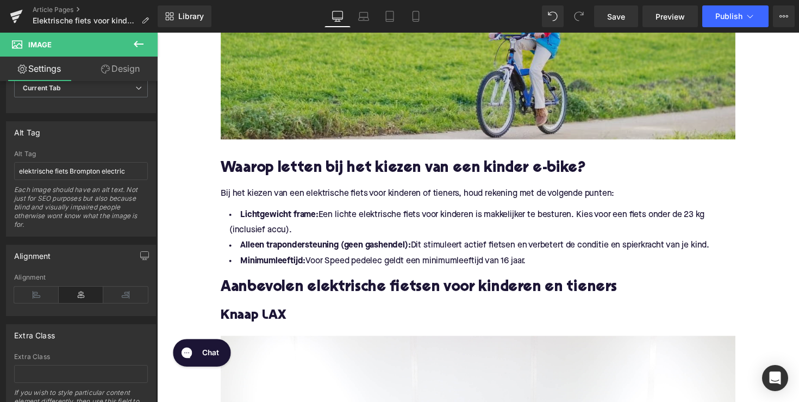
scroll to position [461, 0]
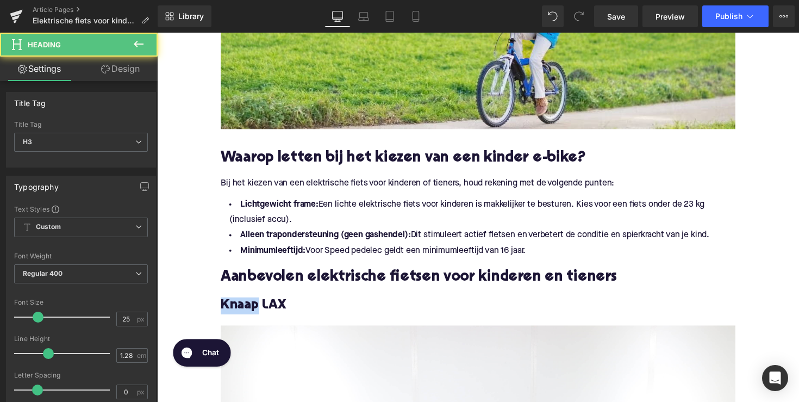
drag, startPoint x: 257, startPoint y: 314, endPoint x: 211, endPoint y: 314, distance: 45.1
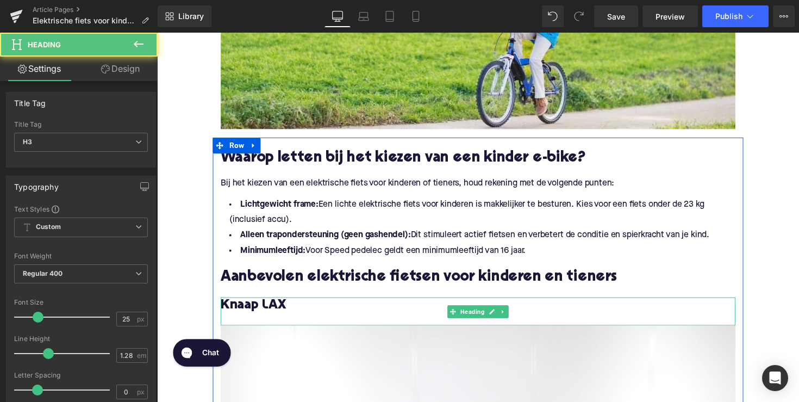
click at [293, 319] on h3 "Knaap LAX" at bounding box center [485, 312] width 527 height 17
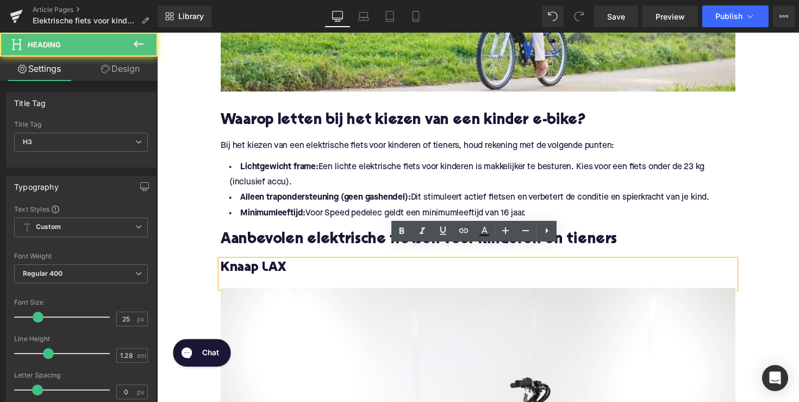
scroll to position [528, 0]
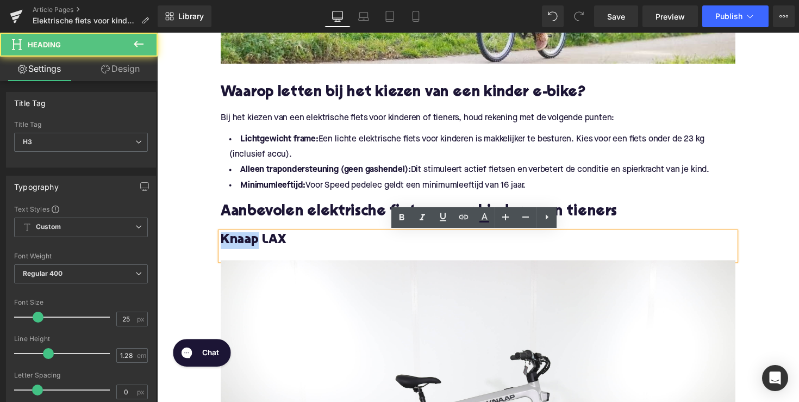
drag, startPoint x: 260, startPoint y: 247, endPoint x: 218, endPoint y: 247, distance: 41.9
click at [222, 247] on div "Knaap LAX" at bounding box center [485, 251] width 527 height 29
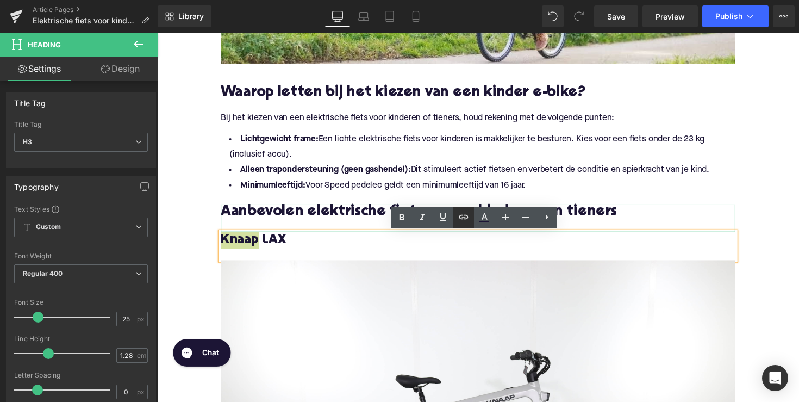
click at [463, 218] on icon at bounding box center [463, 216] width 13 height 13
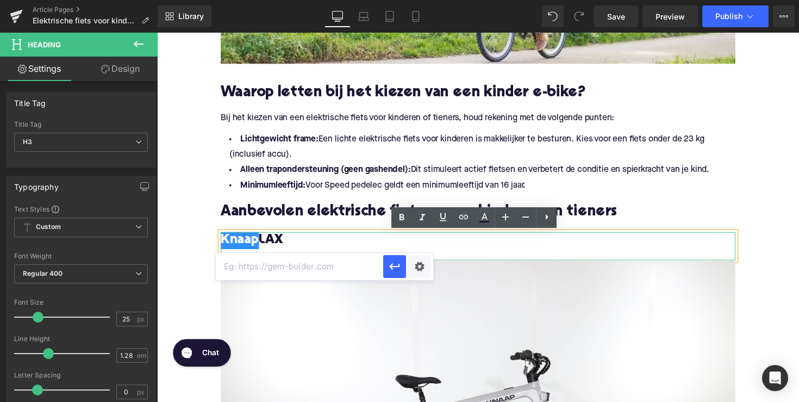
click at [315, 267] on input "text" at bounding box center [299, 266] width 167 height 27
paste input "[URL][DOMAIN_NAME]"
click at [395, 265] on icon "button" at bounding box center [394, 266] width 13 height 13
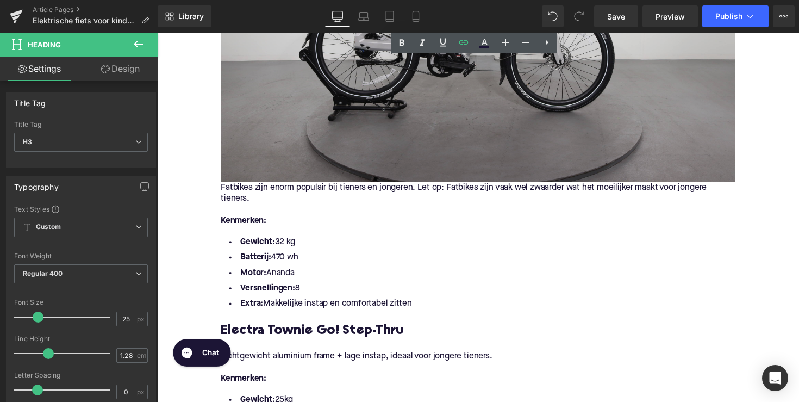
scroll to position [1061, 0]
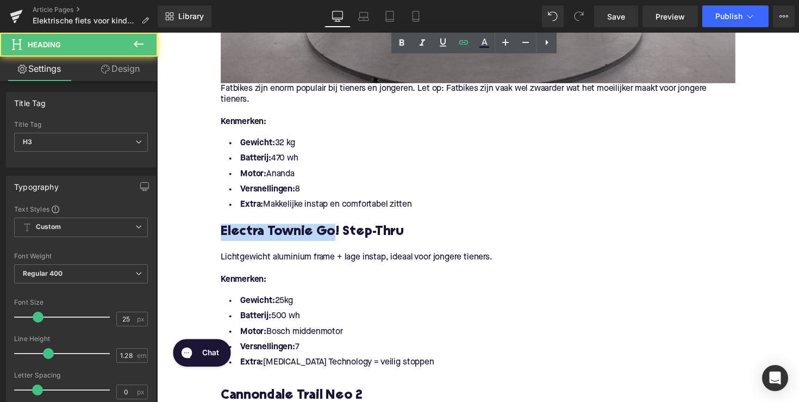
drag, startPoint x: 332, startPoint y: 238, endPoint x: 180, endPoint y: 240, distance: 152.2
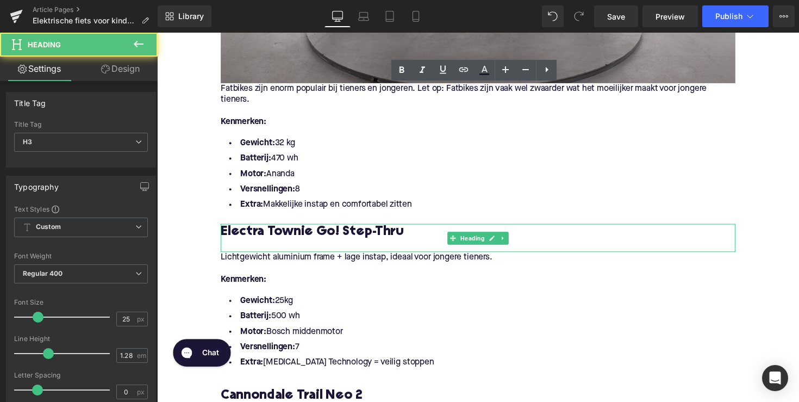
click at [385, 245] on h3 "Electra Townie Go! Step-Thru" at bounding box center [485, 236] width 527 height 17
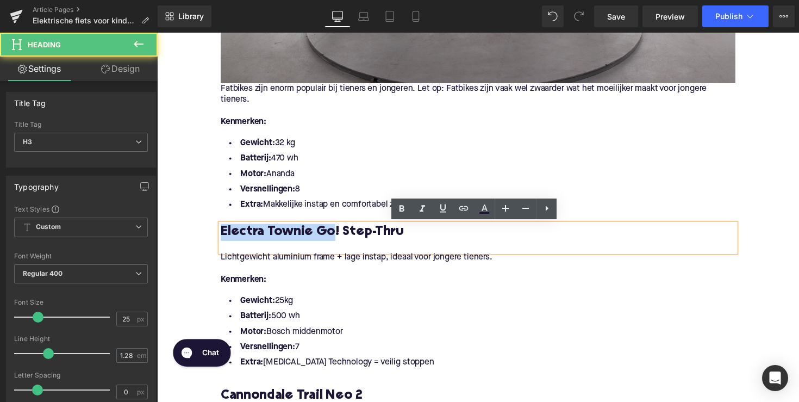
drag, startPoint x: 334, startPoint y: 239, endPoint x: 222, endPoint y: 239, distance: 112.0
click at [222, 239] on h3 "Electra Townie Go! Step-Thru" at bounding box center [485, 236] width 527 height 17
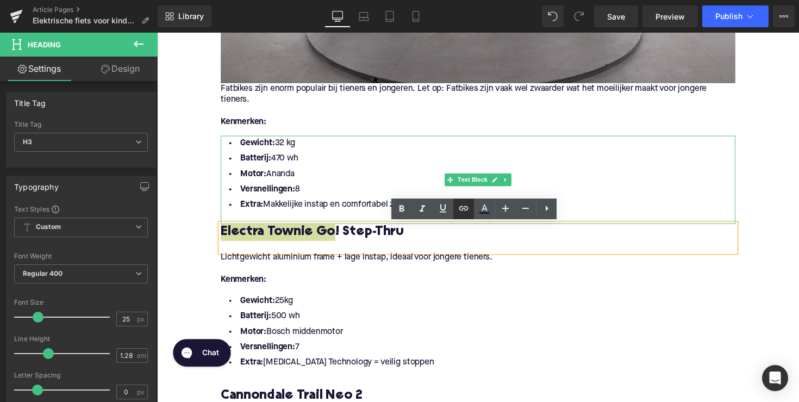
click at [461, 208] on icon at bounding box center [463, 208] width 13 height 13
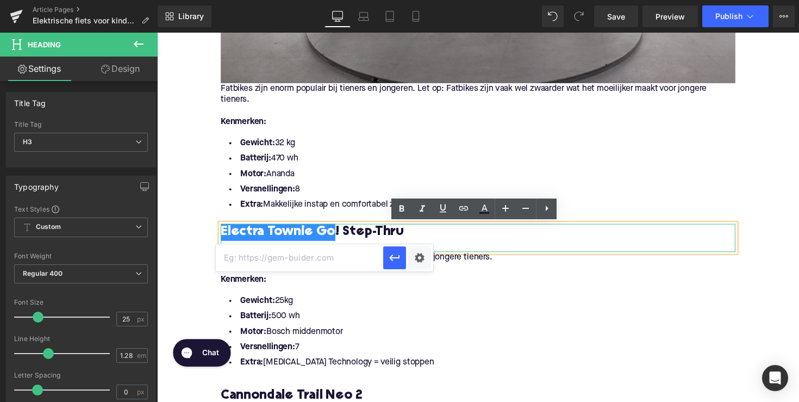
click at [339, 264] on input "text" at bounding box center [299, 257] width 167 height 27
paste input "[URL][DOMAIN_NAME]"
click at [394, 260] on icon "button" at bounding box center [394, 257] width 13 height 13
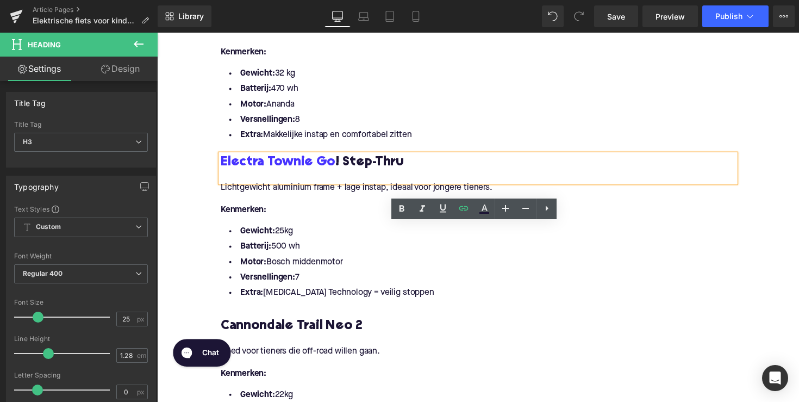
scroll to position [1159, 0]
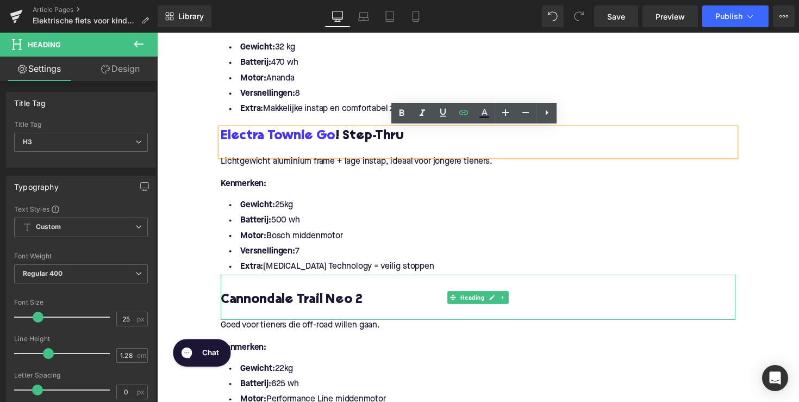
click at [294, 307] on h3 "Cannondale Trail Neo 2" at bounding box center [485, 306] width 527 height 17
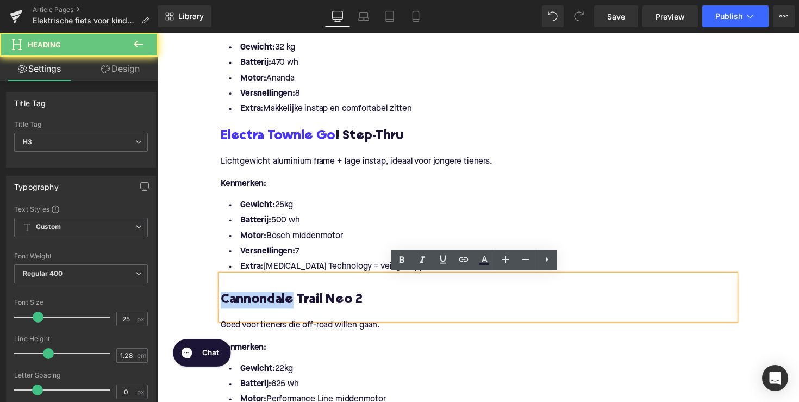
drag, startPoint x: 292, startPoint y: 308, endPoint x: 200, endPoint y: 308, distance: 93.0
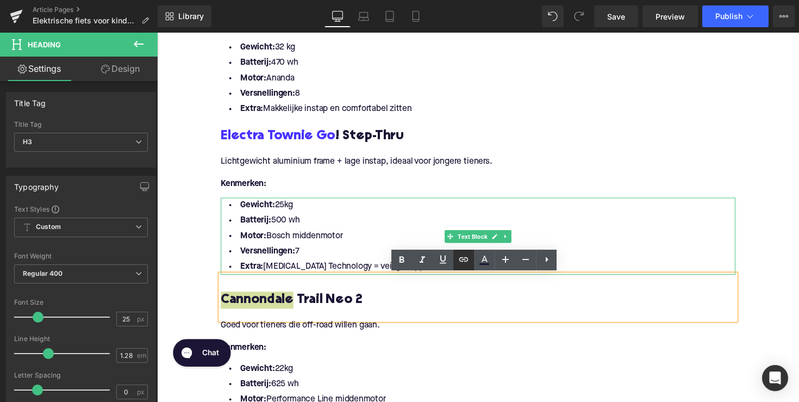
click at [459, 257] on icon at bounding box center [463, 259] width 13 height 13
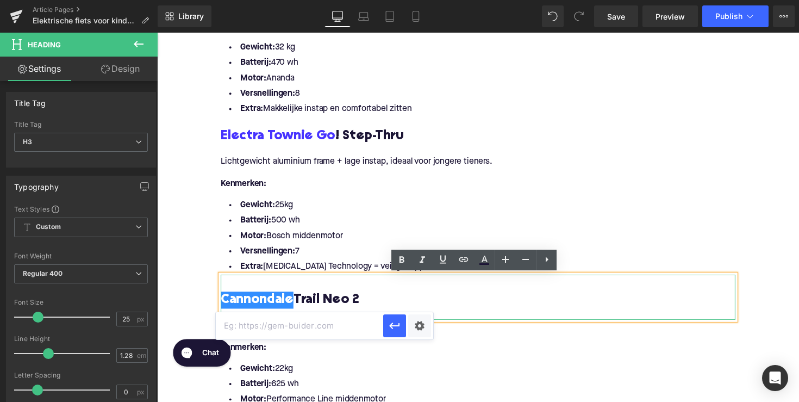
click at [339, 328] on input "text" at bounding box center [299, 325] width 167 height 27
paste input "[URL][DOMAIN_NAME]"
click at [397, 322] on icon "button" at bounding box center [394, 325] width 13 height 13
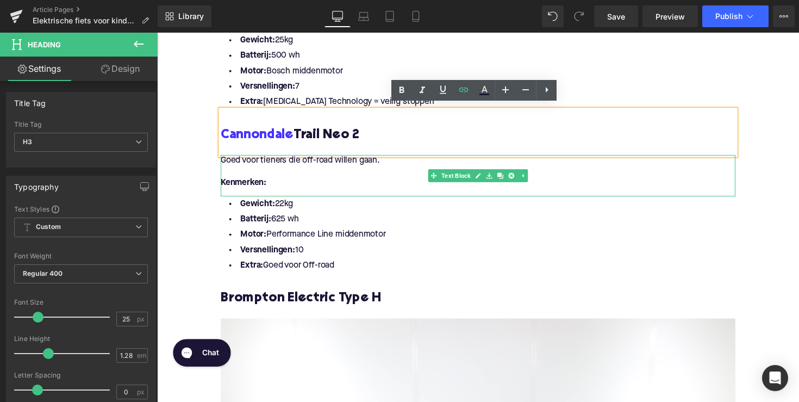
scroll to position [1332, 0]
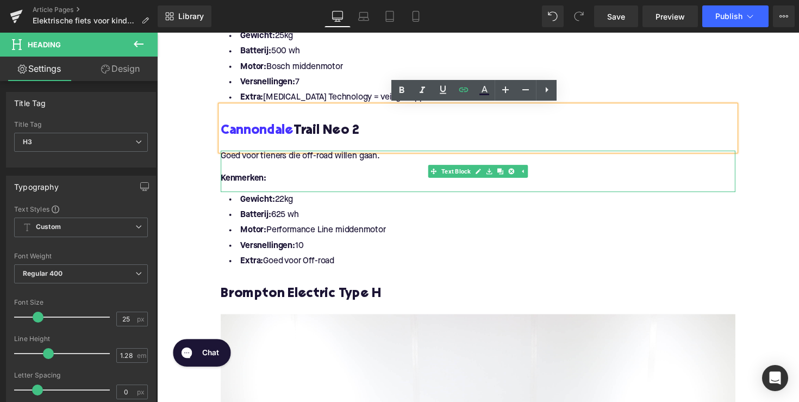
click at [257, 298] on h3 "Brompton Electric Type H" at bounding box center [485, 300] width 527 height 17
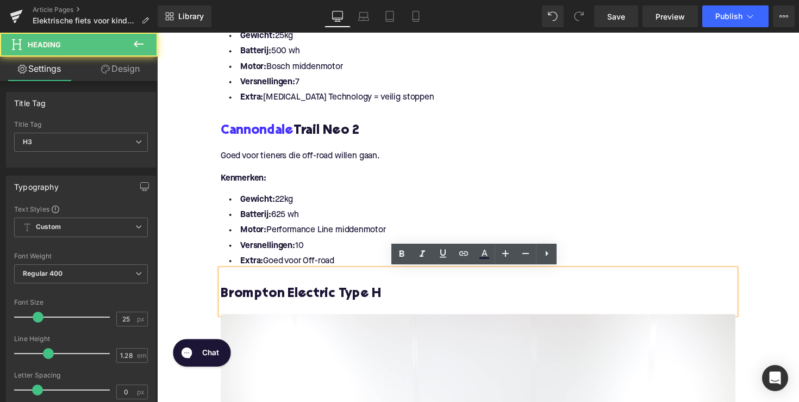
click at [257, 298] on h3 "Brompton Electric Type H" at bounding box center [485, 300] width 527 height 17
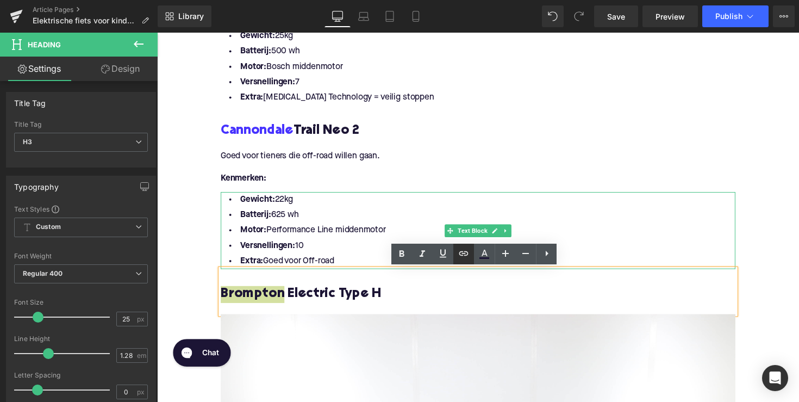
click at [464, 251] on icon at bounding box center [463, 253] width 13 height 13
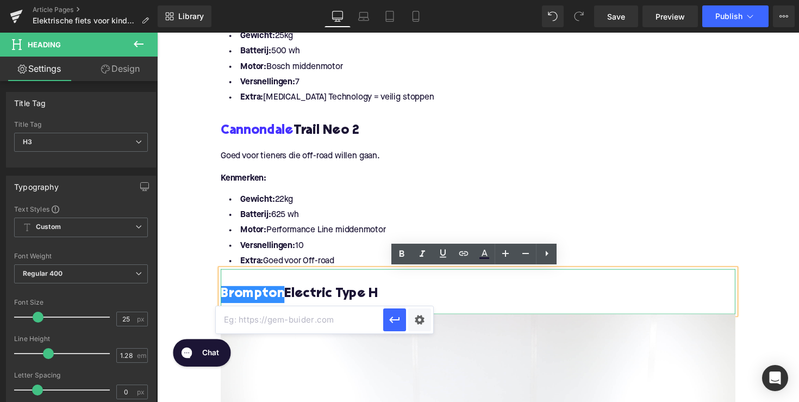
click at [367, 314] on input "text" at bounding box center [299, 319] width 167 height 27
paste input "[URL][DOMAIN_NAME]"
click at [406, 323] on div at bounding box center [408, 319] width 50 height 27
click at [401, 323] on icon "button" at bounding box center [394, 319] width 13 height 13
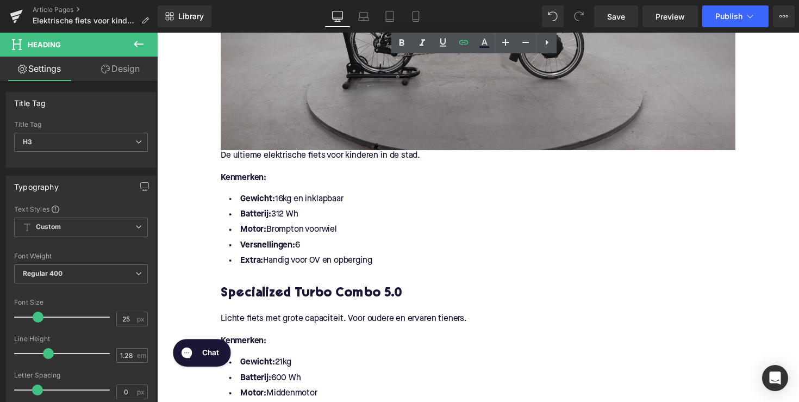
scroll to position [1889, 0]
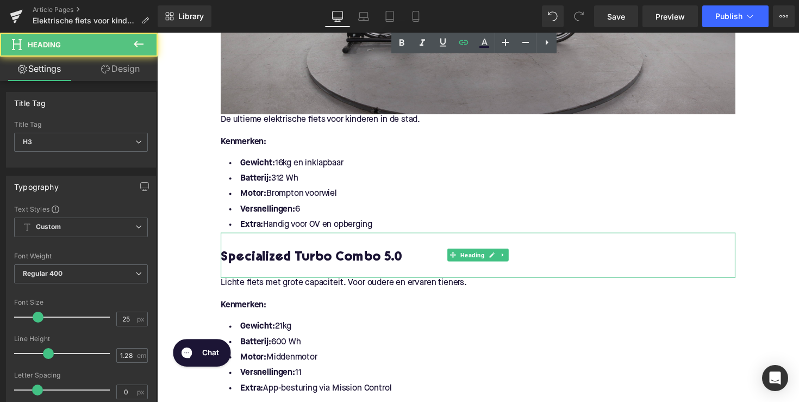
click at [243, 267] on h3 "Specialized Turbo Combo 5.0" at bounding box center [485, 263] width 527 height 17
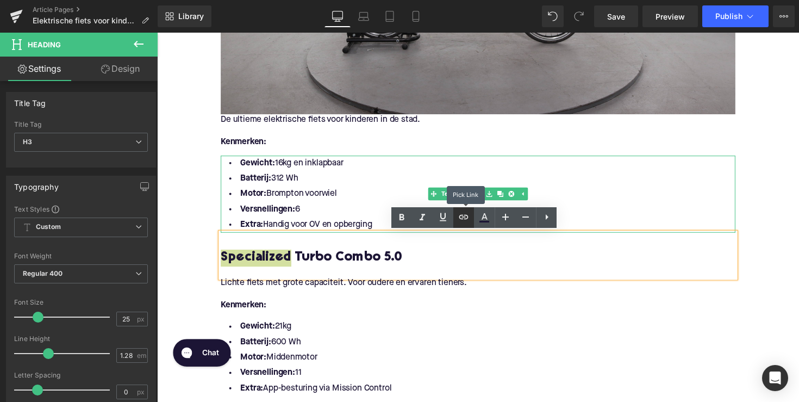
click at [468, 212] on icon at bounding box center [463, 216] width 13 height 13
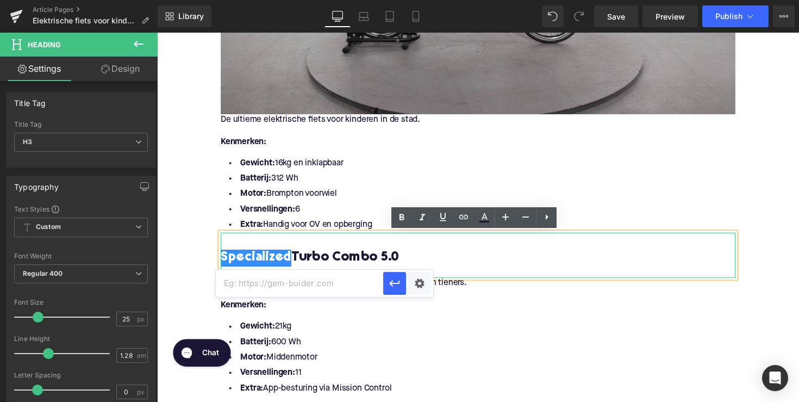
click at [367, 277] on input "text" at bounding box center [299, 283] width 167 height 27
paste input "[URL][DOMAIN_NAME]"
type input "[URL][DOMAIN_NAME]"
click at [391, 288] on icon "button" at bounding box center [394, 283] width 13 height 13
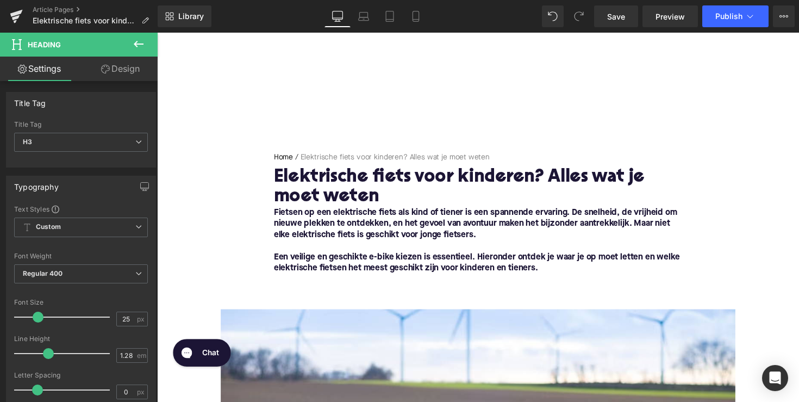
scroll to position [0, 0]
click at [727, 17] on span "Publish" at bounding box center [728, 16] width 27 height 9
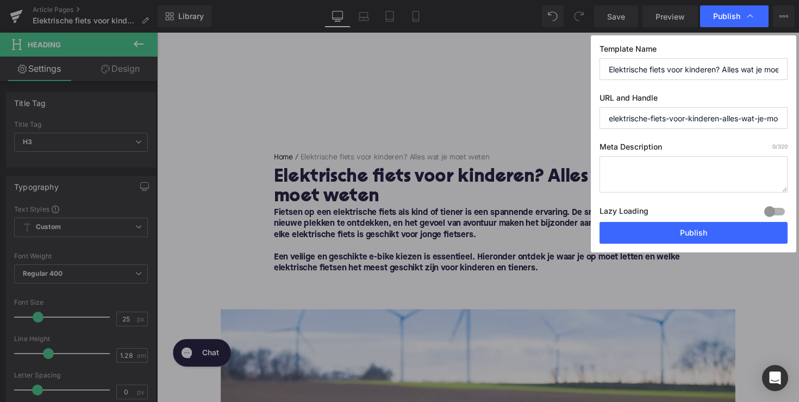
click at [658, 181] on textarea at bounding box center [694, 174] width 188 height 36
paste textarea "Beste elektrische fietsen voor kinderen en tieners. Vergelijk modellen, tips en…"
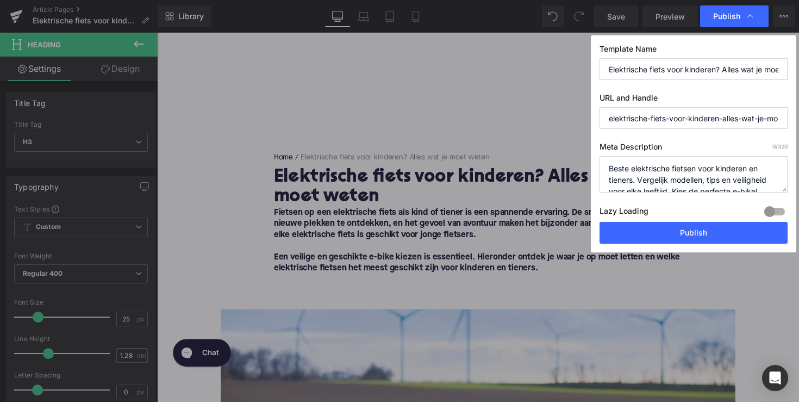
scroll to position [4, 0]
type textarea "Beste elektrische fietsen voor kinderen en tieners. Vergelijk modellen, tips en…"
drag, startPoint x: 744, startPoint y: 116, endPoint x: 794, endPoint y: 118, distance: 49.5
click at [794, 118] on div "Template Name Elektrische fiets voor kinderen? Alles wat je moet weten URL and …" at bounding box center [693, 143] width 205 height 217
click at [708, 119] on input "elektrische-fiets-voor-kinderen-alles-wat-je-moet-weten" at bounding box center [694, 118] width 188 height 22
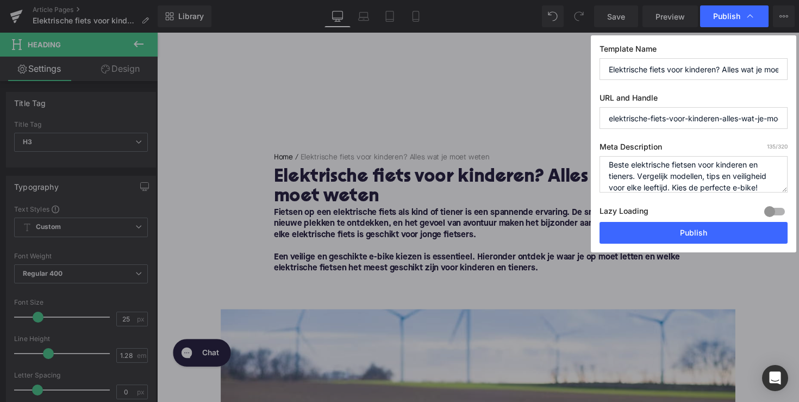
drag, startPoint x: 685, startPoint y: 120, endPoint x: 802, endPoint y: 116, distance: 116.9
click at [799, 116] on html "Image You are previewing how the will restyle your page. You can not edit Eleme…" at bounding box center [399, 201] width 799 height 402
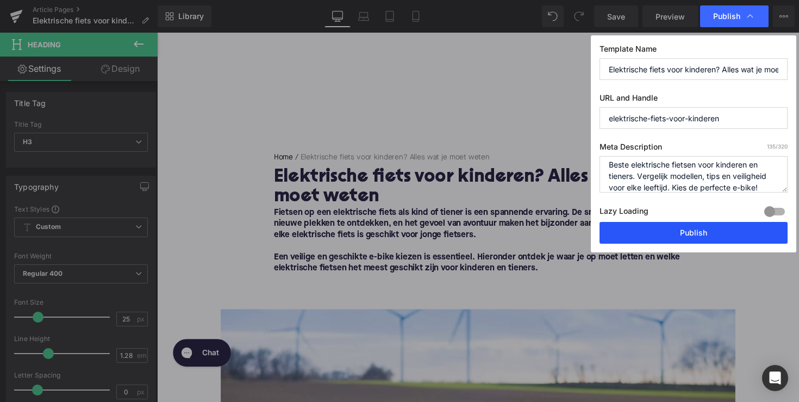
type input "elektrische-fiets-voor-kinderen"
click at [706, 235] on button "Publish" at bounding box center [694, 233] width 188 height 22
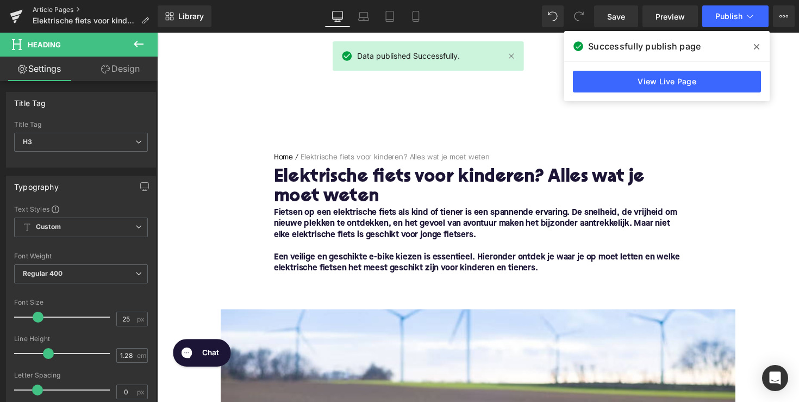
click at [49, 8] on link "Article Pages" at bounding box center [95, 9] width 125 height 9
